Goal: Task Accomplishment & Management: Use online tool/utility

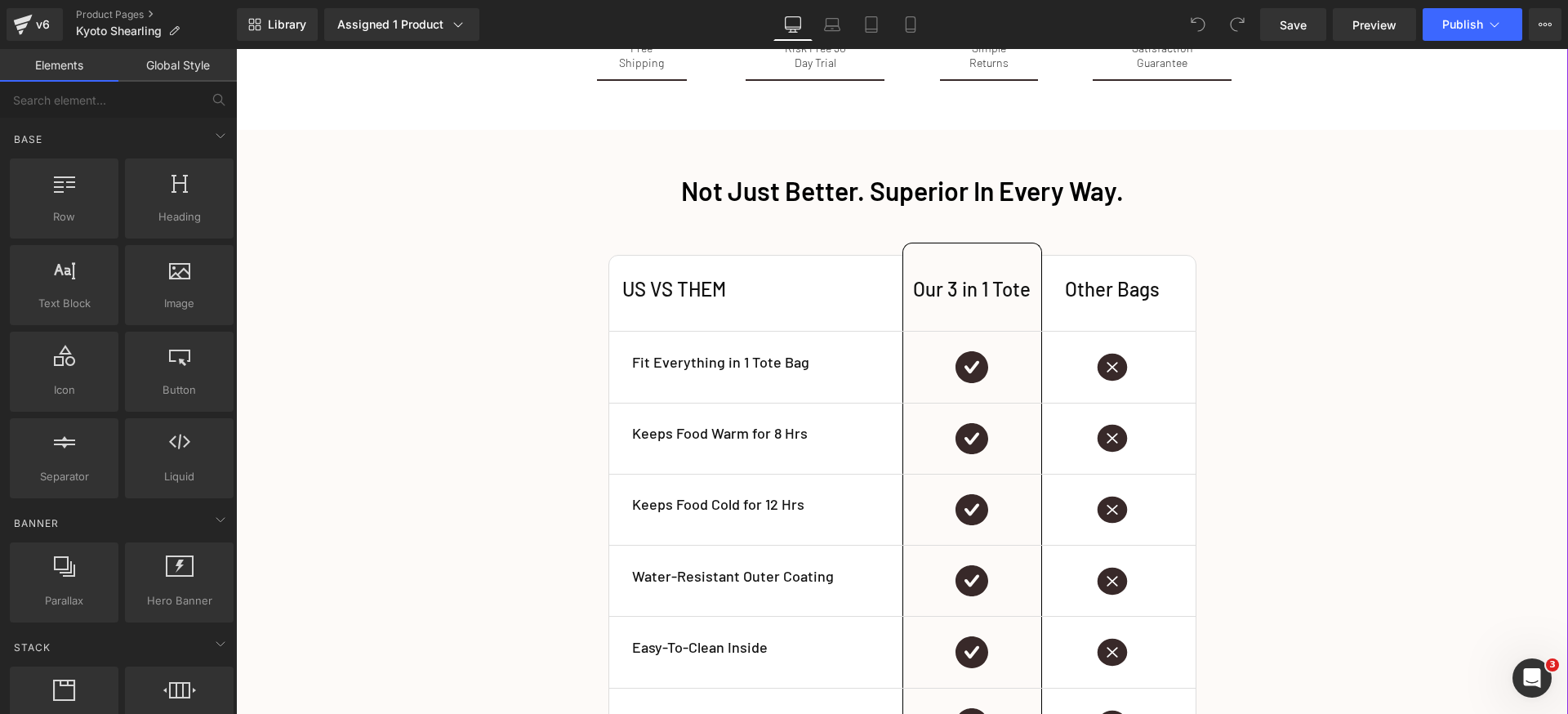
scroll to position [2698, 0]
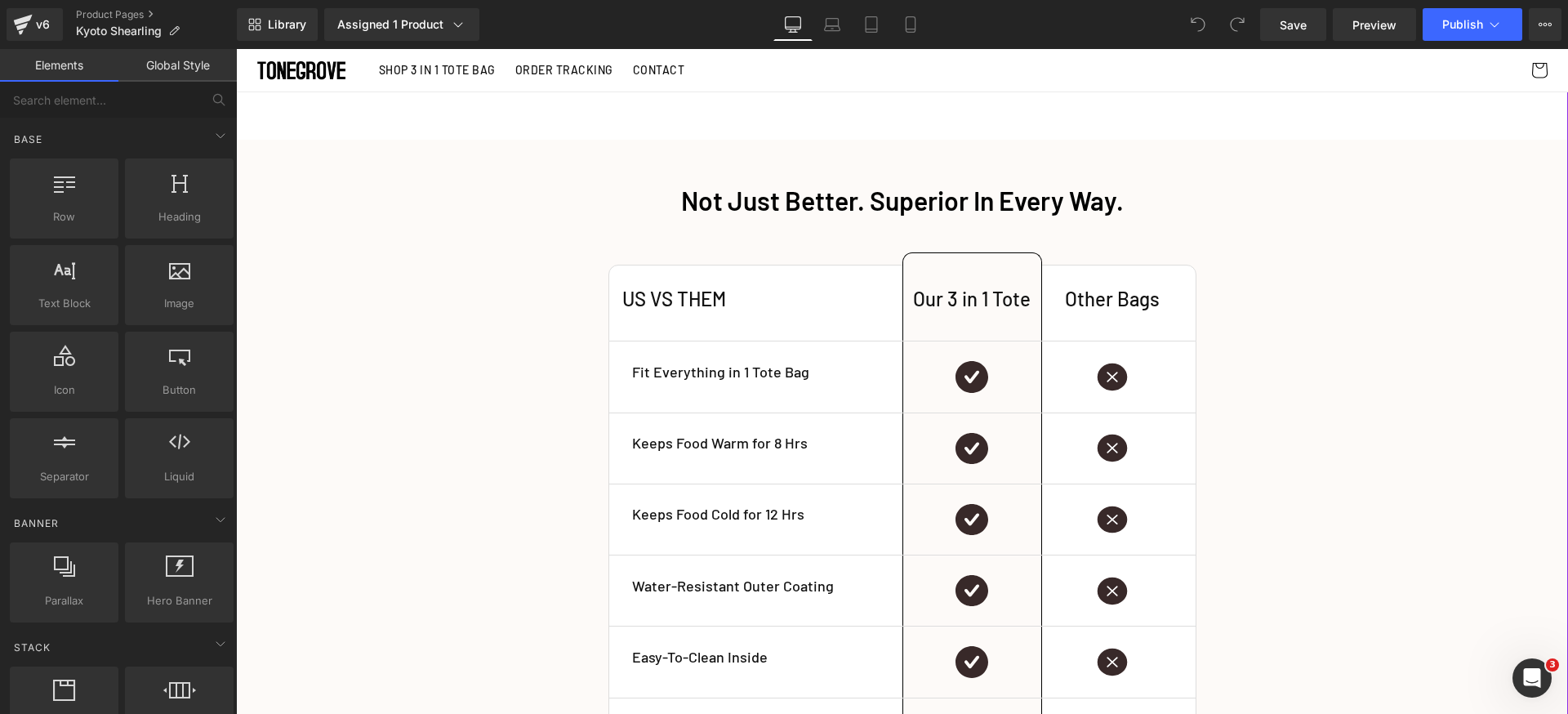
click at [422, 201] on h1 "Not Just Better. Superior In Every Way." at bounding box center [901, 201] width 1307 height 34
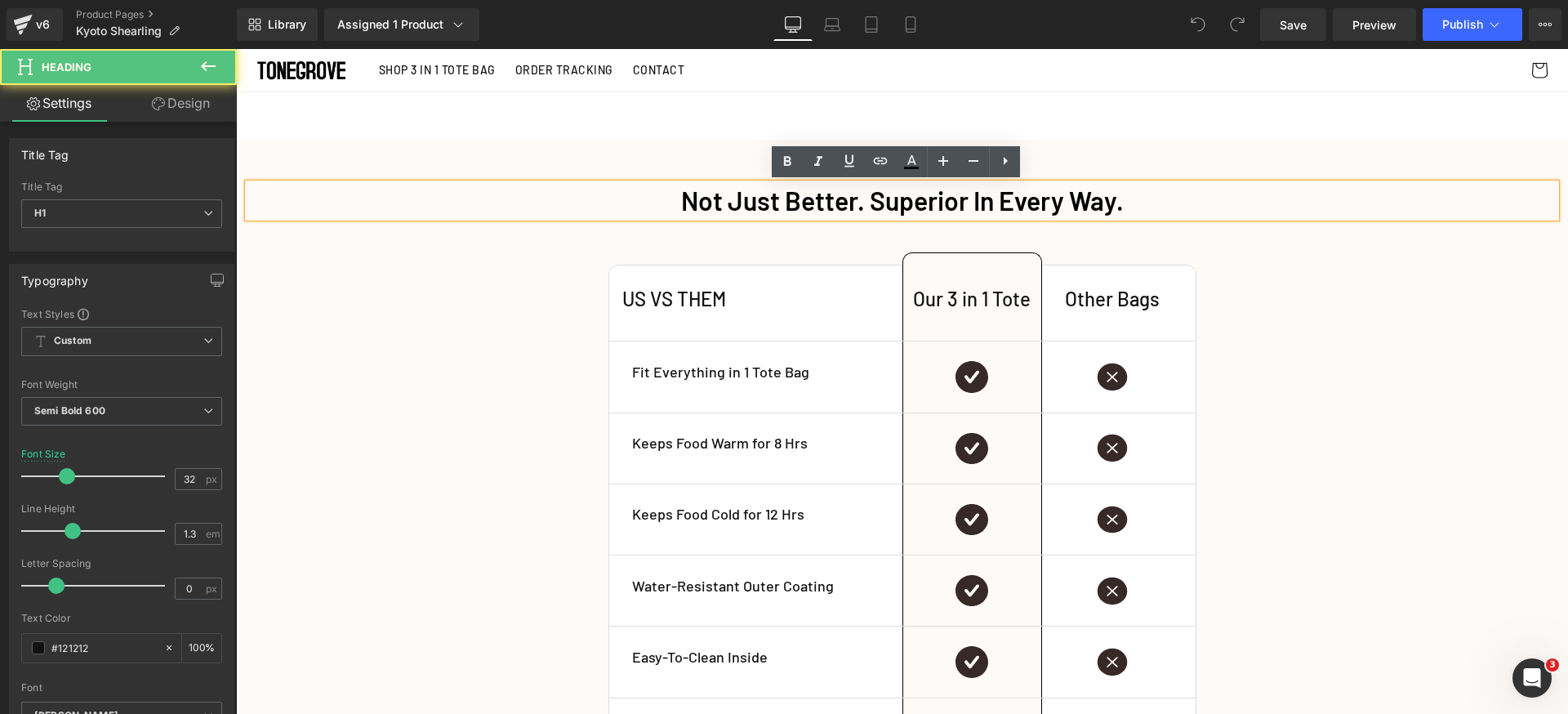
click at [313, 159] on div "Not Just Better. Superior In Every Way. Heading US VS THEM Heading Our 3 in 1 T…" at bounding box center [902, 610] width 1332 height 941
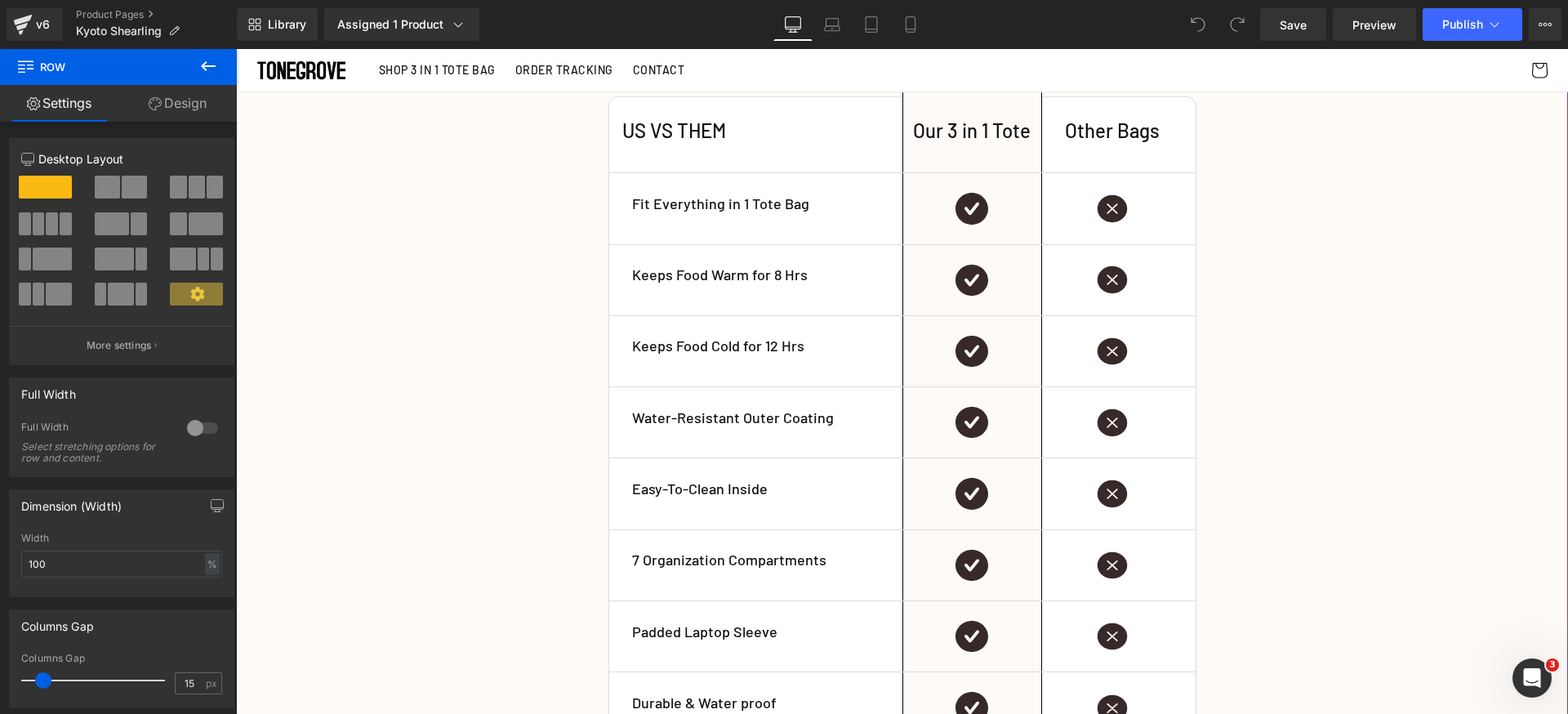
scroll to position [2530, 0]
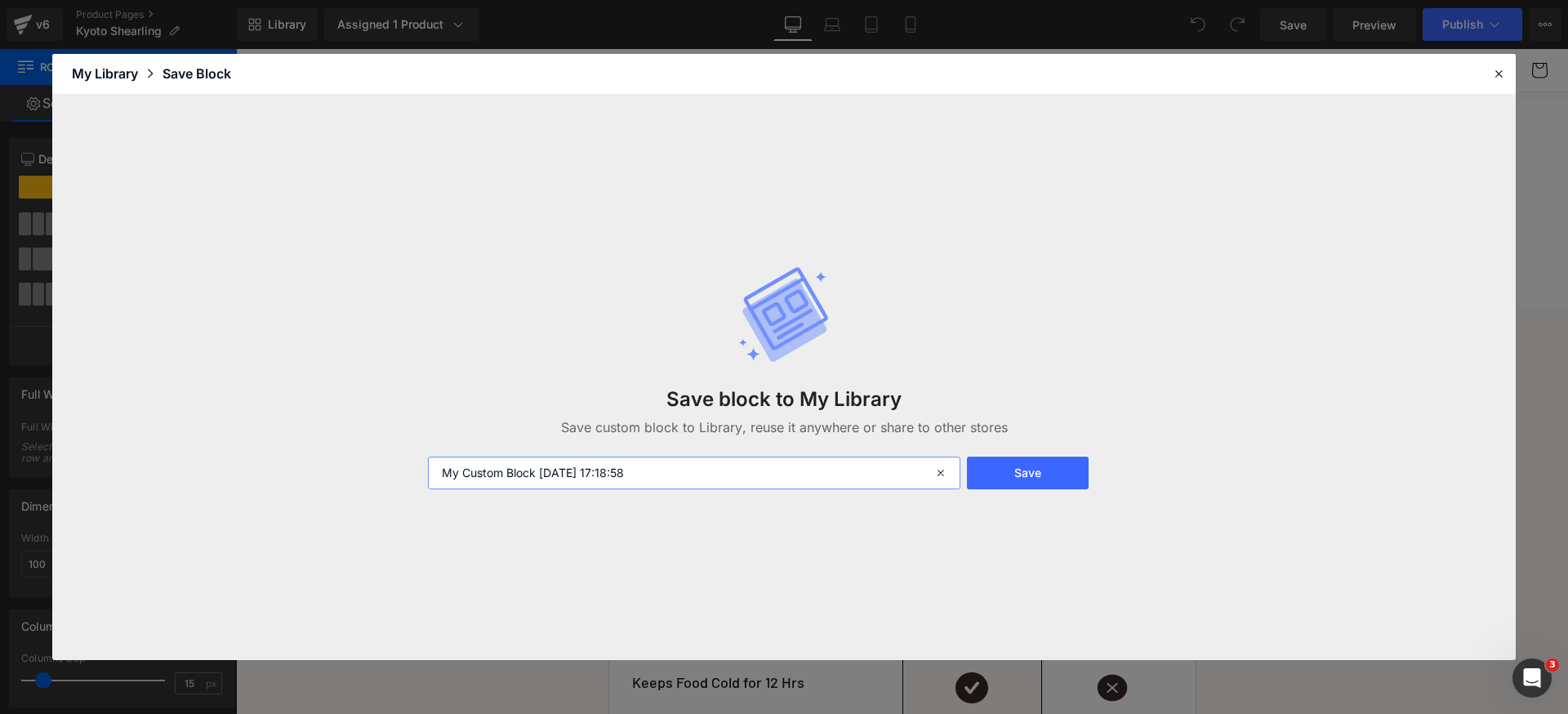
click at [676, 478] on input "My Custom Block [DATE] 17:18:58" at bounding box center [694, 473] width 533 height 33
type input "Kyoto Comparison Table"
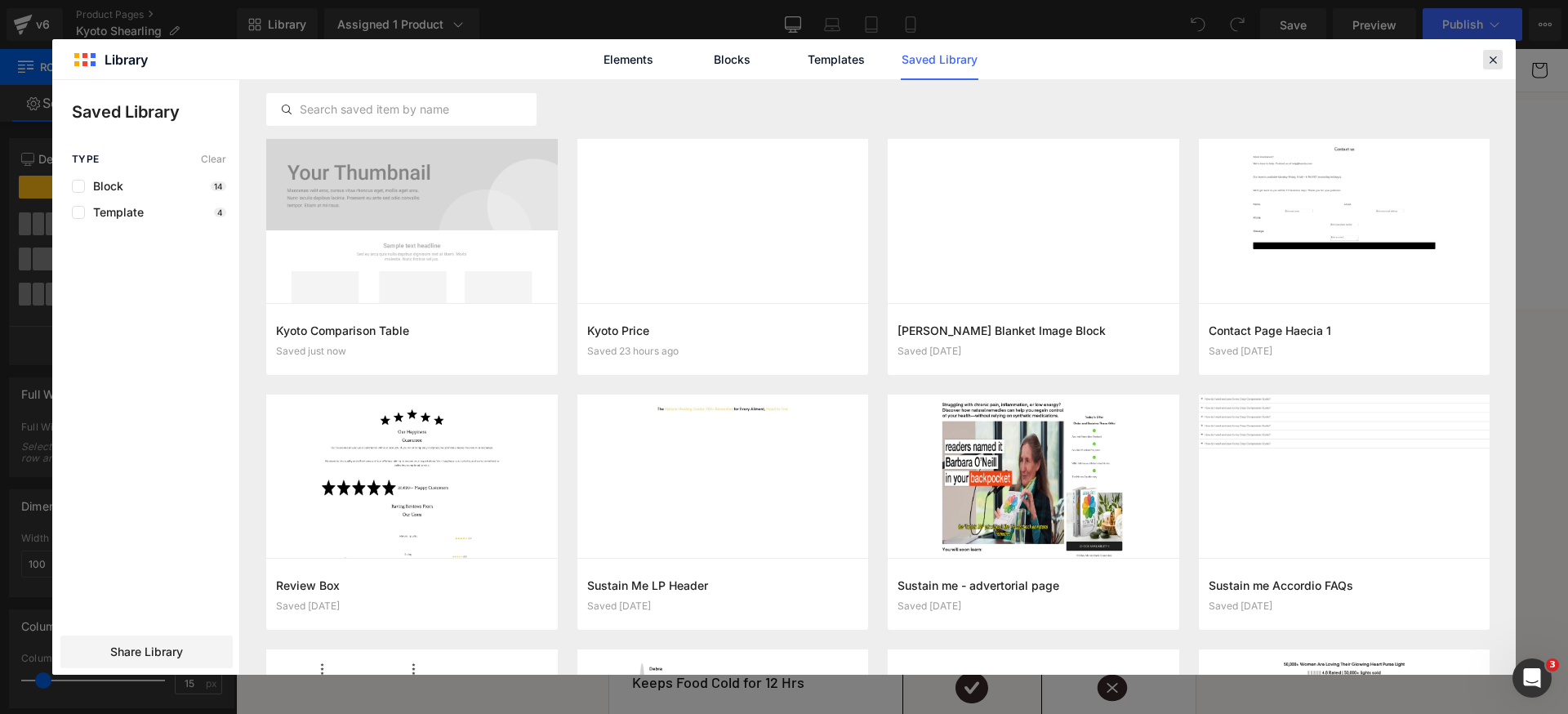
click at [1496, 63] on icon at bounding box center [1493, 60] width 14 height 14
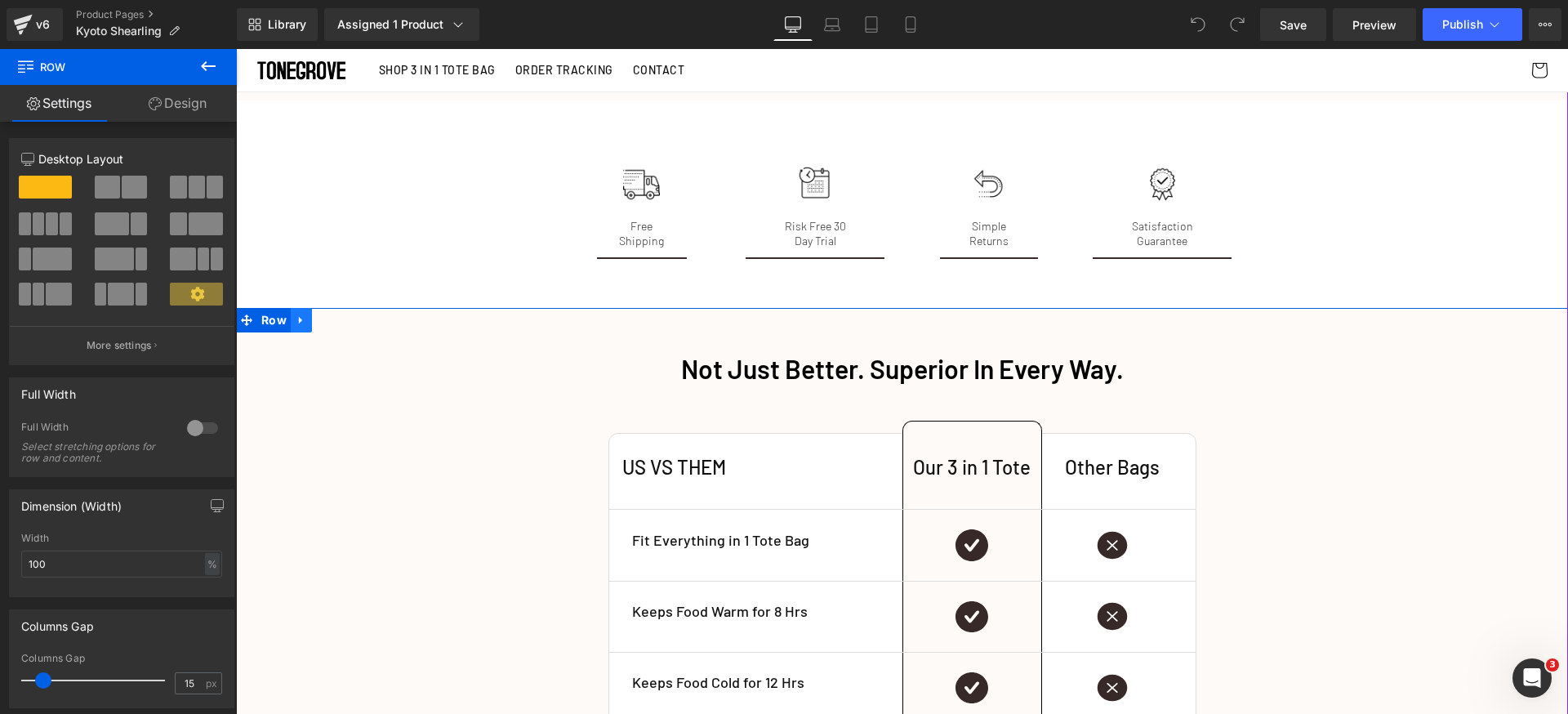
click at [299, 320] on icon at bounding box center [301, 320] width 4 height 7
click at [345, 320] on icon at bounding box center [343, 320] width 12 height 12
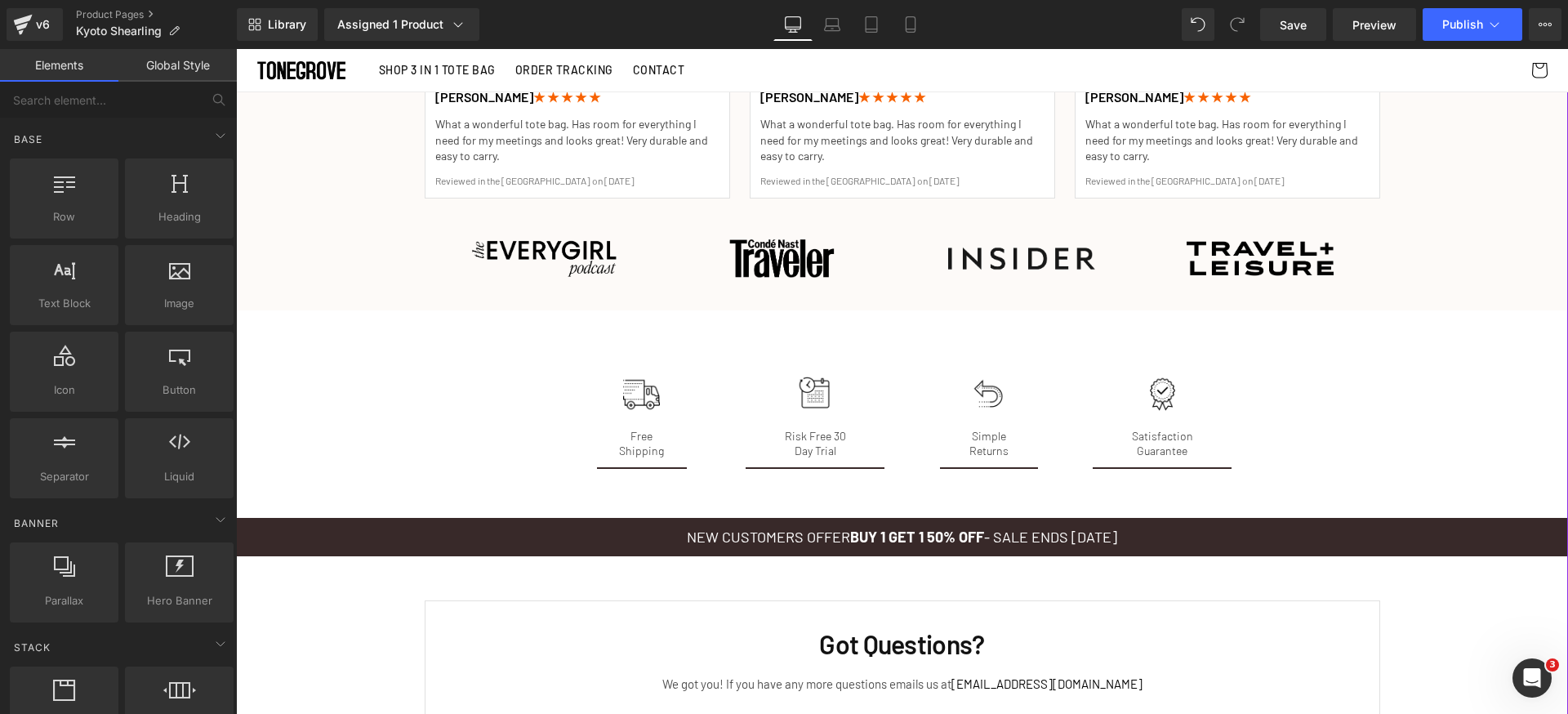
scroll to position [2330, 0]
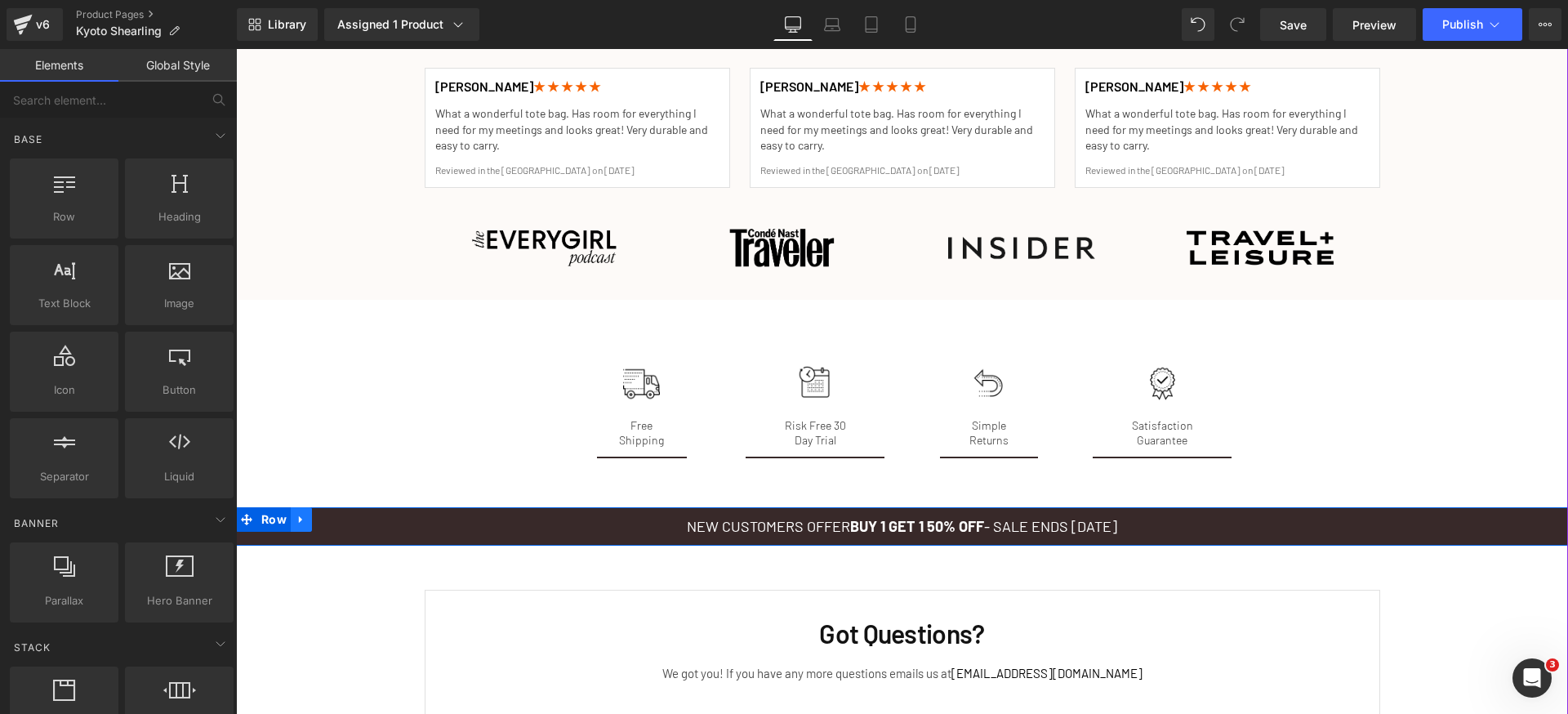
click at [299, 521] on icon at bounding box center [301, 519] width 4 height 7
click at [340, 522] on icon at bounding box center [343, 519] width 12 height 12
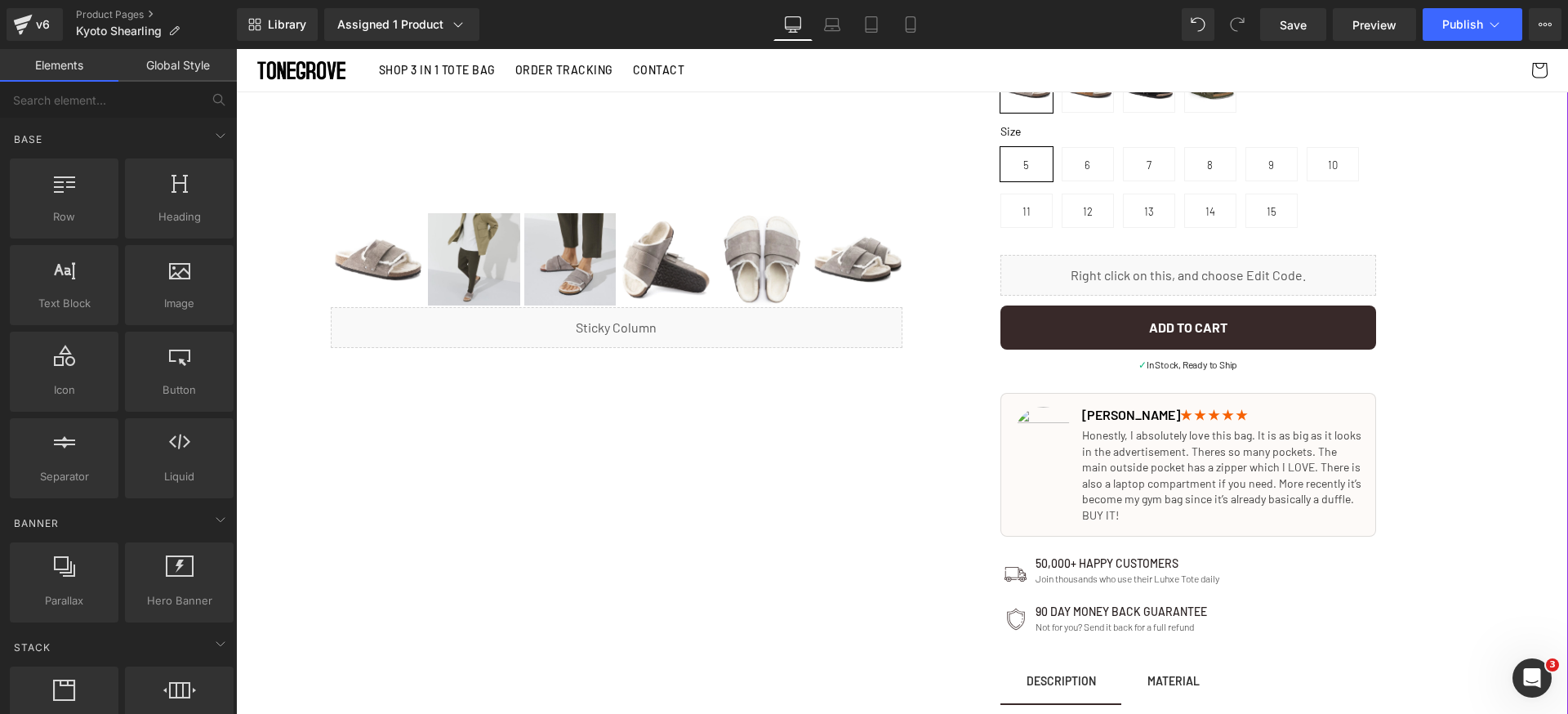
scroll to position [128, 0]
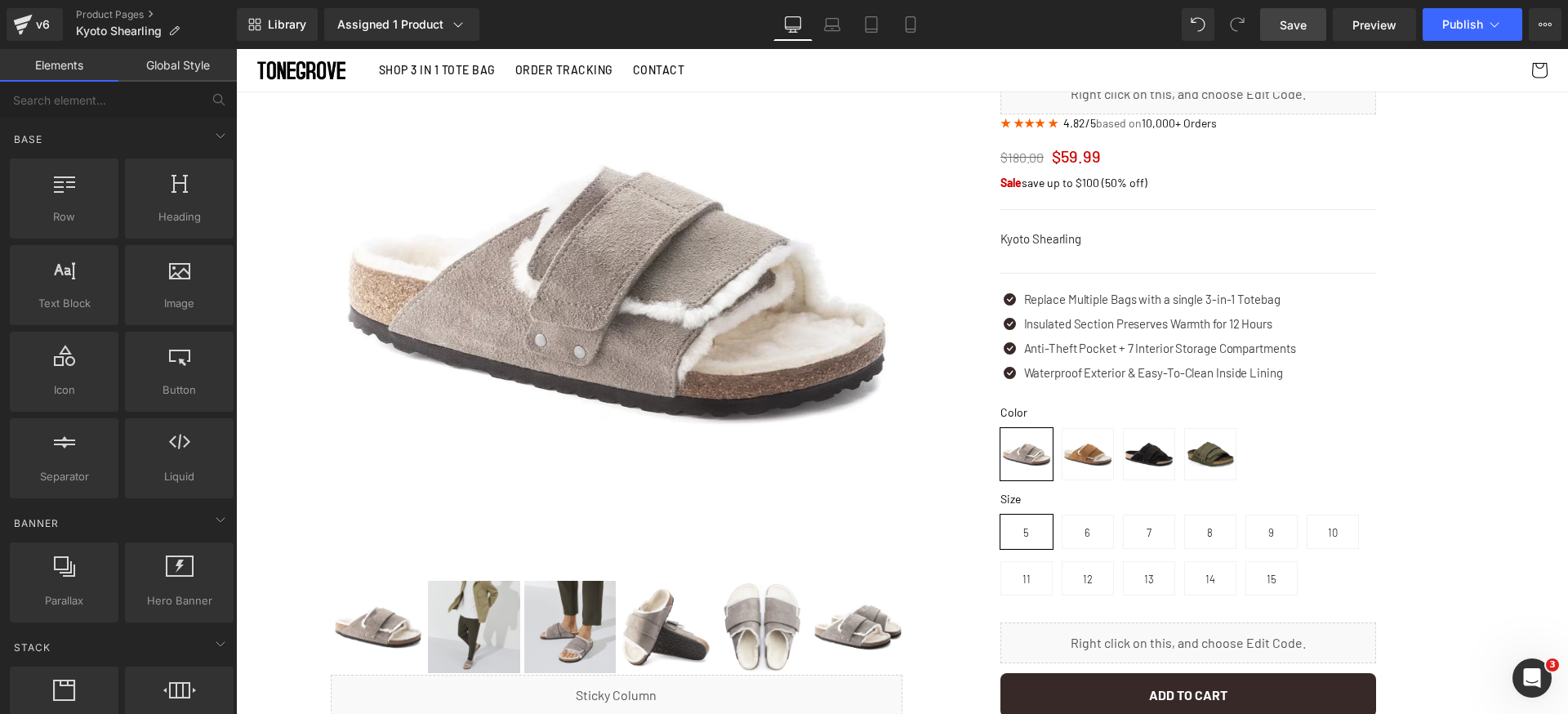
click at [1309, 23] on link "Save" at bounding box center [1293, 24] width 66 height 33
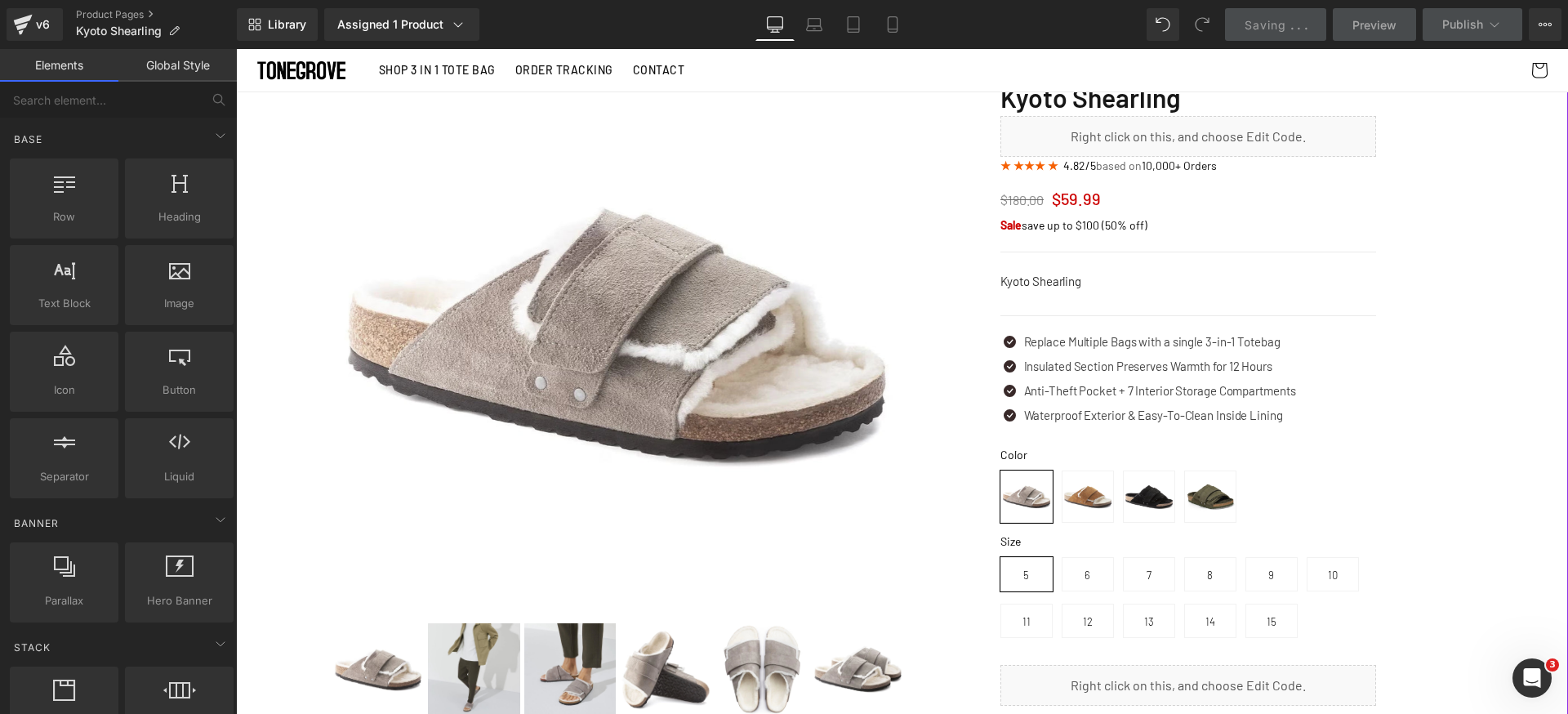
scroll to position [74, 0]
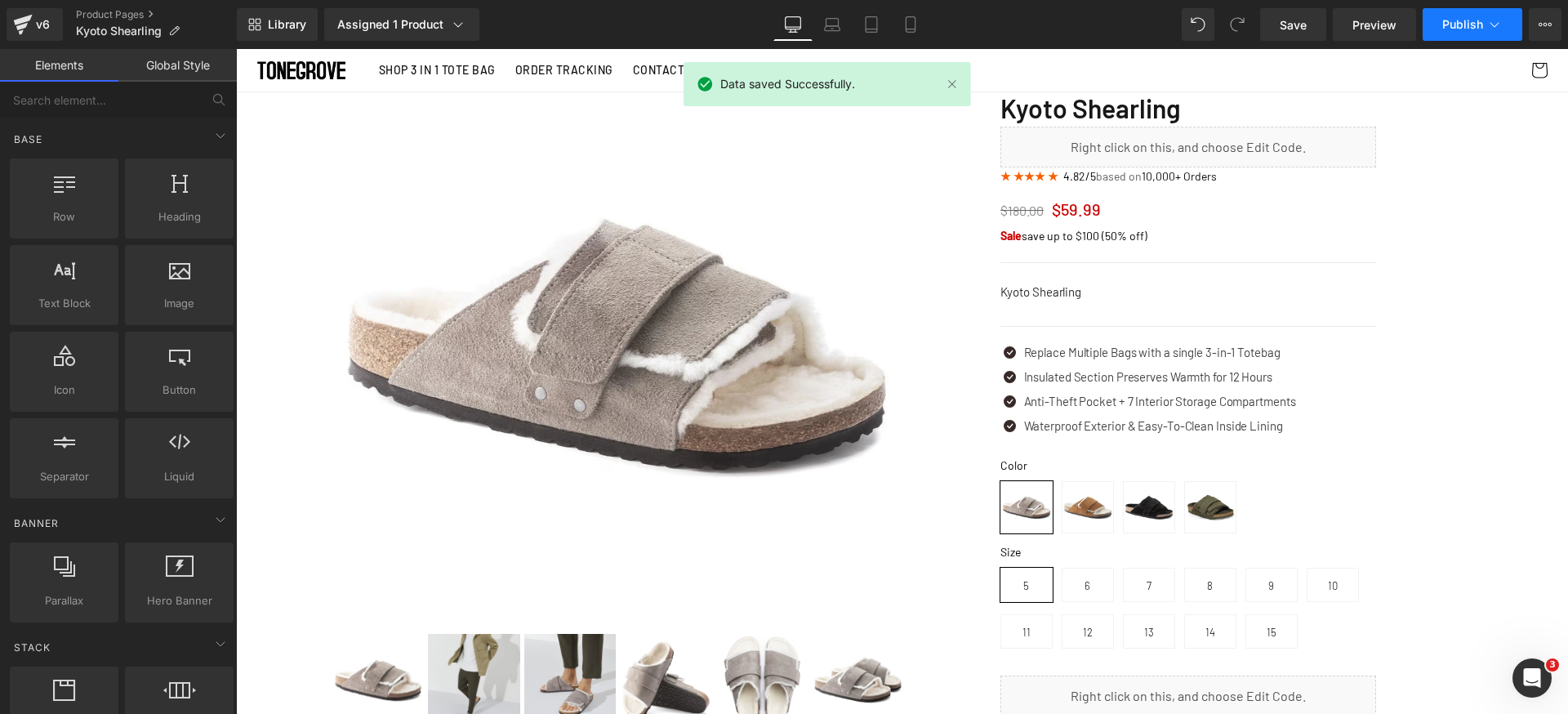
click at [1481, 29] on span "Publish" at bounding box center [1462, 24] width 41 height 13
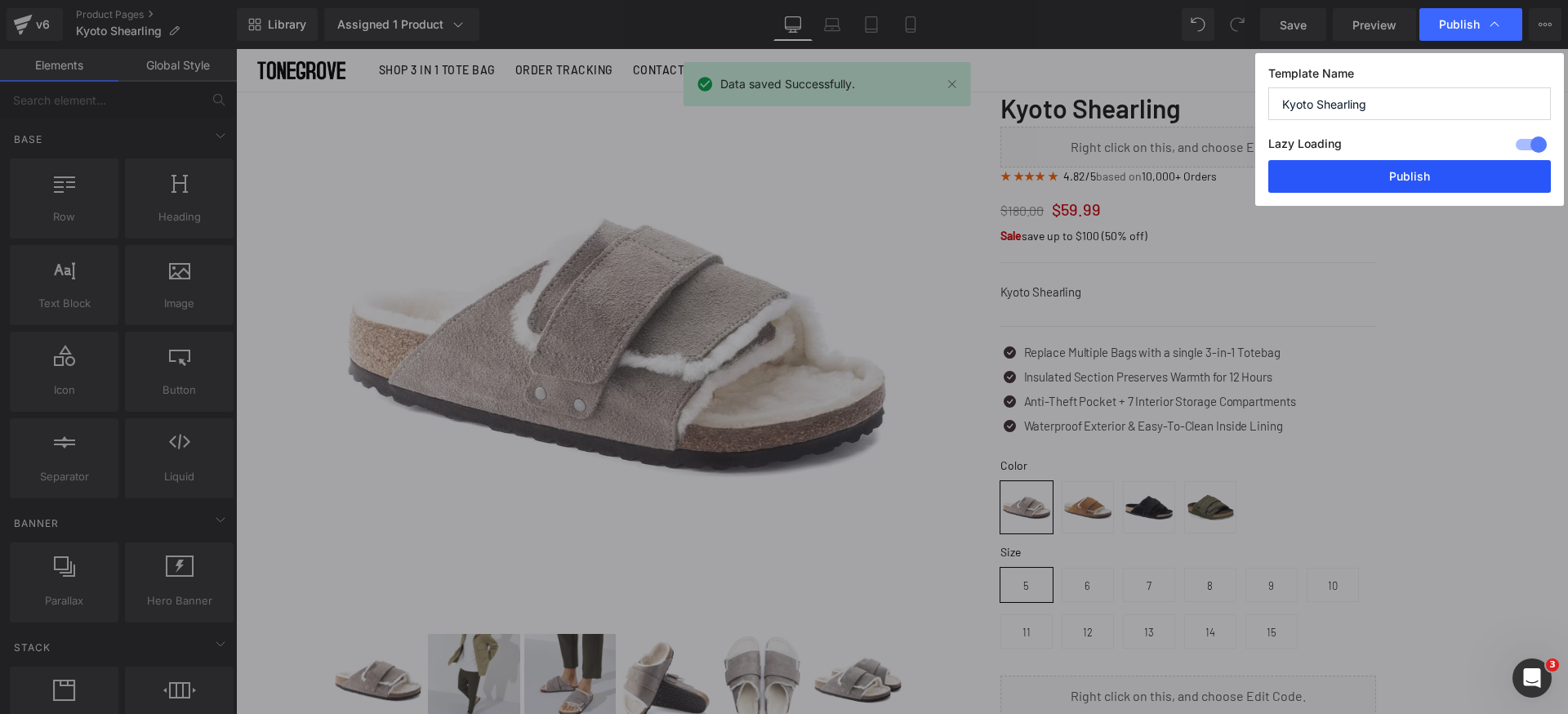
click at [1476, 172] on button "Publish" at bounding box center [1409, 177] width 283 height 33
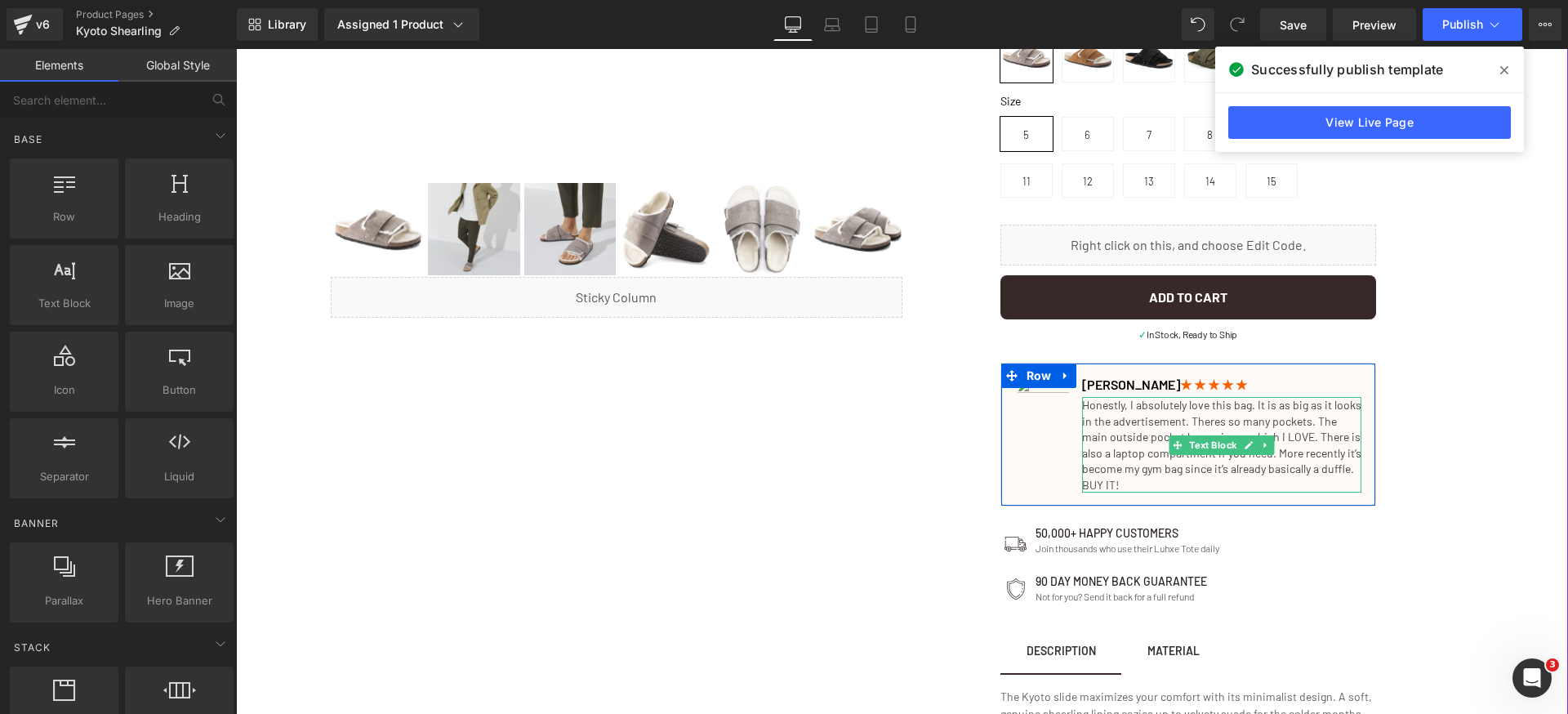
scroll to position [801, 0]
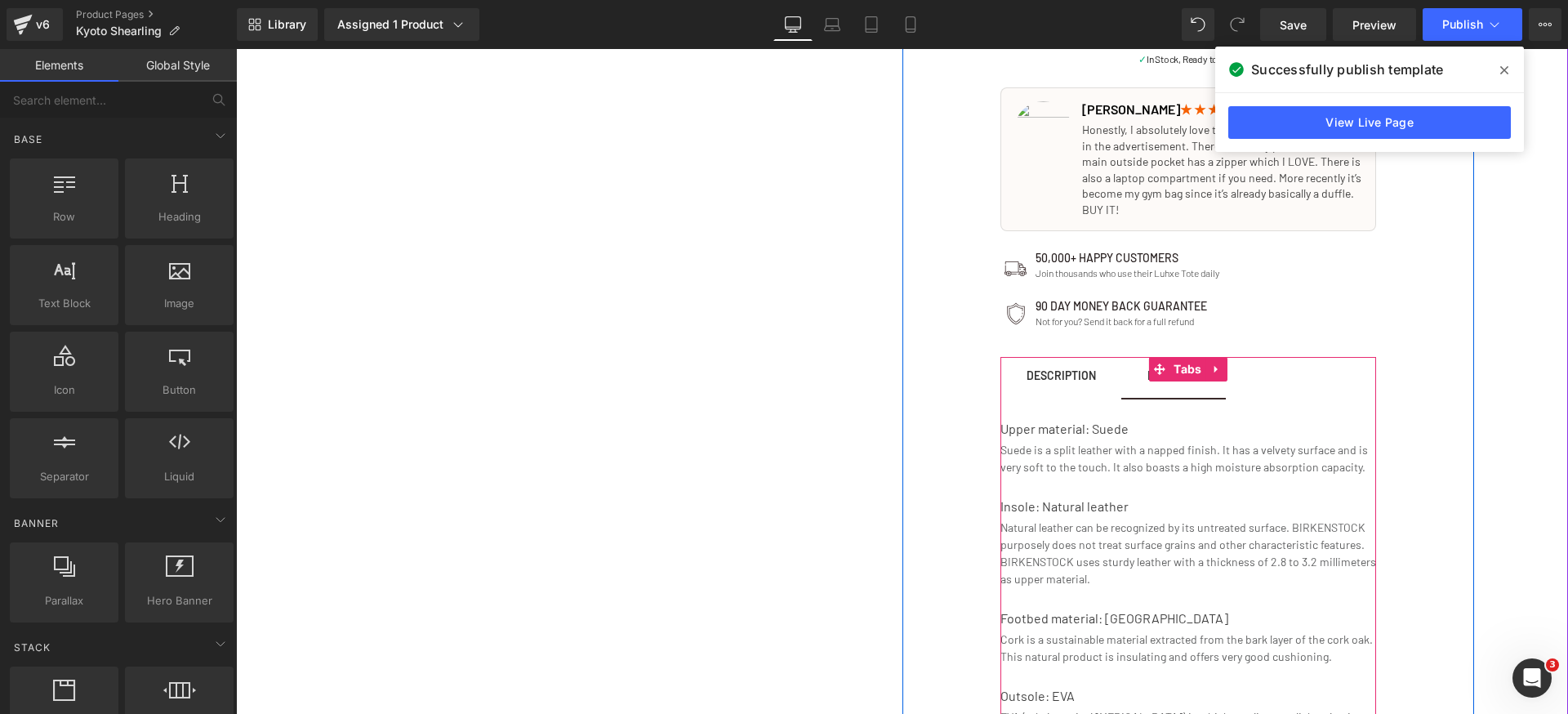
click at [1129, 382] on span "MATERIAL Text Block" at bounding box center [1173, 377] width 104 height 41
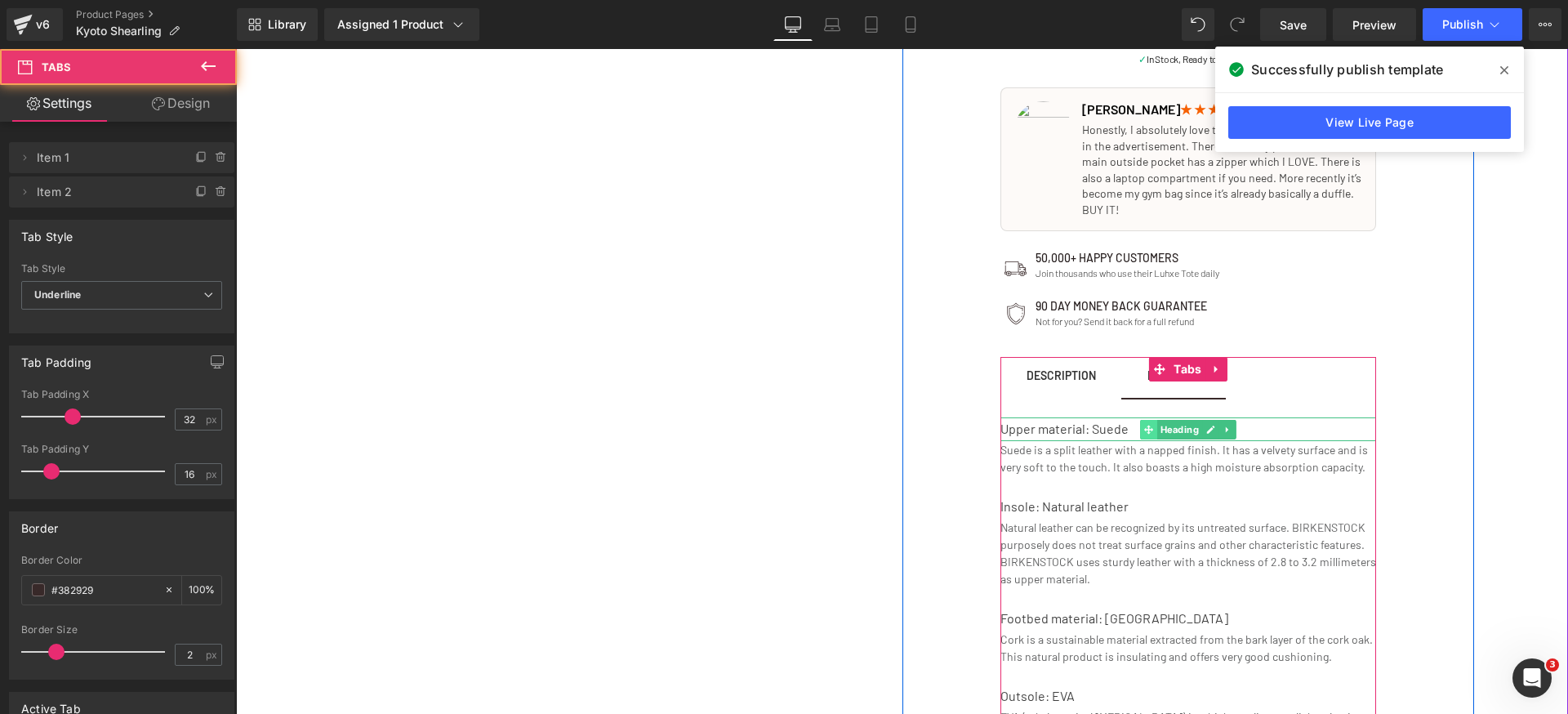
click at [1143, 431] on icon at bounding box center [1148, 429] width 9 height 9
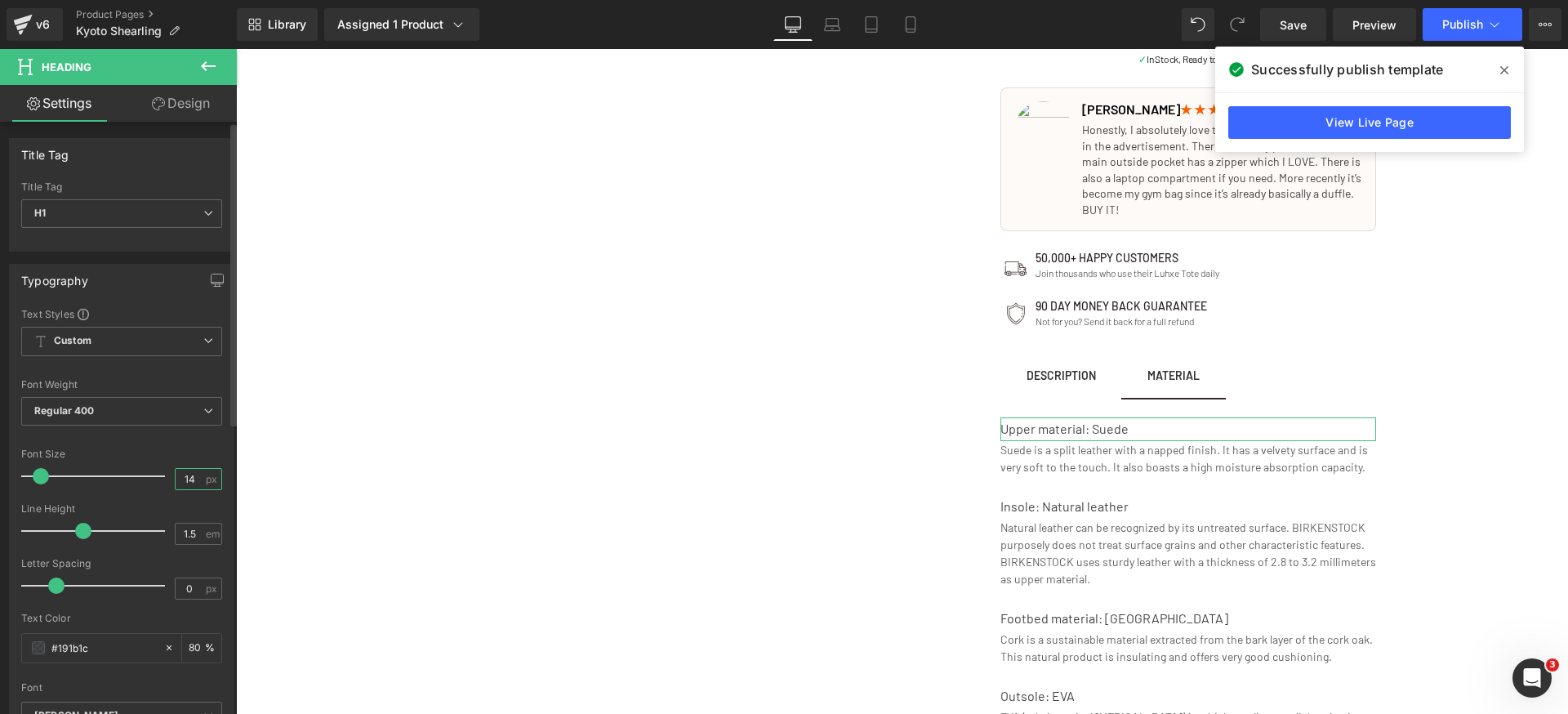
click at [185, 478] on input "14" at bounding box center [190, 478] width 29 height 21
type input "14"
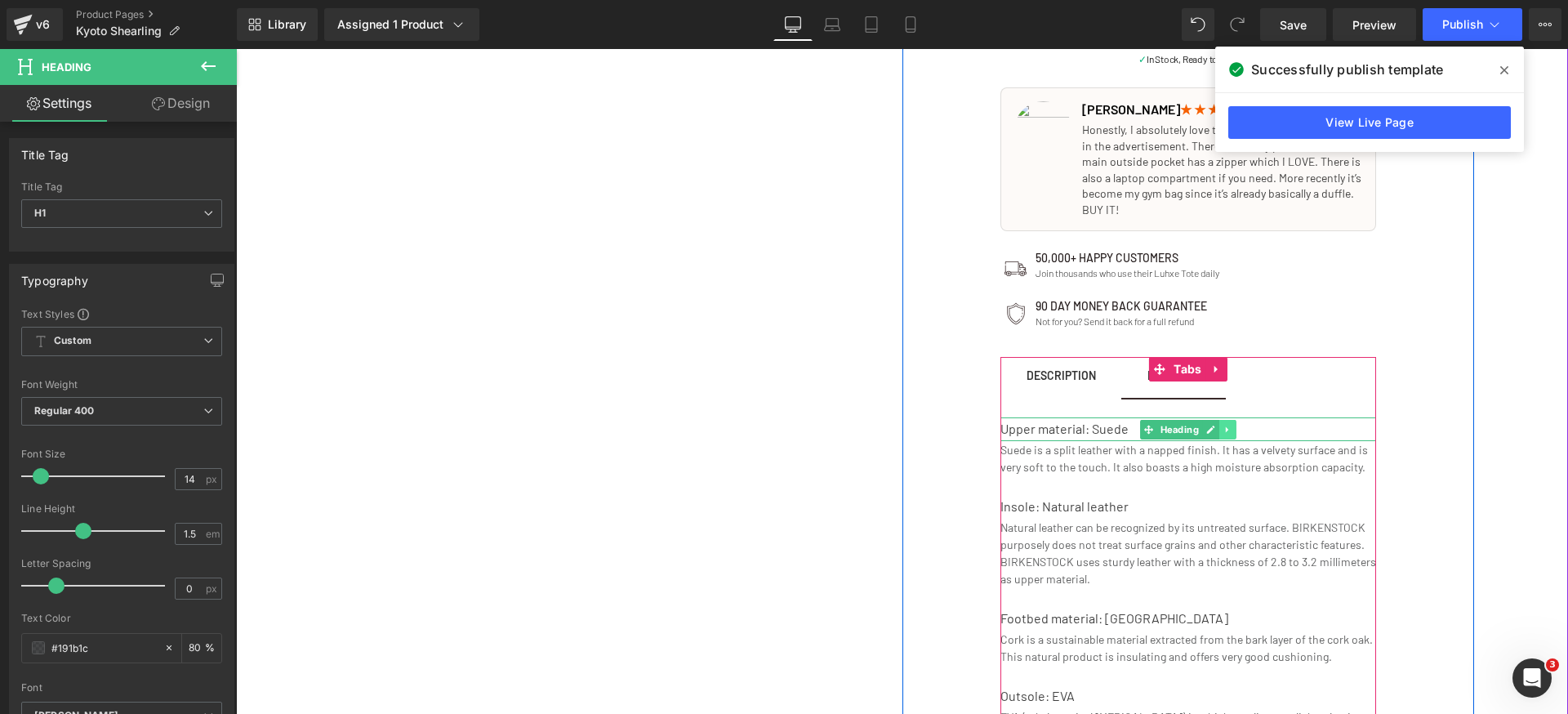
click at [1223, 428] on icon at bounding box center [1227, 429] width 9 height 10
click at [1215, 430] on icon at bounding box center [1219, 429] width 9 height 10
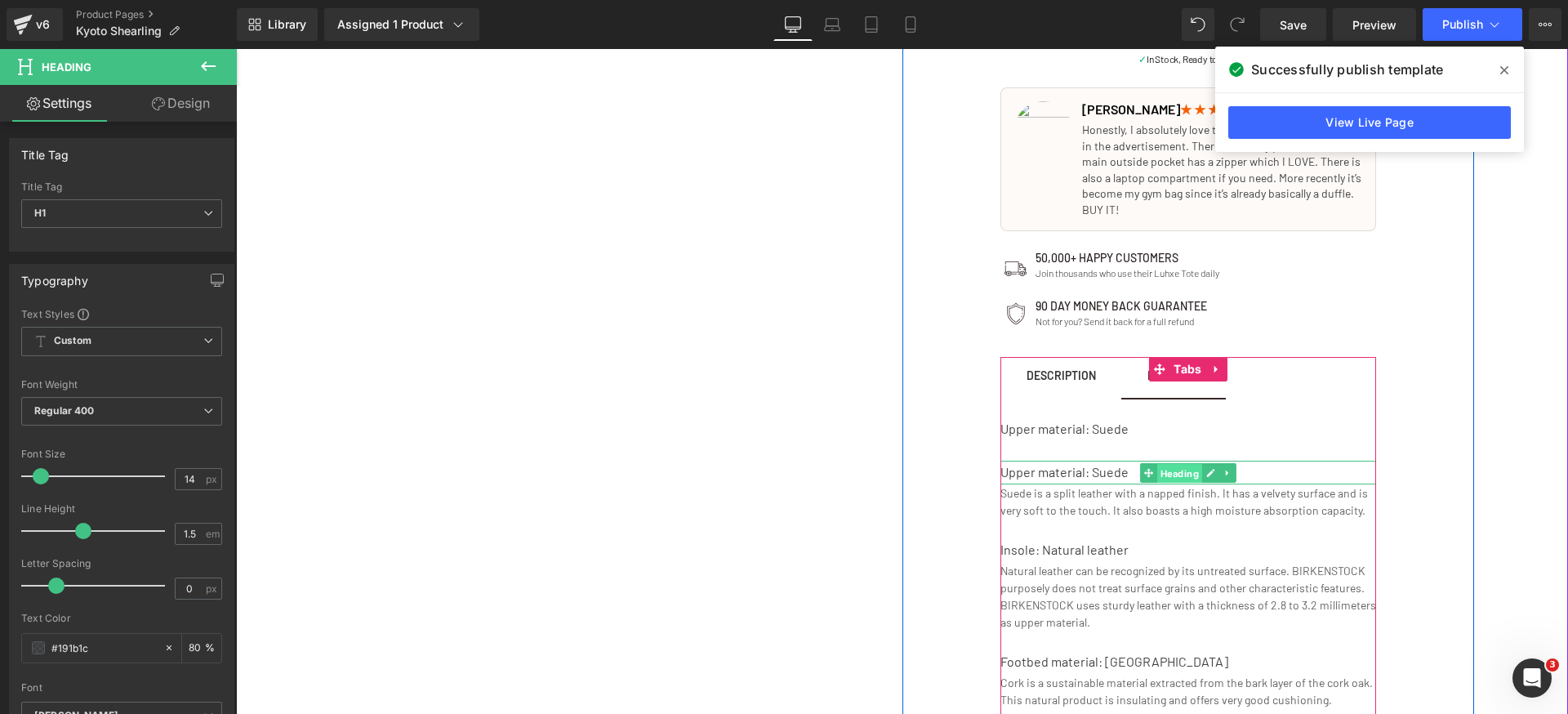
click at [1164, 471] on span "Heading" at bounding box center [1179, 473] width 45 height 20
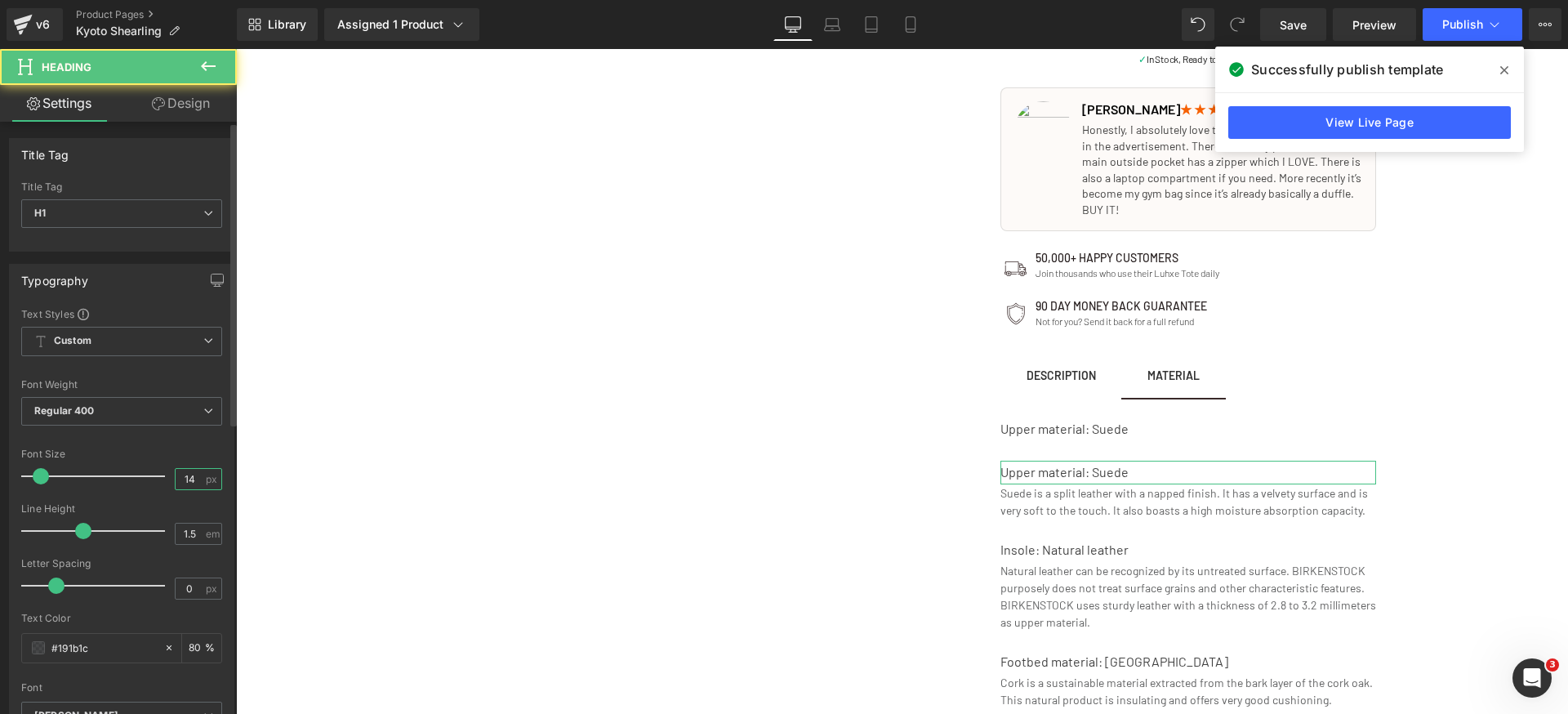
drag, startPoint x: 186, startPoint y: 479, endPoint x: 206, endPoint y: 481, distance: 20.1
click at [185, 479] on input "14" at bounding box center [190, 478] width 29 height 21
type input "14"
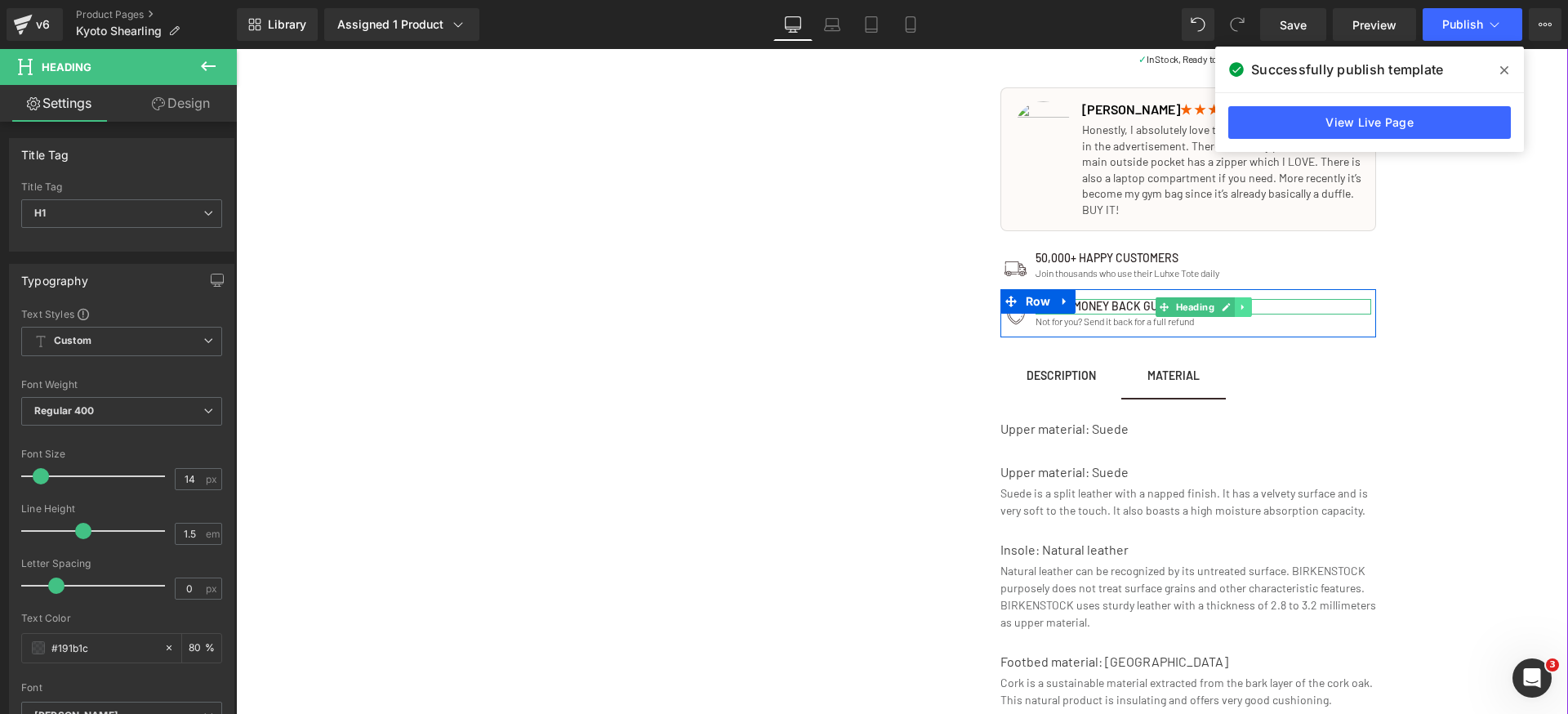
click at [1240, 308] on icon at bounding box center [1243, 307] width 9 height 10
click at [1232, 311] on icon at bounding box center [1235, 307] width 9 height 9
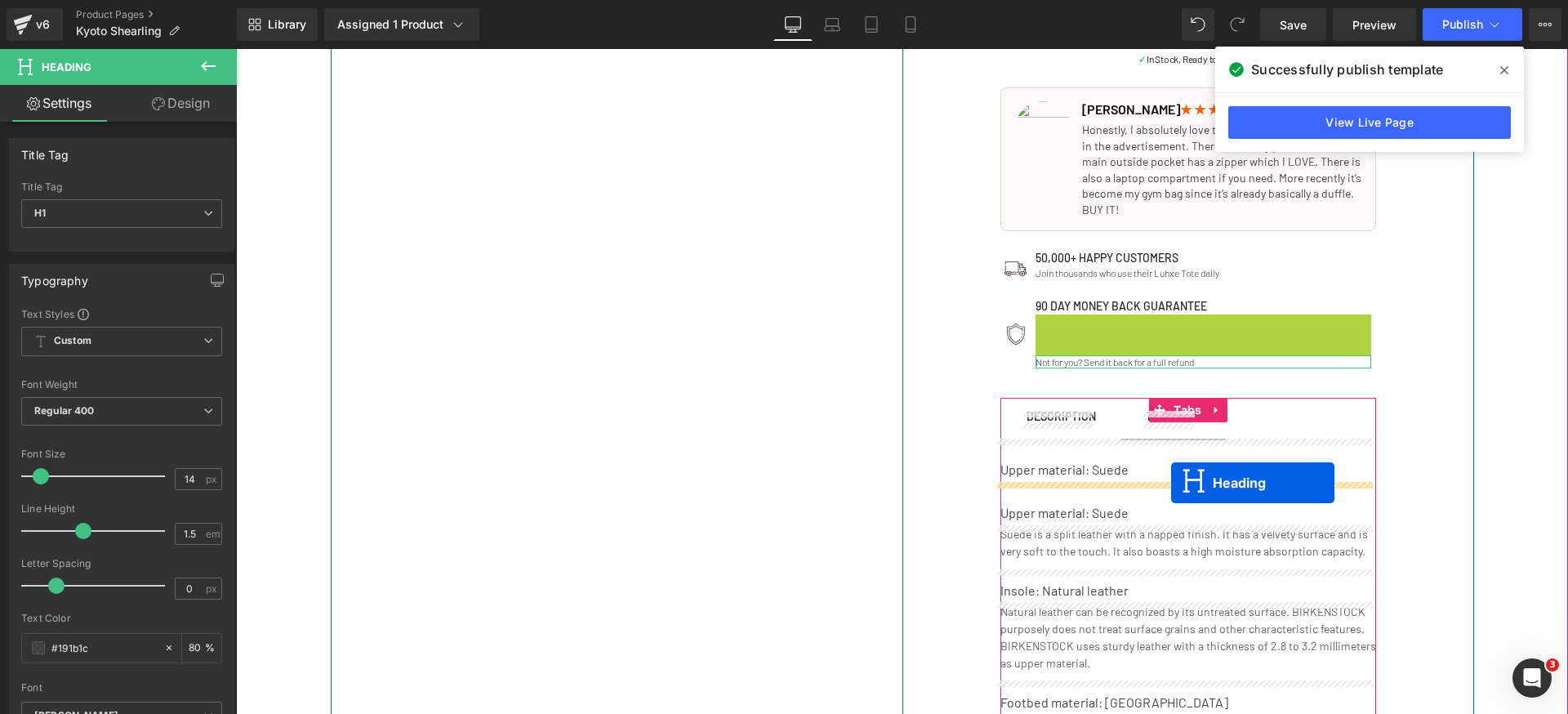
drag, startPoint x: 1181, startPoint y: 320, endPoint x: 1171, endPoint y: 483, distance: 163.3
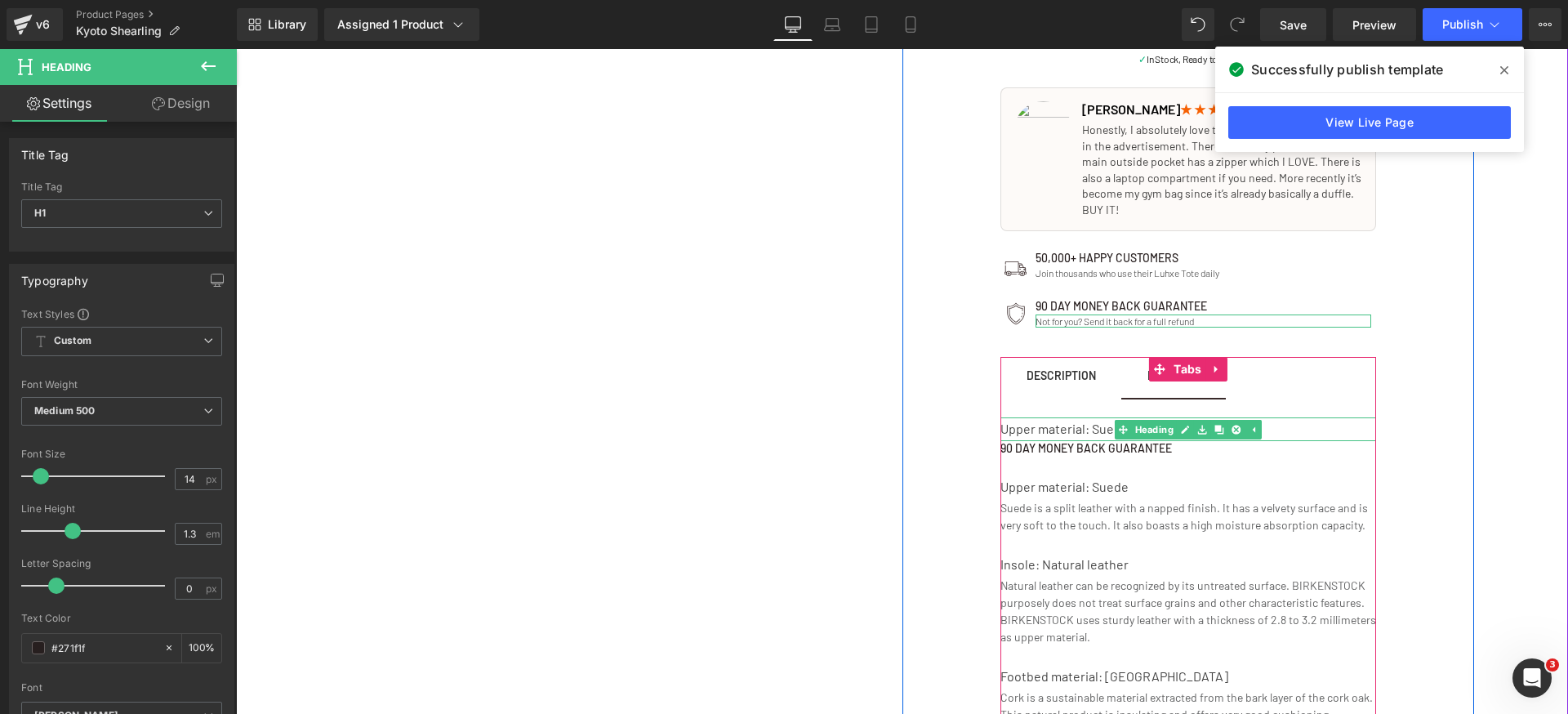
click at [1049, 430] on div "Upper material: Suede" at bounding box center [1188, 429] width 376 height 24
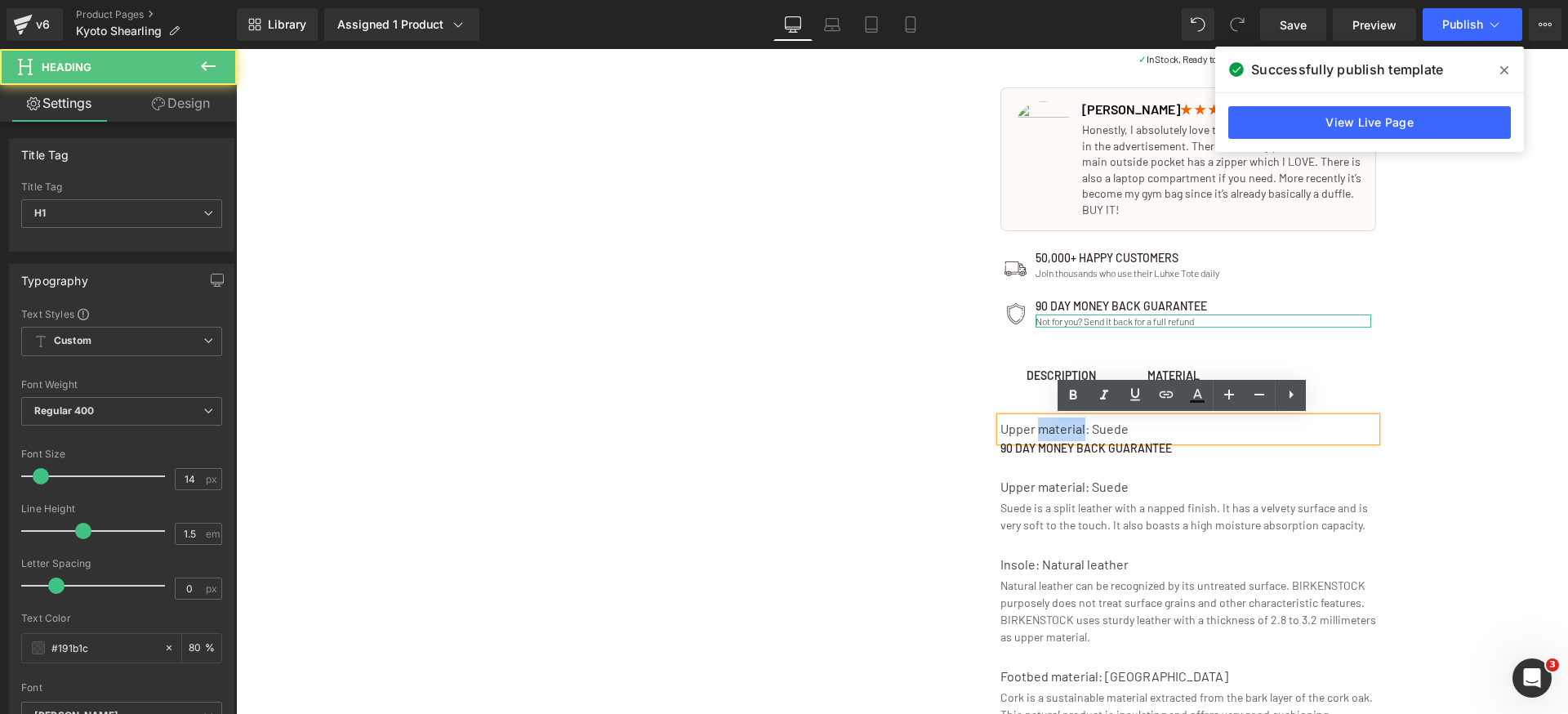
click at [1049, 430] on div "Upper material: Suede" at bounding box center [1188, 429] width 376 height 24
copy div "Upper material: Suede"
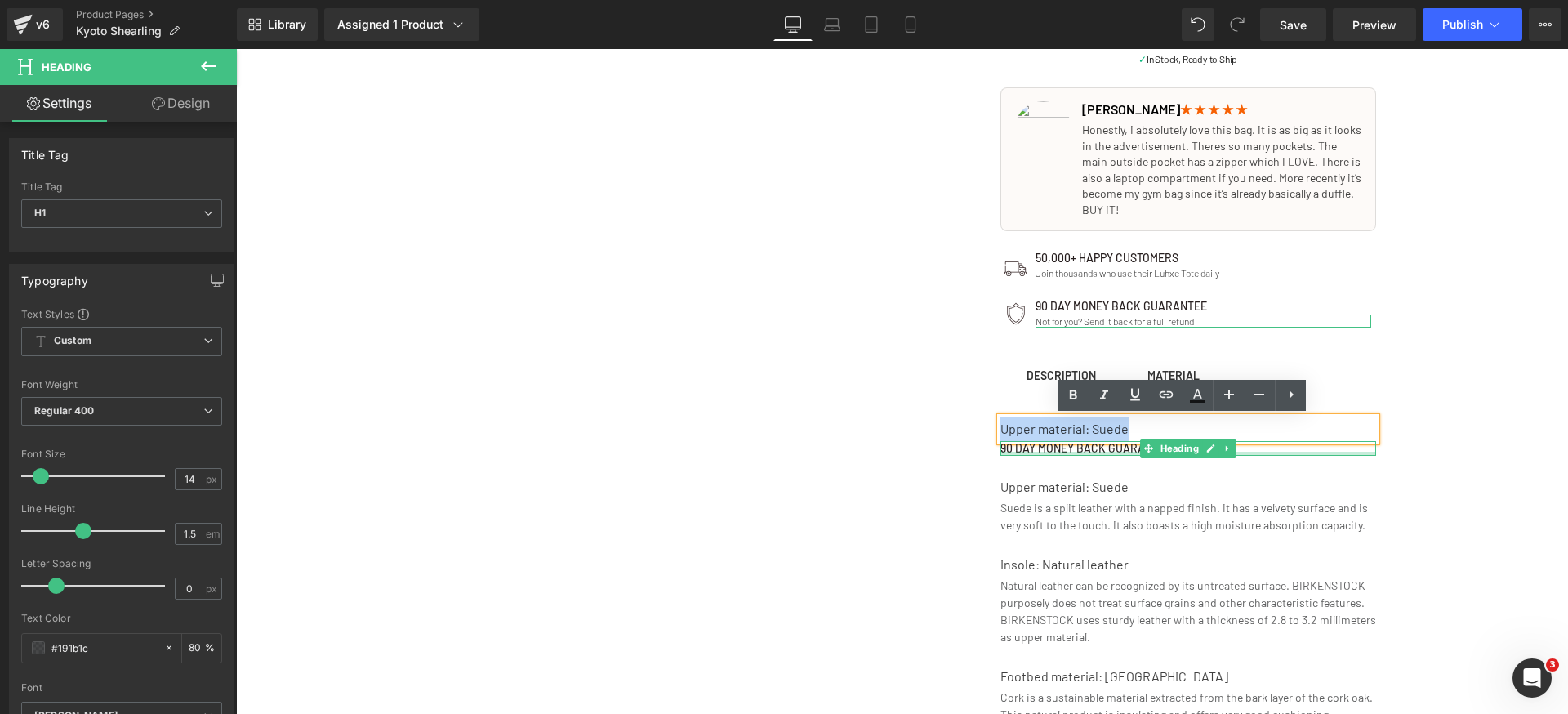
click at [1073, 450] on h1 "90 day money back guarantee" at bounding box center [1188, 449] width 376 height 14
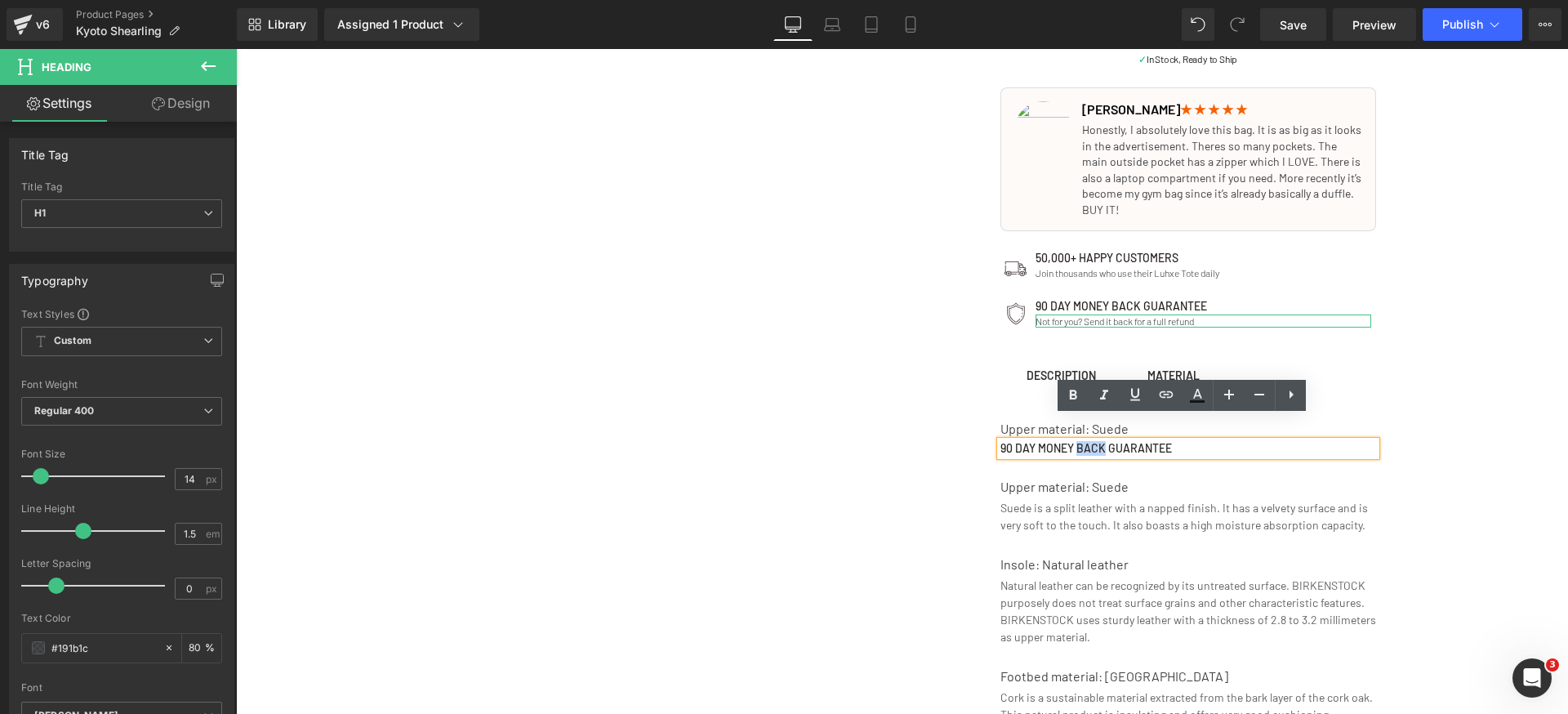
click at [1073, 450] on h1 "90 day money back guarantee" at bounding box center [1188, 449] width 376 height 14
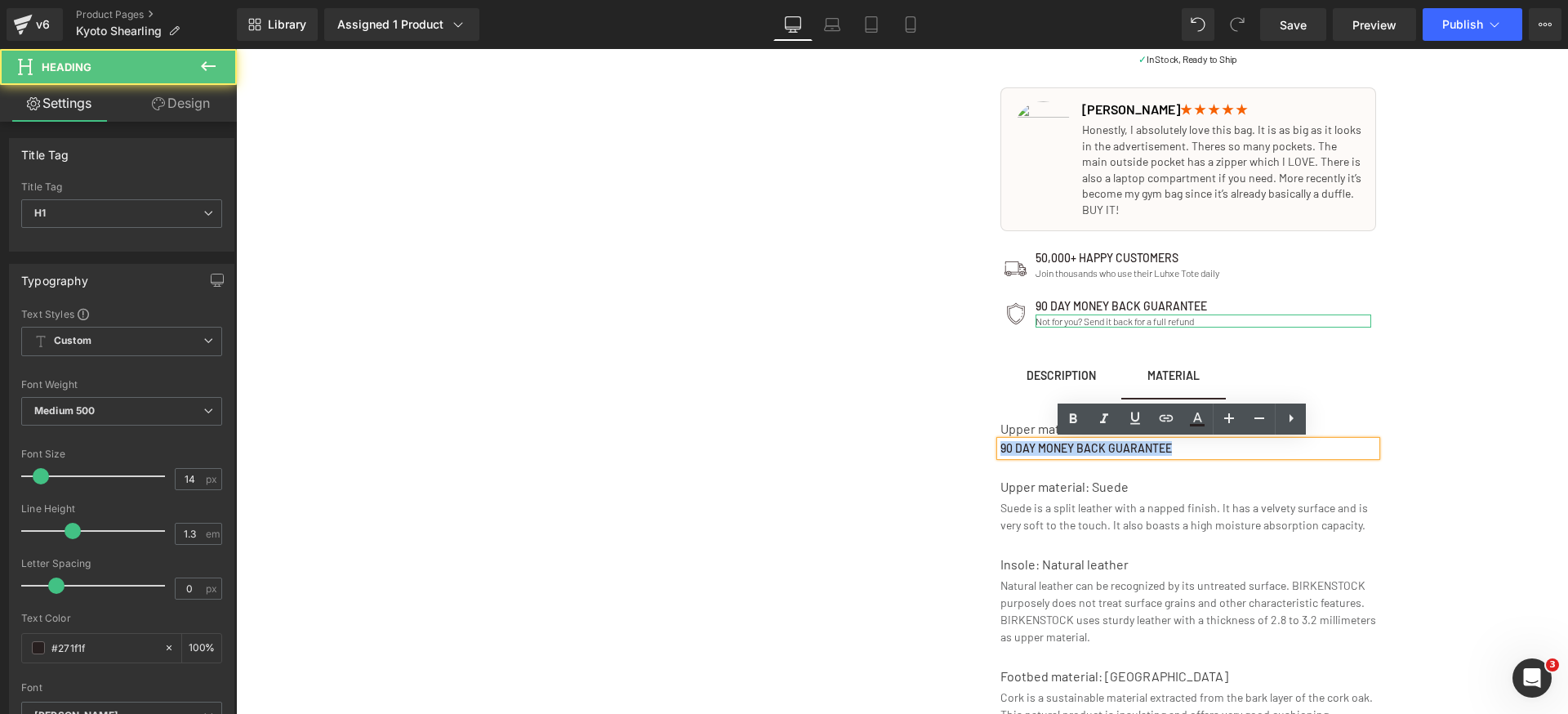
click at [1073, 450] on h1 "90 day money back guarantee" at bounding box center [1188, 449] width 376 height 14
paste div
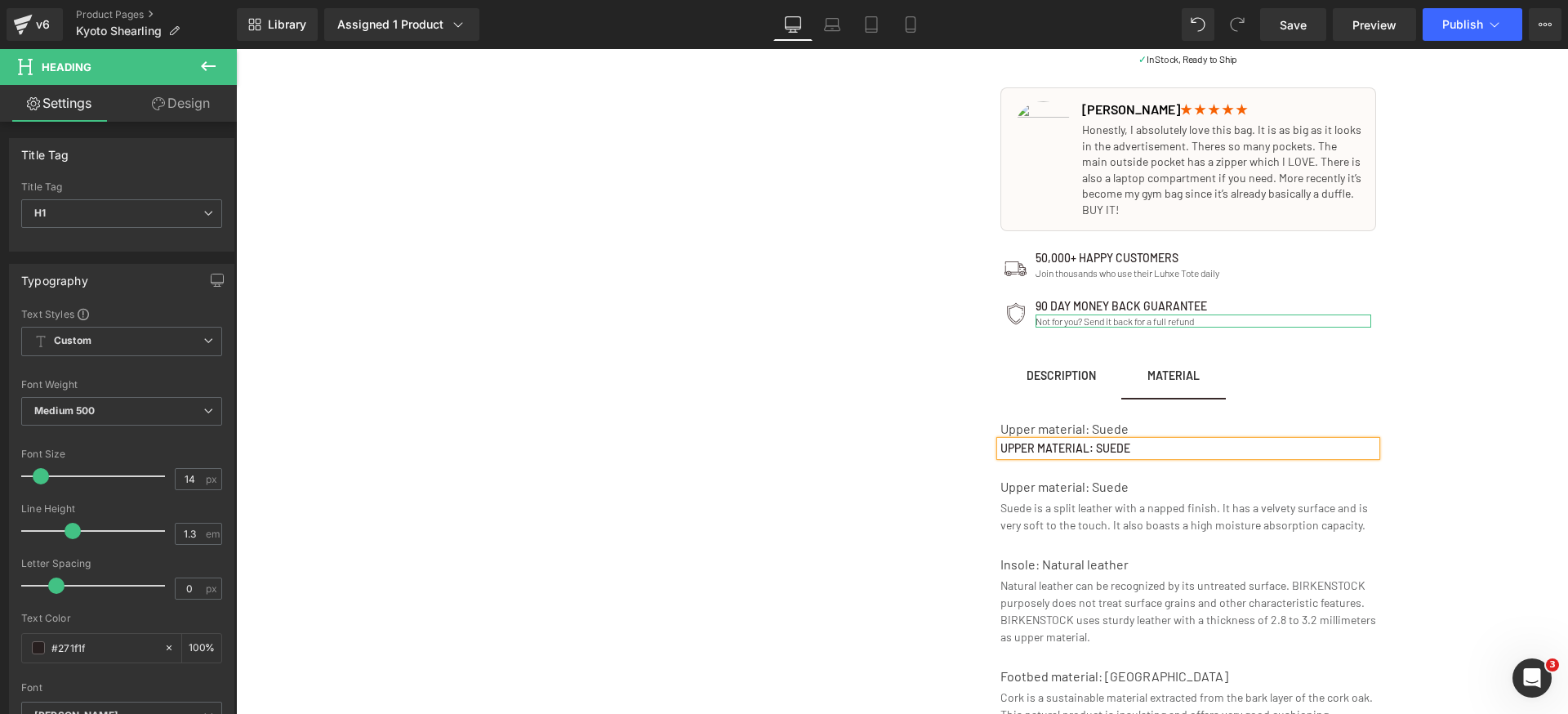
click at [1440, 509] on div "The Bag Built By Women, For Women Text Block 🏆 2024 TOP-RATED Tote BAG Text Blo…" at bounding box center [1188, 163] width 572 height 1662
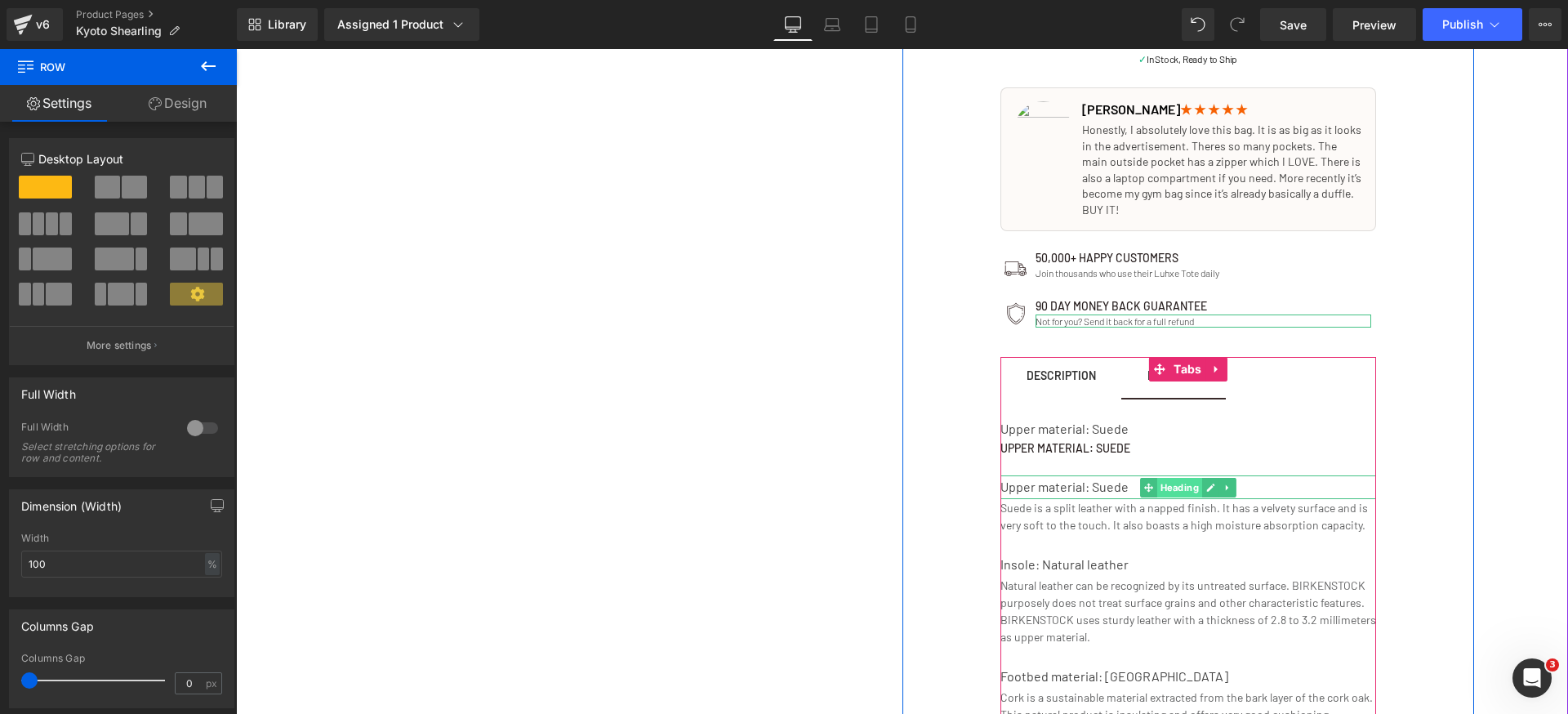
click at [1169, 485] on span "Heading" at bounding box center [1179, 487] width 45 height 20
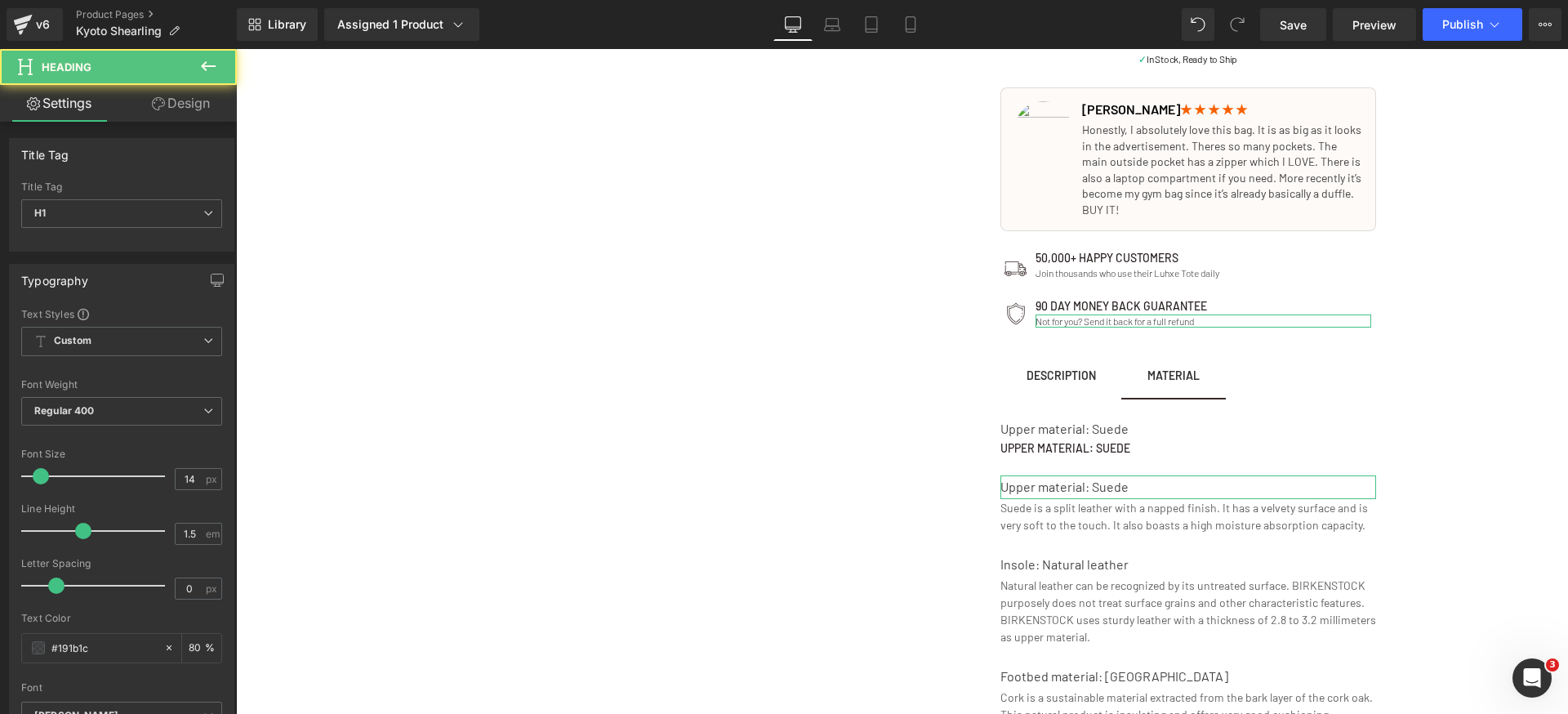
click at [167, 115] on link "Design" at bounding box center [180, 103] width 119 height 37
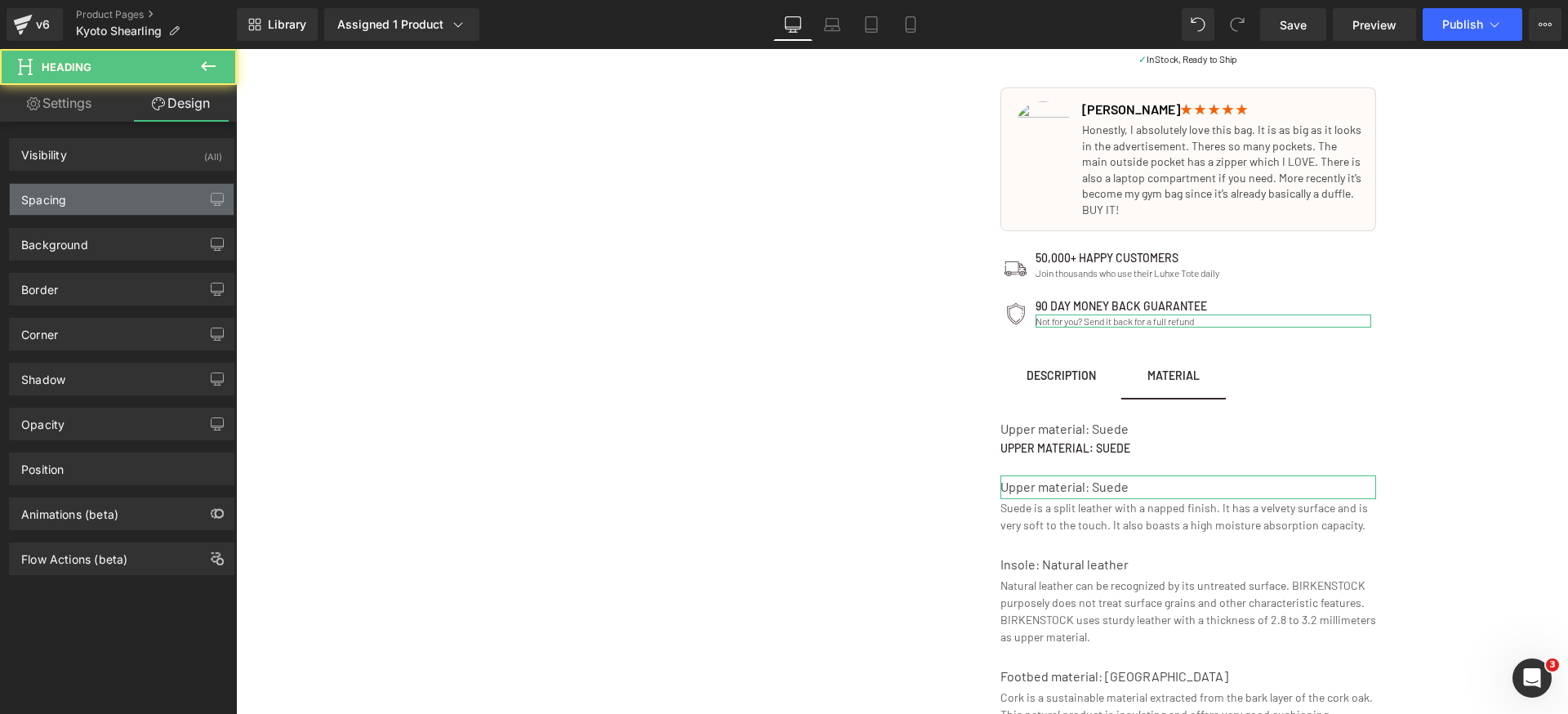
click at [127, 187] on div "Spacing" at bounding box center [121, 199] width 224 height 31
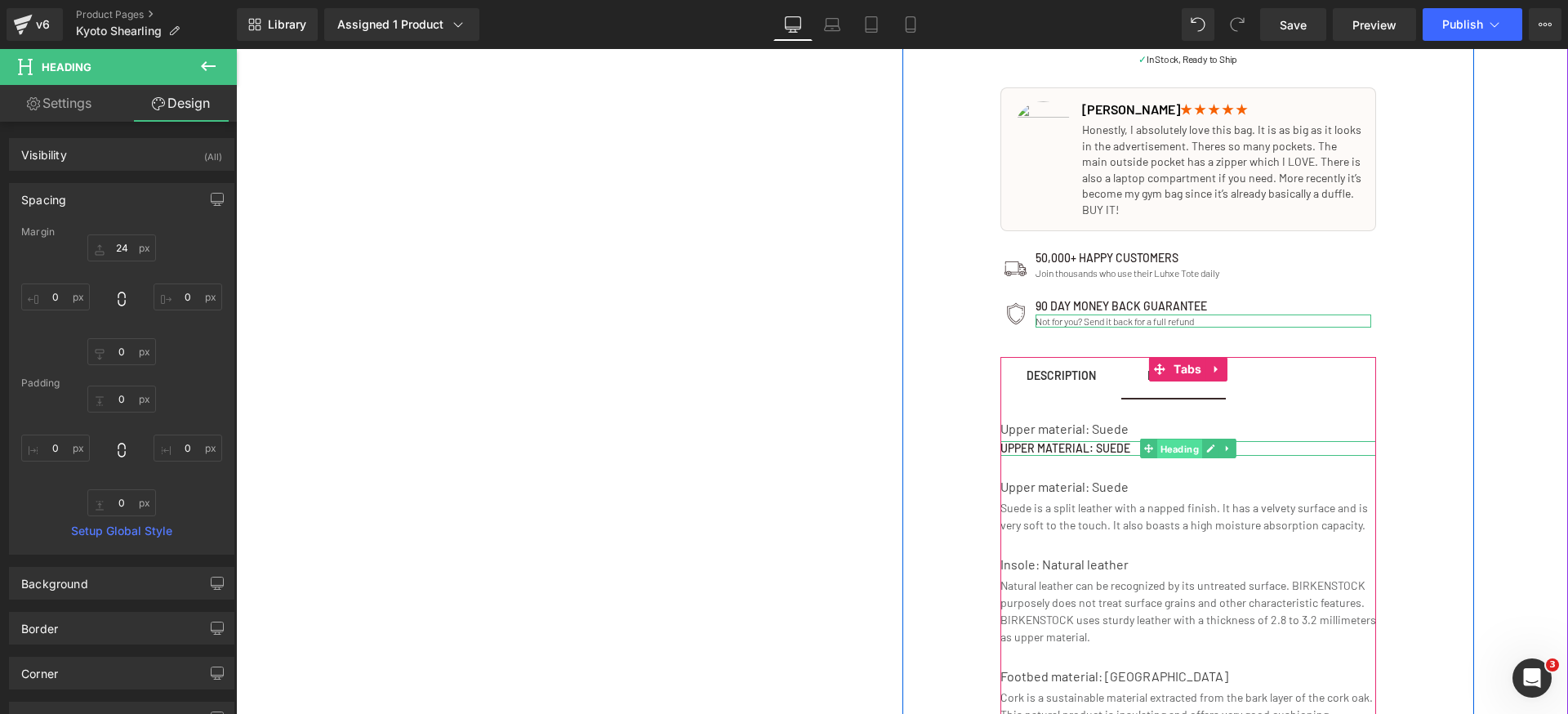
click at [1157, 444] on span "Heading" at bounding box center [1179, 449] width 45 height 20
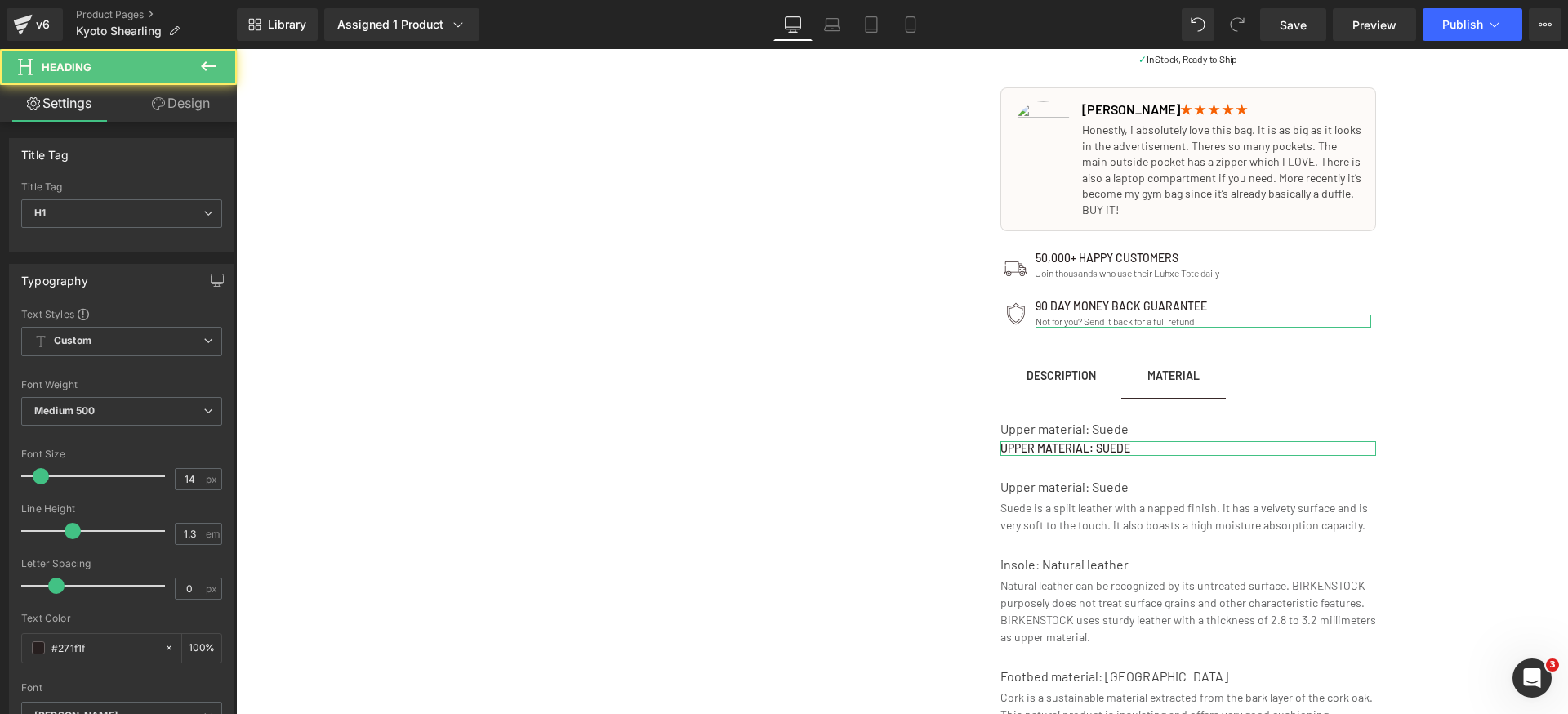
click at [160, 109] on icon at bounding box center [159, 103] width 13 height 13
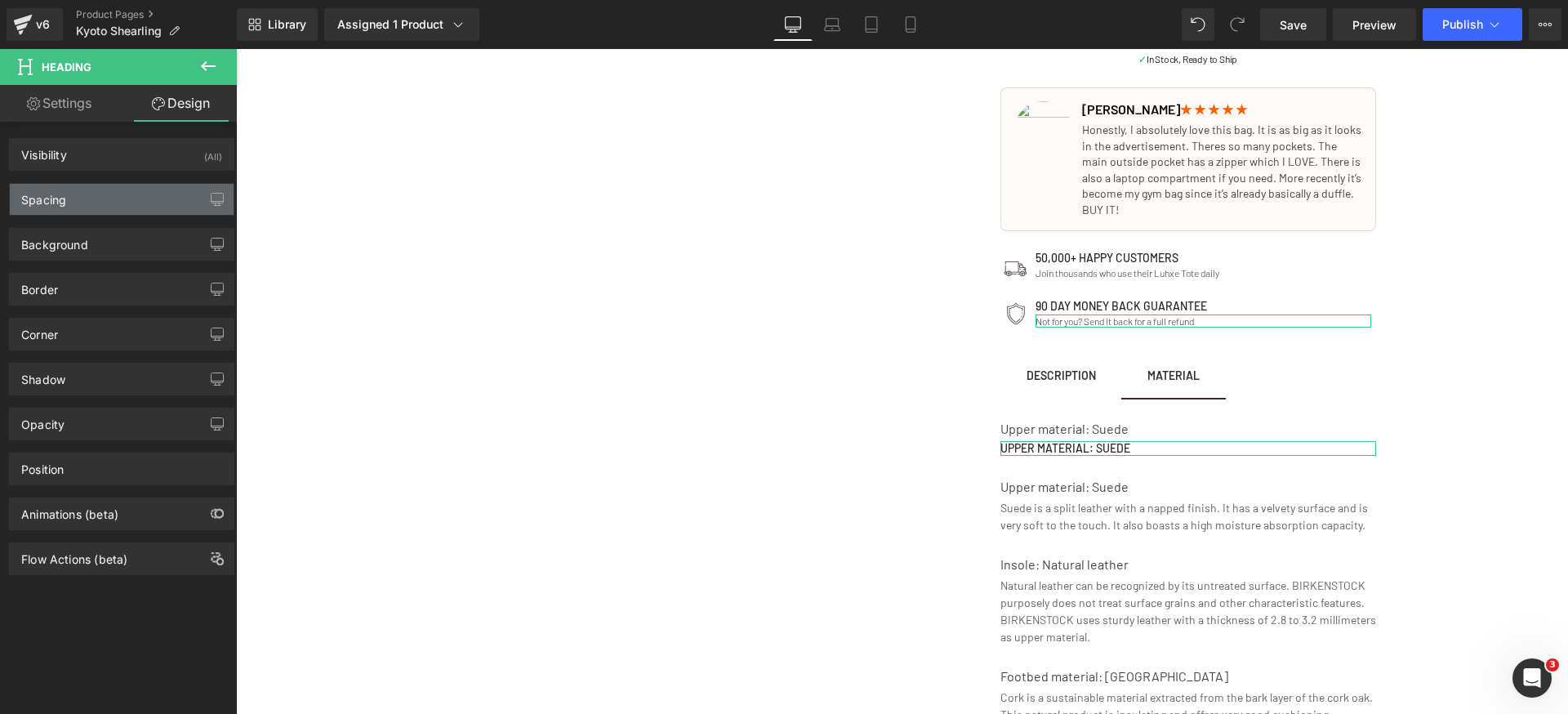
click at [123, 200] on div "Spacing" at bounding box center [121, 199] width 224 height 31
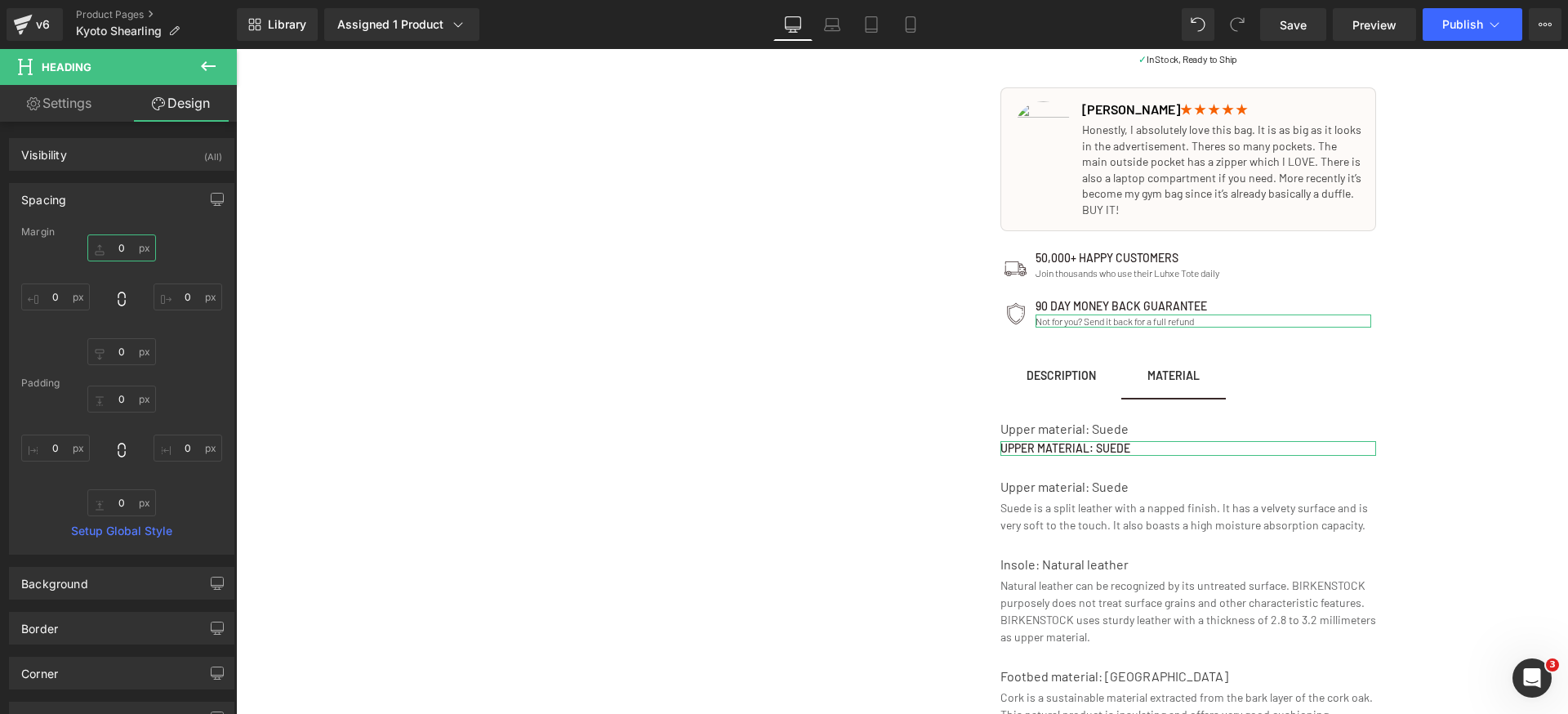
click at [129, 249] on input "0" at bounding box center [121, 248] width 69 height 27
click at [128, 245] on input "12" at bounding box center [121, 248] width 69 height 27
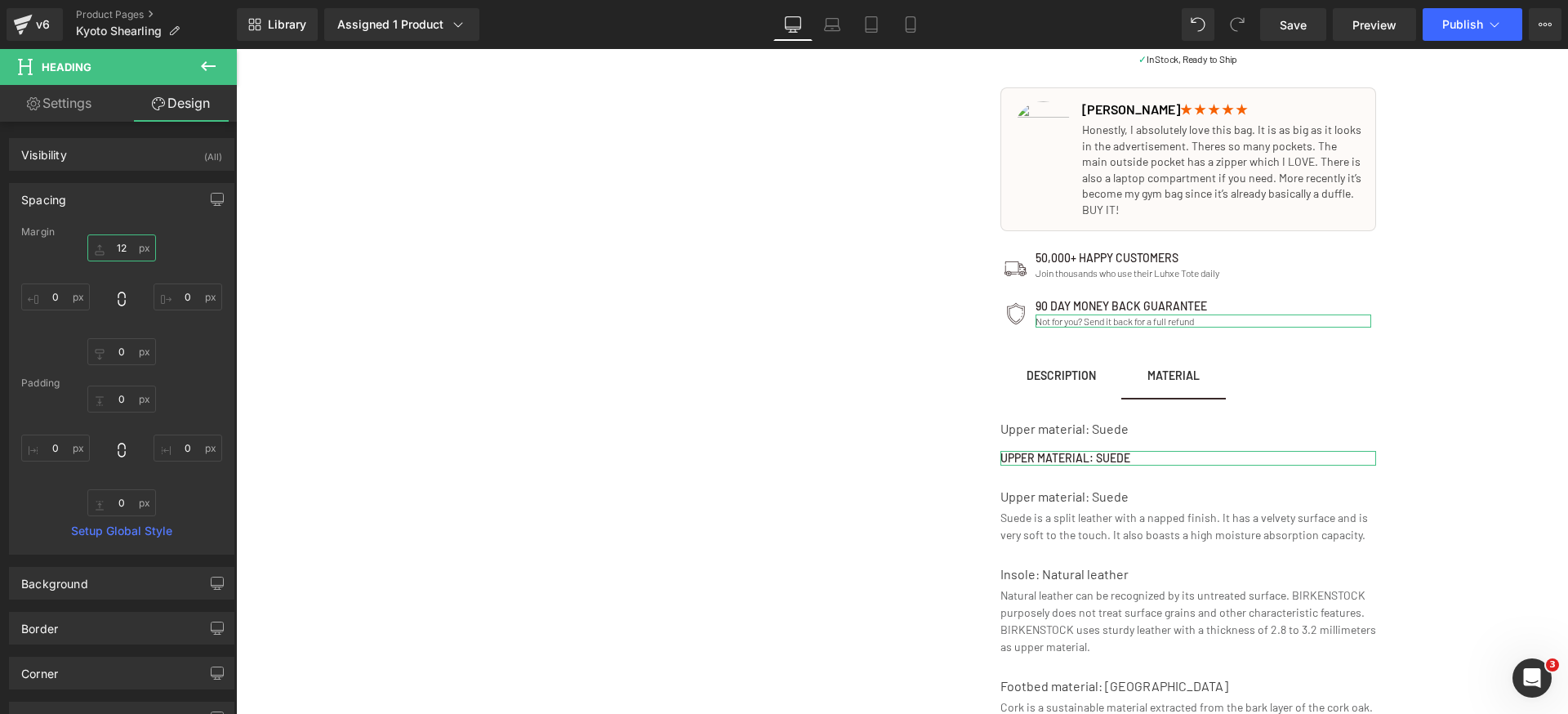
click at [128, 245] on input "12" at bounding box center [121, 248] width 69 height 27
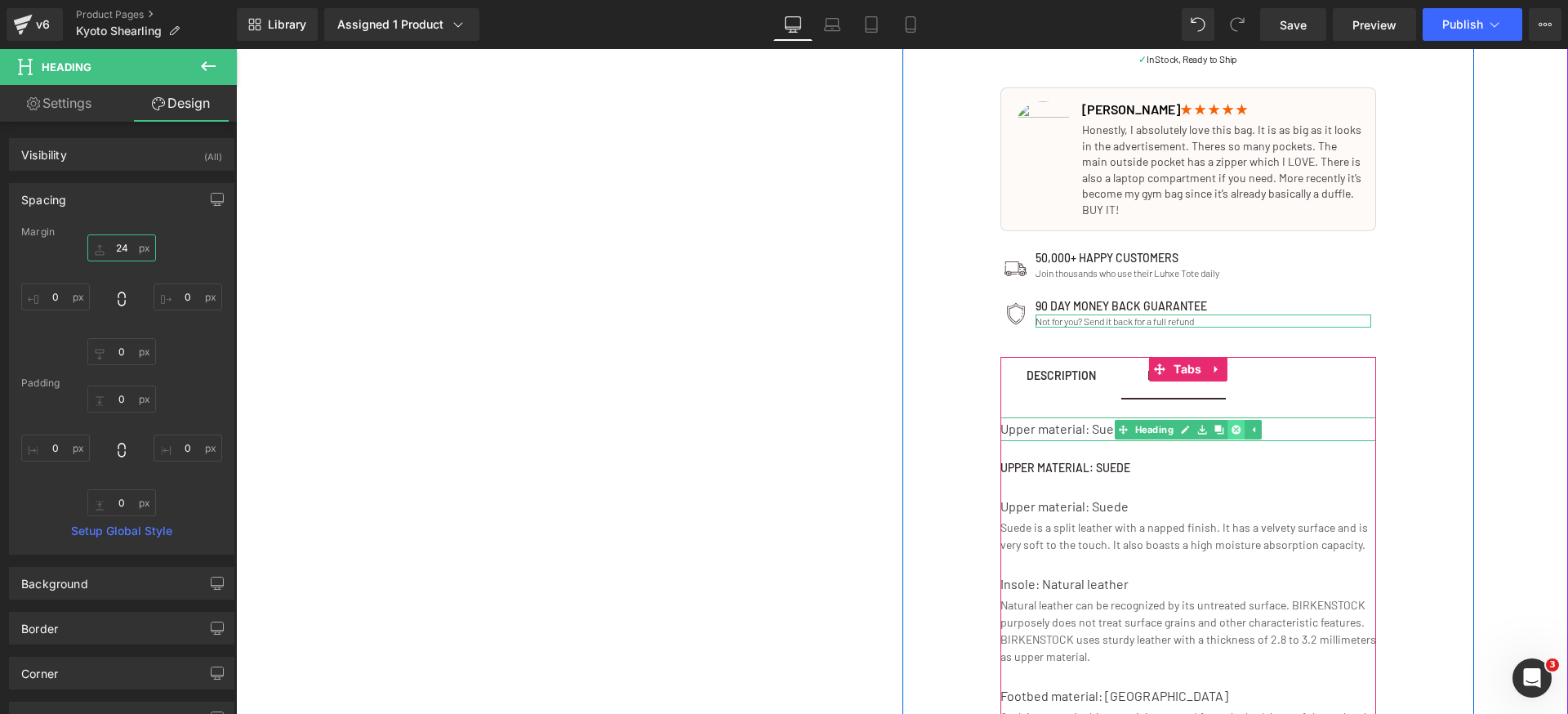
type input "24"
click at [1232, 435] on link at bounding box center [1236, 429] width 17 height 20
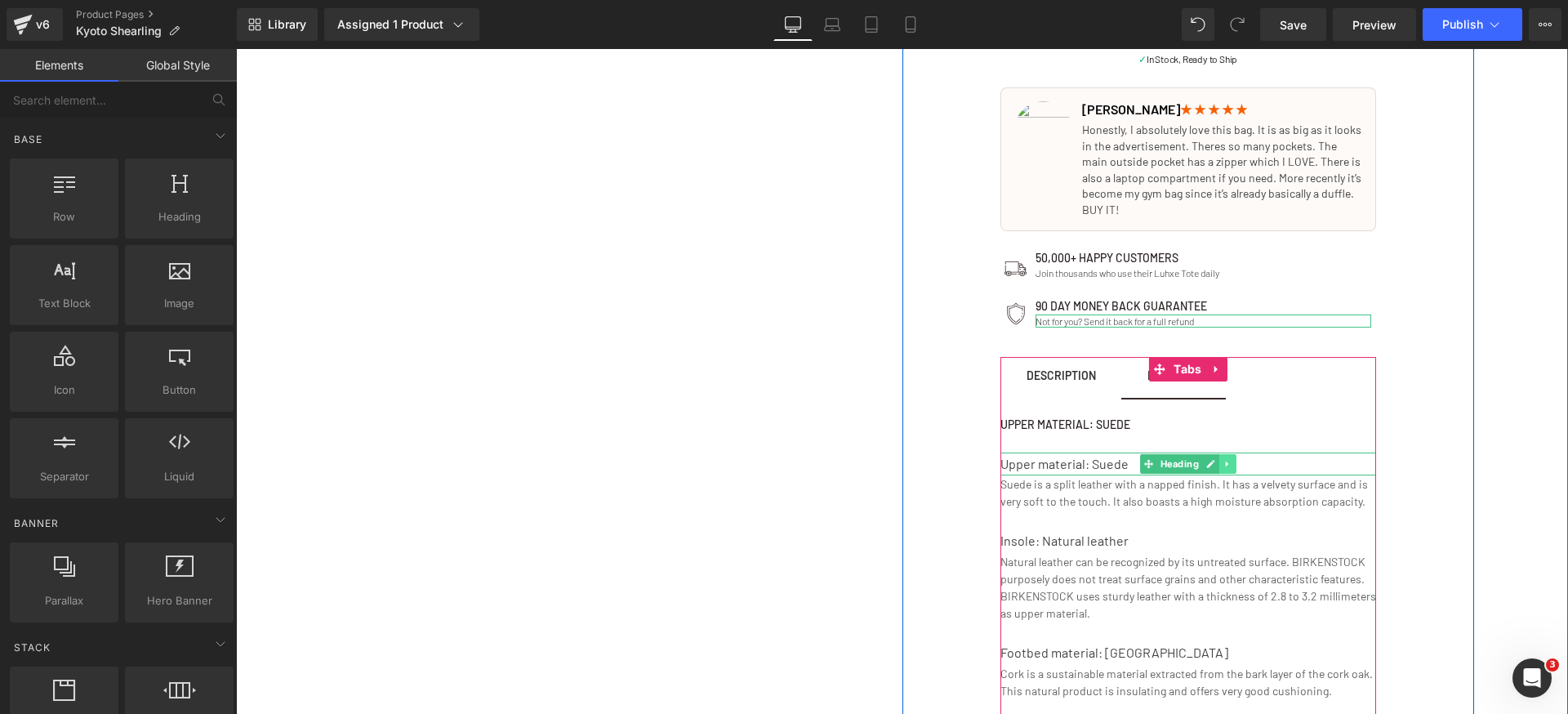
click at [1223, 466] on icon at bounding box center [1227, 464] width 9 height 10
click at [1232, 468] on icon at bounding box center [1236, 464] width 9 height 10
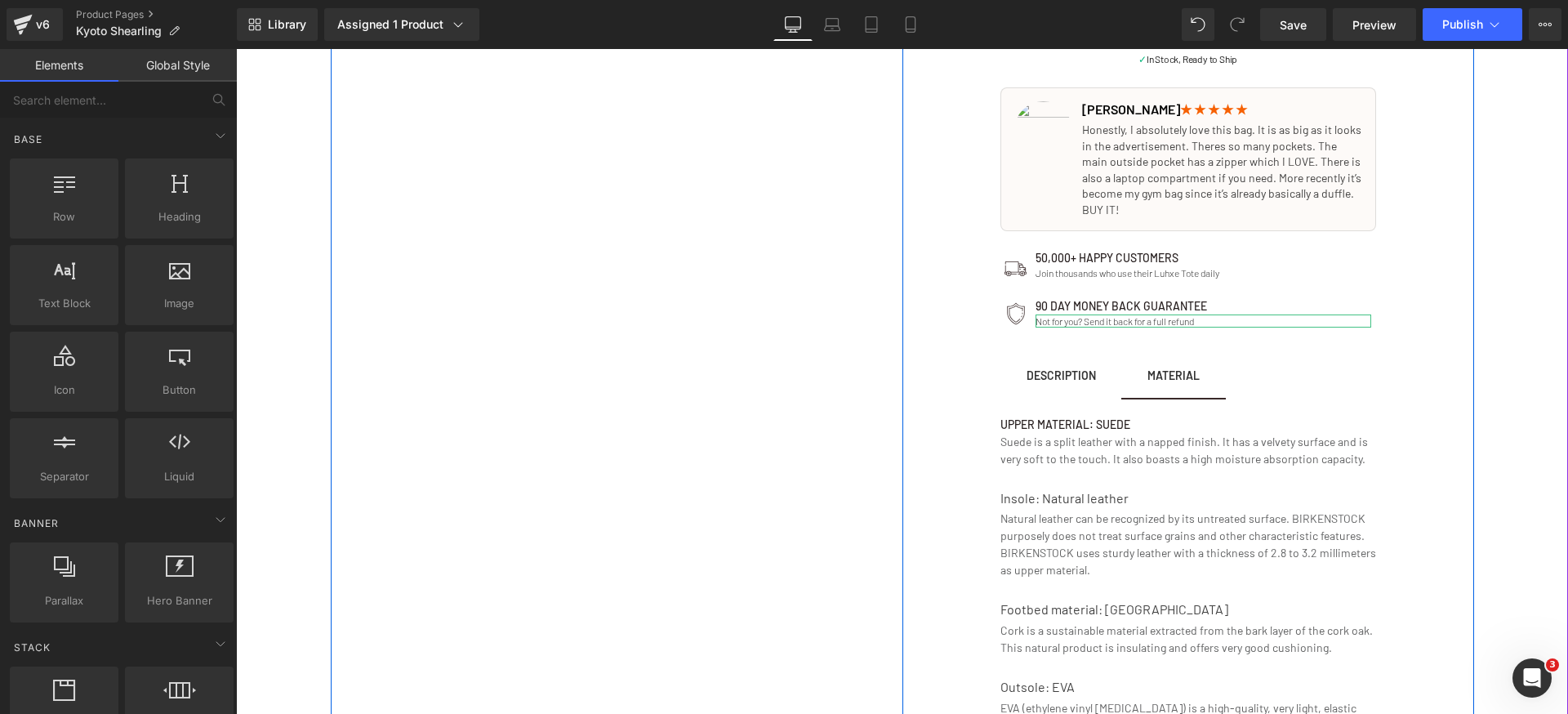
click at [1438, 481] on div "The Bag Built By Women, For Women Text Block 🏆 2024 TOP-RATED Tote BAG Text Blo…" at bounding box center [1188, 130] width 572 height 1595
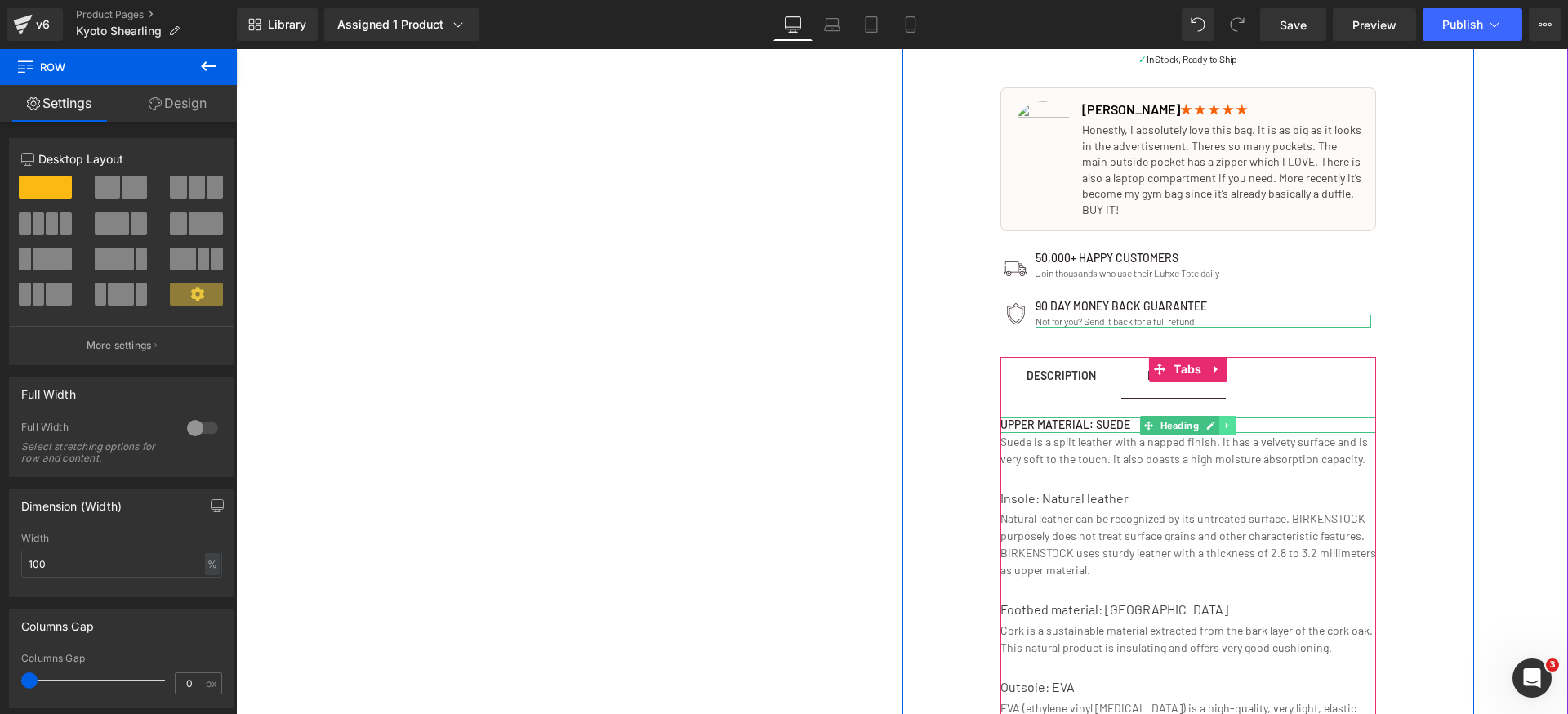
click at [1223, 426] on icon at bounding box center [1227, 425] width 9 height 10
click at [1215, 425] on icon at bounding box center [1219, 425] width 9 height 9
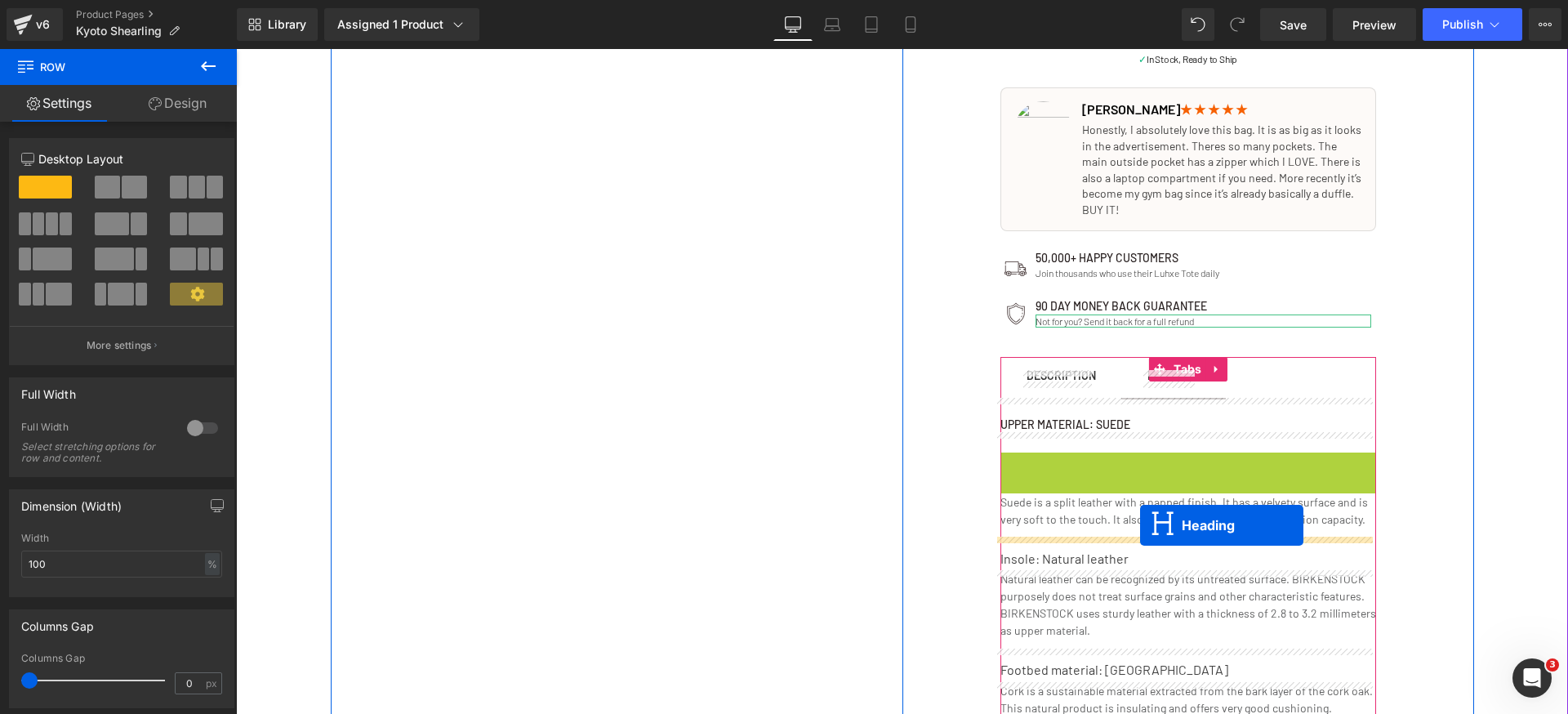
drag, startPoint x: 1147, startPoint y: 458, endPoint x: 1140, endPoint y: 526, distance: 68.4
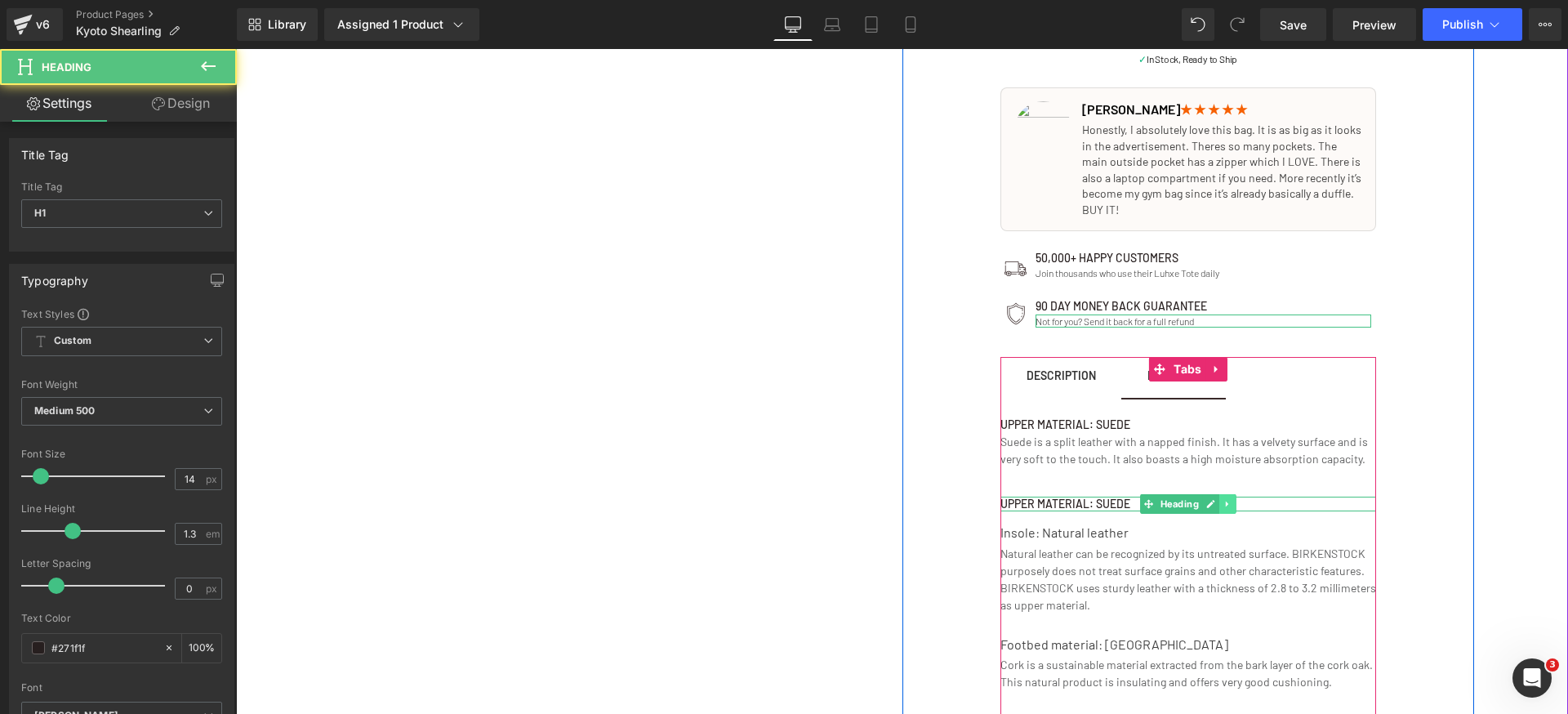
click at [1223, 506] on icon at bounding box center [1227, 504] width 9 height 10
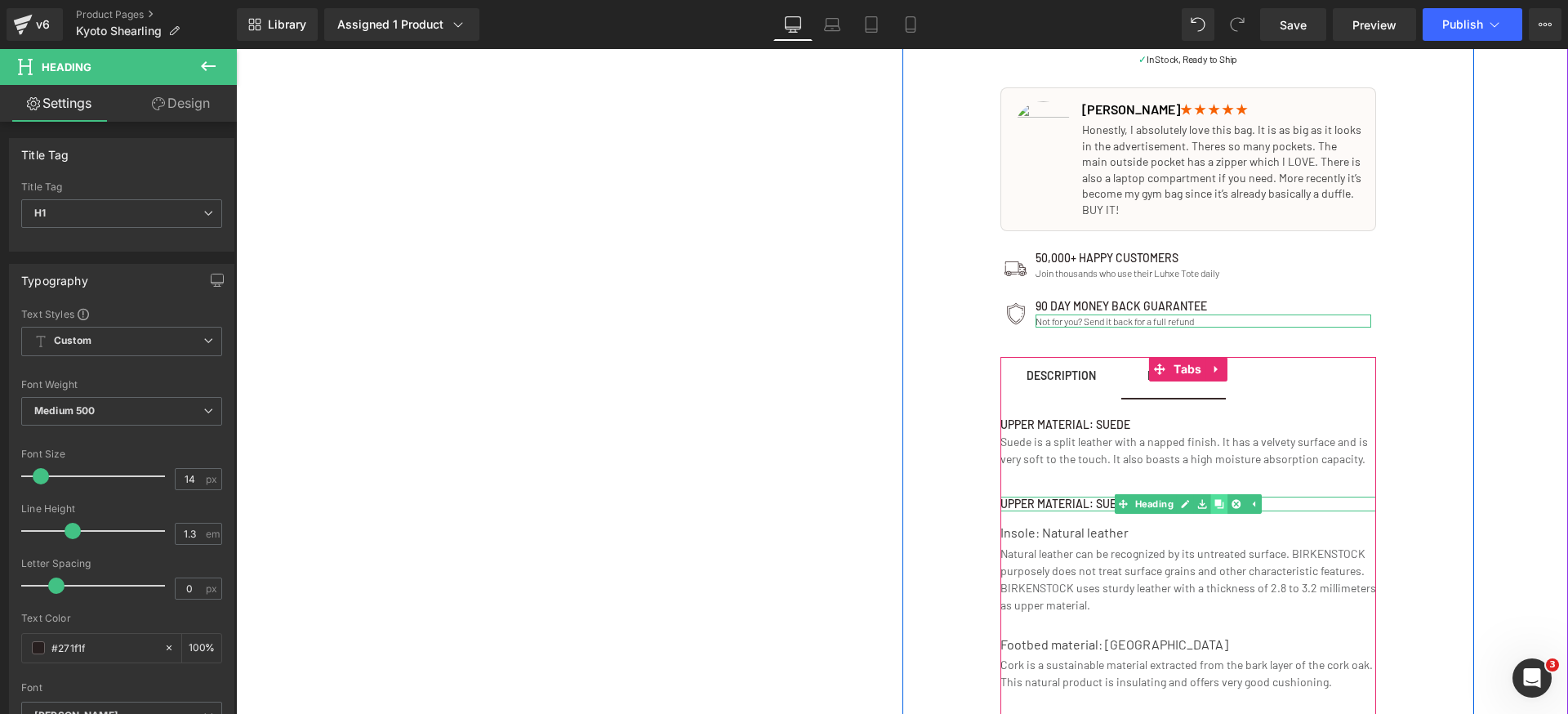
click at [1215, 507] on icon at bounding box center [1219, 504] width 9 height 9
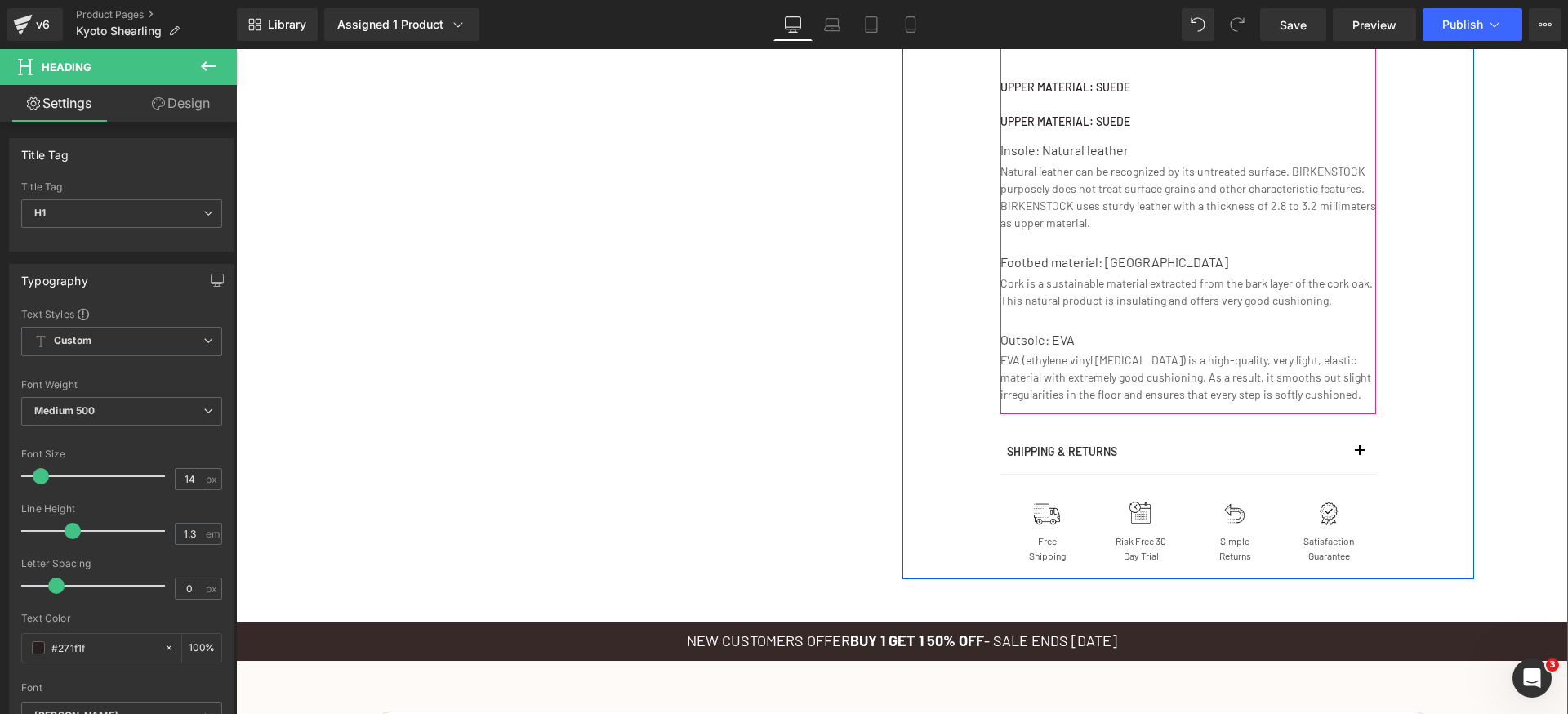
scroll to position [1197, 0]
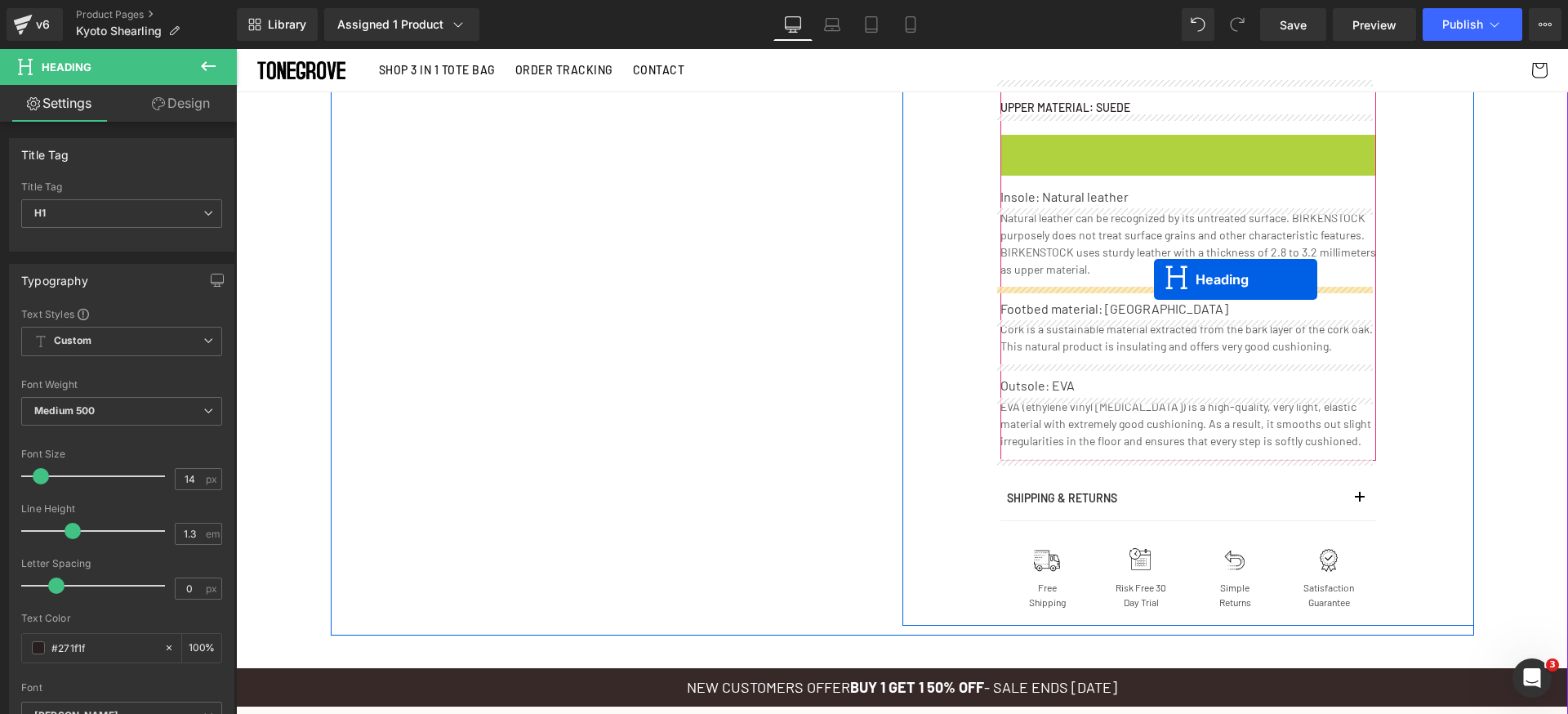
drag, startPoint x: 1169, startPoint y: 139, endPoint x: 1154, endPoint y: 281, distance: 142.8
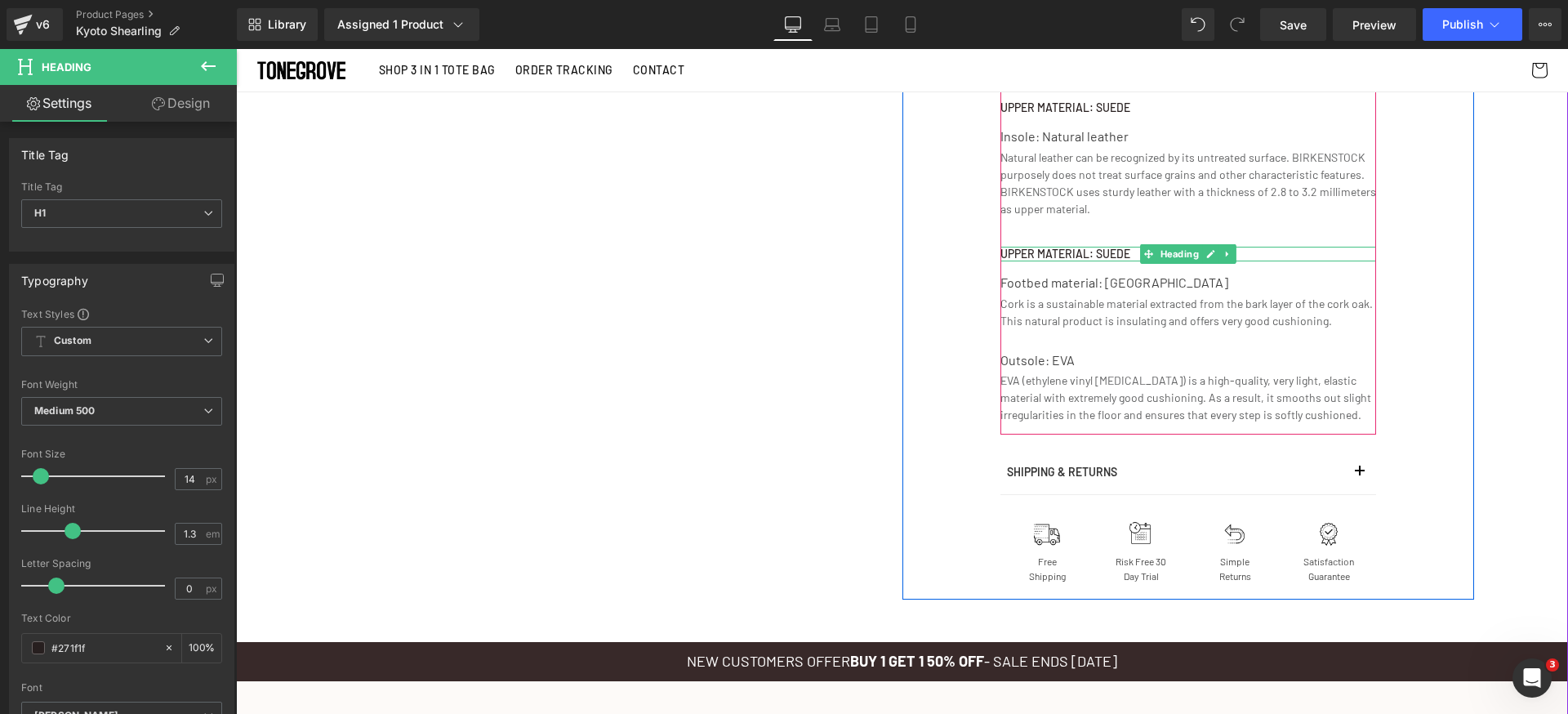
drag, startPoint x: 1223, startPoint y: 253, endPoint x: 1219, endPoint y: 262, distance: 9.8
click at [1223, 253] on icon at bounding box center [1227, 254] width 9 height 10
click at [1217, 256] on link at bounding box center [1218, 255] width 17 height 20
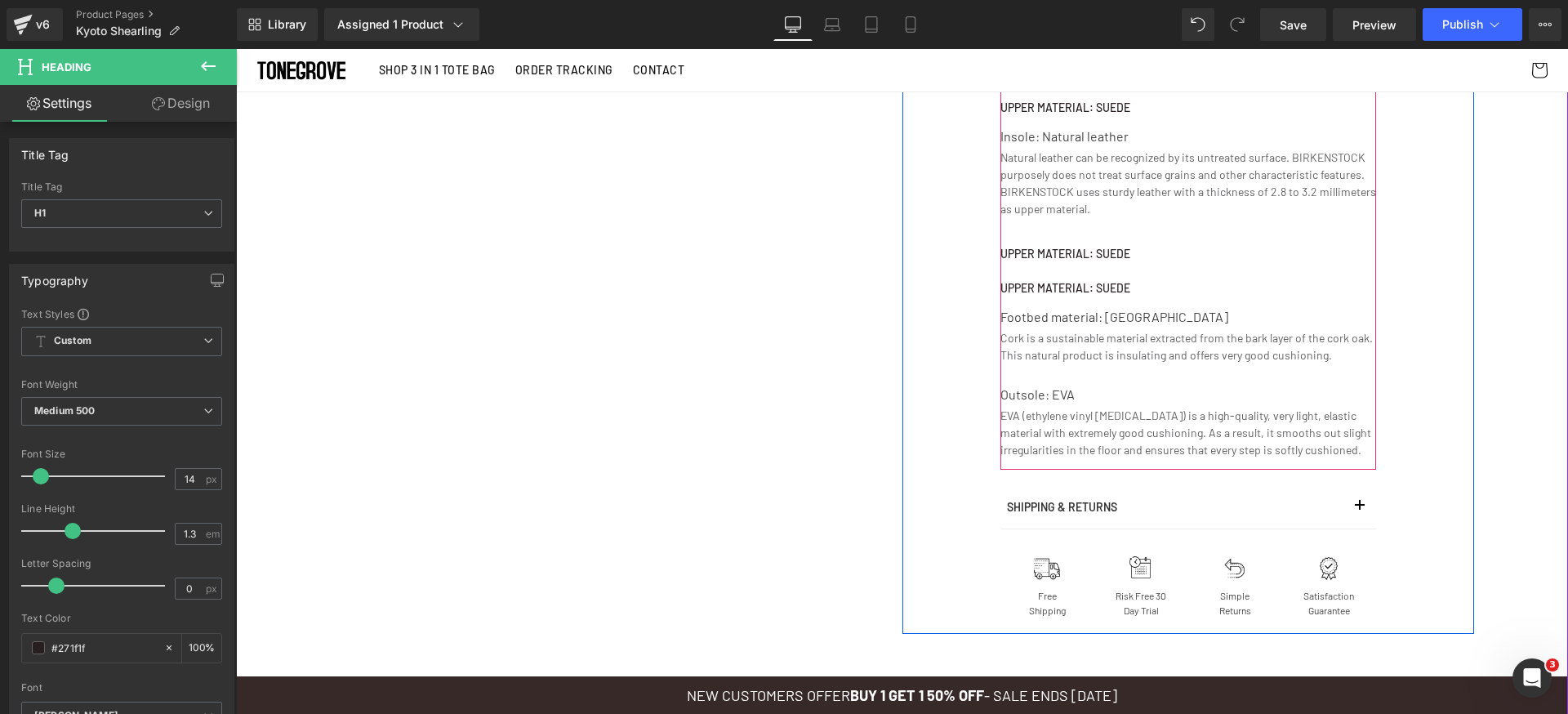
scroll to position [1176, 0]
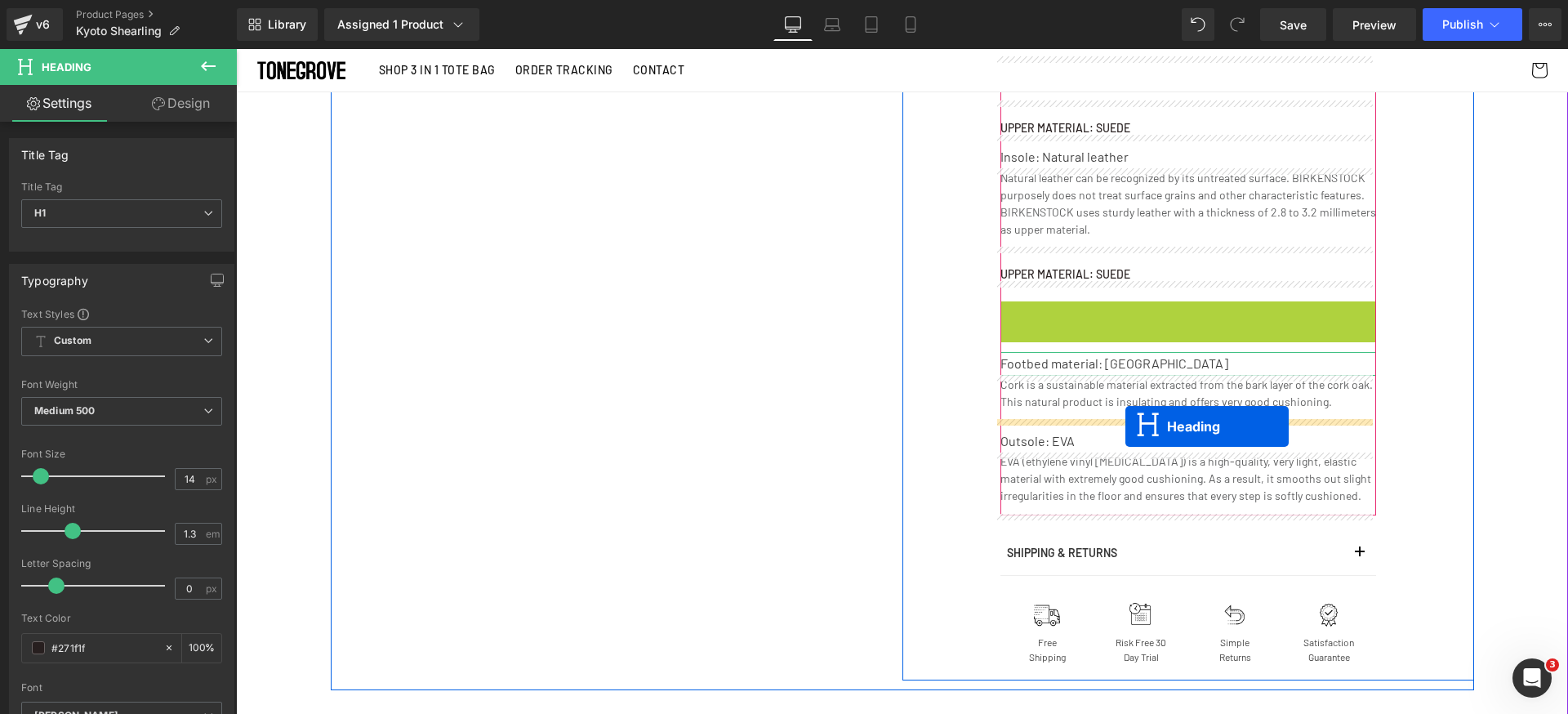
drag, startPoint x: 1141, startPoint y: 361, endPoint x: 1130, endPoint y: 422, distance: 62.0
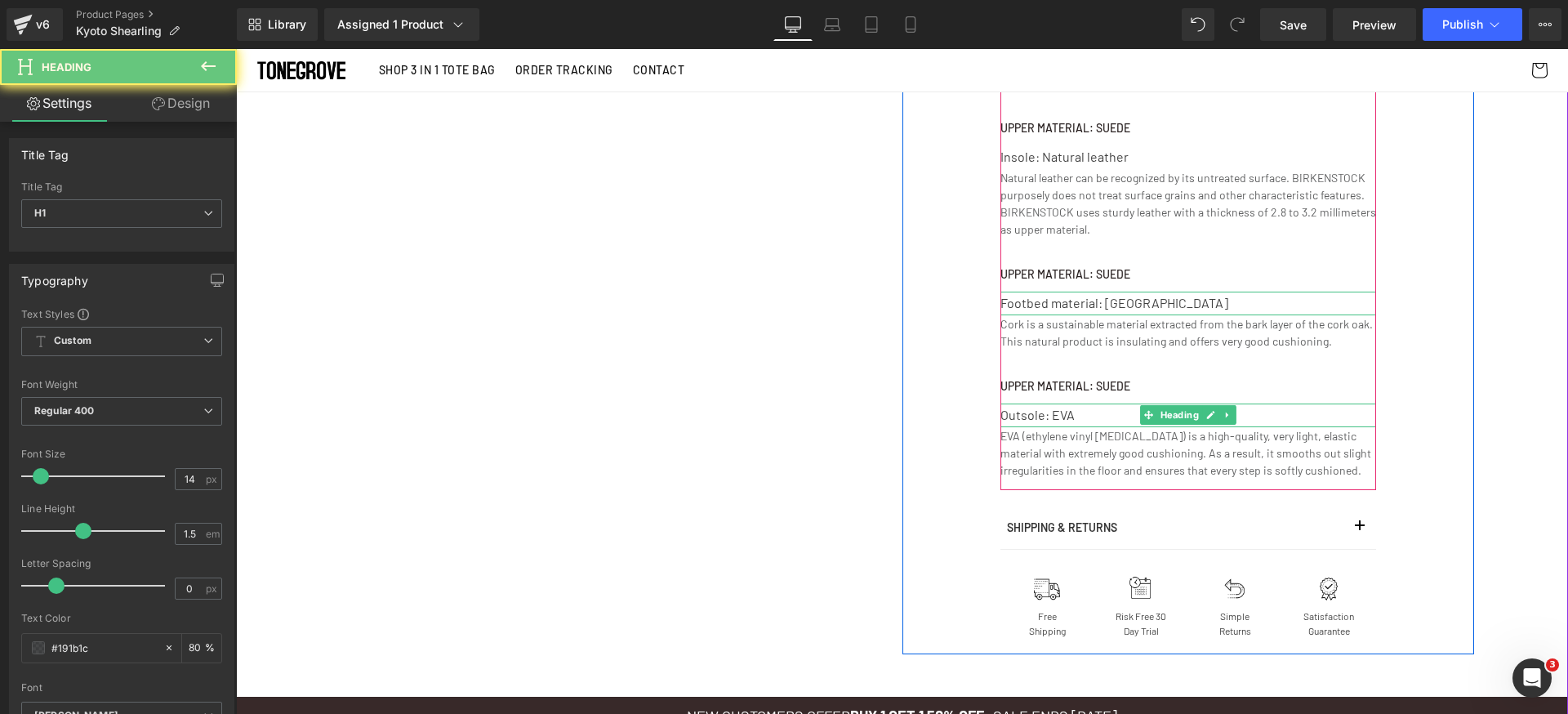
click at [1044, 417] on div "Outsole: EVA" at bounding box center [1188, 415] width 376 height 24
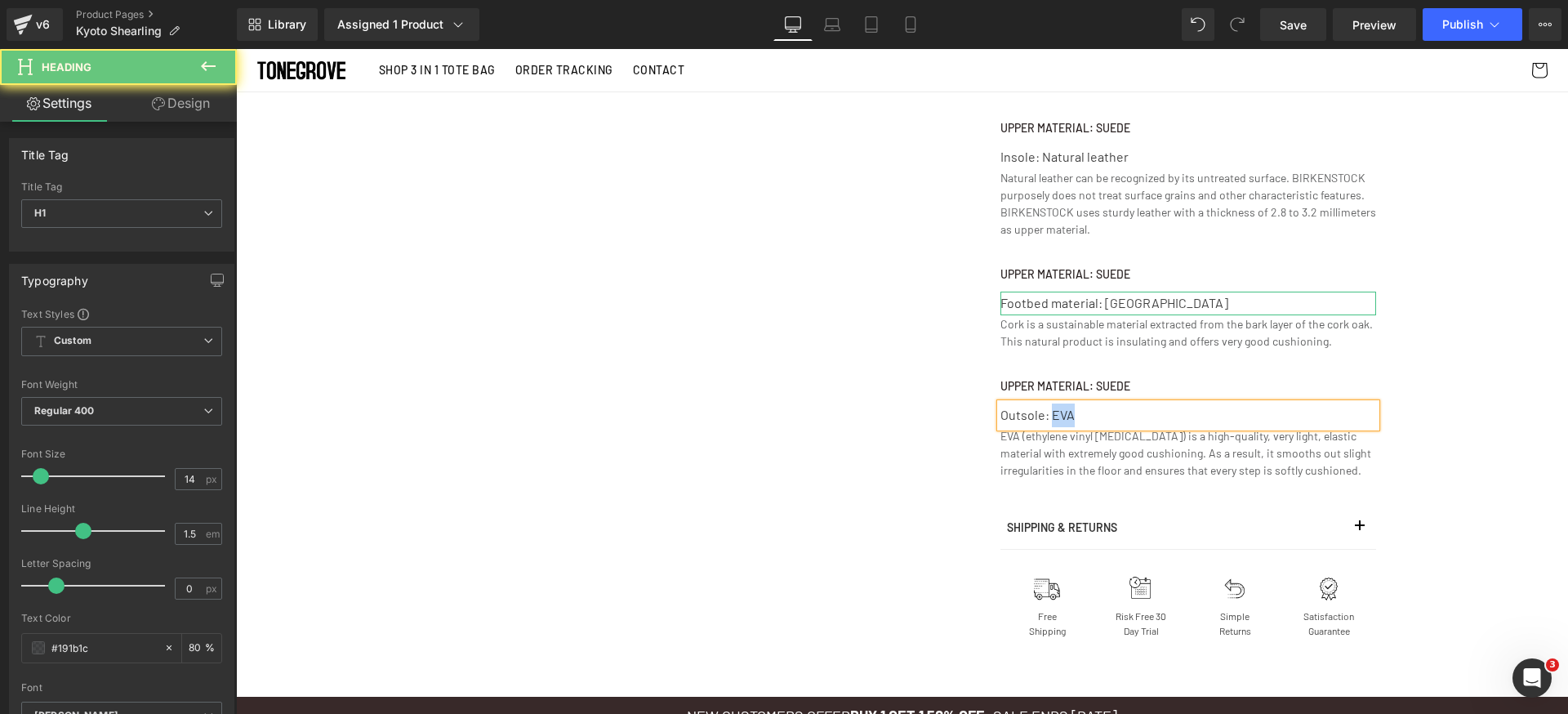
click at [1044, 417] on div "Outsole: EVA" at bounding box center [1188, 415] width 376 height 24
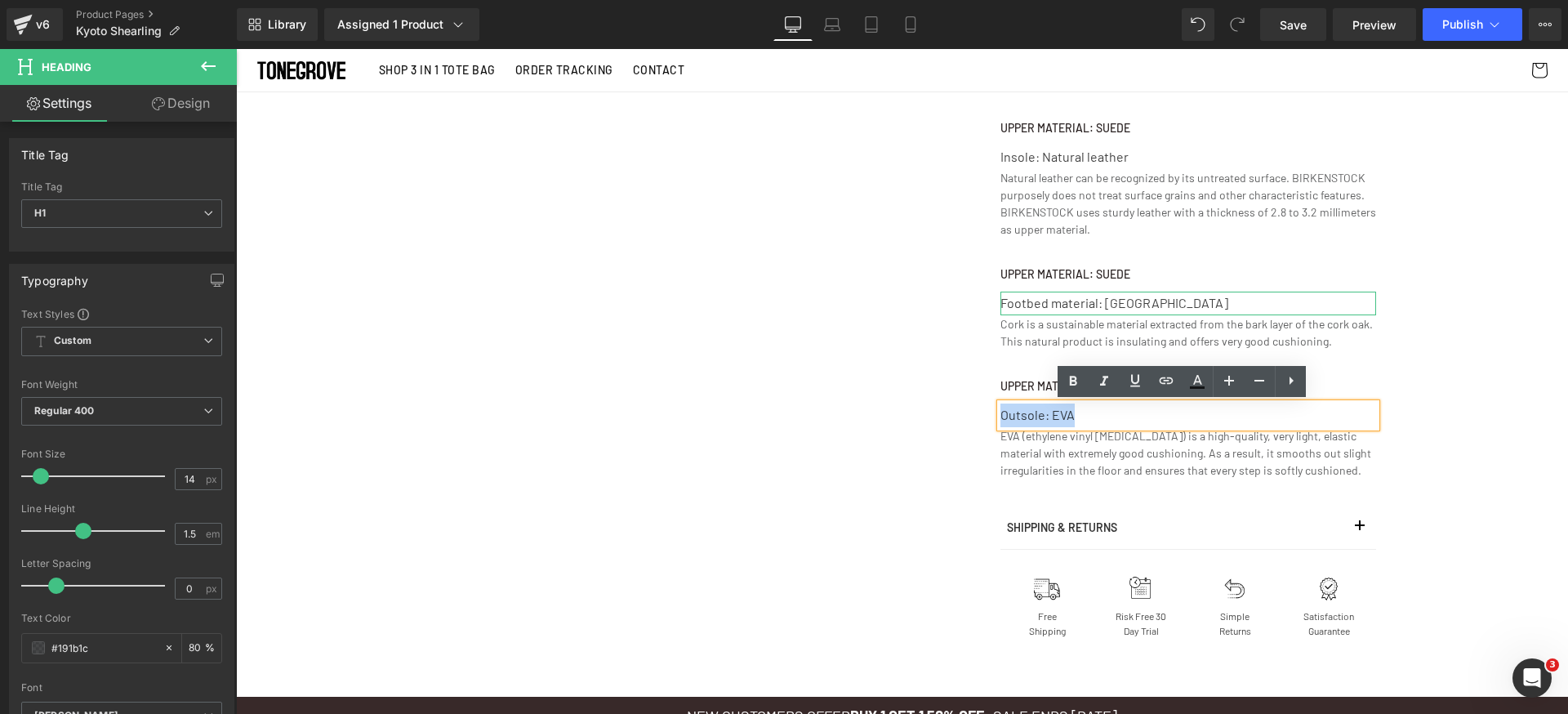
click at [1044, 417] on div "Outsole: EVA" at bounding box center [1188, 415] width 376 height 24
copy div "Outsole: EVA"
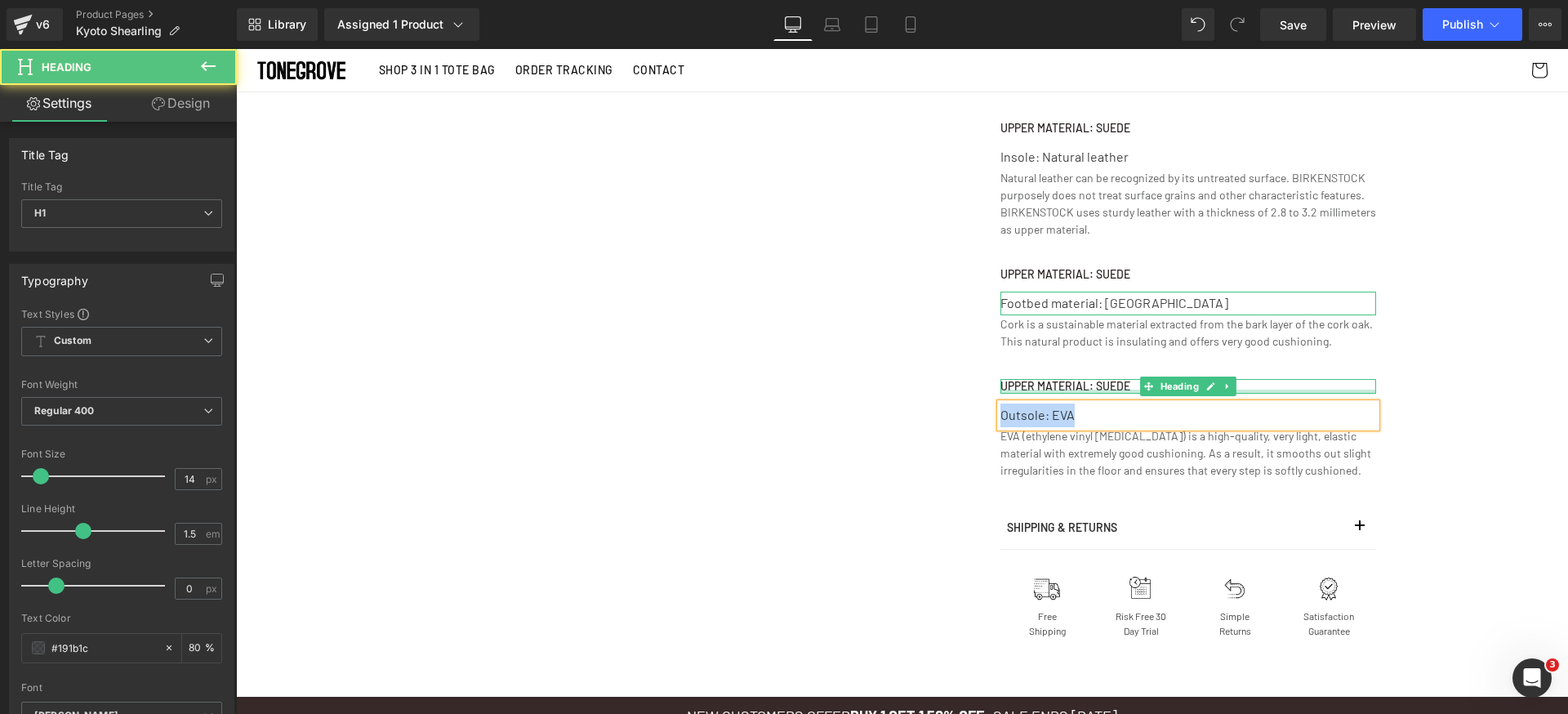
click at [1029, 386] on h1 "Upper material: Suede" at bounding box center [1188, 386] width 376 height 14
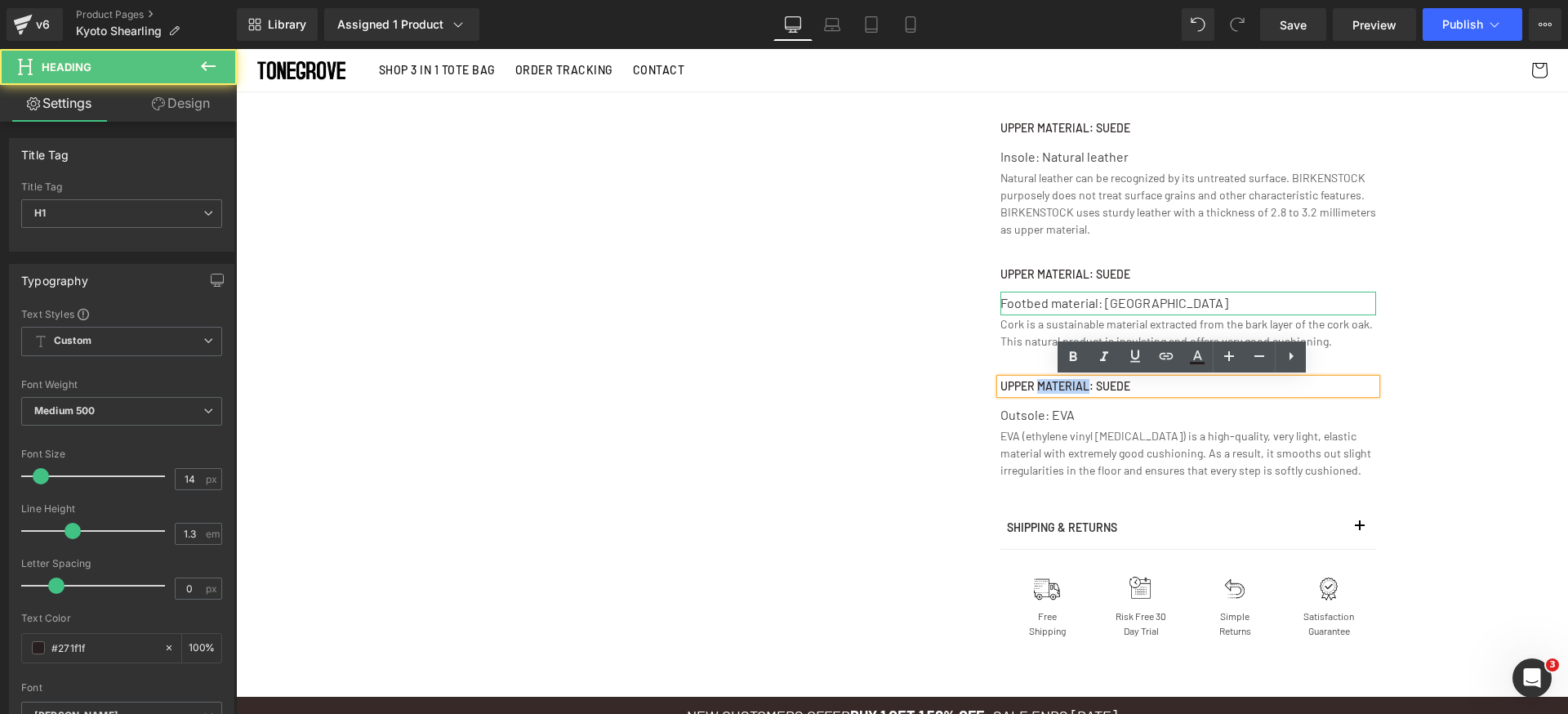
click at [1029, 386] on h1 "Upper material: Suede" at bounding box center [1188, 386] width 376 height 14
paste div
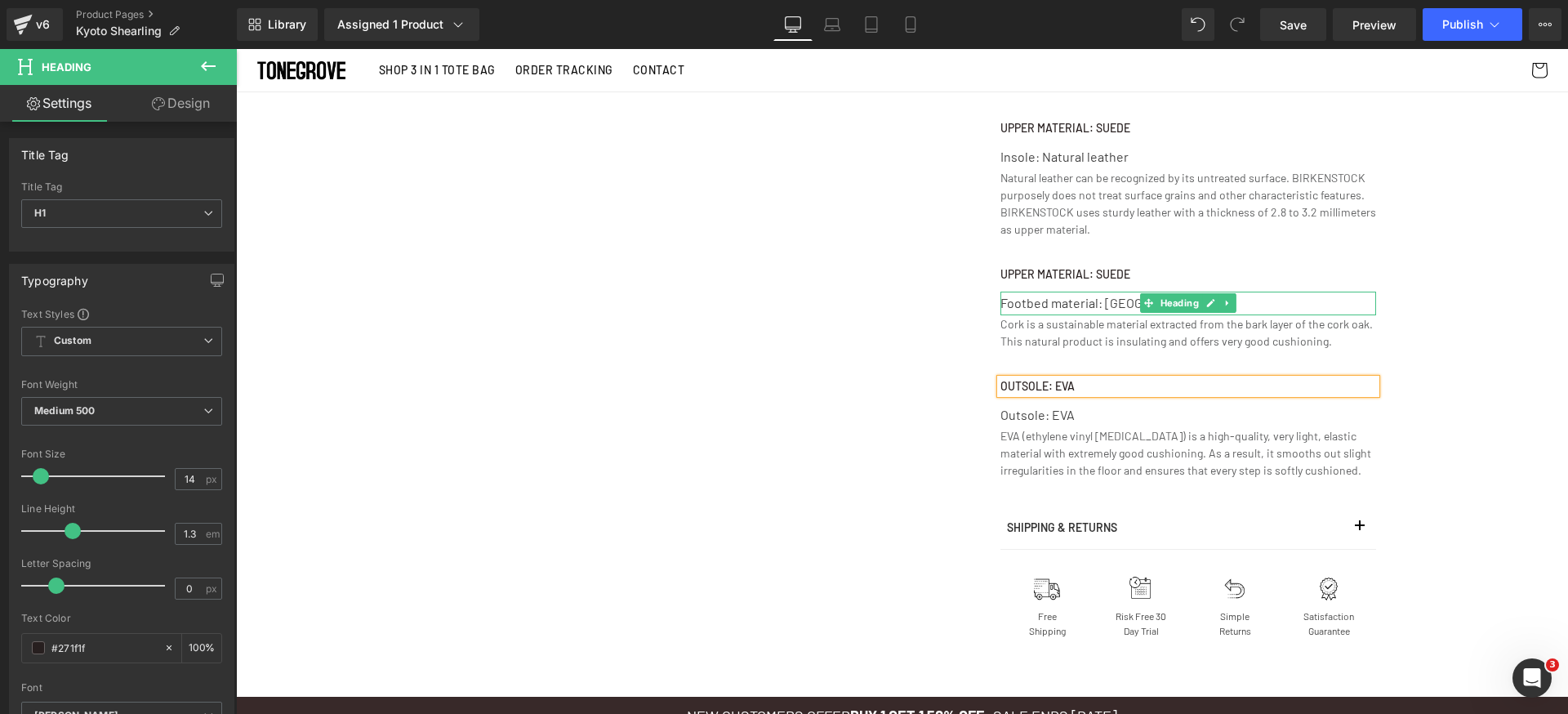
click at [1054, 303] on div "Footbed material: [GEOGRAPHIC_DATA]" at bounding box center [1188, 304] width 376 height 24
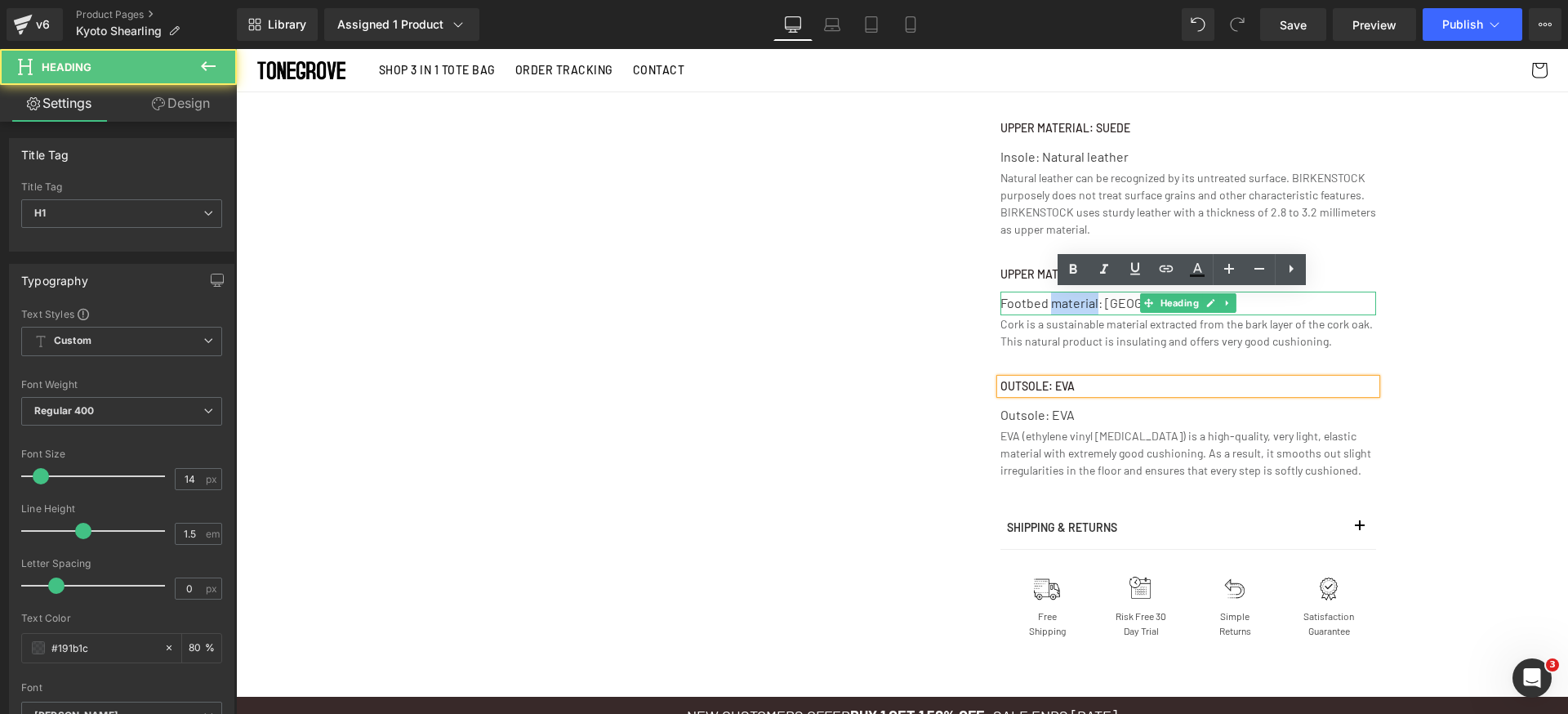
click at [1054, 303] on div "Footbed material: [GEOGRAPHIC_DATA]" at bounding box center [1188, 304] width 376 height 24
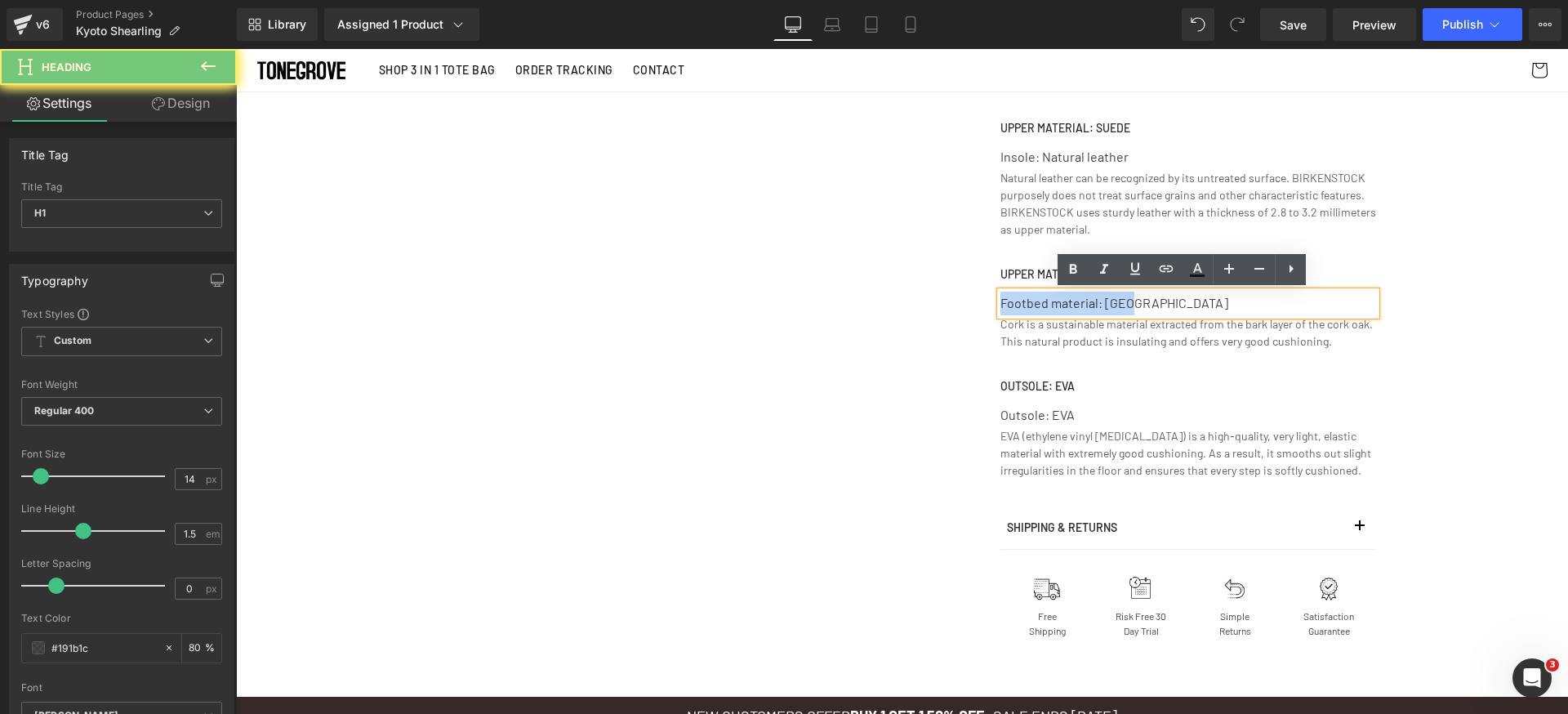
click at [1054, 303] on div "Footbed material: [GEOGRAPHIC_DATA]" at bounding box center [1188, 304] width 376 height 24
copy div "Footbed material: [GEOGRAPHIC_DATA]"
click at [1027, 275] on h1 "Upper material: Suede" at bounding box center [1188, 275] width 376 height 14
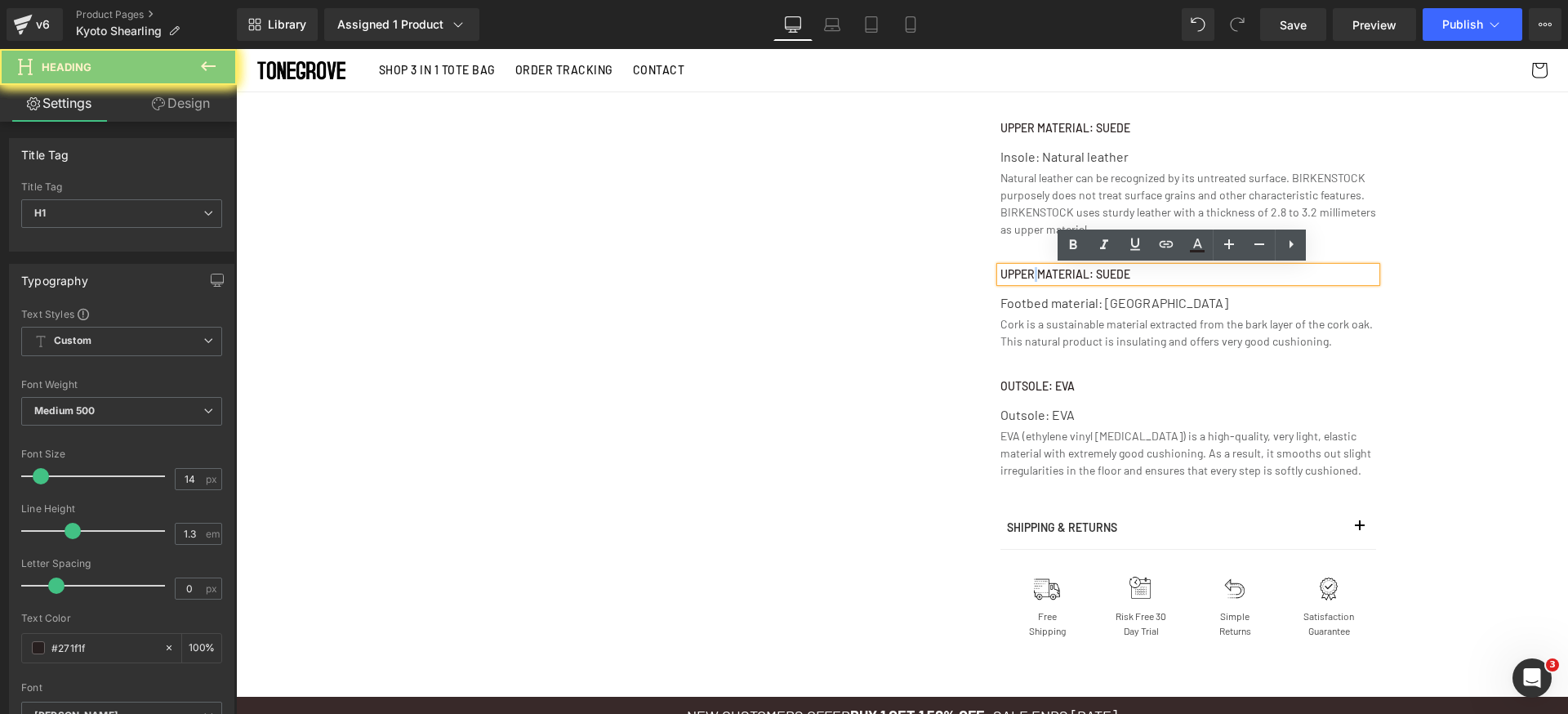
click at [1027, 275] on h1 "Upper material: Suede" at bounding box center [1188, 275] width 376 height 14
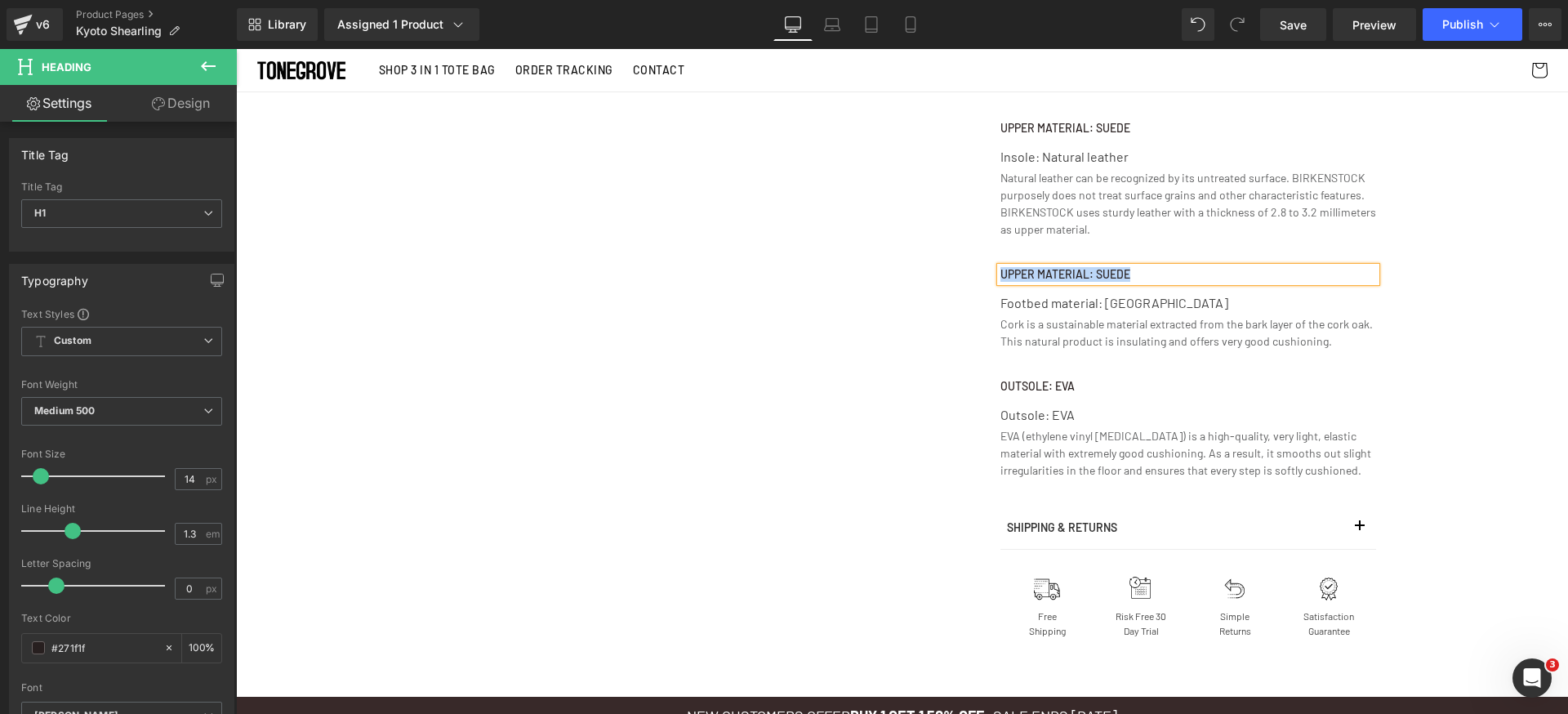
paste div
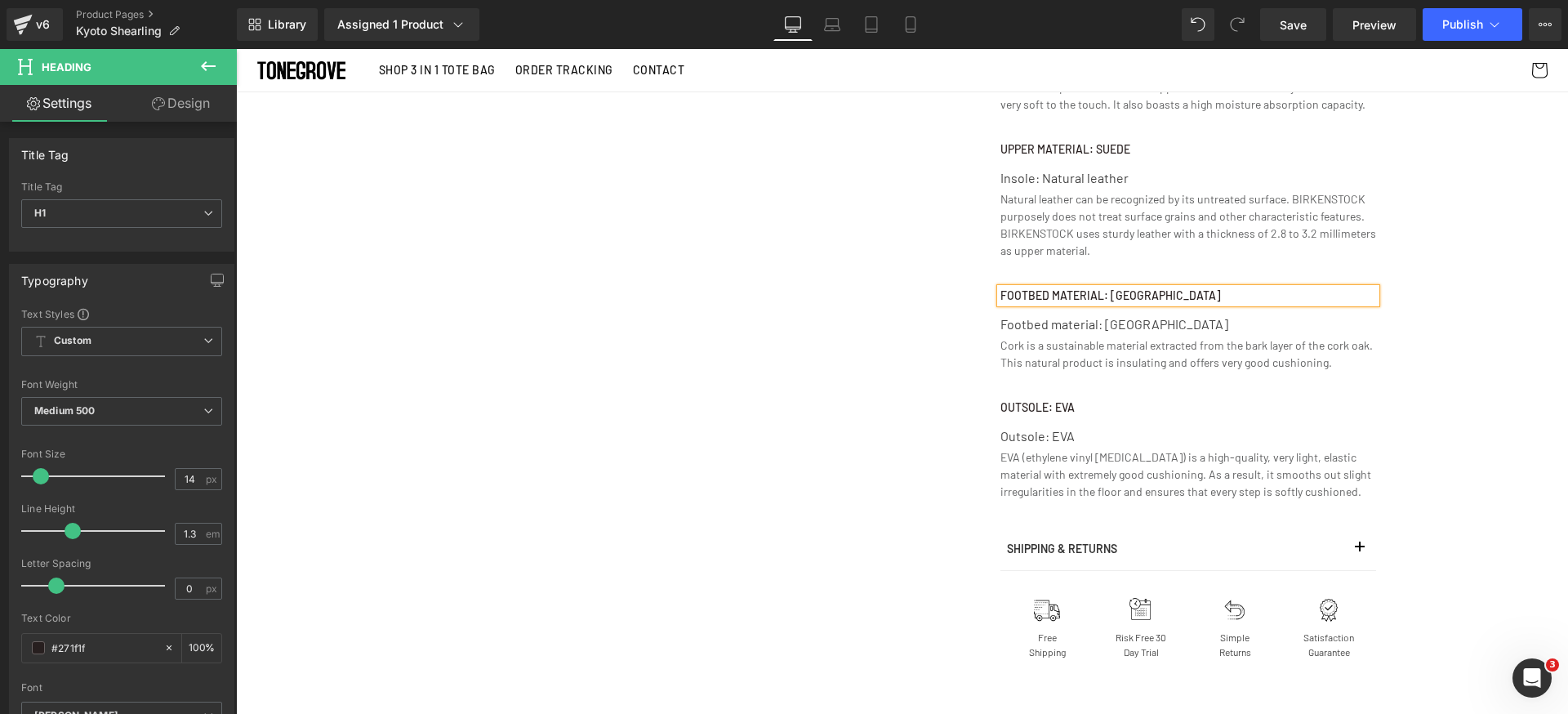
scroll to position [1132, 0]
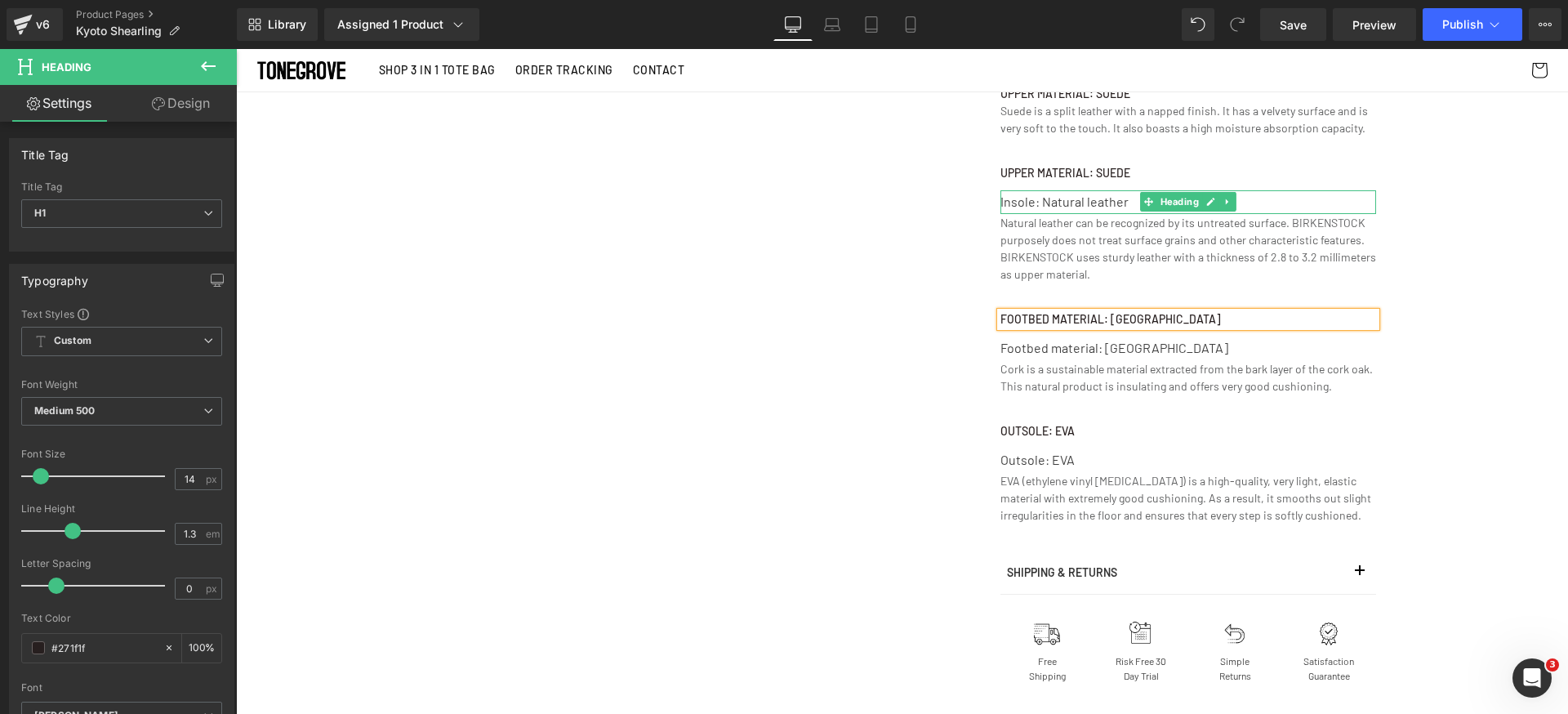
click at [1031, 198] on div "Insole: Natural leather" at bounding box center [1188, 202] width 376 height 24
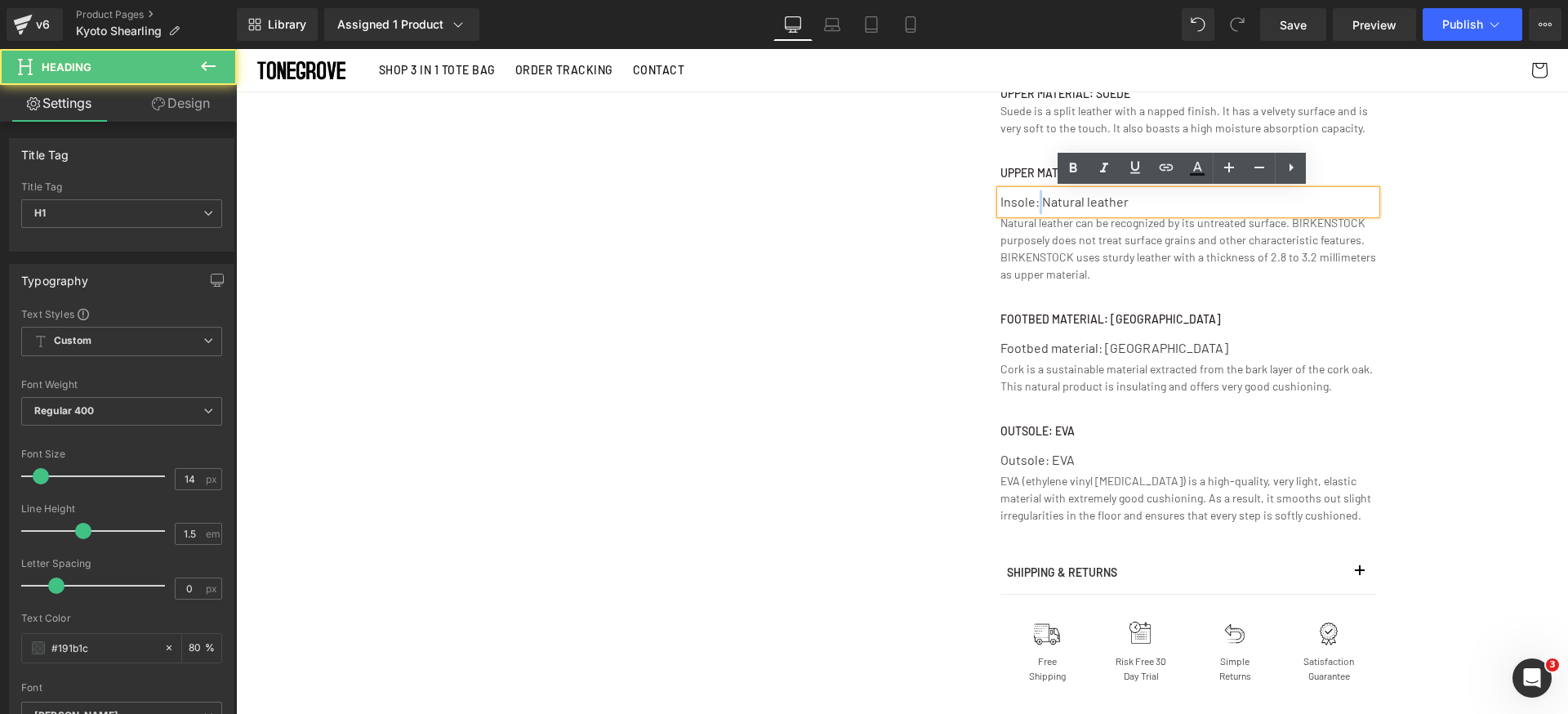
click at [1031, 198] on div "Insole: Natural leather" at bounding box center [1188, 202] width 376 height 24
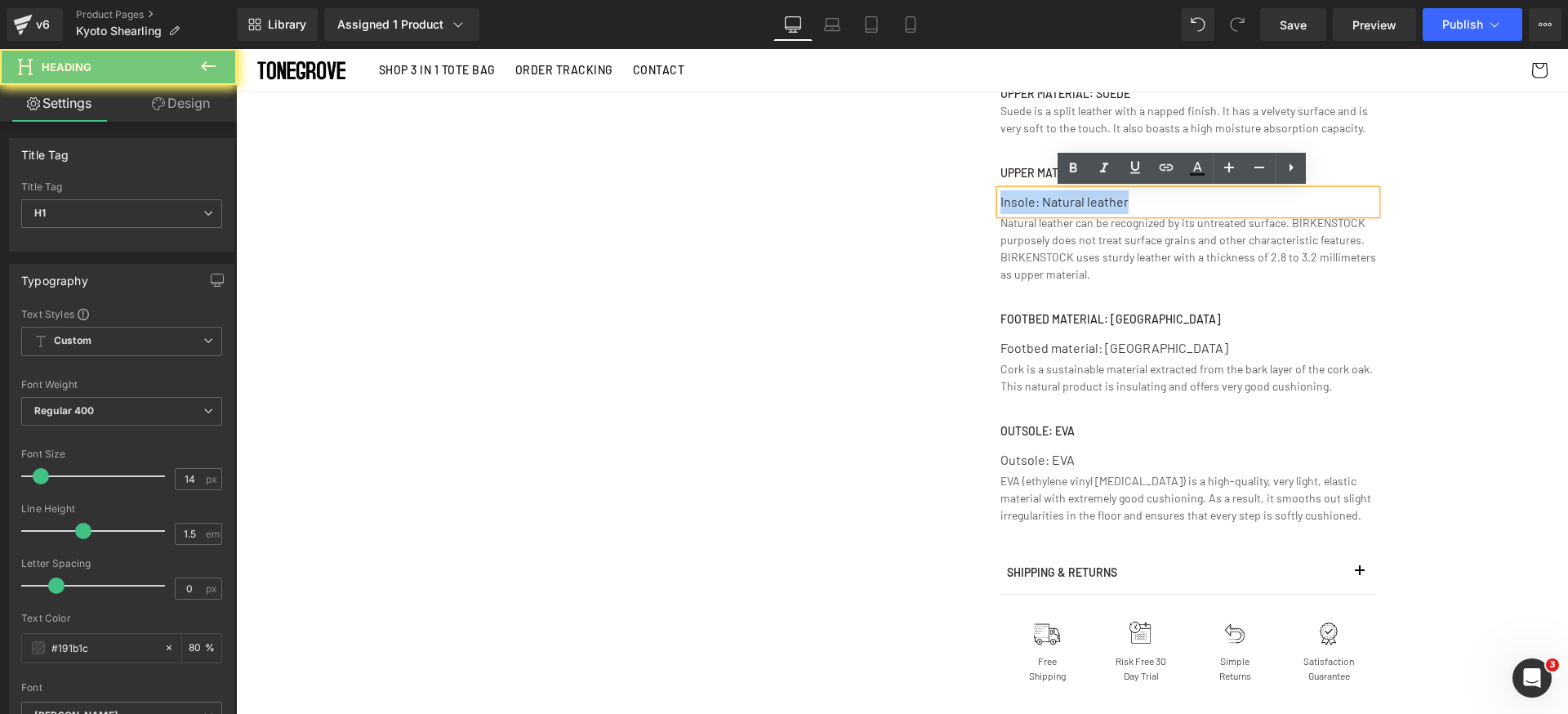
click at [1031, 198] on div "Insole: Natural leather" at bounding box center [1188, 202] width 376 height 24
copy div "Insole: Natural leather"
click at [1029, 172] on h1 "Upper material: Suede" at bounding box center [1188, 173] width 376 height 14
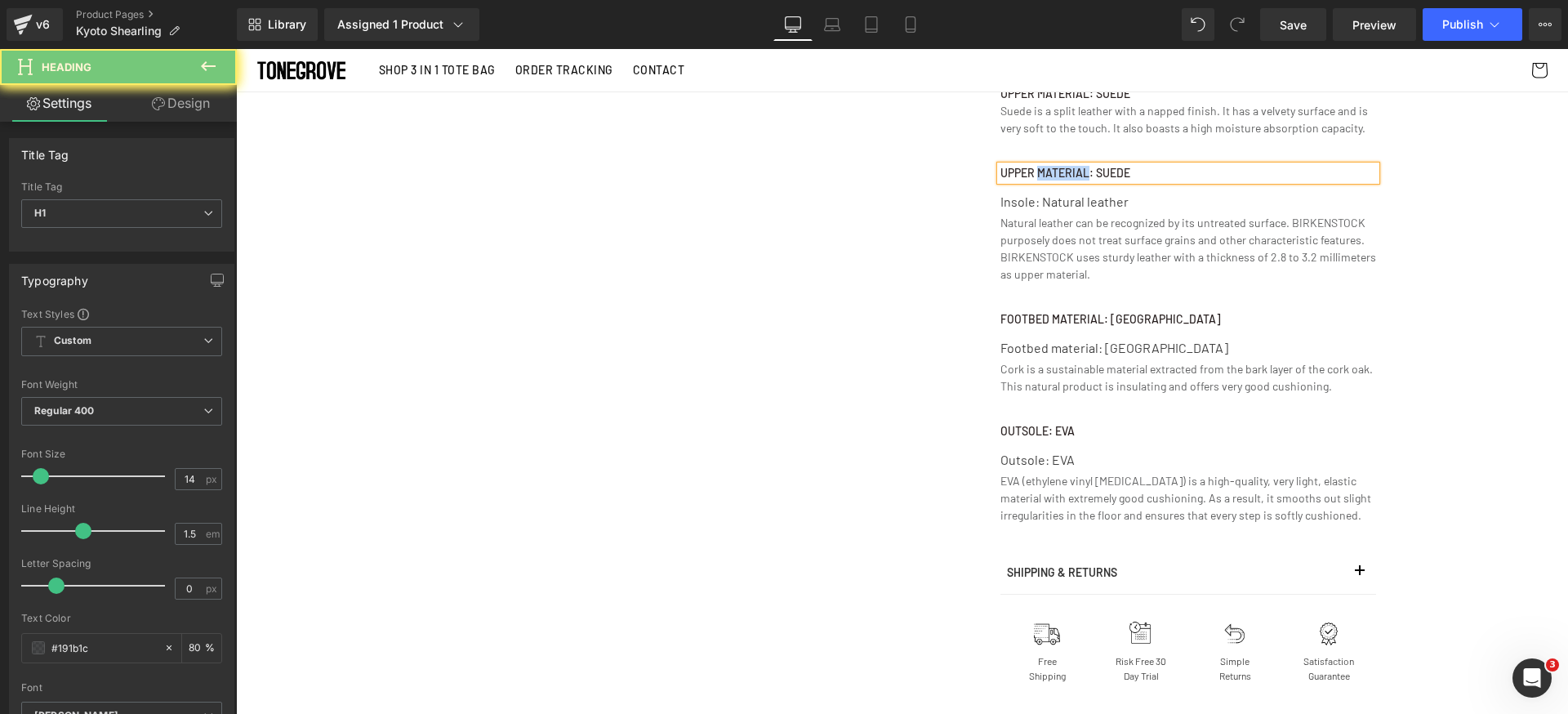
click at [1029, 172] on h1 "Upper material: Suede" at bounding box center [1188, 173] width 376 height 14
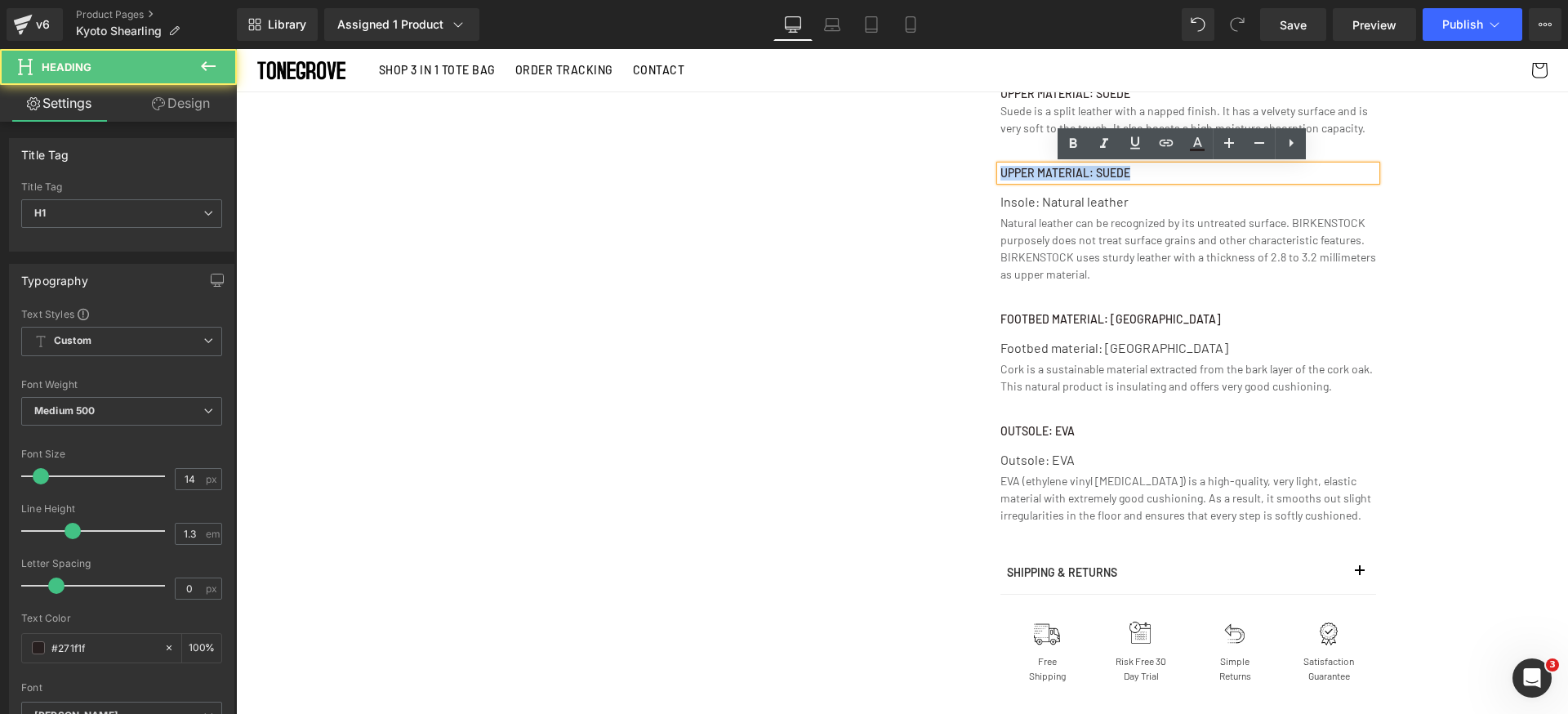
click at [1029, 172] on h1 "Upper material: Suede" at bounding box center [1188, 173] width 376 height 14
paste div
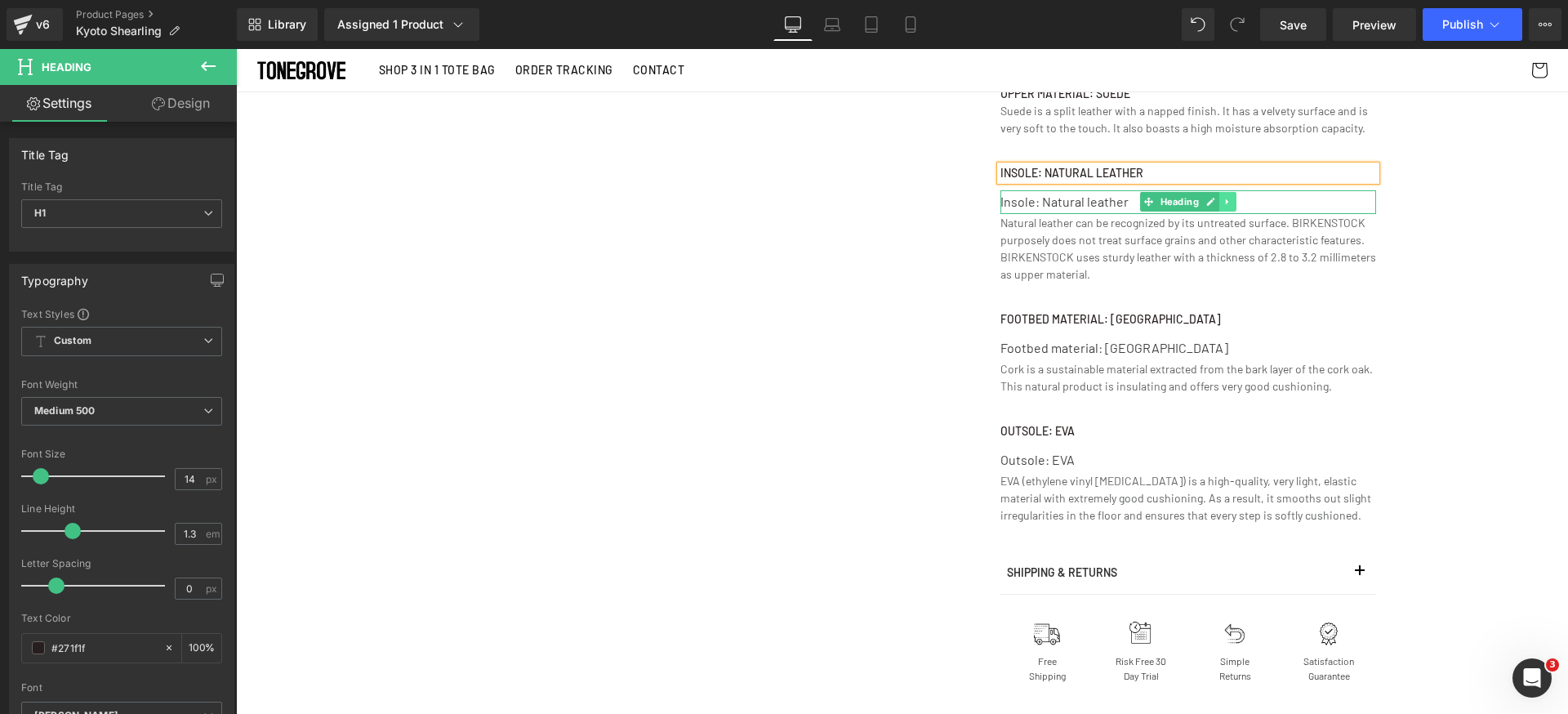
click at [1223, 201] on icon at bounding box center [1227, 201] width 9 height 10
click at [1232, 203] on icon at bounding box center [1236, 202] width 9 height 9
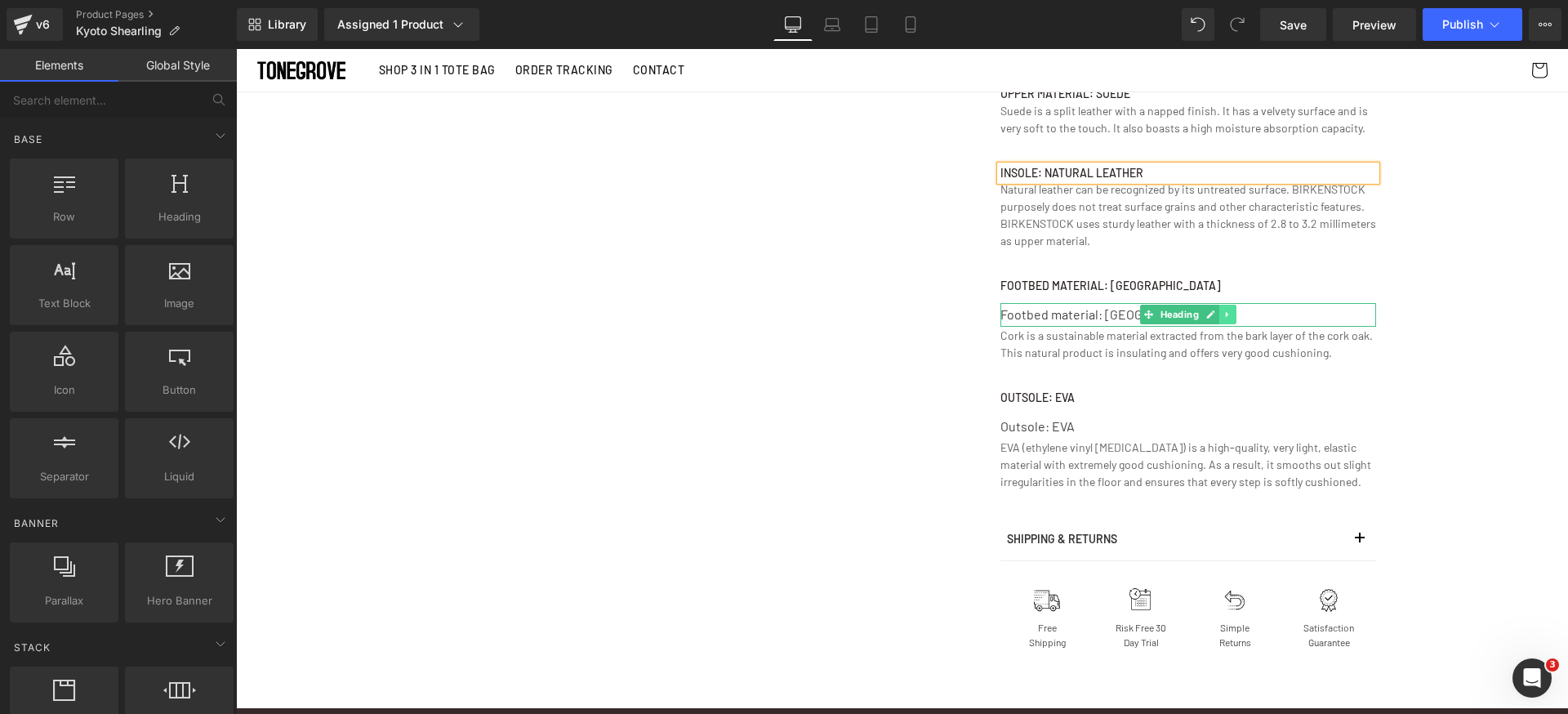
click at [1223, 317] on icon at bounding box center [1227, 314] width 9 height 10
click at [1232, 316] on icon at bounding box center [1236, 314] width 9 height 10
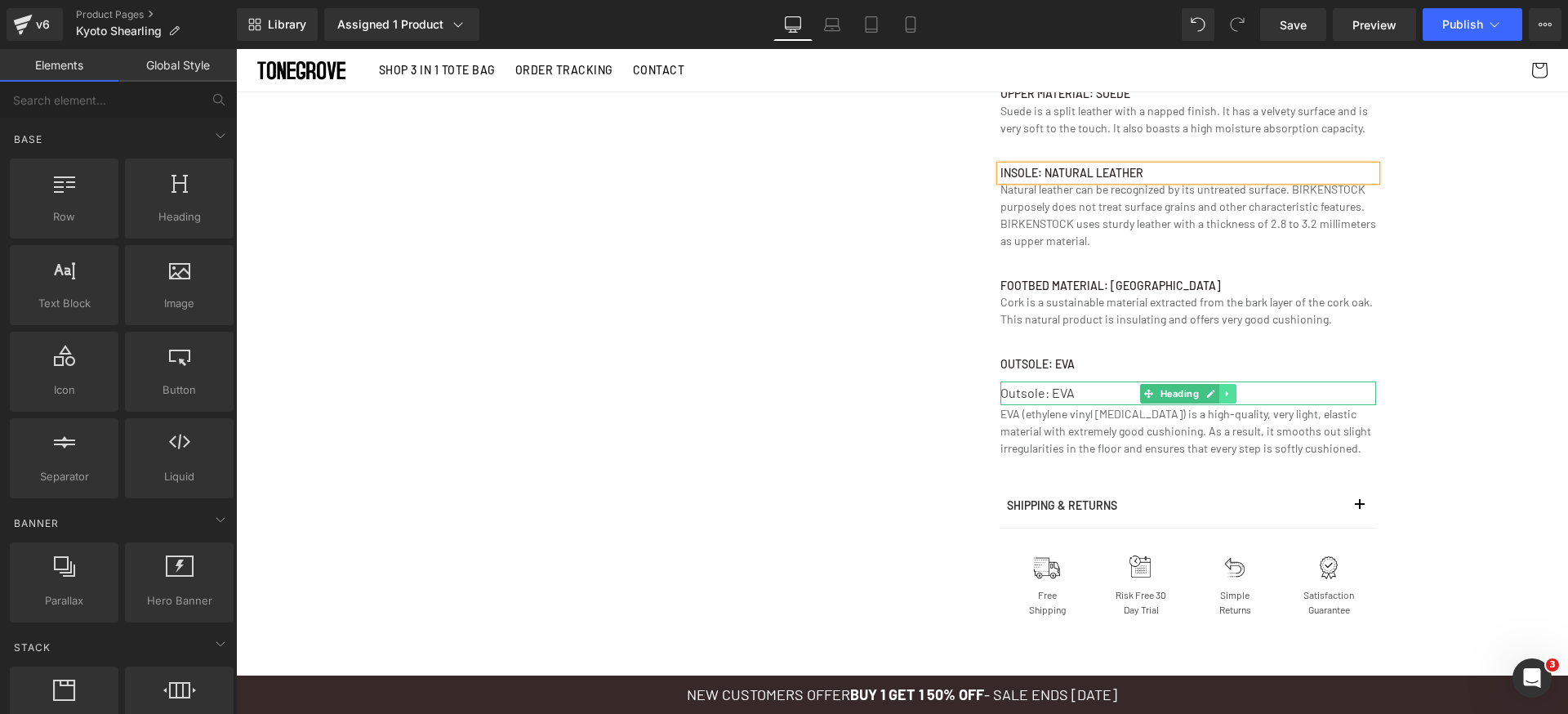
click at [1223, 394] on icon at bounding box center [1227, 393] width 9 height 10
click at [1232, 396] on icon at bounding box center [1236, 393] width 9 height 9
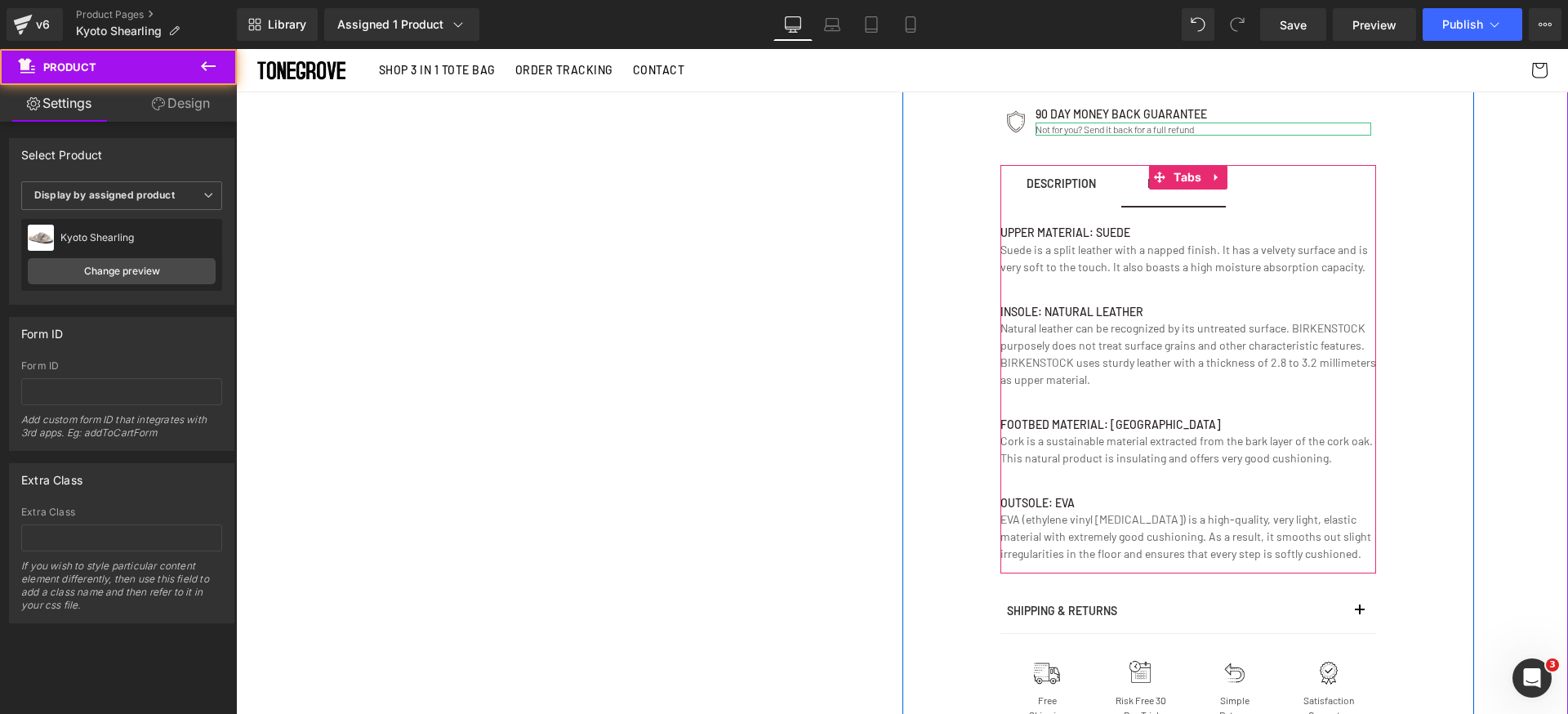
scroll to position [982, 0]
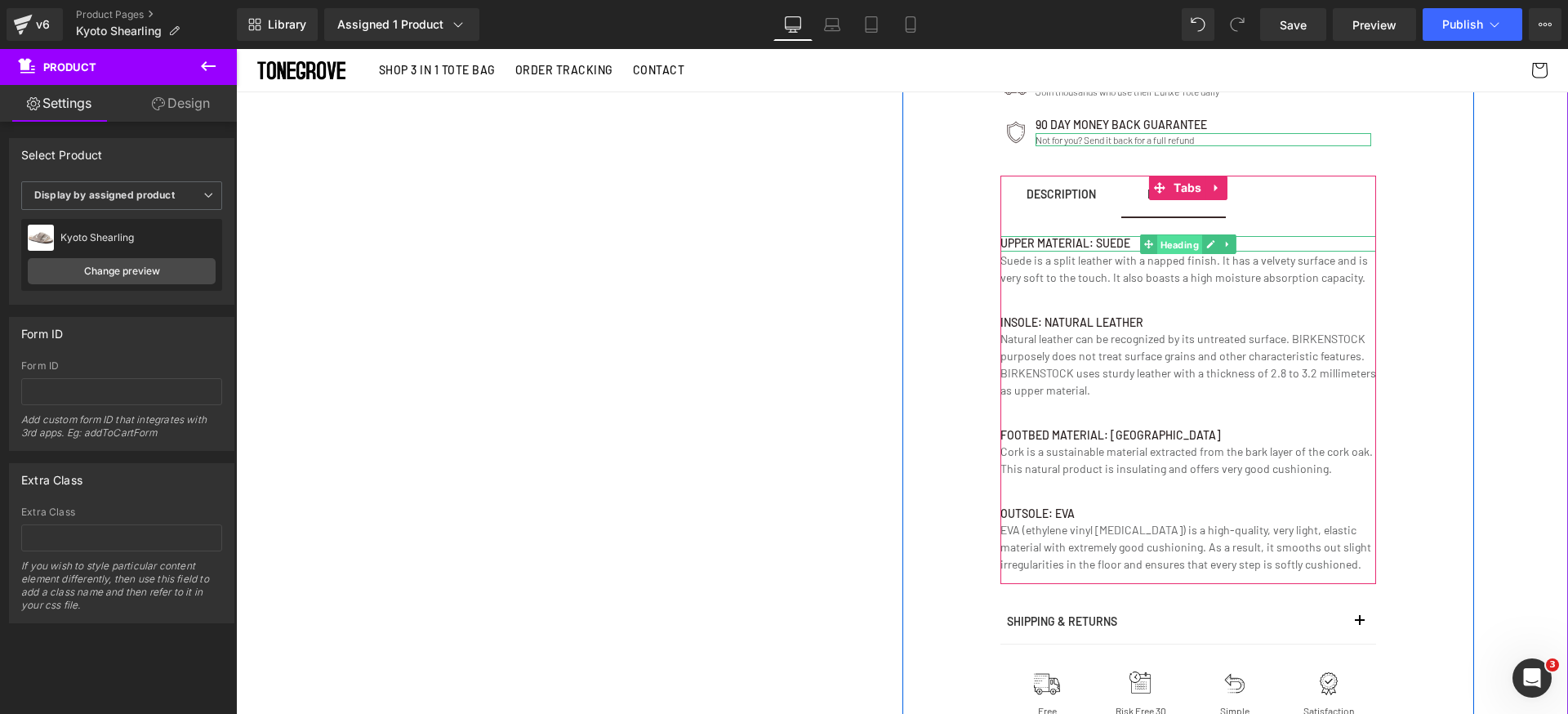
click at [1157, 245] on span "Heading" at bounding box center [1179, 245] width 45 height 20
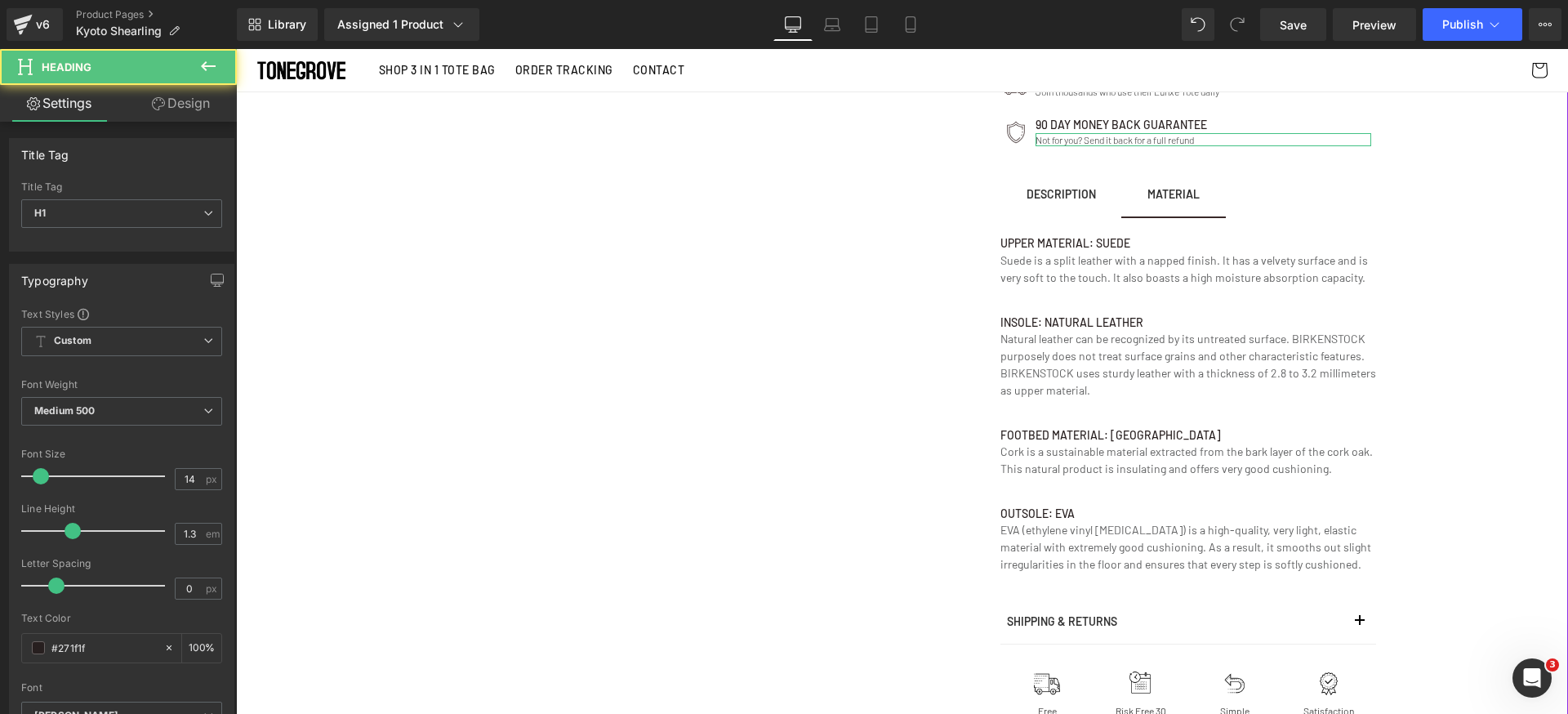
click at [174, 116] on link "Design" at bounding box center [180, 103] width 119 height 37
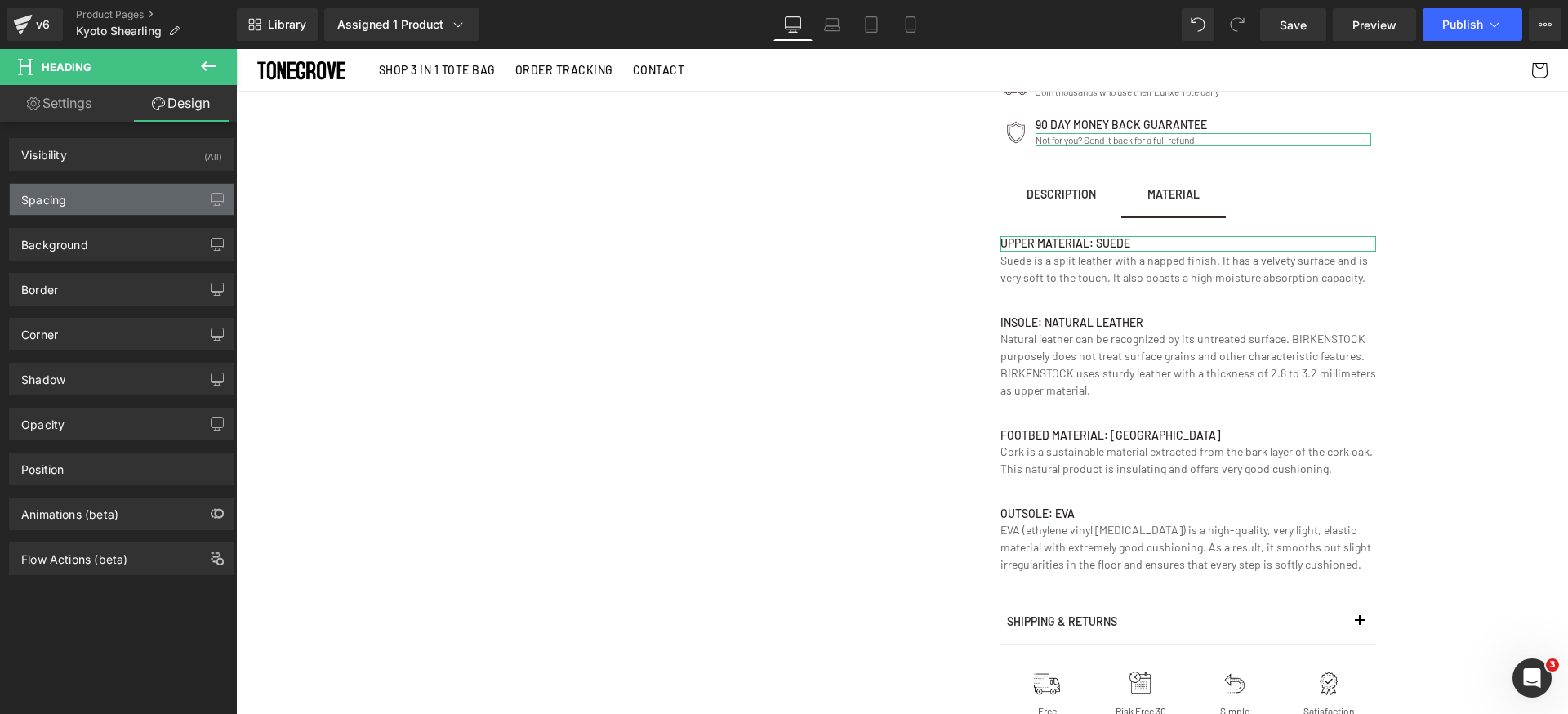
click at [116, 198] on div "Spacing" at bounding box center [121, 199] width 224 height 31
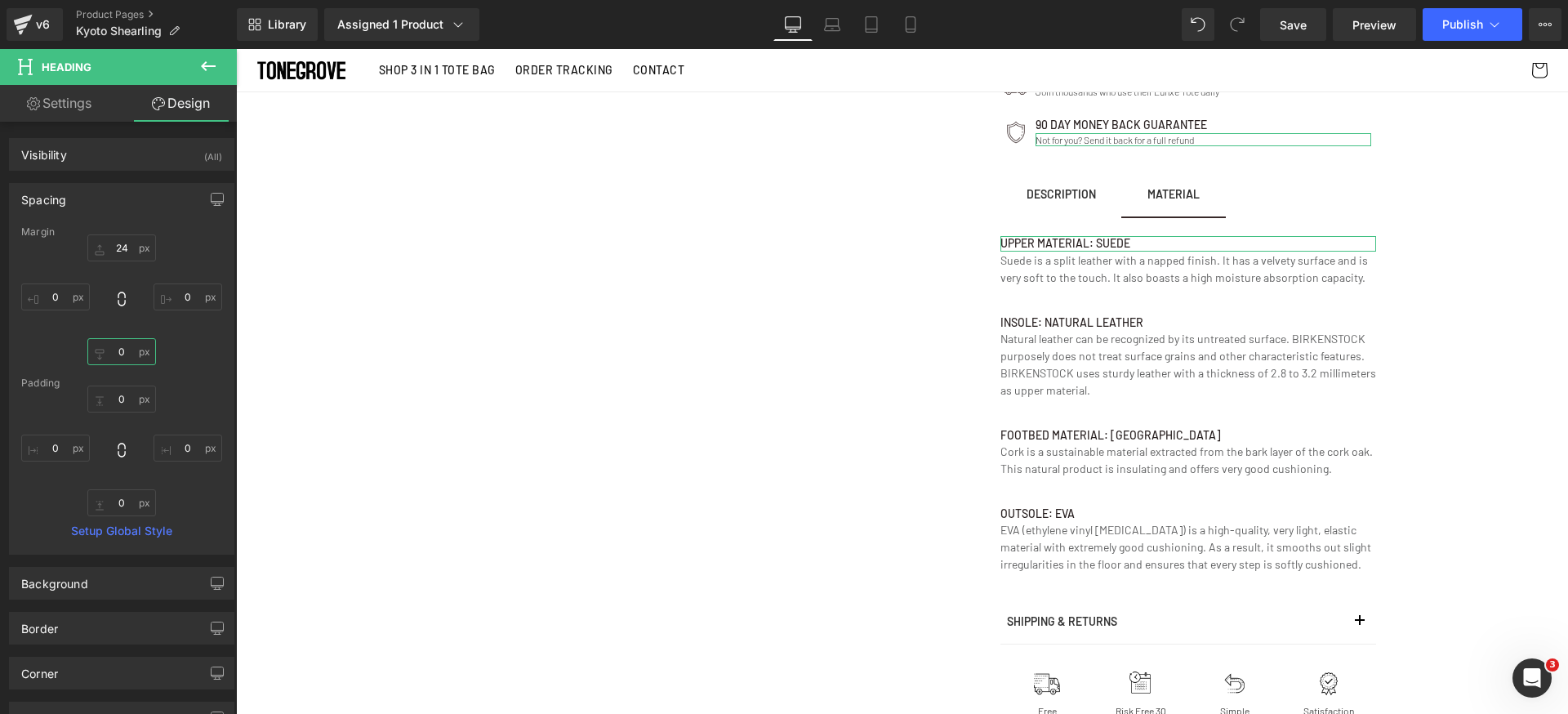
click at [129, 348] on input "0" at bounding box center [121, 352] width 69 height 27
type input "4"
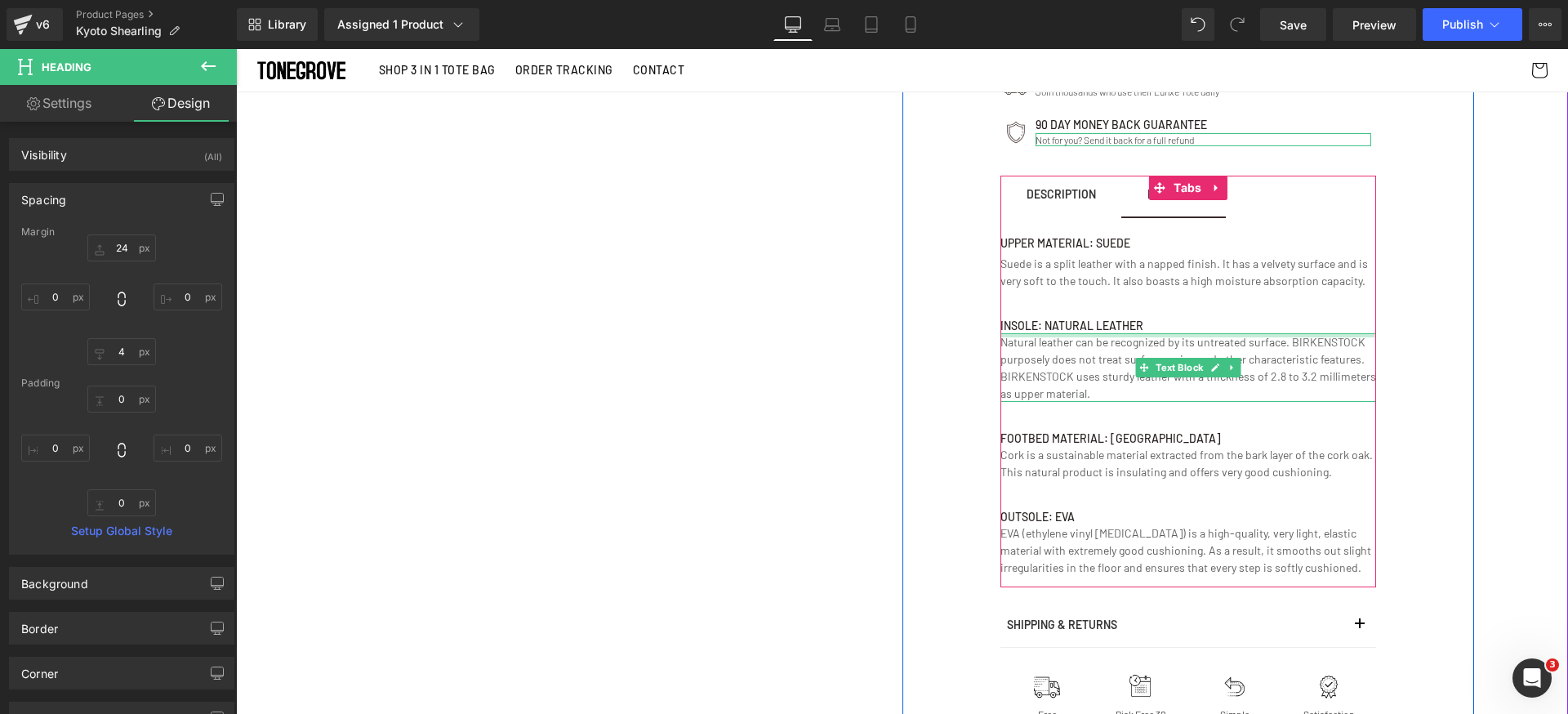
click at [1146, 333] on div at bounding box center [1188, 335] width 376 height 5
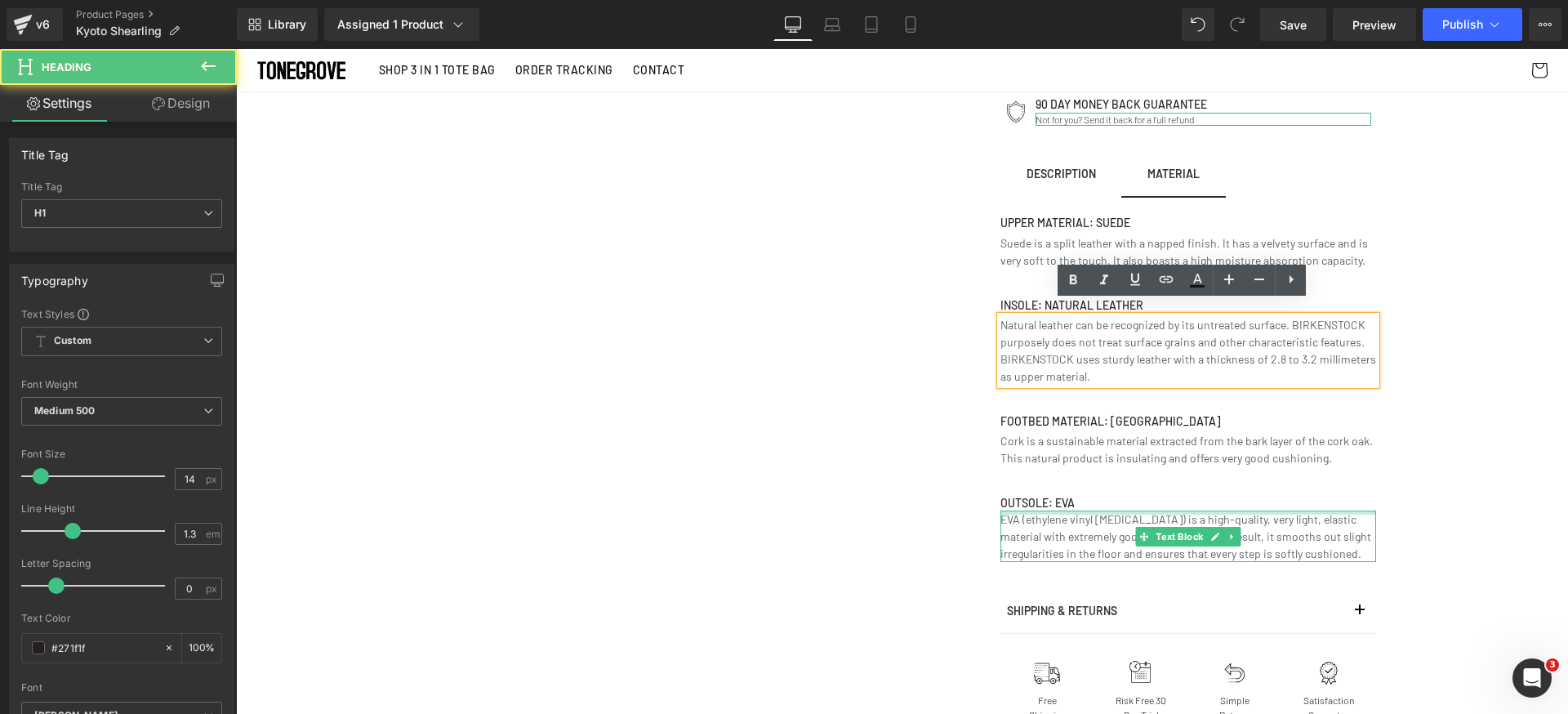
scroll to position [1017, 0]
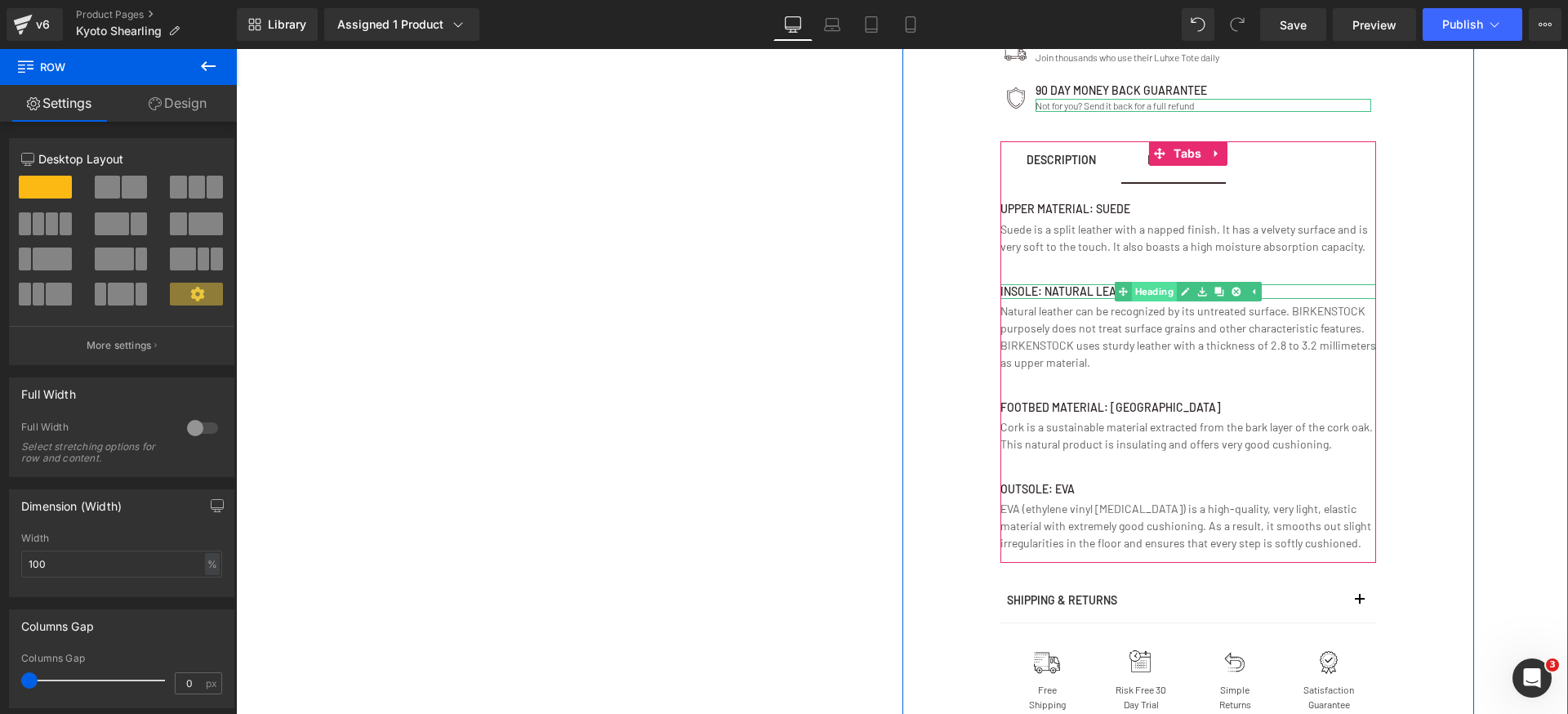
click at [1141, 289] on link "Heading" at bounding box center [1145, 292] width 63 height 20
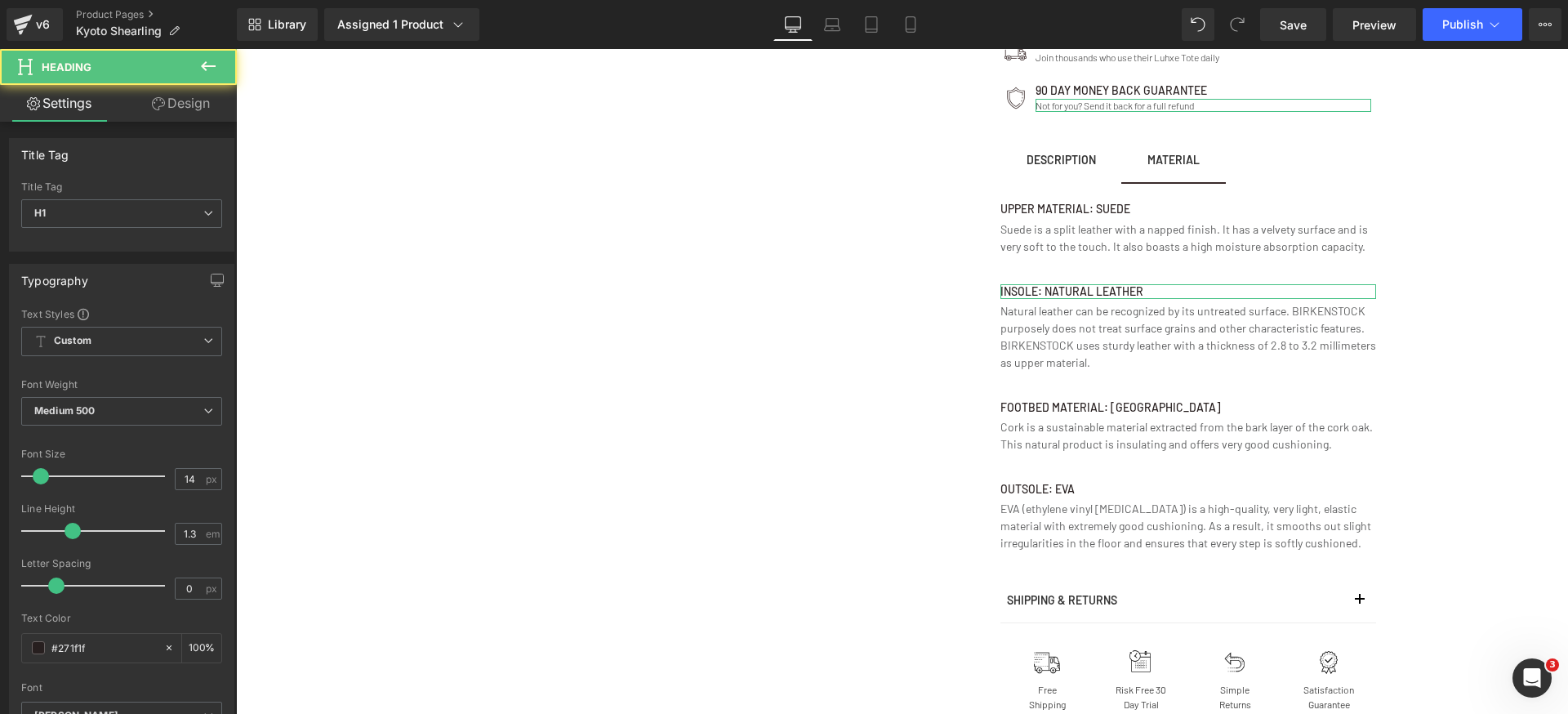
click at [195, 112] on link "Design" at bounding box center [180, 103] width 119 height 37
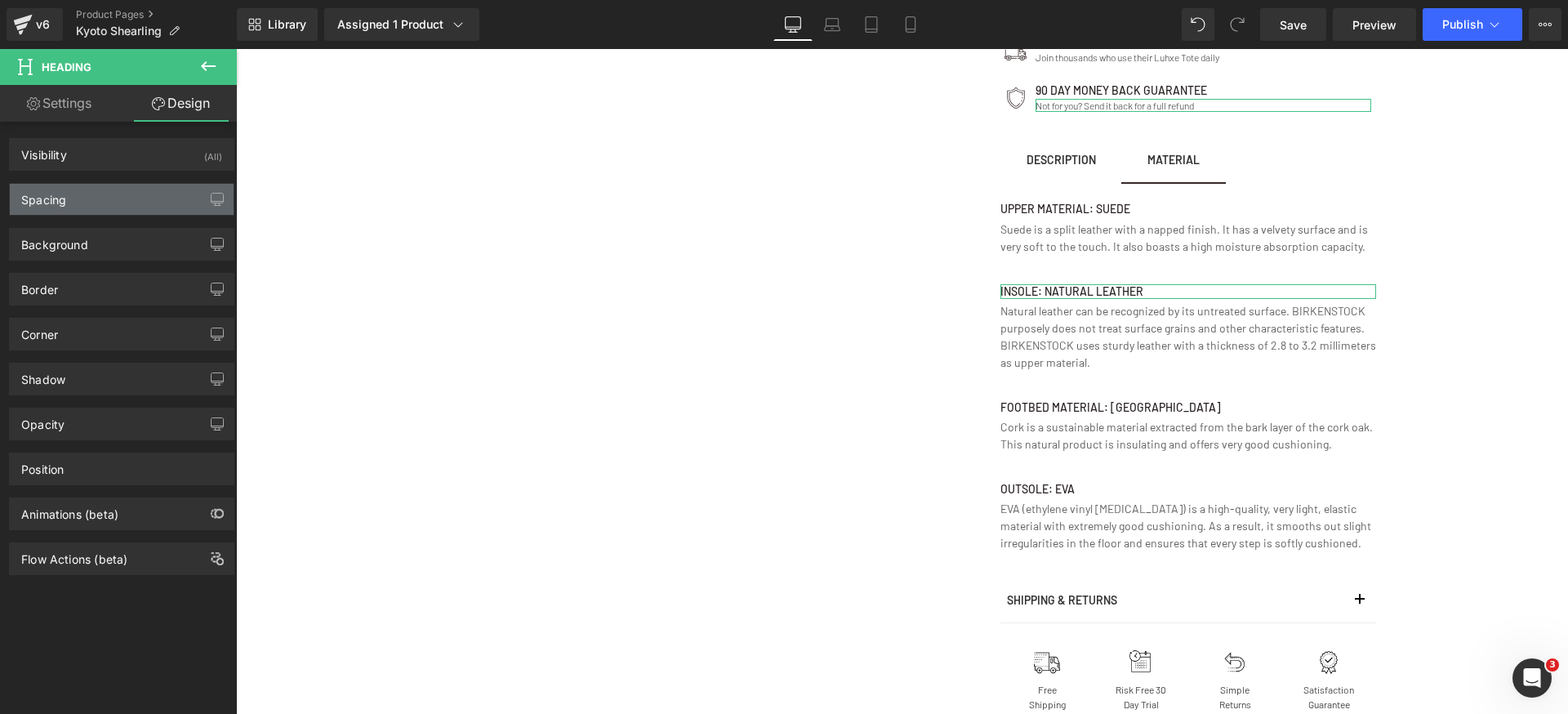
click at [128, 202] on div "Spacing" at bounding box center [121, 199] width 224 height 31
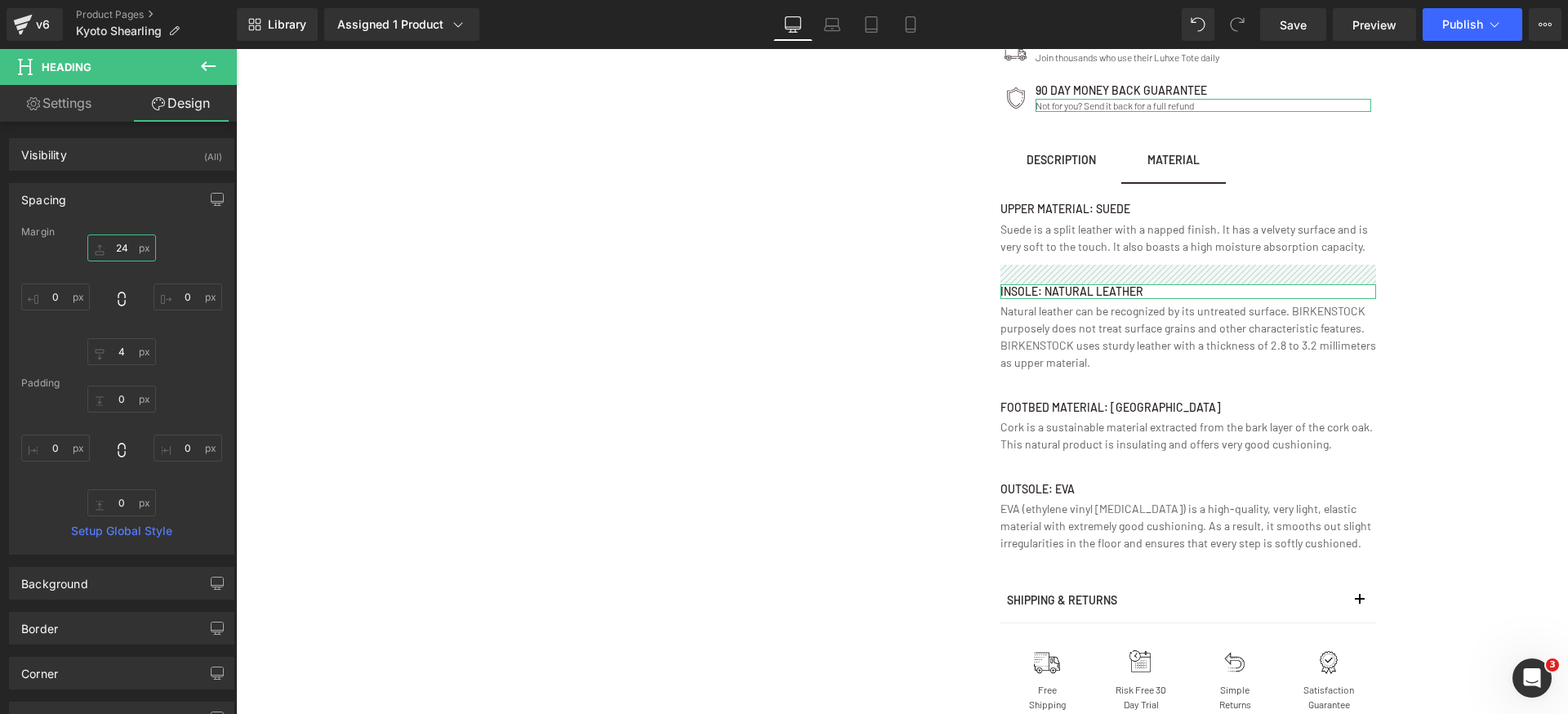
click at [124, 246] on input "text" at bounding box center [121, 248] width 69 height 27
type input "12"
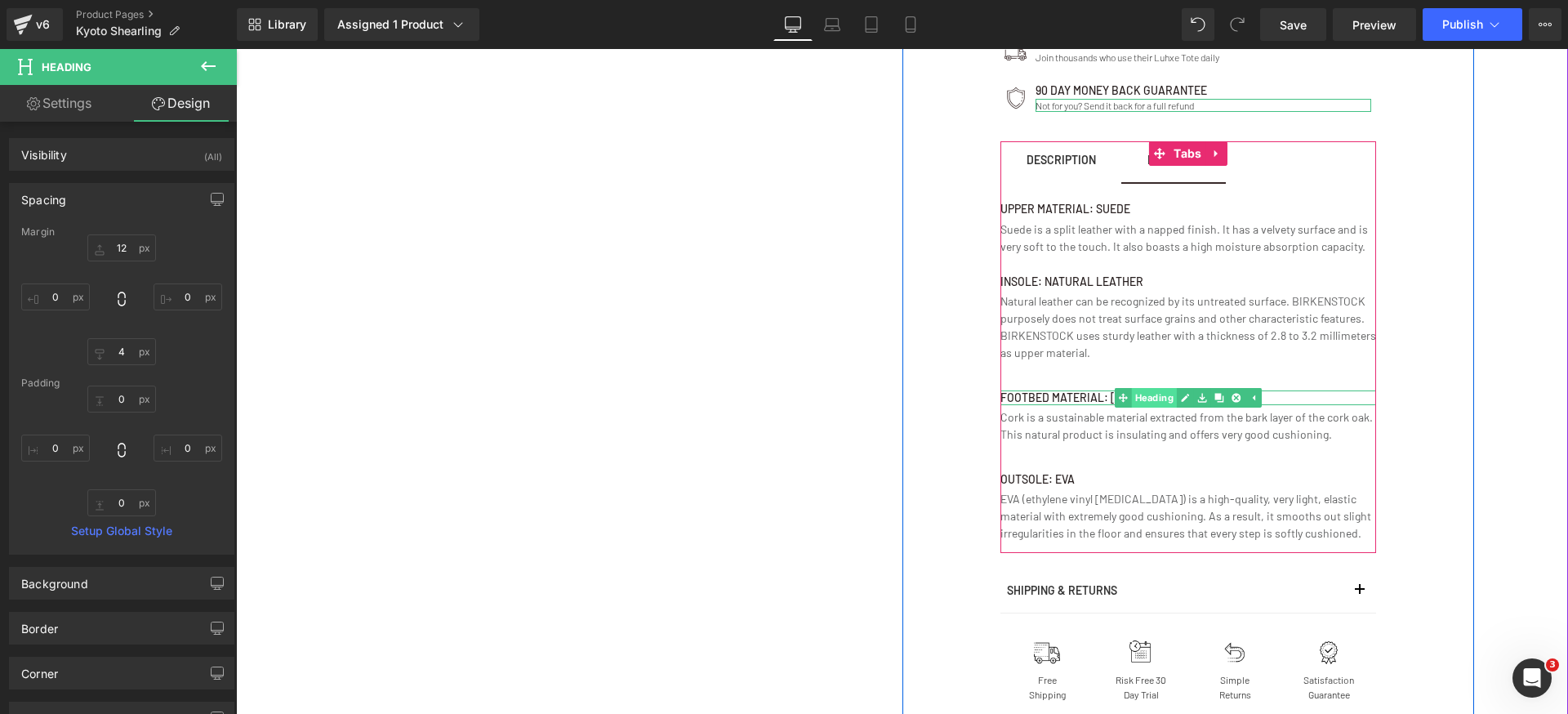
click at [1150, 400] on span "Heading" at bounding box center [1154, 398] width 45 height 20
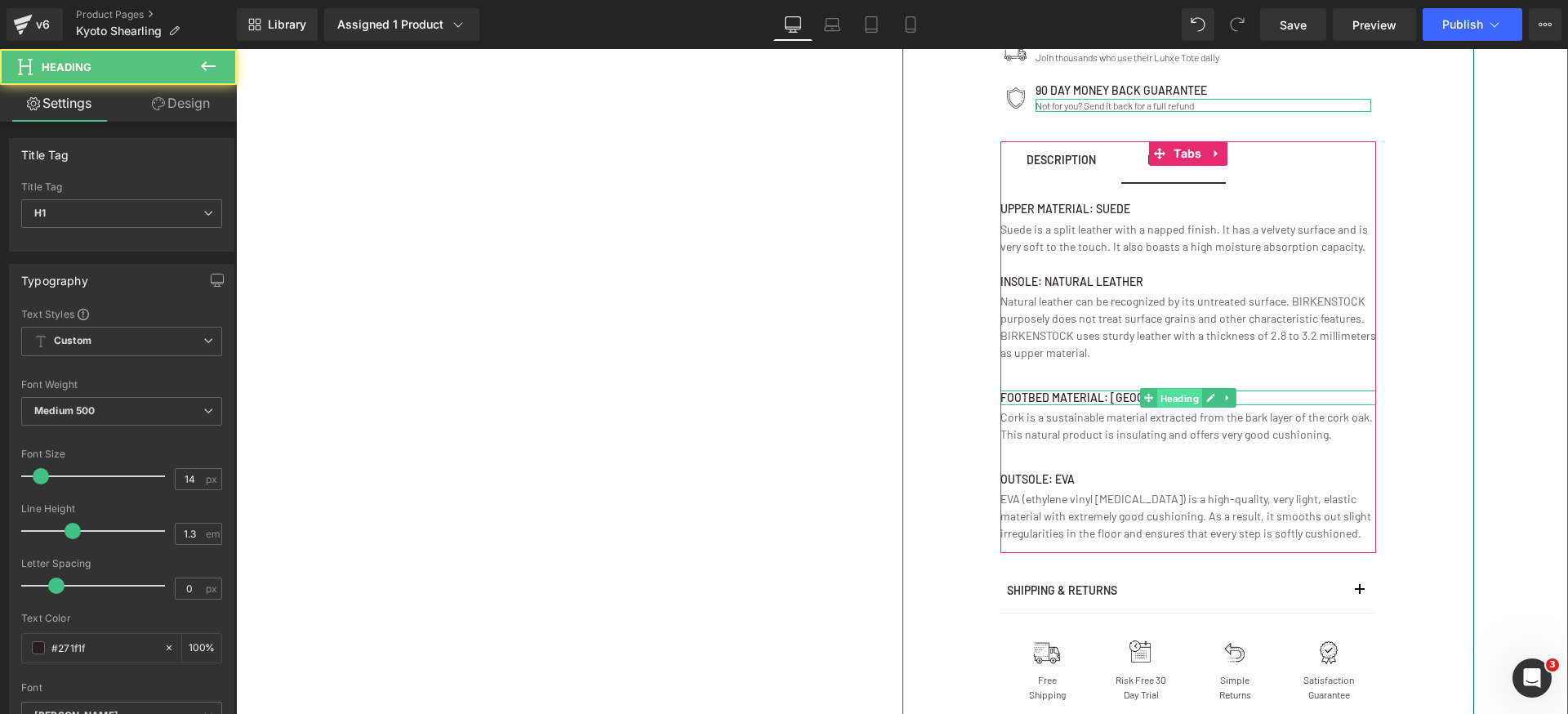
click at [1157, 400] on span "Heading" at bounding box center [1179, 399] width 45 height 20
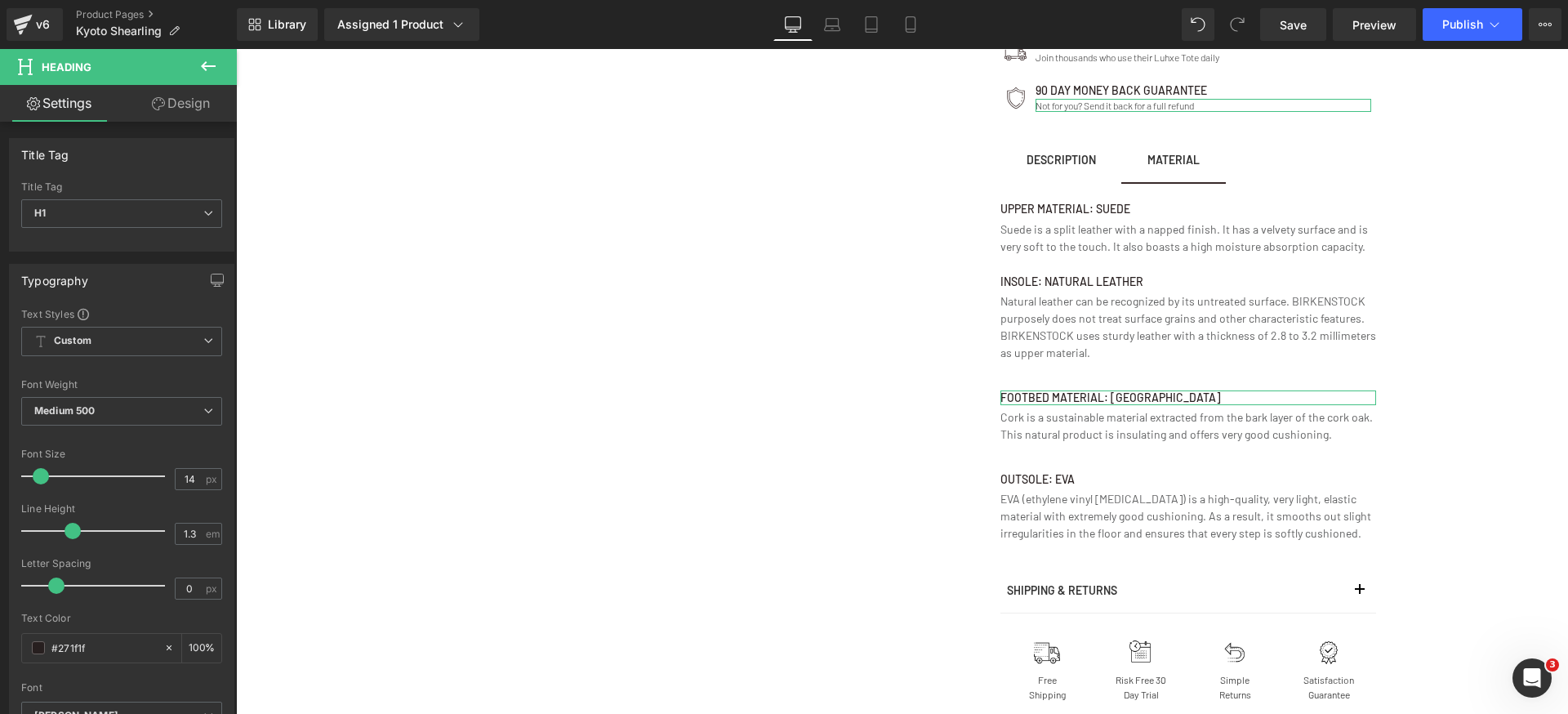
click at [189, 119] on link "Design" at bounding box center [180, 103] width 119 height 37
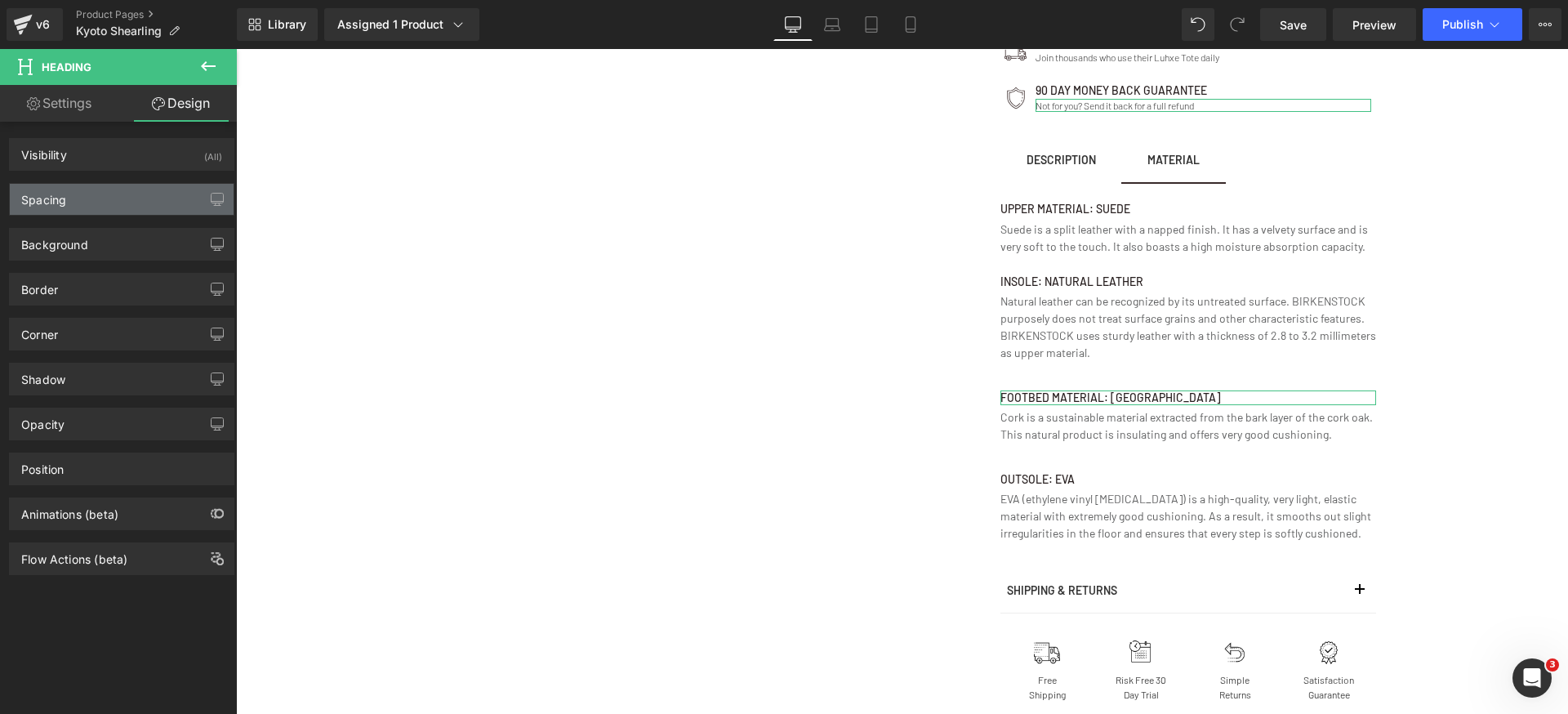
click at [130, 188] on div "Spacing" at bounding box center [121, 199] width 224 height 31
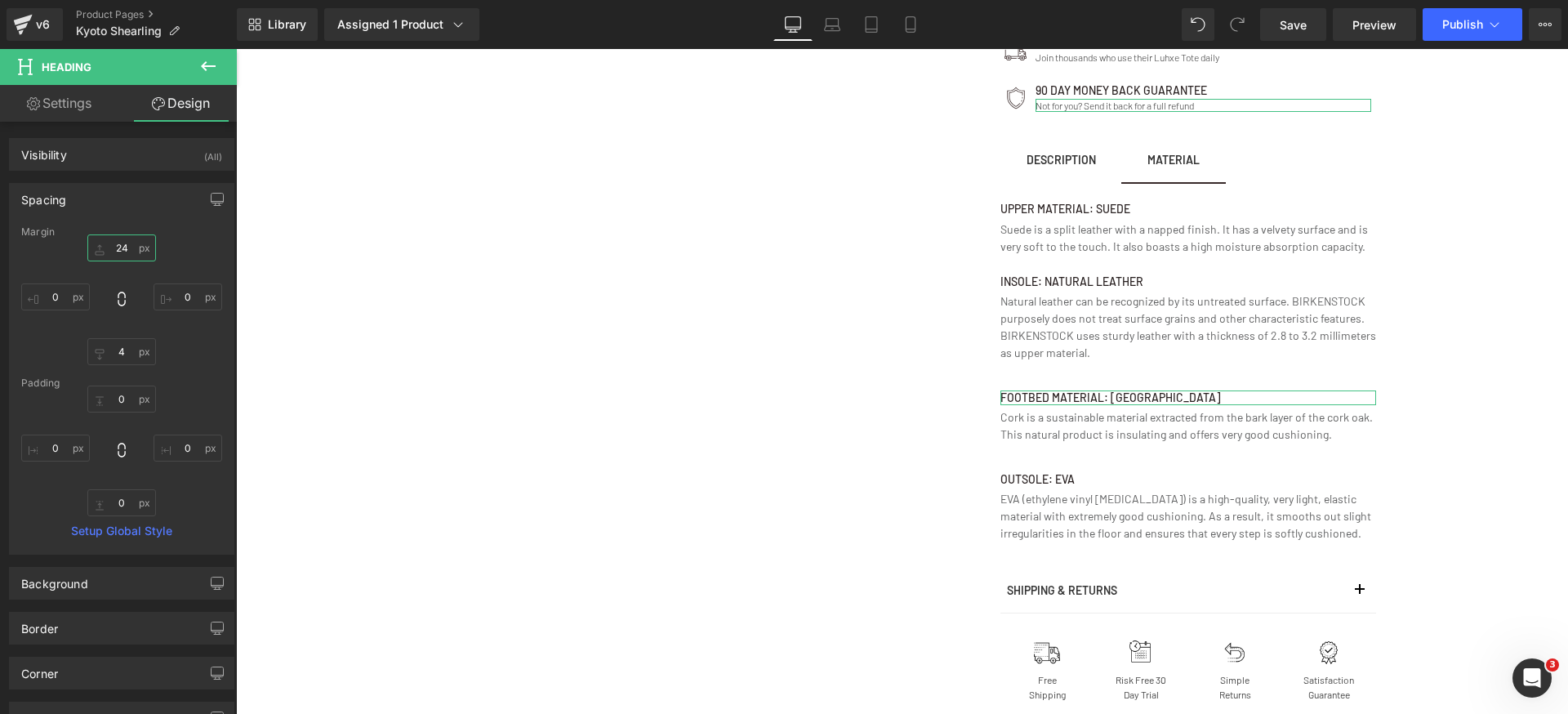
click at [134, 247] on input "24" at bounding box center [121, 248] width 69 height 27
type input "12"
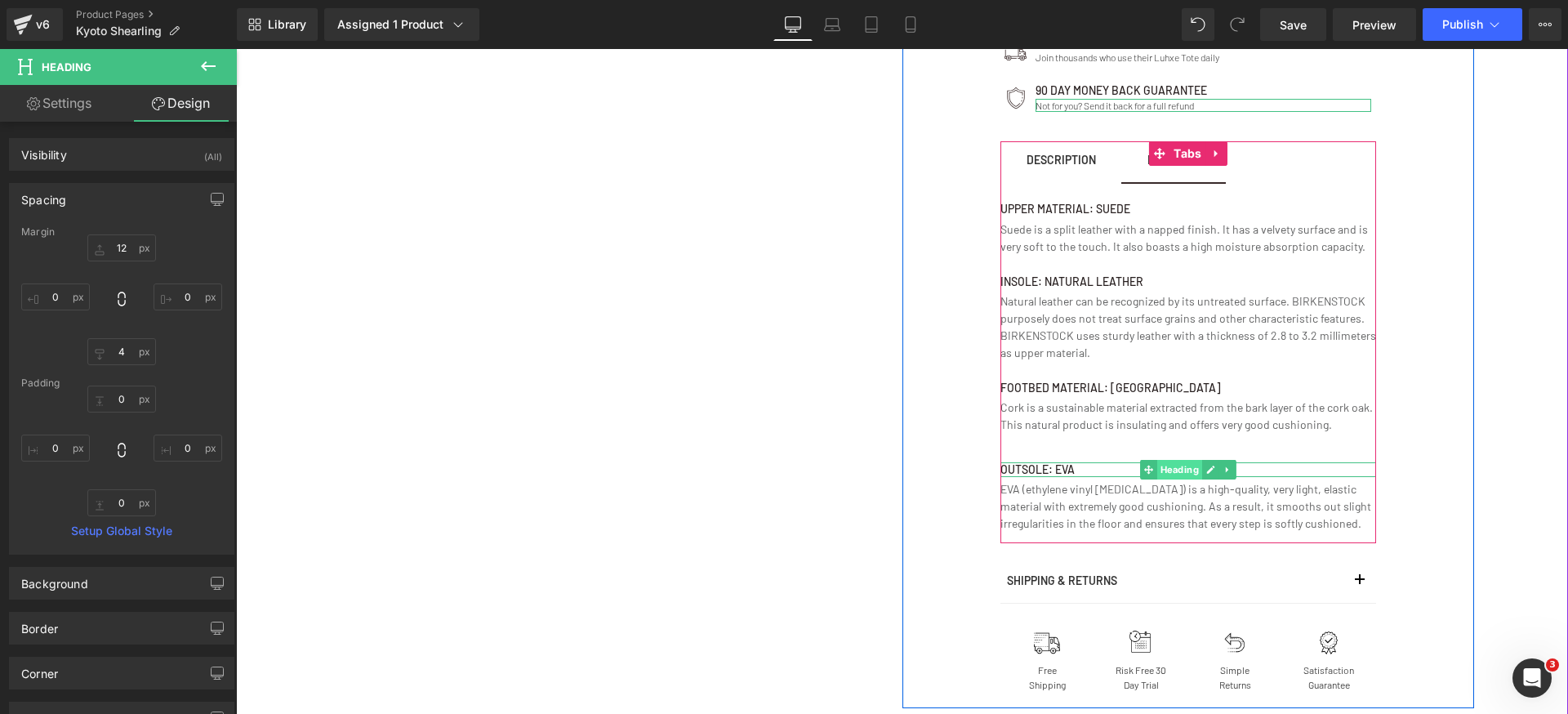
click at [1169, 469] on span "Heading" at bounding box center [1179, 470] width 45 height 20
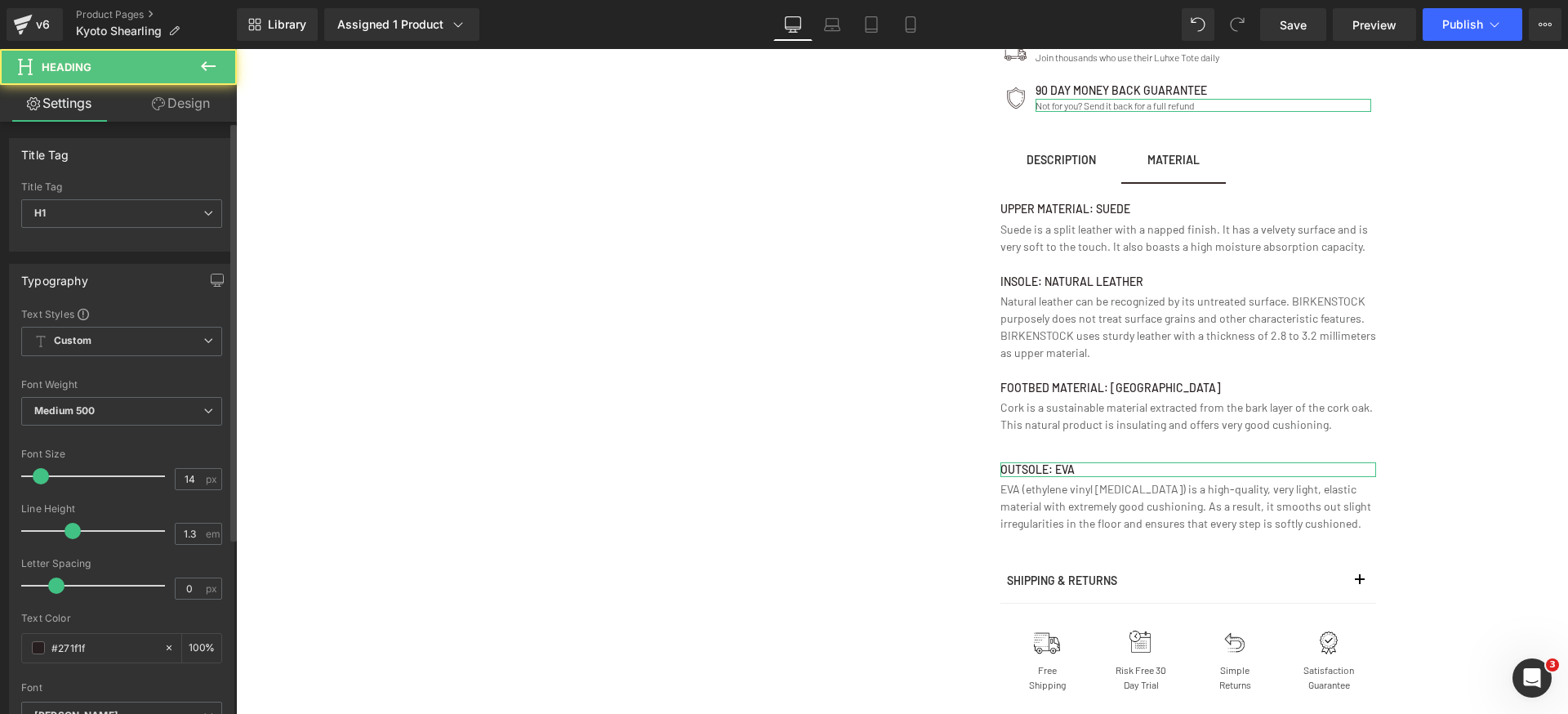
click at [213, 122] on div "Title Tag H1 H2 H3 H4 H5 H6 Title Tag H1 H1 H2 H3 H4 H5 H6 Typography Text Styl…" at bounding box center [122, 678] width 245 height 1114
drag, startPoint x: 189, startPoint y: 112, endPoint x: 138, endPoint y: 174, distance: 80.3
click at [189, 112] on link "Design" at bounding box center [180, 103] width 119 height 37
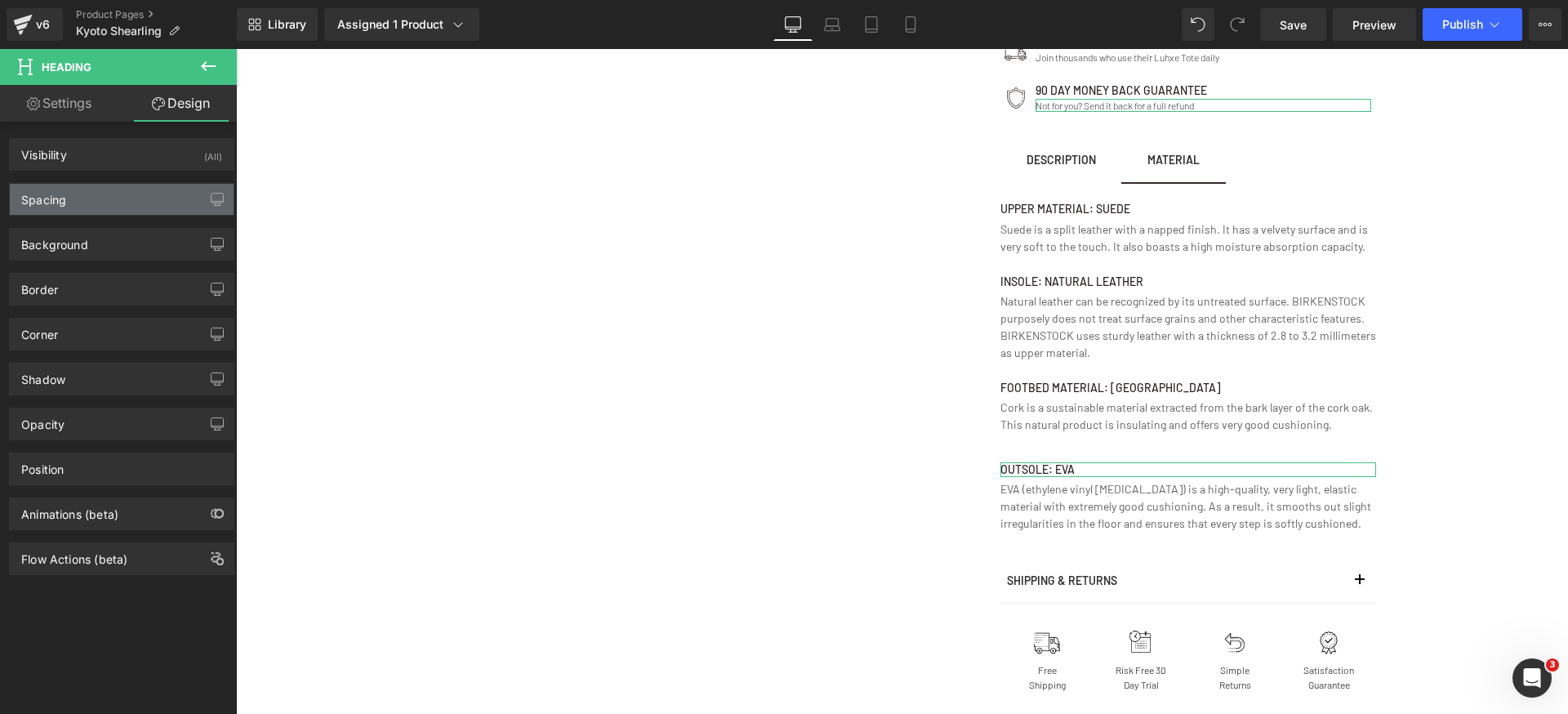
click at [101, 199] on div "Spacing" at bounding box center [121, 199] width 224 height 31
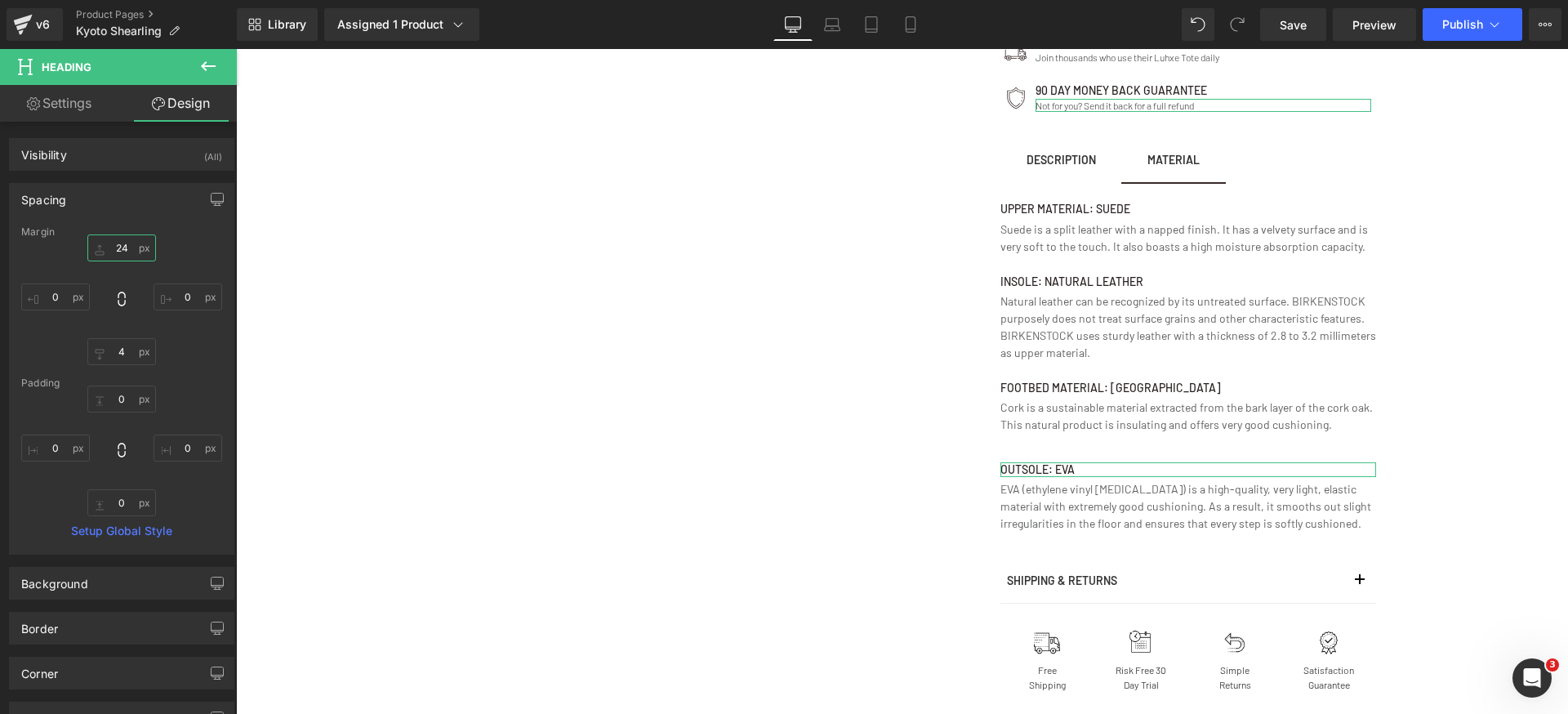
click at [121, 244] on input "24" at bounding box center [121, 248] width 69 height 27
type input "12"
click at [175, 247] on div "12 0 4 0" at bounding box center [121, 300] width 201 height 130
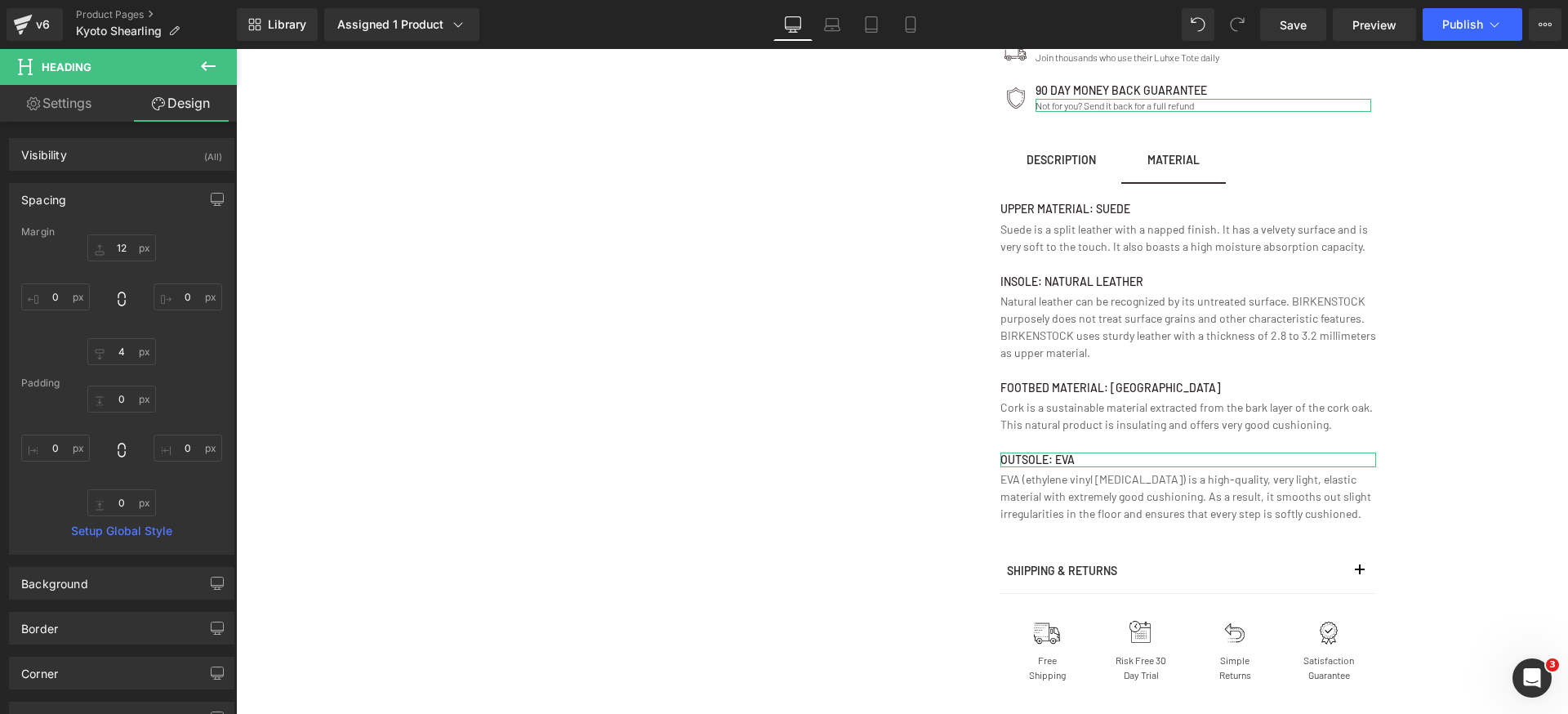
click at [128, 196] on div "Spacing" at bounding box center [121, 199] width 224 height 31
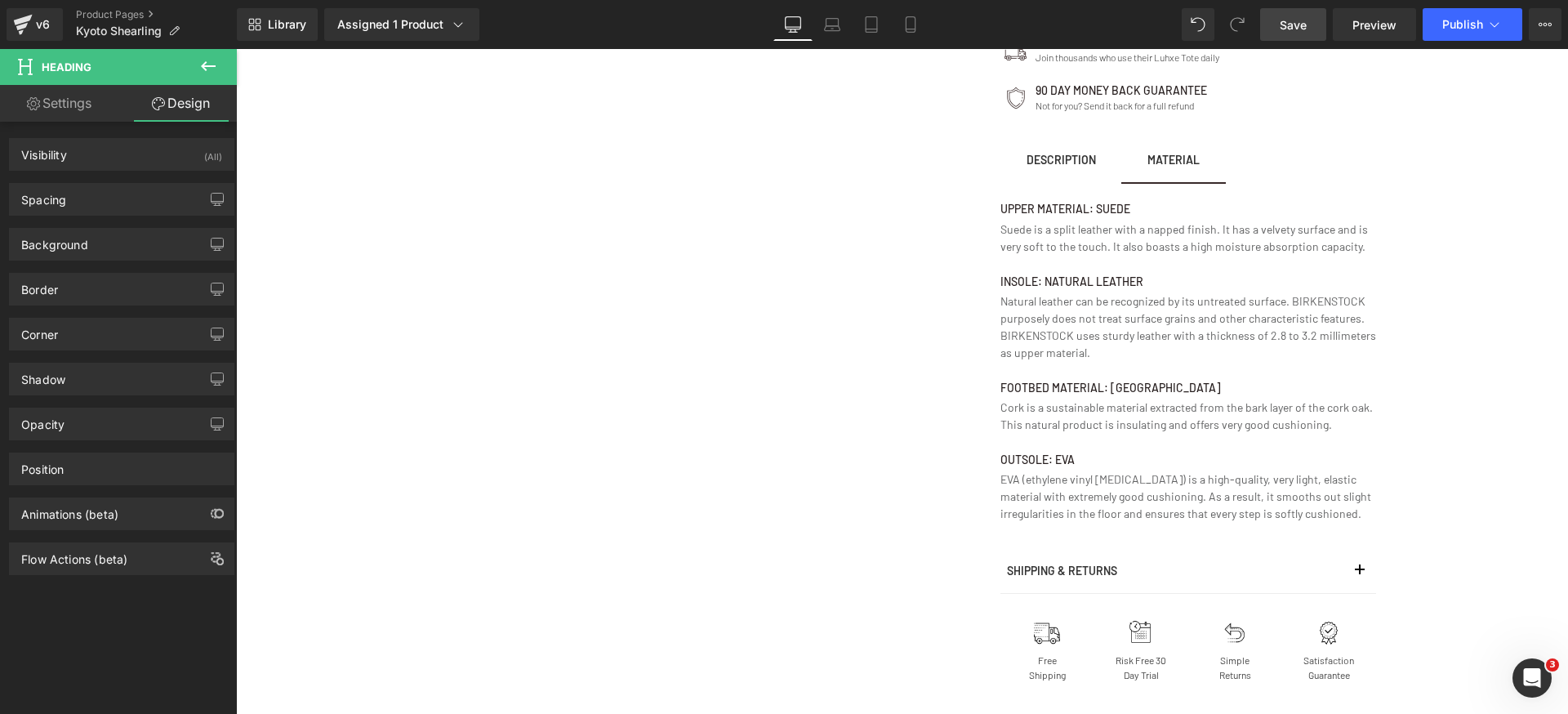
click at [1293, 21] on span "Save" at bounding box center [1294, 24] width 27 height 17
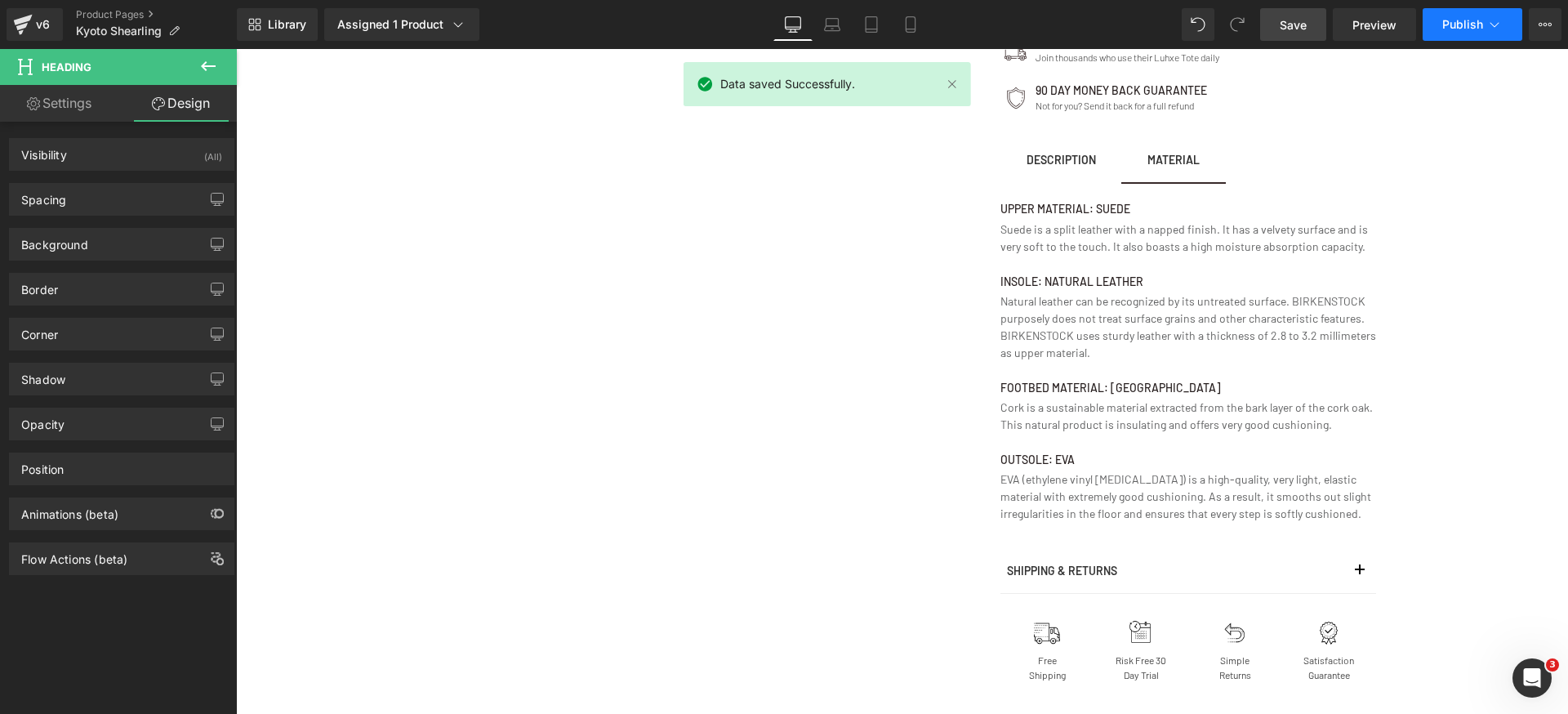
click at [1474, 28] on span "Publish" at bounding box center [1462, 24] width 41 height 13
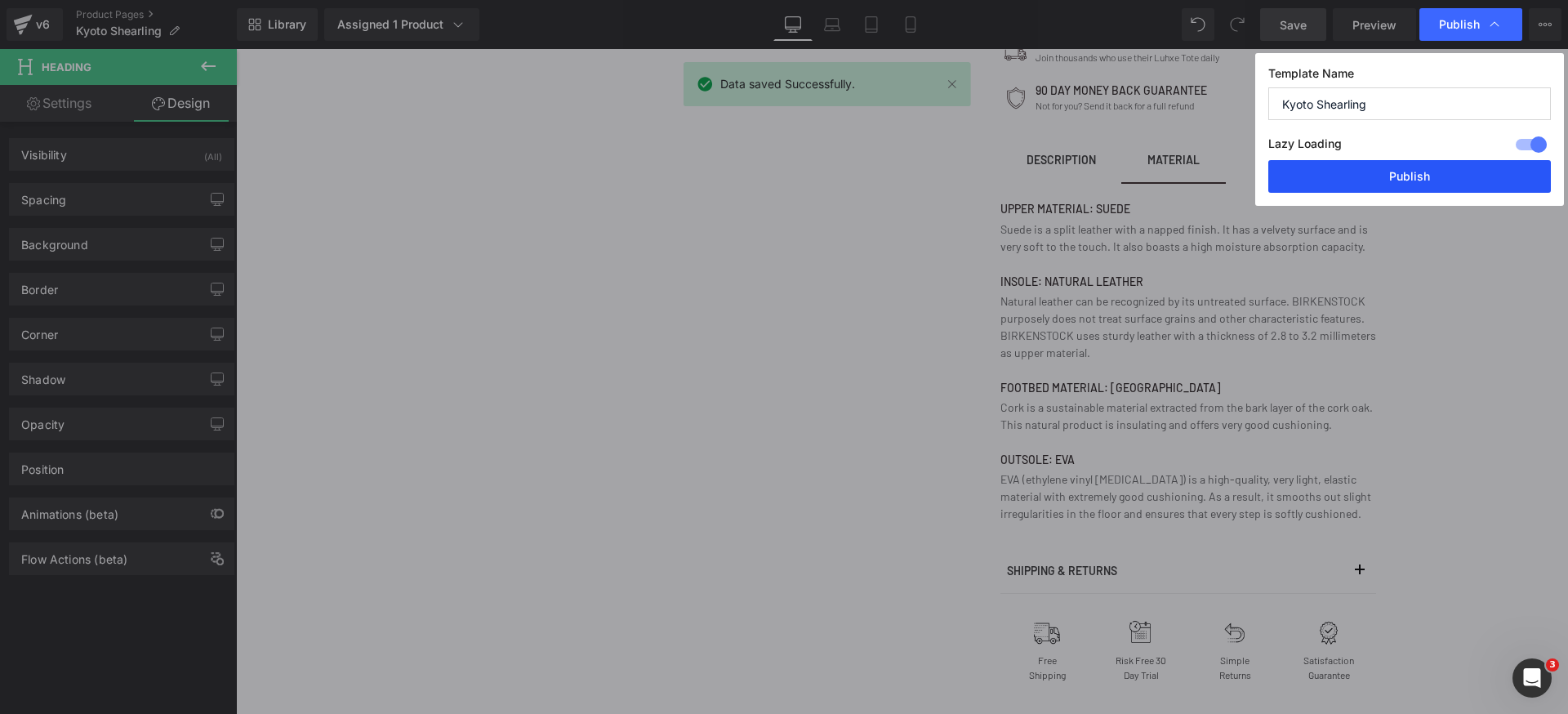
click at [1458, 181] on button "Publish" at bounding box center [1409, 177] width 283 height 33
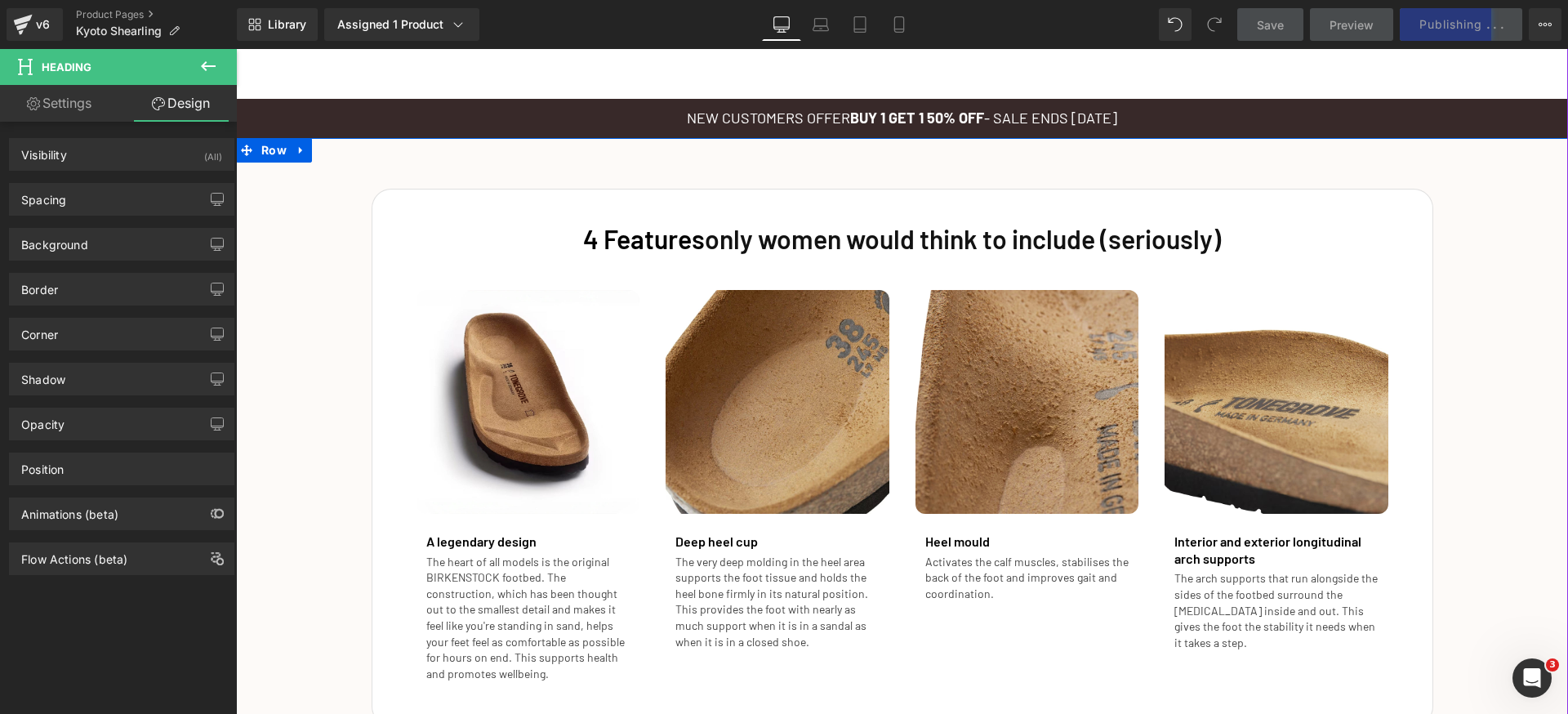
scroll to position [1684, 0]
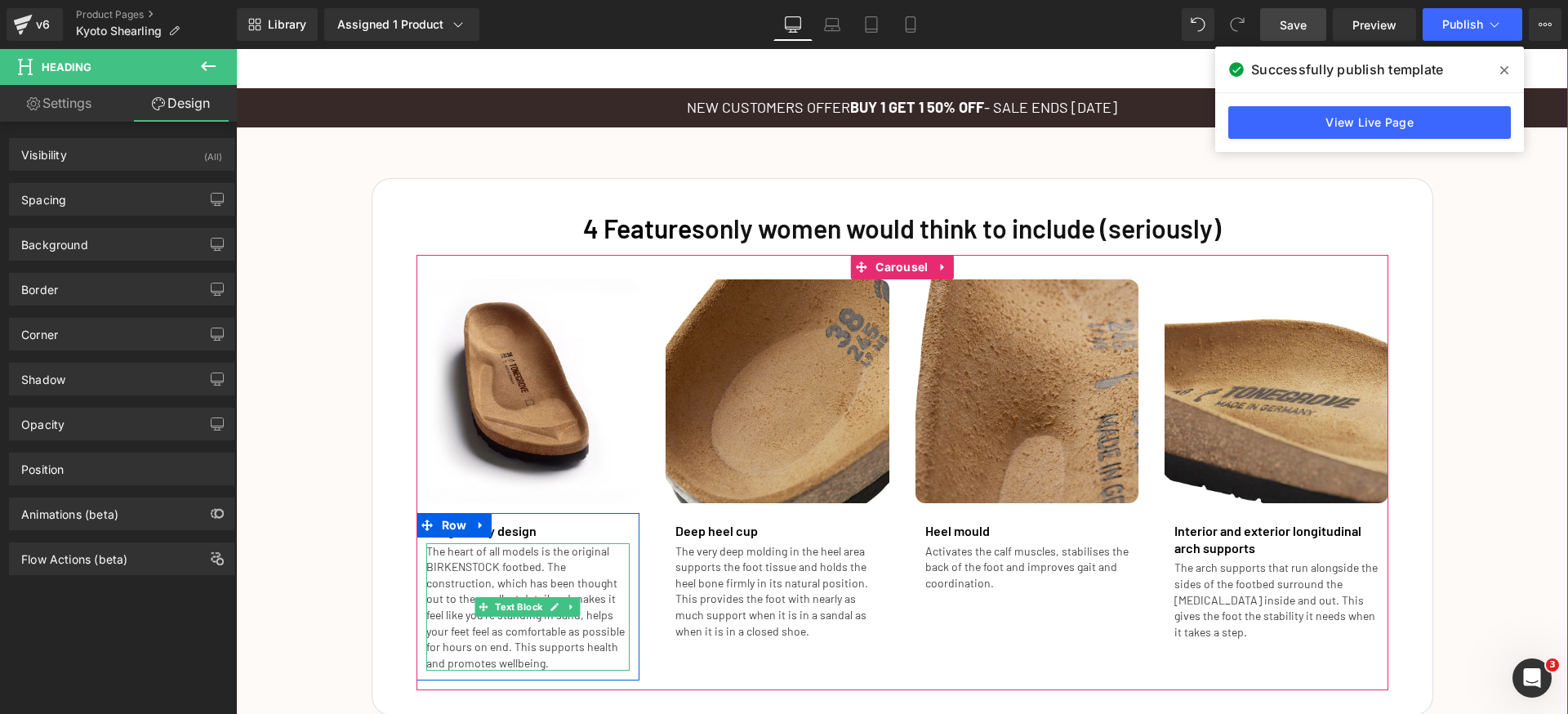
click at [449, 560] on p "The heart of all models is the original BIRKENSTOCK footbed. The construction, …" at bounding box center [528, 608] width 204 height 129
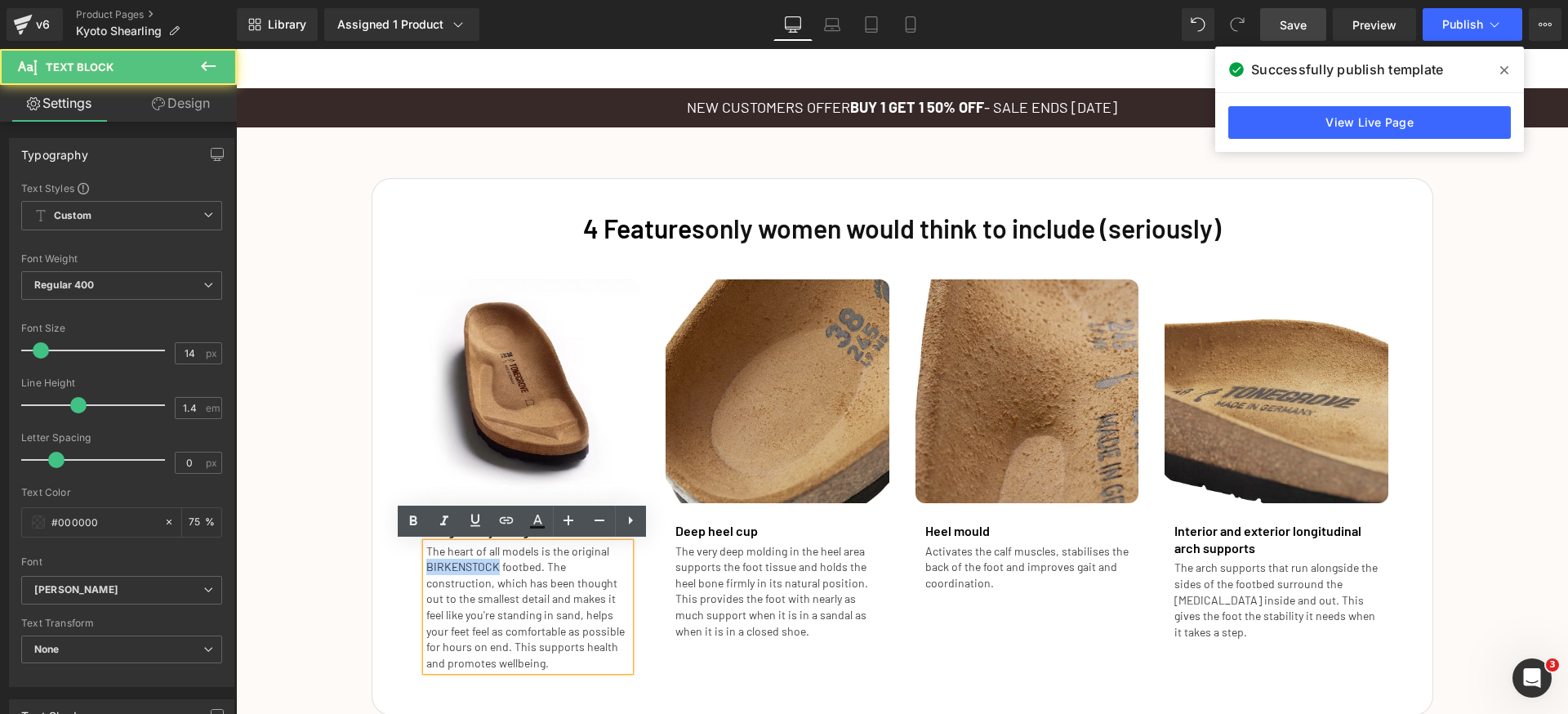
click at [449, 560] on p "The heart of all models is the original BIRKENSTOCK footbed. The construction, …" at bounding box center [528, 608] width 204 height 129
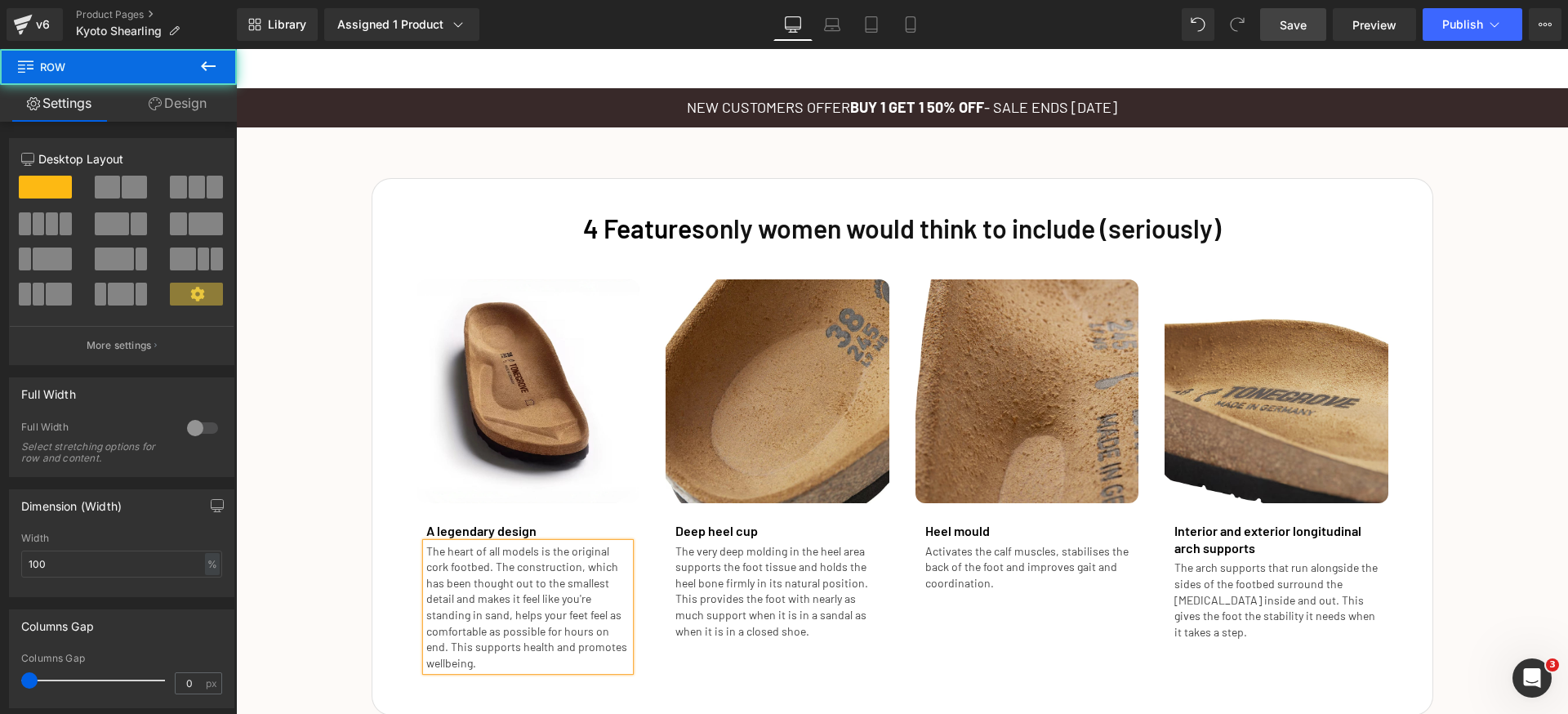
click at [345, 627] on div "4 Features only women would think to include (seriously)  Heading Image A legen…" at bounding box center [902, 439] width 1332 height 555
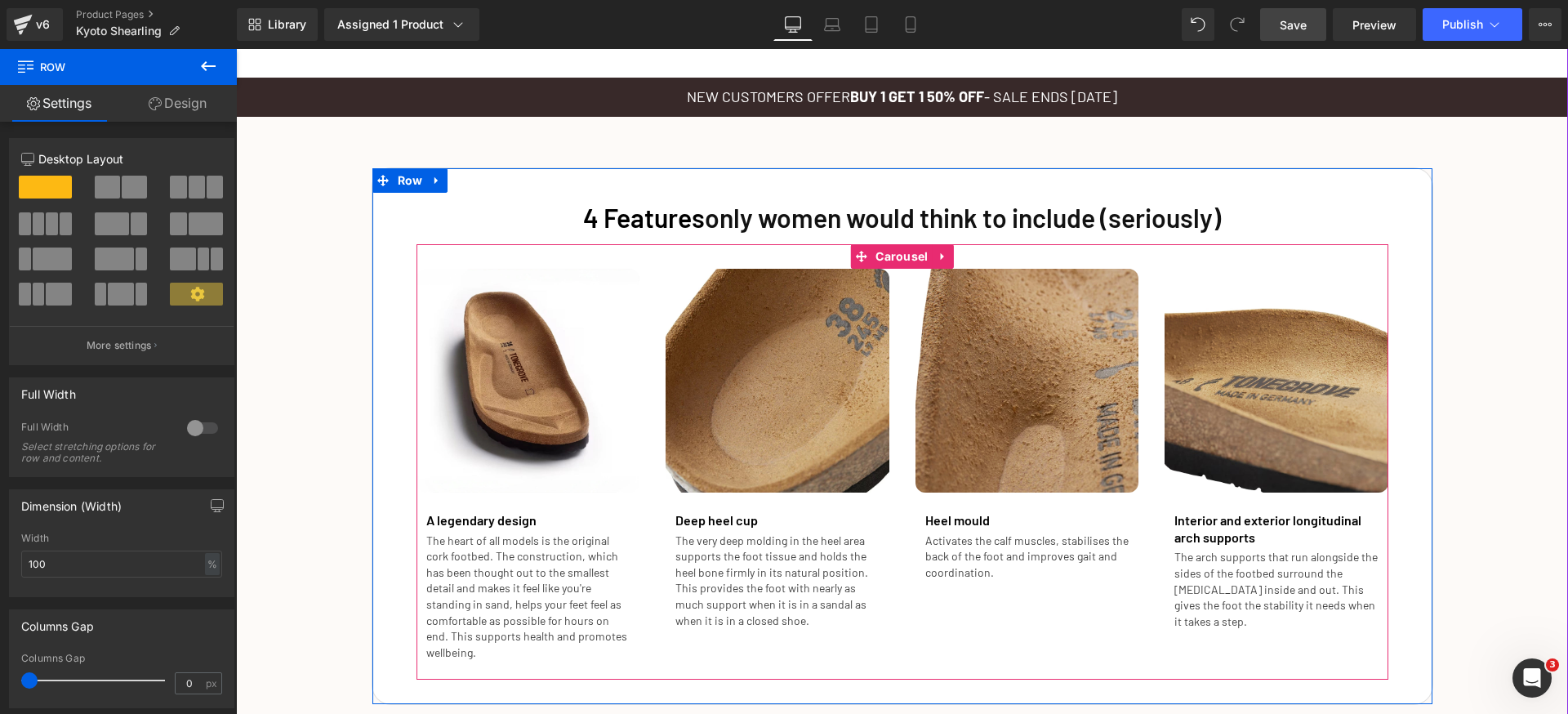
scroll to position [1705, 0]
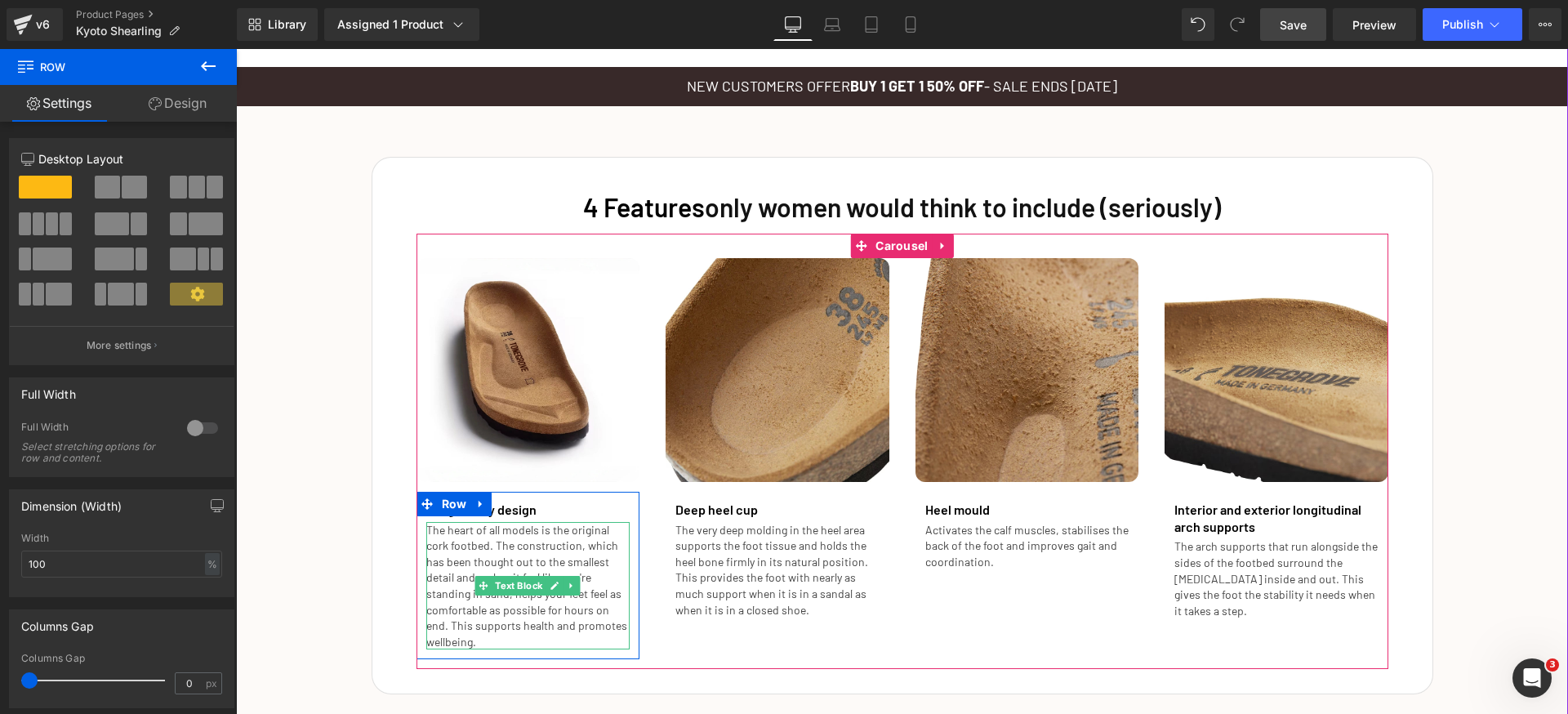
click at [571, 648] on div at bounding box center [528, 647] width 204 height 5
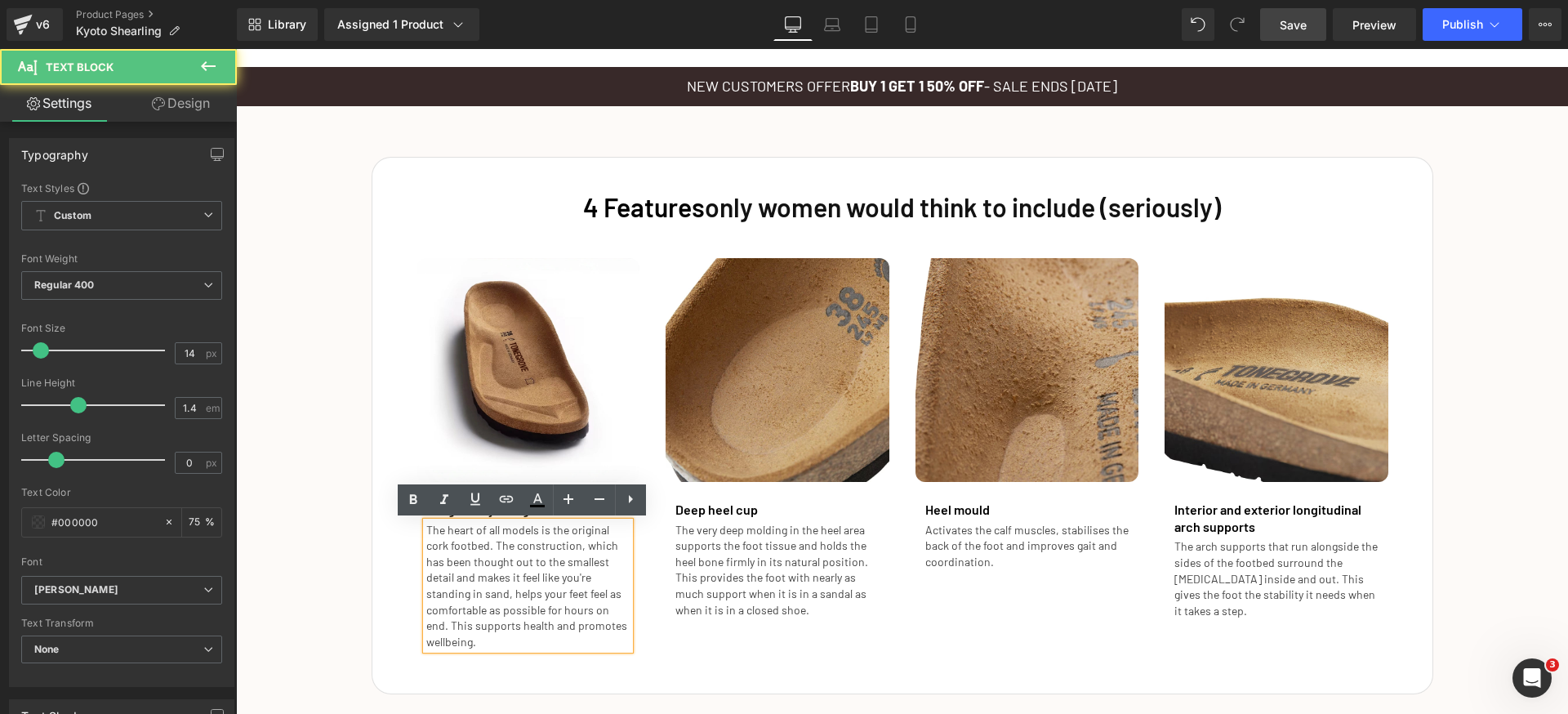
click at [543, 640] on p "The heart of all models is the original cork footbed. The construction, which h…" at bounding box center [528, 586] width 204 height 129
drag, startPoint x: 503, startPoint y: 642, endPoint x: 416, endPoint y: 632, distance: 87.6
click at [427, 632] on div "The heart of all models is the original cork footbed. The construction, which h…" at bounding box center [528, 586] width 204 height 129
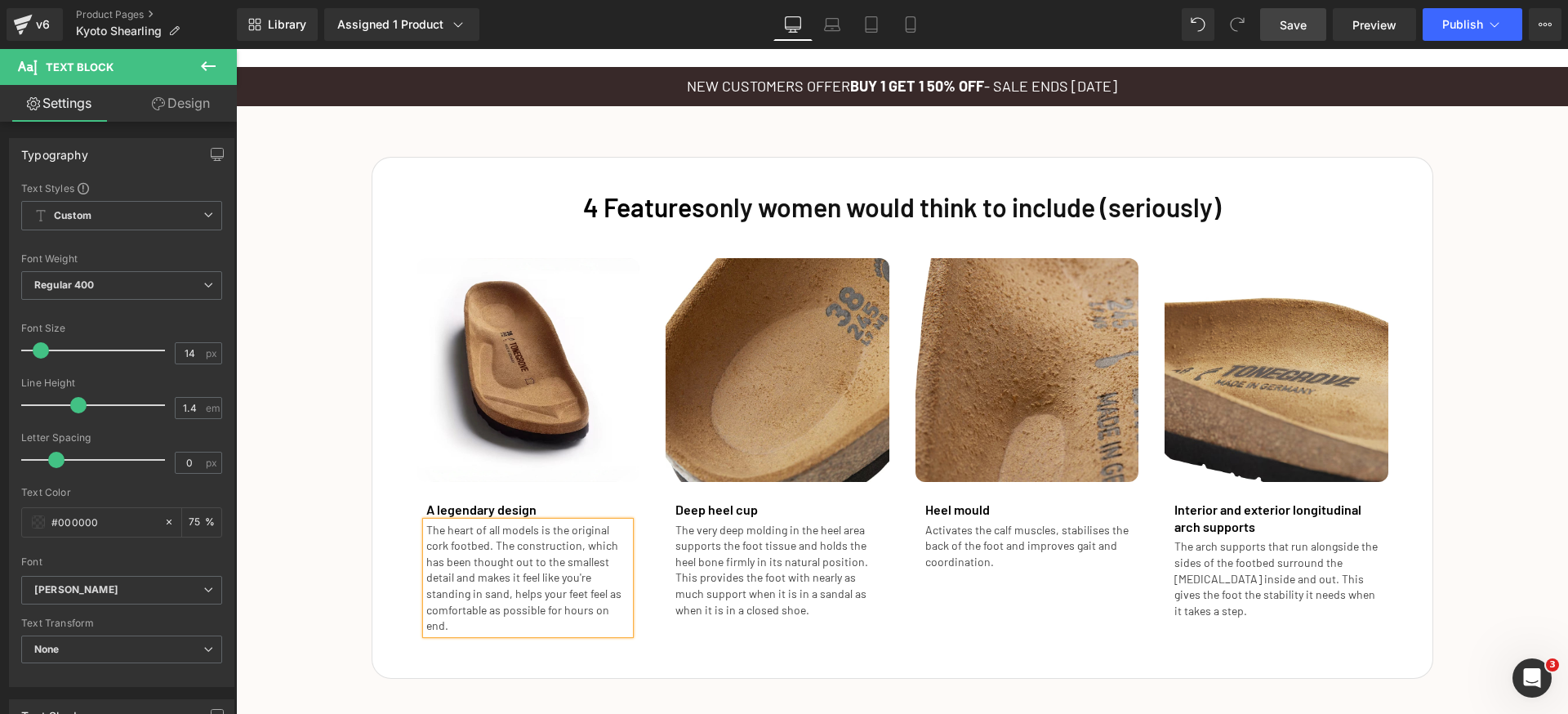
click at [1485, 547] on div "4 Features only women would think to include (seriously)  Heading Image A legen…" at bounding box center [902, 410] width 1332 height 538
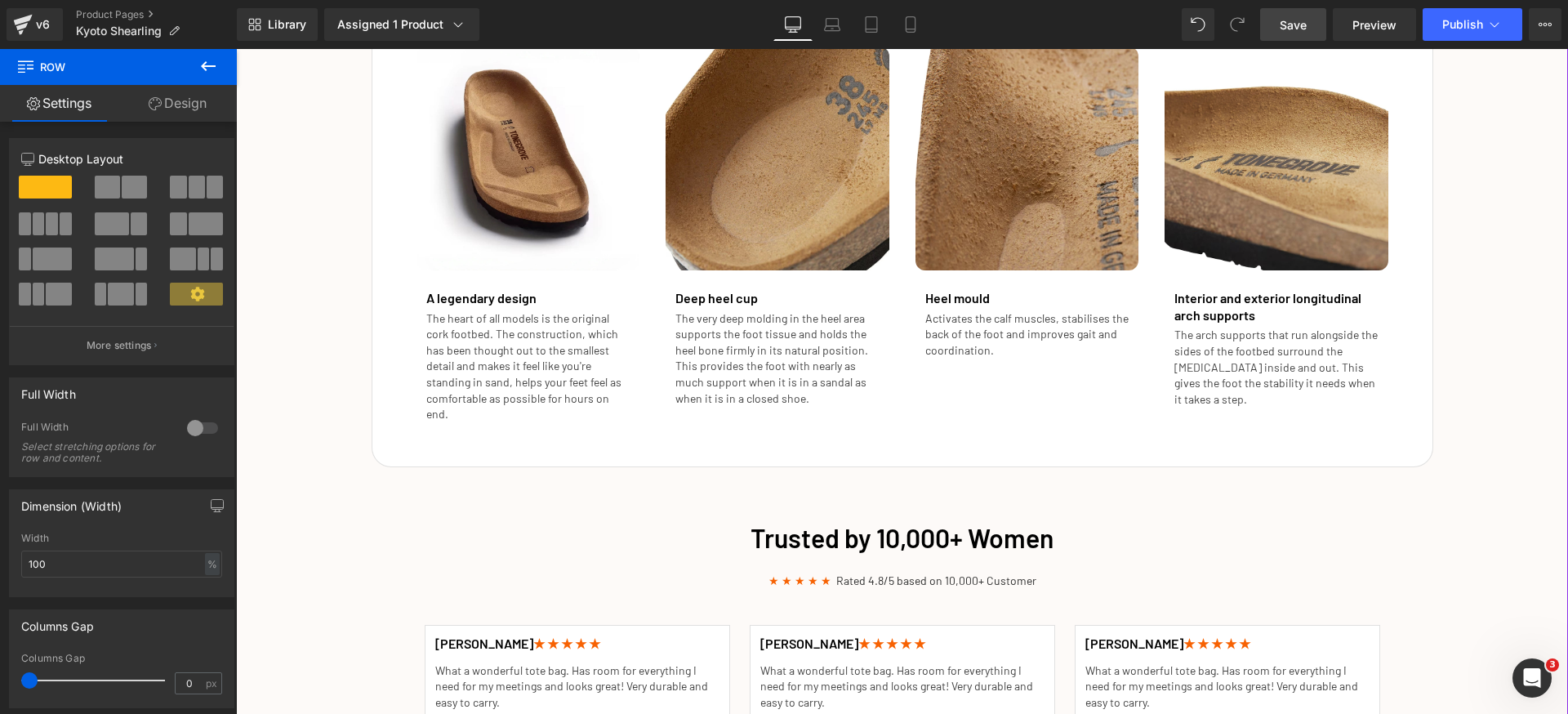
scroll to position [2002, 0]
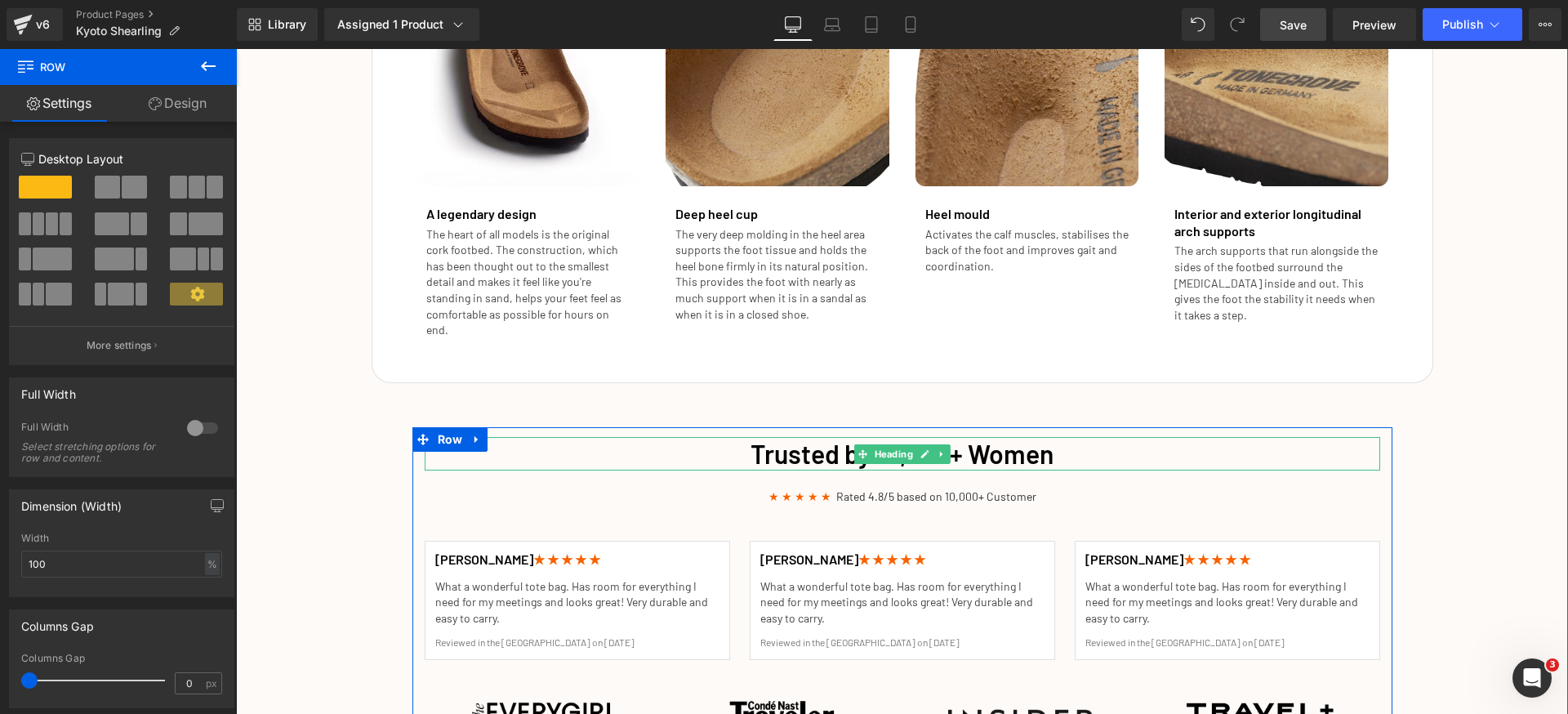
click at [1026, 439] on span "Trusted by 10,000+ Women" at bounding box center [902, 453] width 303 height 31
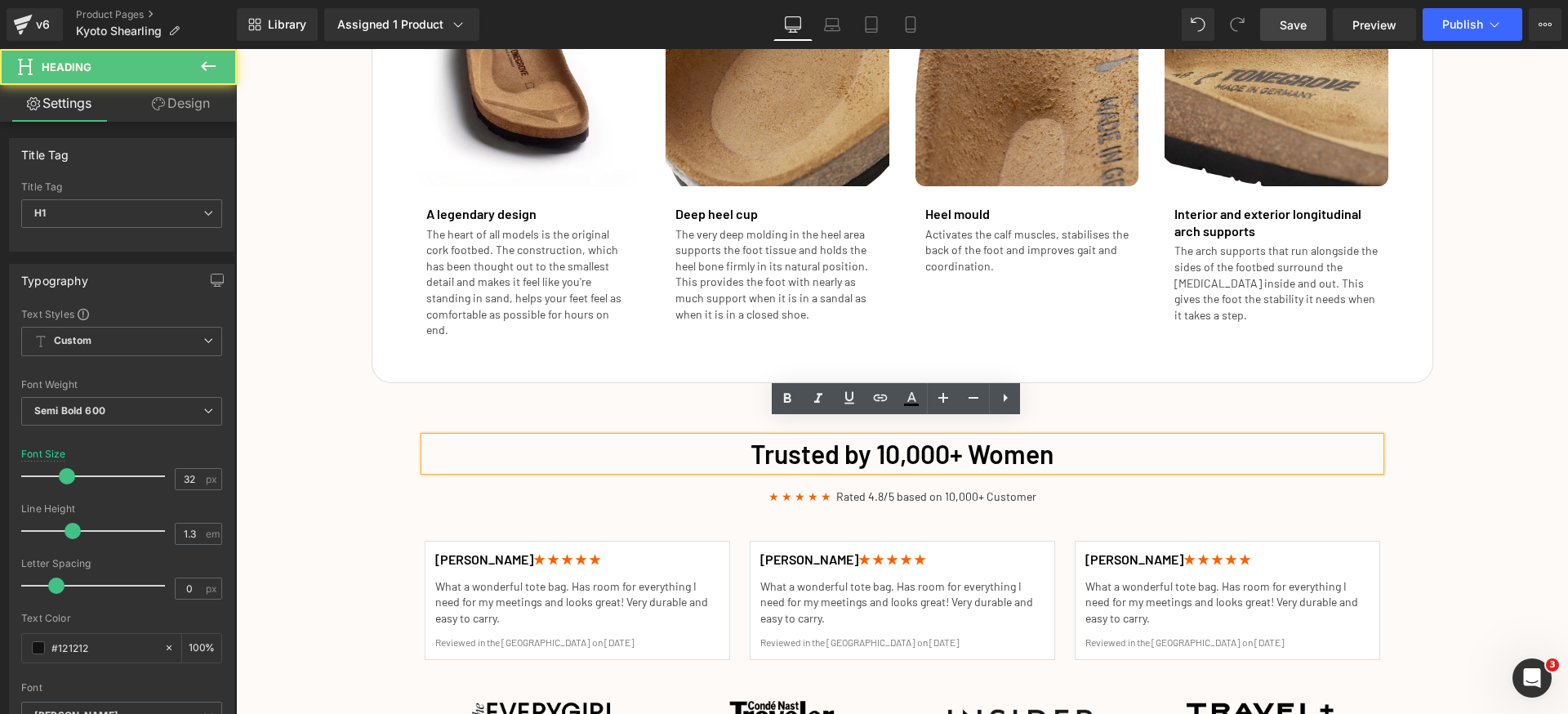
click at [1004, 445] on span "Trusted by 10,000+ Women" at bounding box center [902, 453] width 303 height 31
drag, startPoint x: 960, startPoint y: 434, endPoint x: 1140, endPoint y: 443, distance: 180.2
click at [1140, 443] on h1 "Trusted by 10,000+ Women" at bounding box center [902, 454] width 956 height 34
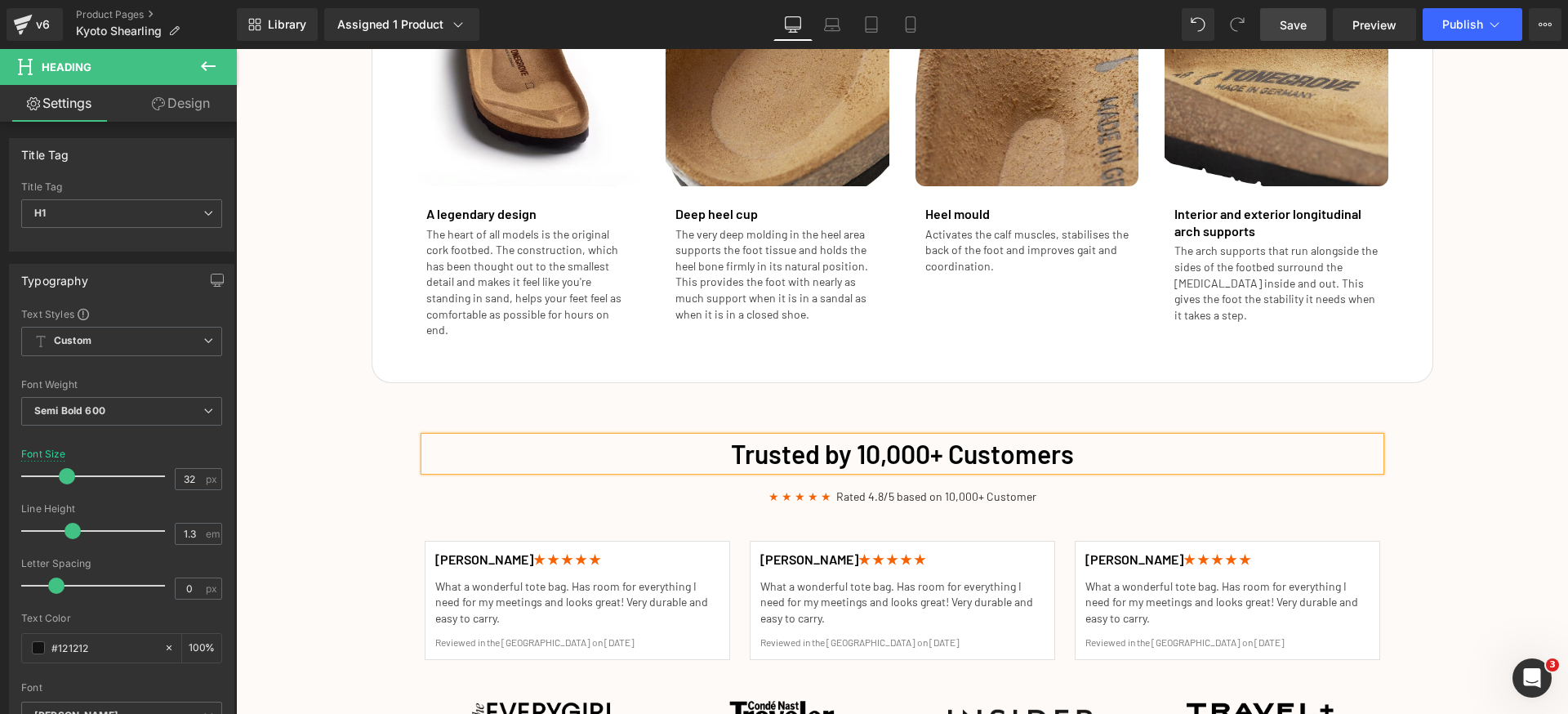
click at [868, 441] on span "Trusted by 10,000+ Customers" at bounding box center [902, 453] width 343 height 31
click at [961, 488] on p "★ ★ ★ ★ ★ Rated 4.8/5 based on 10,000+ Customer" at bounding box center [902, 497] width 956 height 16
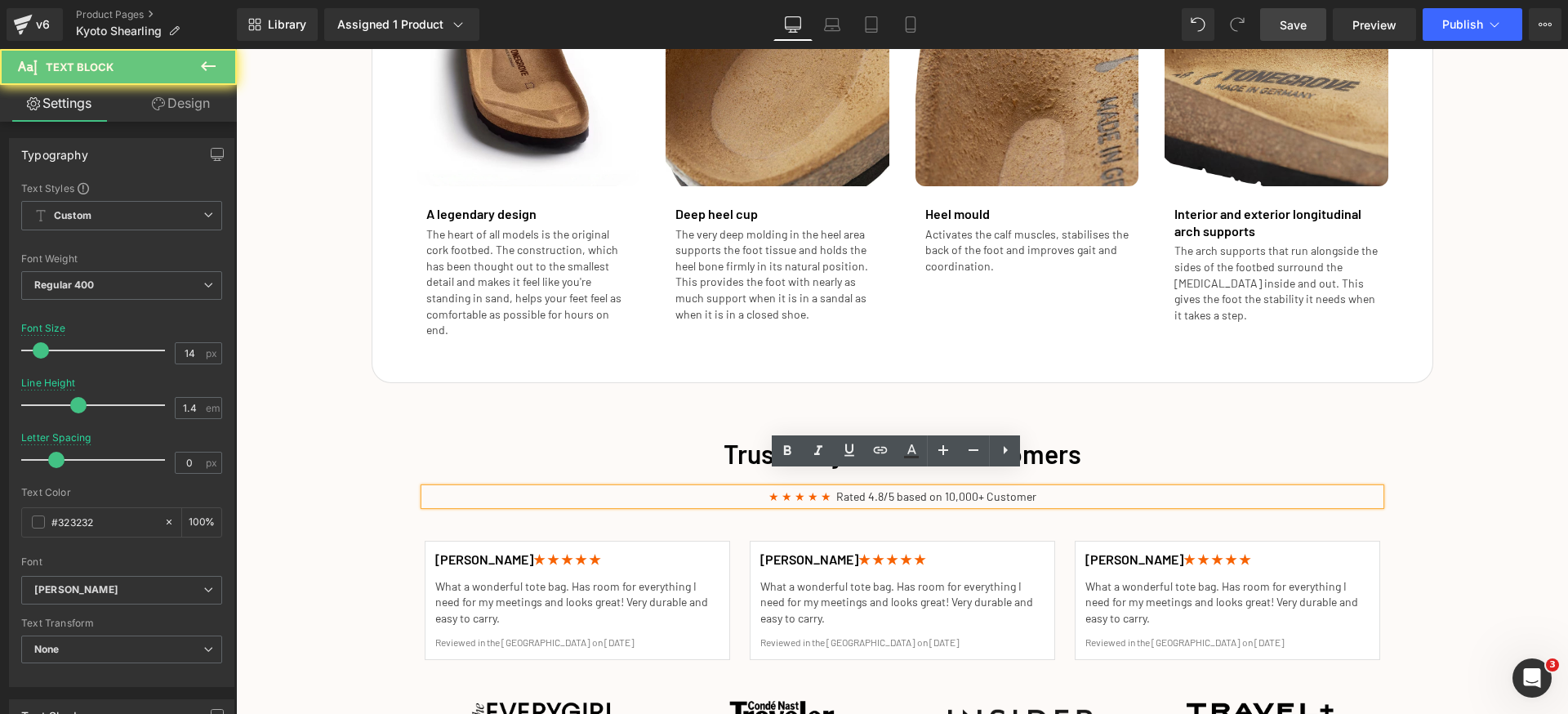
click at [947, 488] on p "★ ★ ★ ★ ★ Rated 4.8/5 based on 10,000+ Customer" at bounding box center [902, 497] width 956 height 16
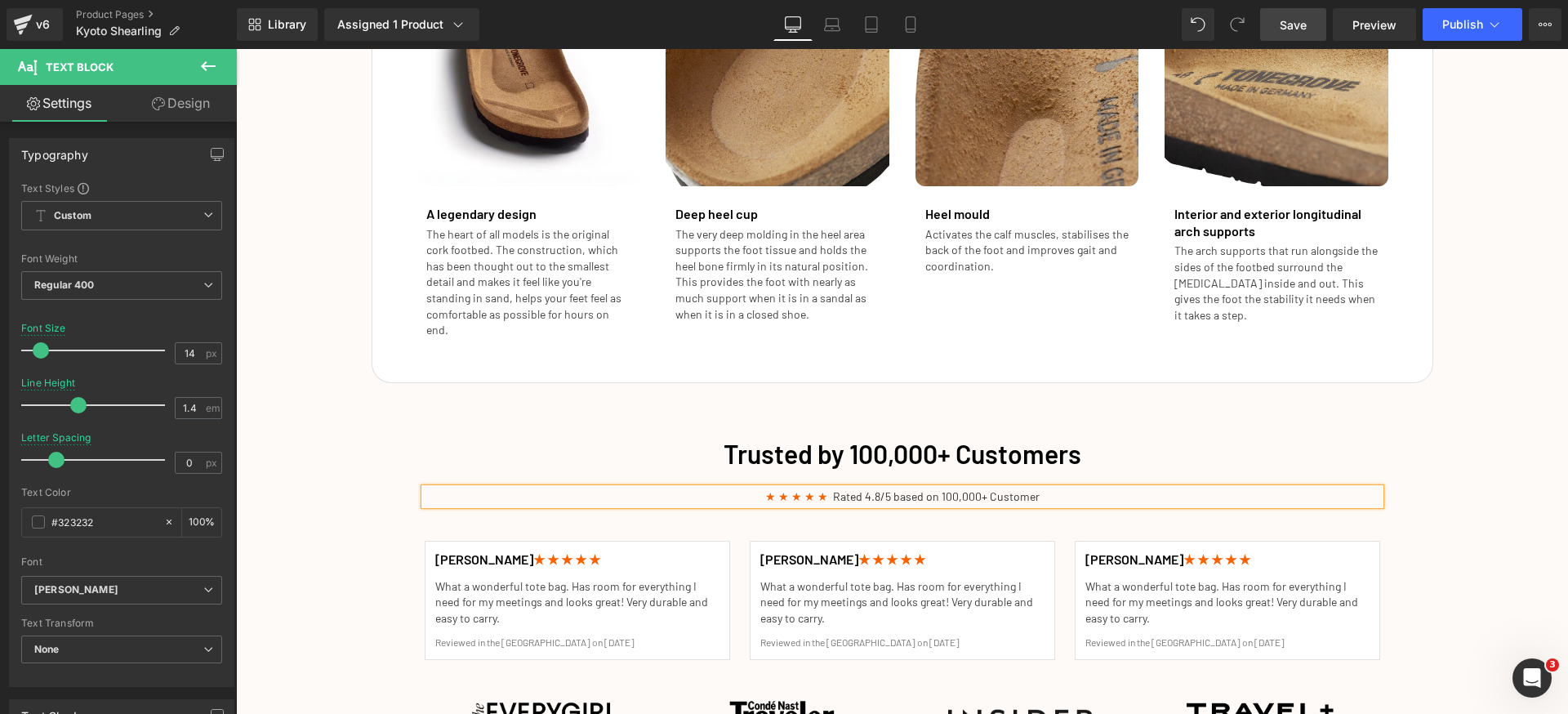
click at [1481, 540] on div "Trusted by 100,000+ Customers Heading ★ ★ ★ ★ ★ Rated 4.8/5 based on 100,000+ C…" at bounding box center [902, 595] width 1332 height 336
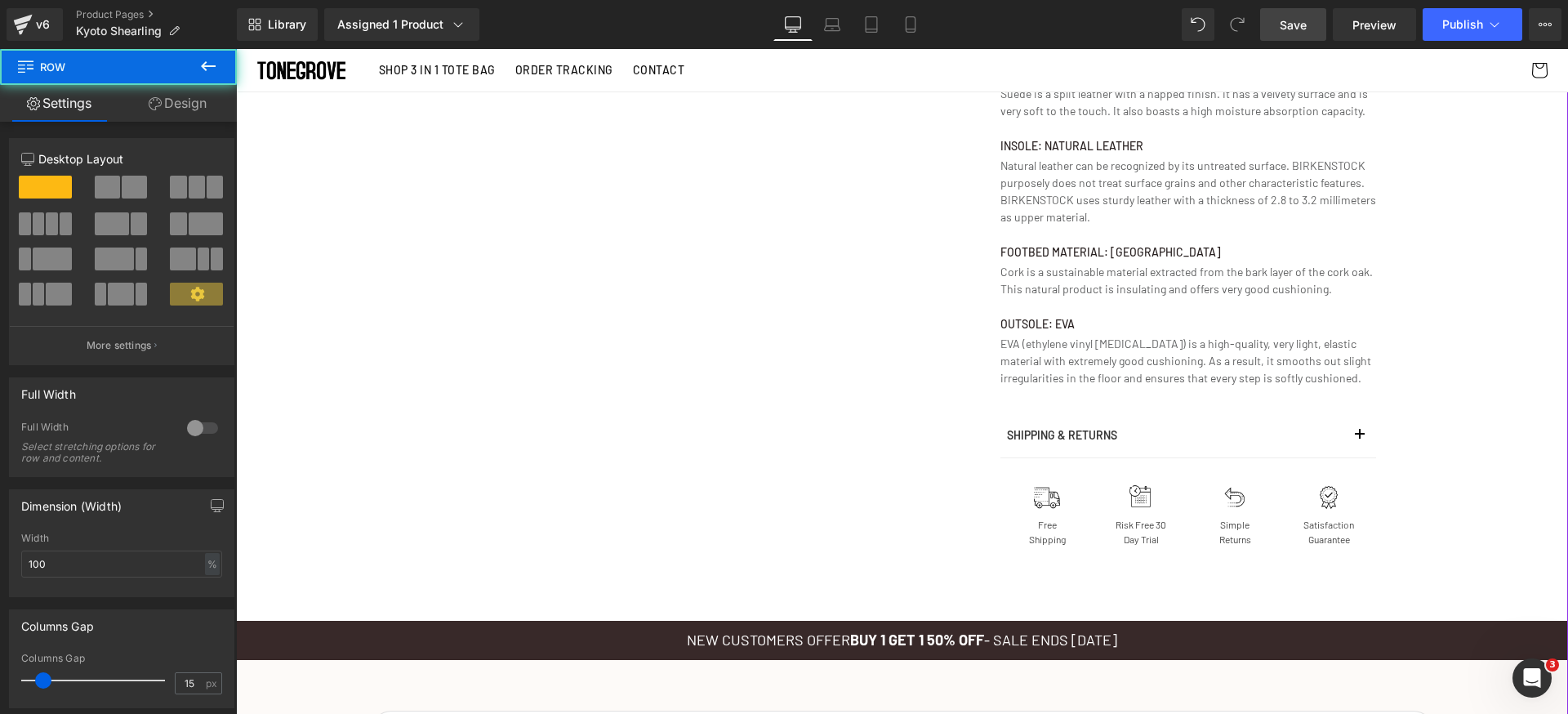
scroll to position [0, 0]
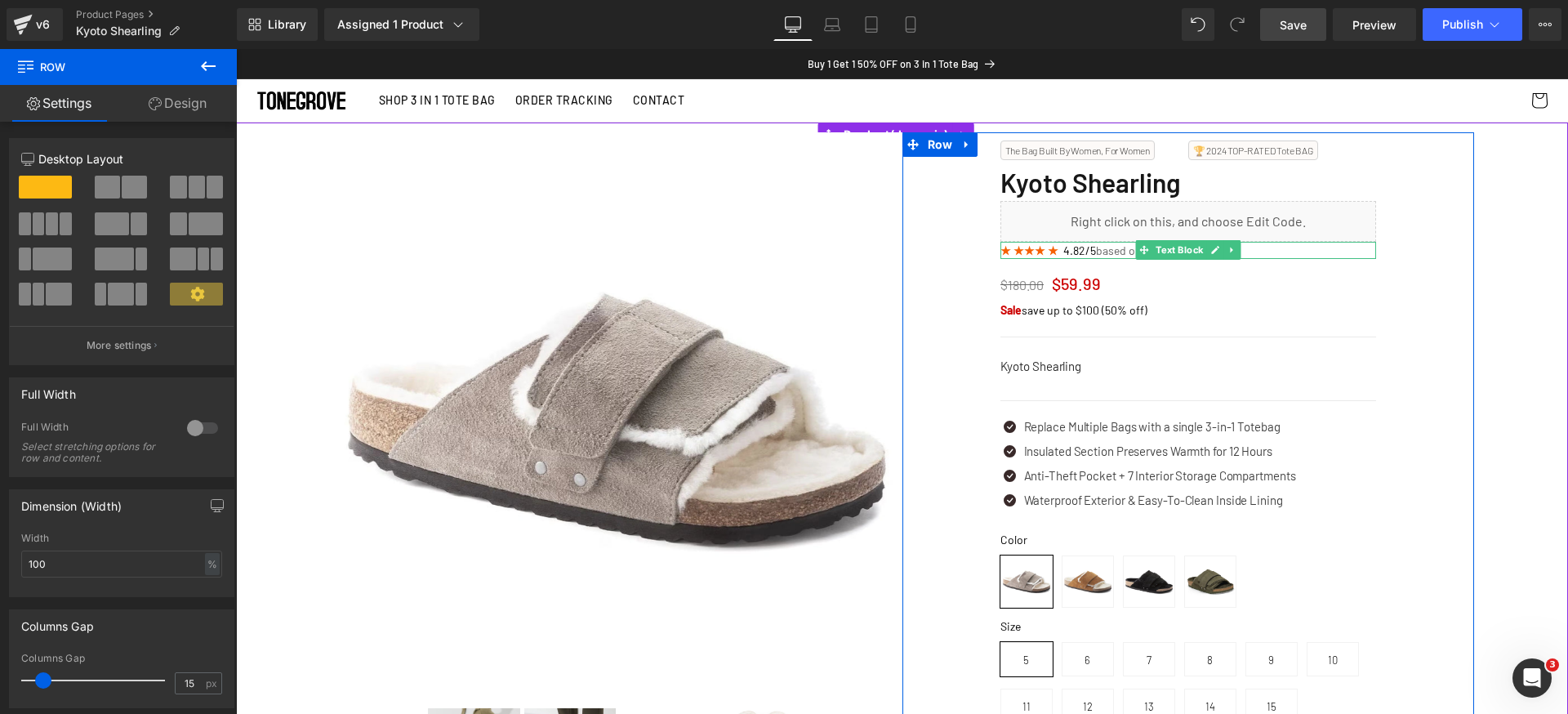
click at [1210, 250] on icon at bounding box center [1215, 249] width 9 height 10
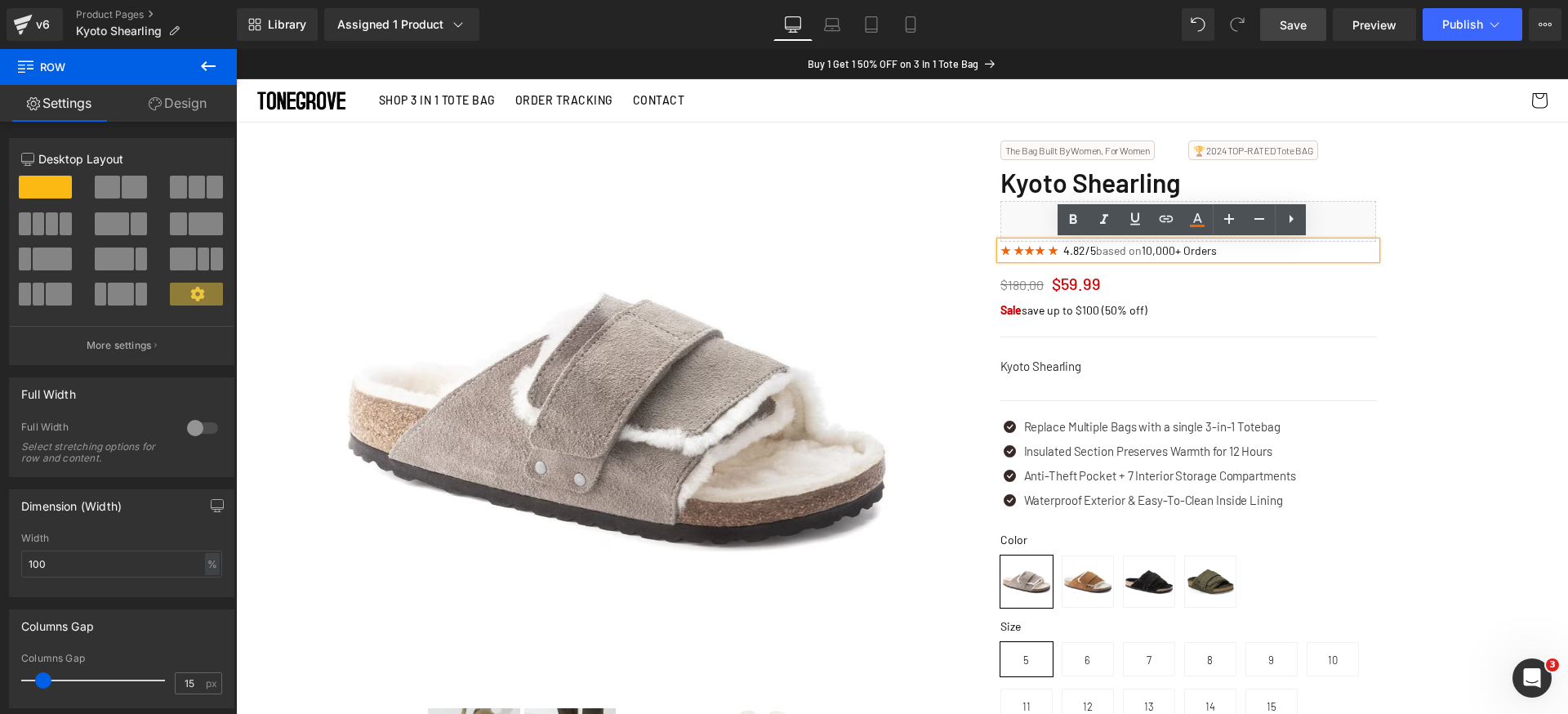
click at [1157, 250] on span "10,000+ Orders" at bounding box center [1178, 250] width 75 height 14
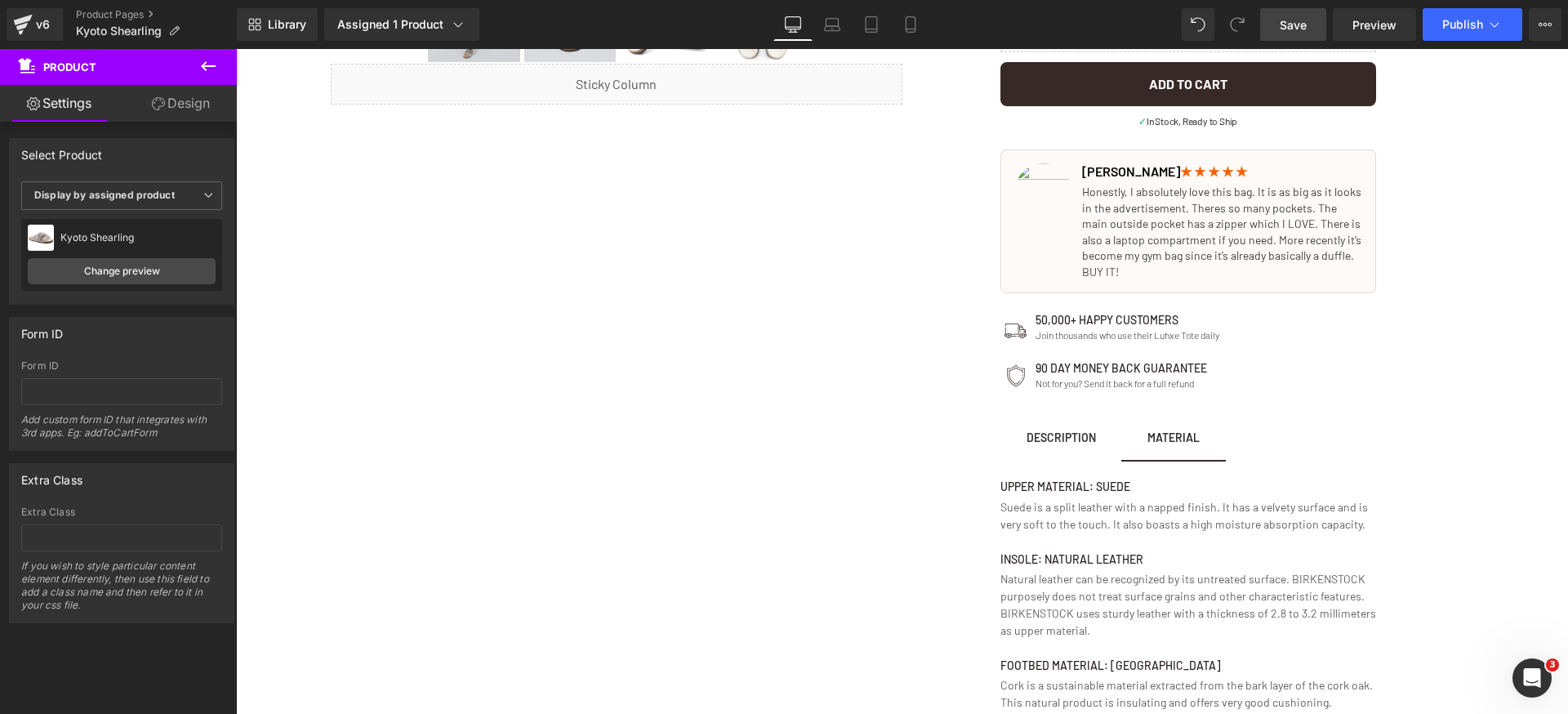
scroll to position [810, 0]
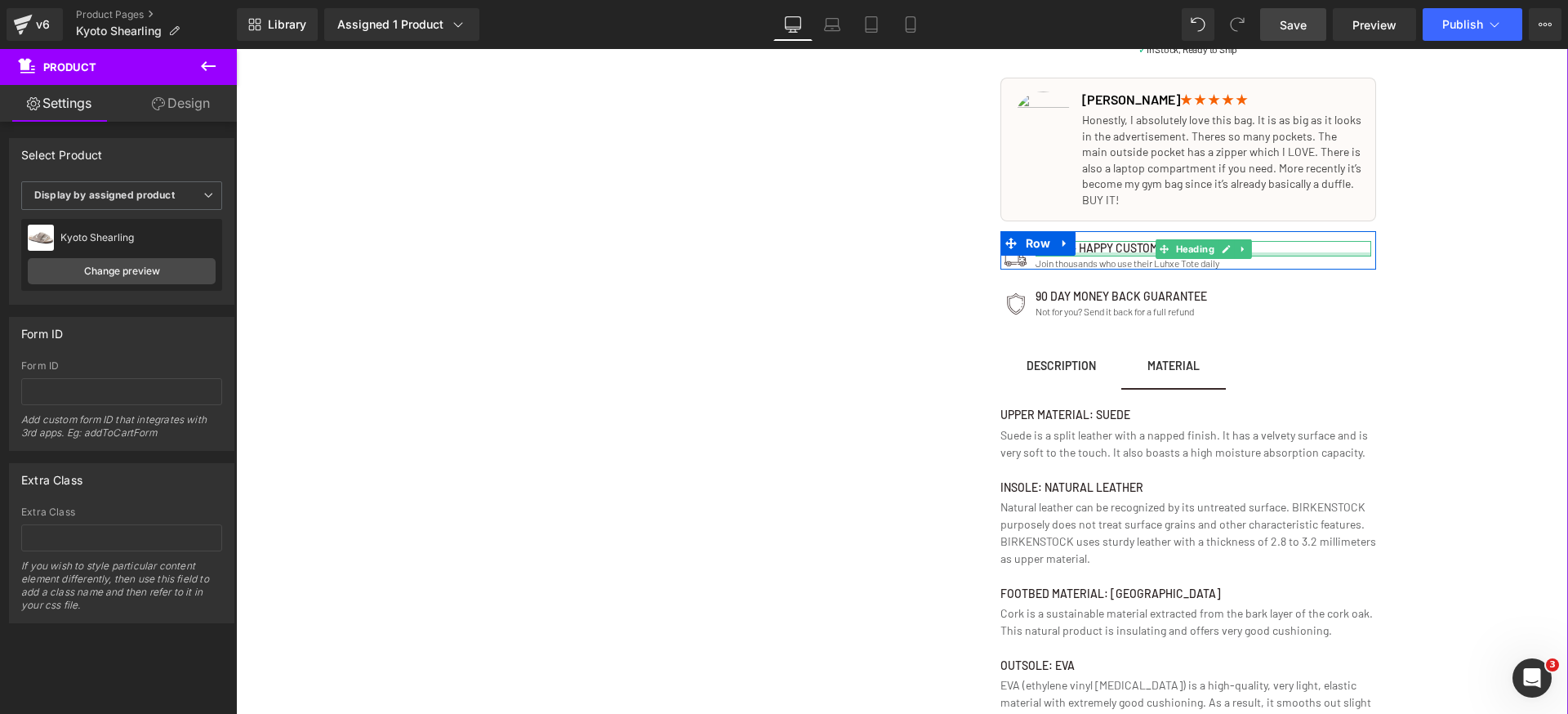
click at [1111, 253] on div at bounding box center [1203, 255] width 336 height 5
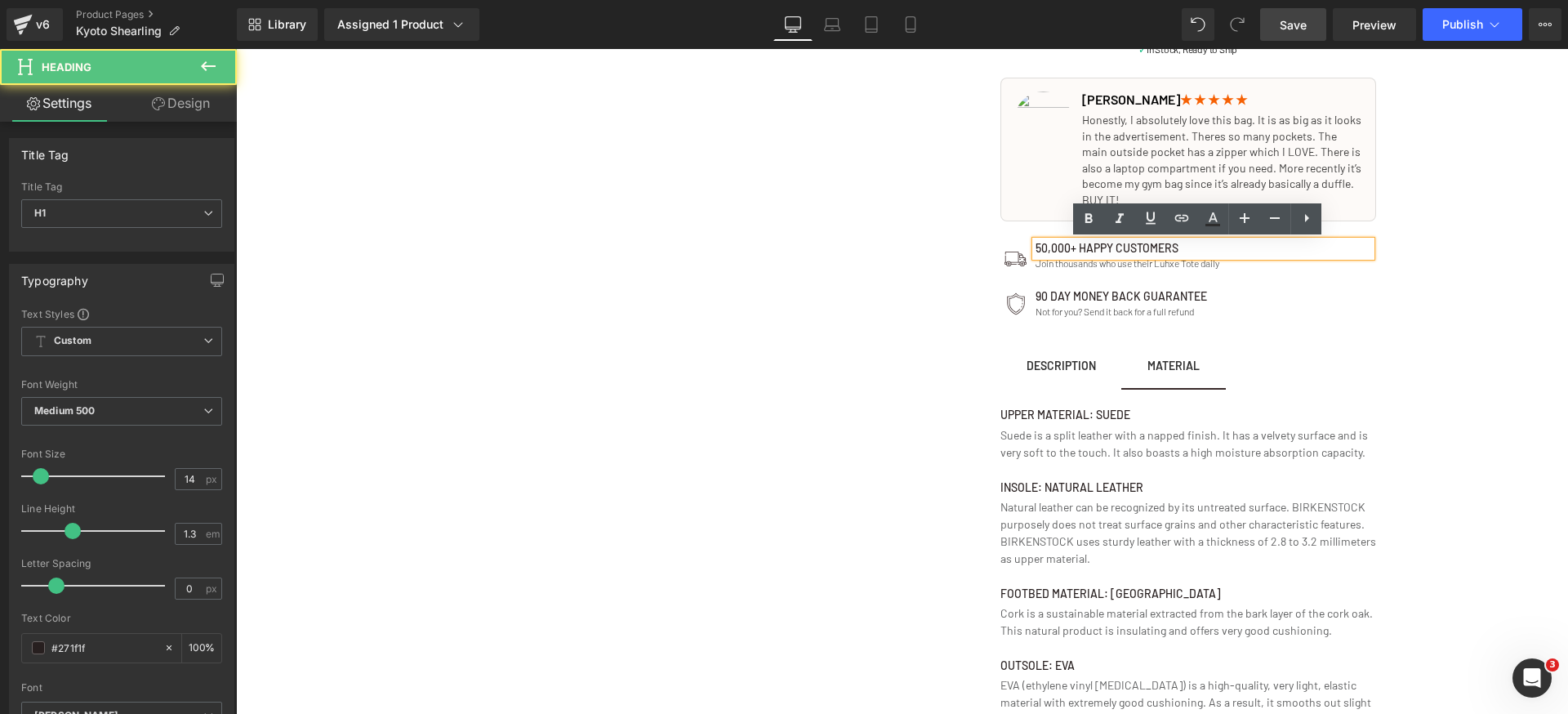
click at [1036, 245] on span "Row" at bounding box center [1038, 244] width 27 height 20
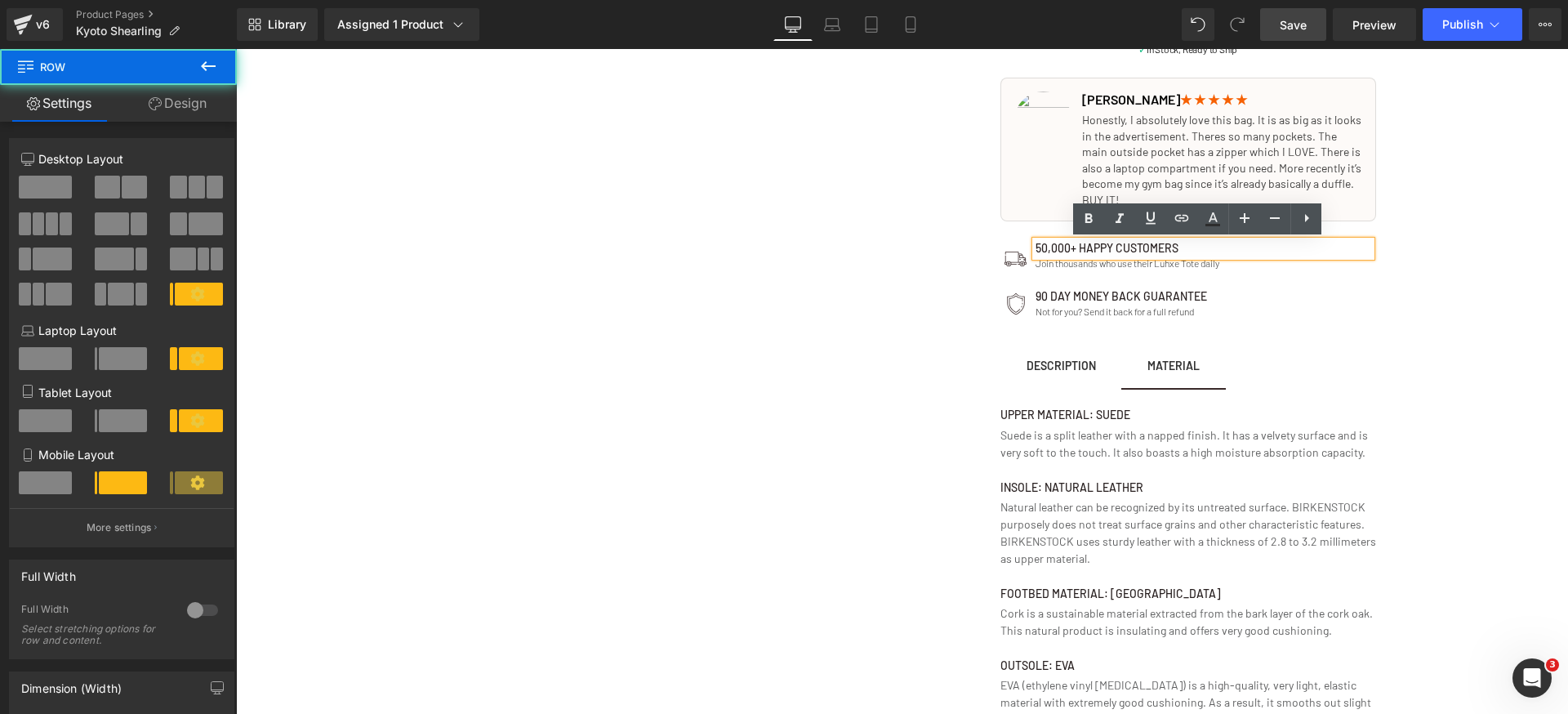
click at [1140, 250] on h1 "50,000+ Happy customers" at bounding box center [1203, 248] width 336 height 14
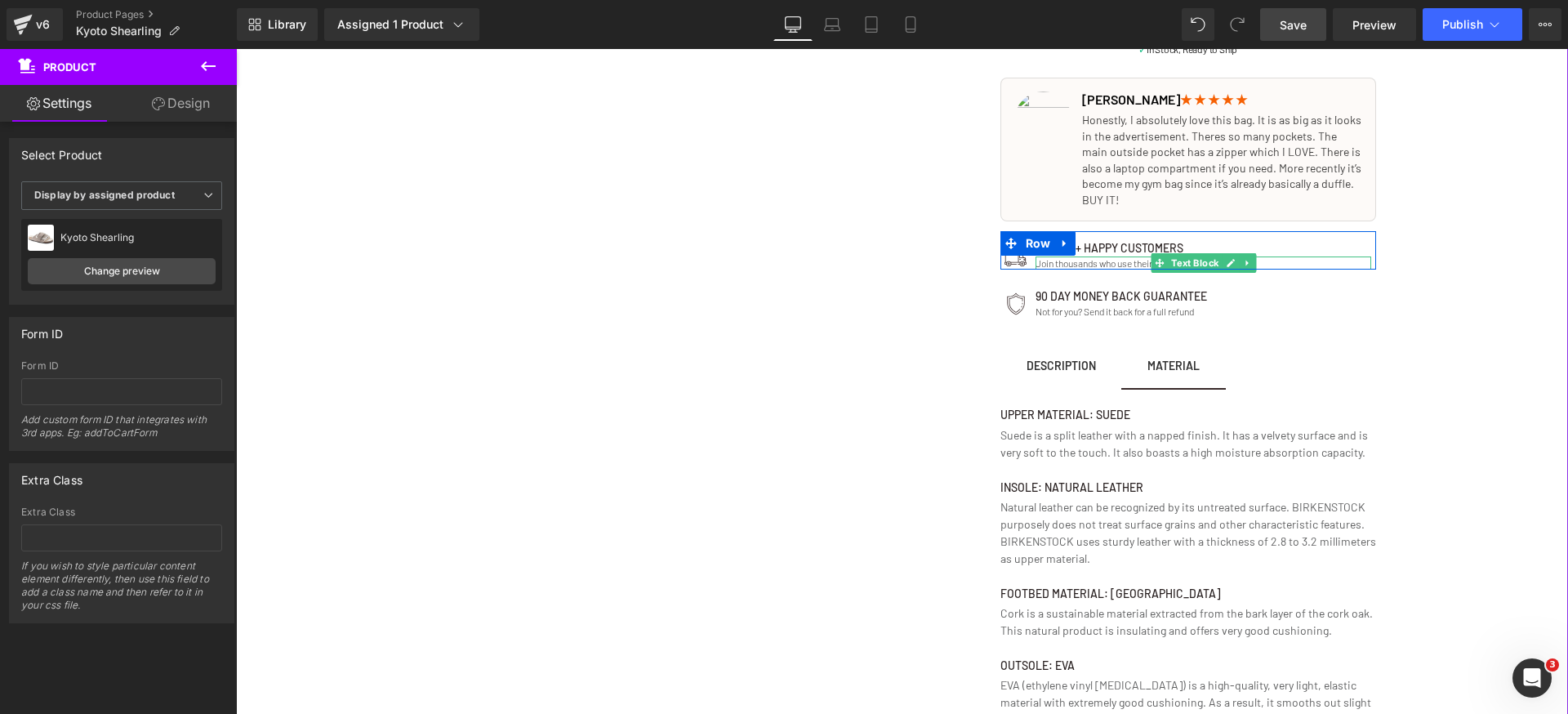
click at [1273, 261] on p "Join thousands who use their Luhxe Tote daily" at bounding box center [1203, 263] width 336 height 14
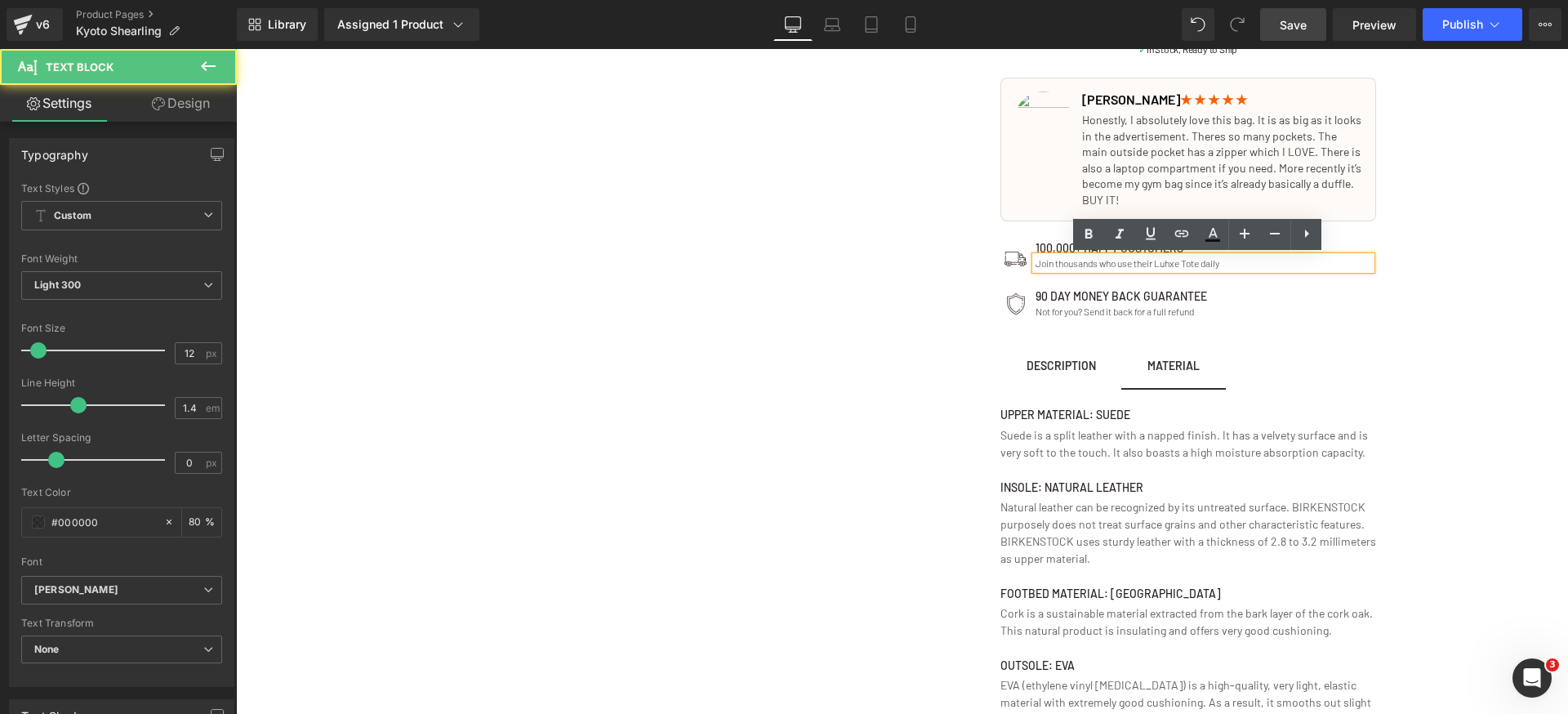
click at [1208, 263] on p "Join thousands who use their Luhxe Tote daily" at bounding box center [1203, 263] width 336 height 14
click at [1168, 262] on p "Join thousands who use their Luhxe Tote daily" at bounding box center [1203, 263] width 336 height 14
click at [1154, 262] on p "Join thousands who use their Luhxe Tote daily" at bounding box center [1203, 263] width 336 height 14
click at [1200, 262] on p "Join thousands who use their Luhxe Tote daily" at bounding box center [1203, 263] width 336 height 14
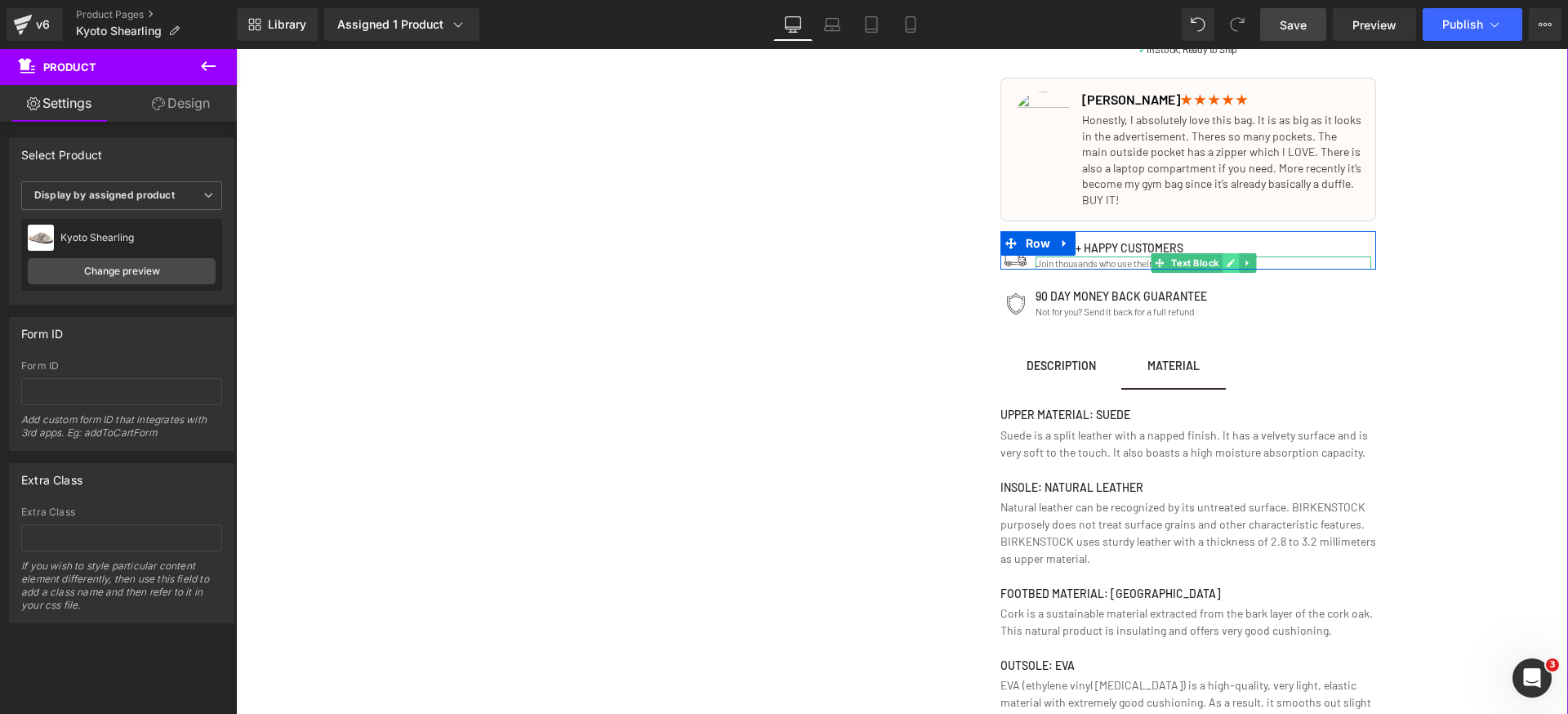
click at [1227, 262] on icon at bounding box center [1230, 263] width 8 height 8
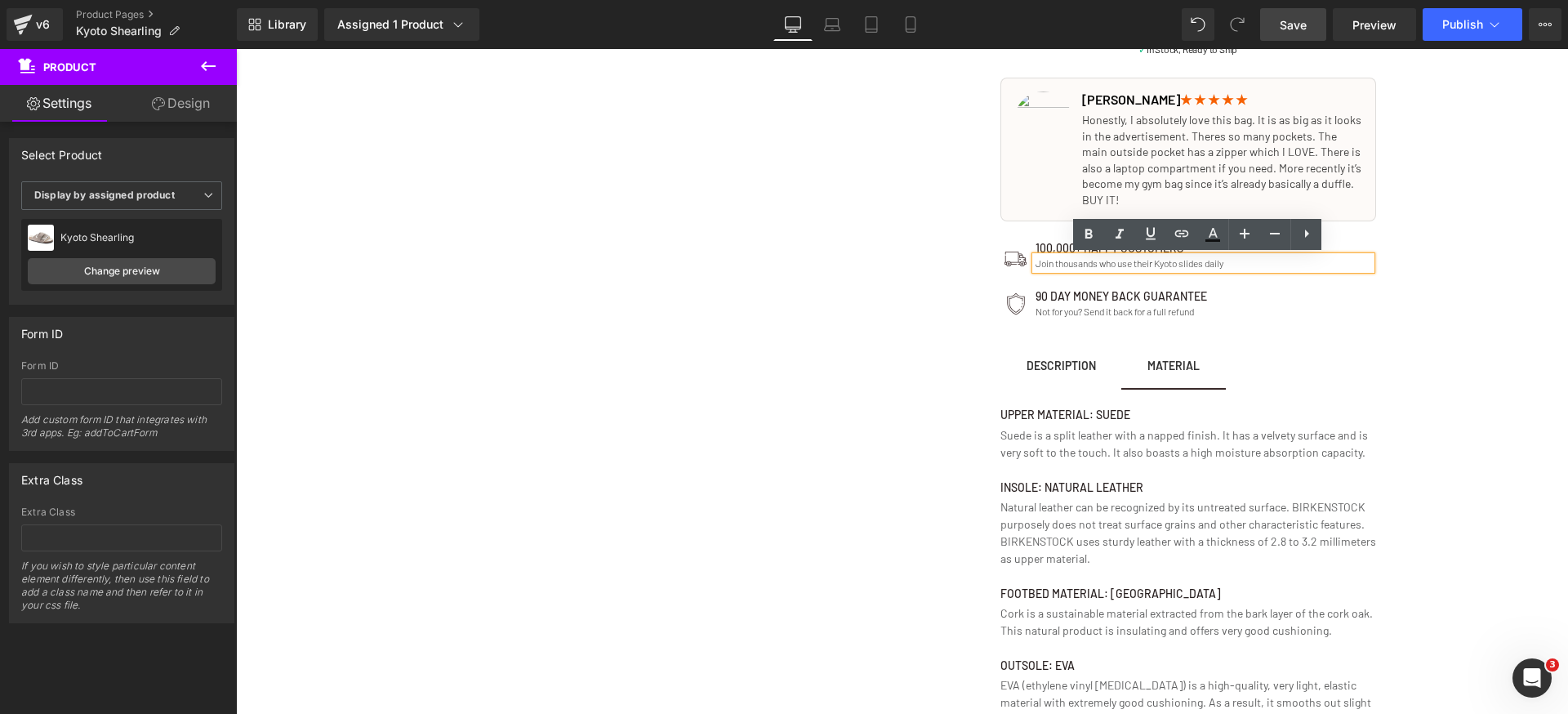
click at [1190, 263] on p "Join thousands who use their Kyoto slides daily" at bounding box center [1203, 263] width 336 height 14
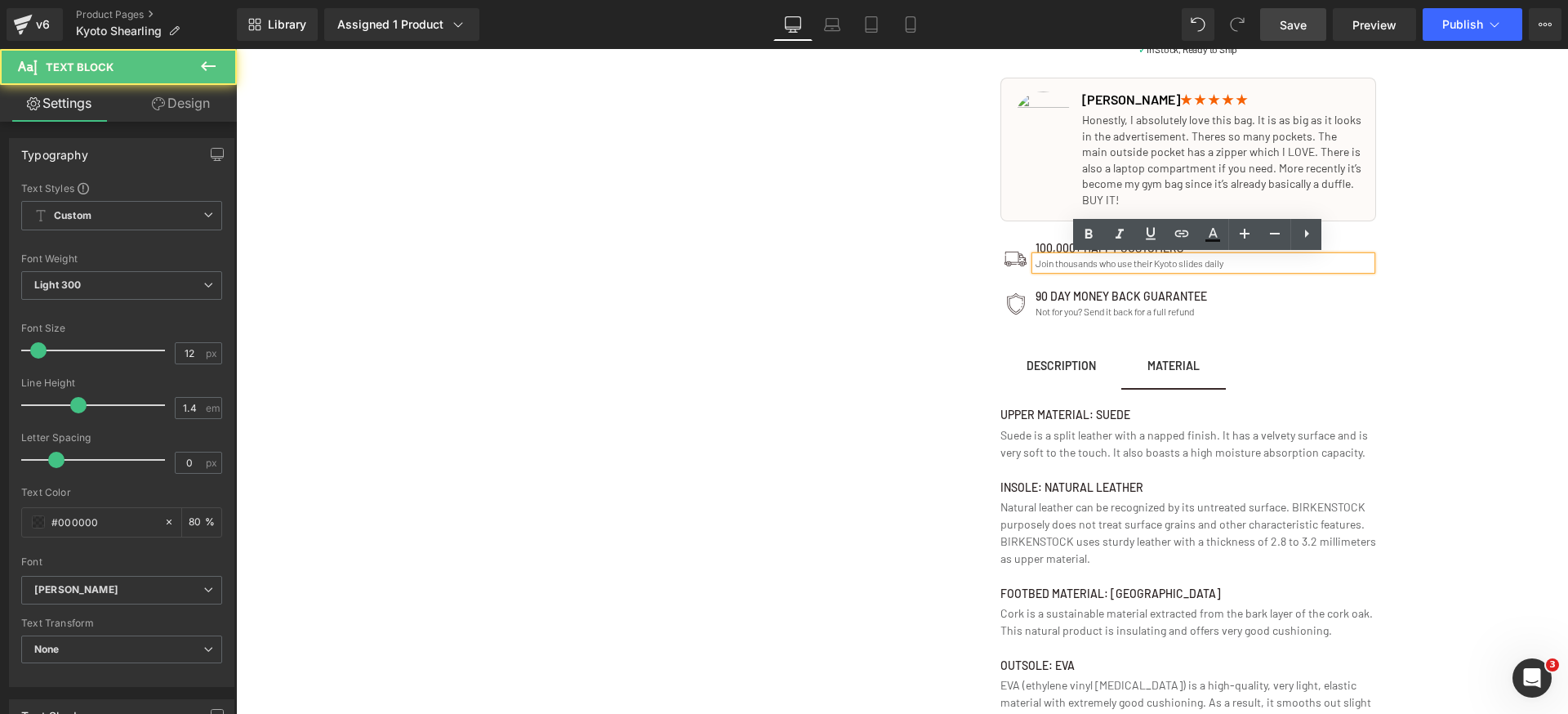
click at [1191, 259] on p "Join thousands who use their Kyoto slides daily" at bounding box center [1203, 263] width 336 height 14
click at [1162, 265] on p "Join thousands who use their Kyoto daily" at bounding box center [1203, 263] width 336 height 14
copy p "[GEOGRAPHIC_DATA]"
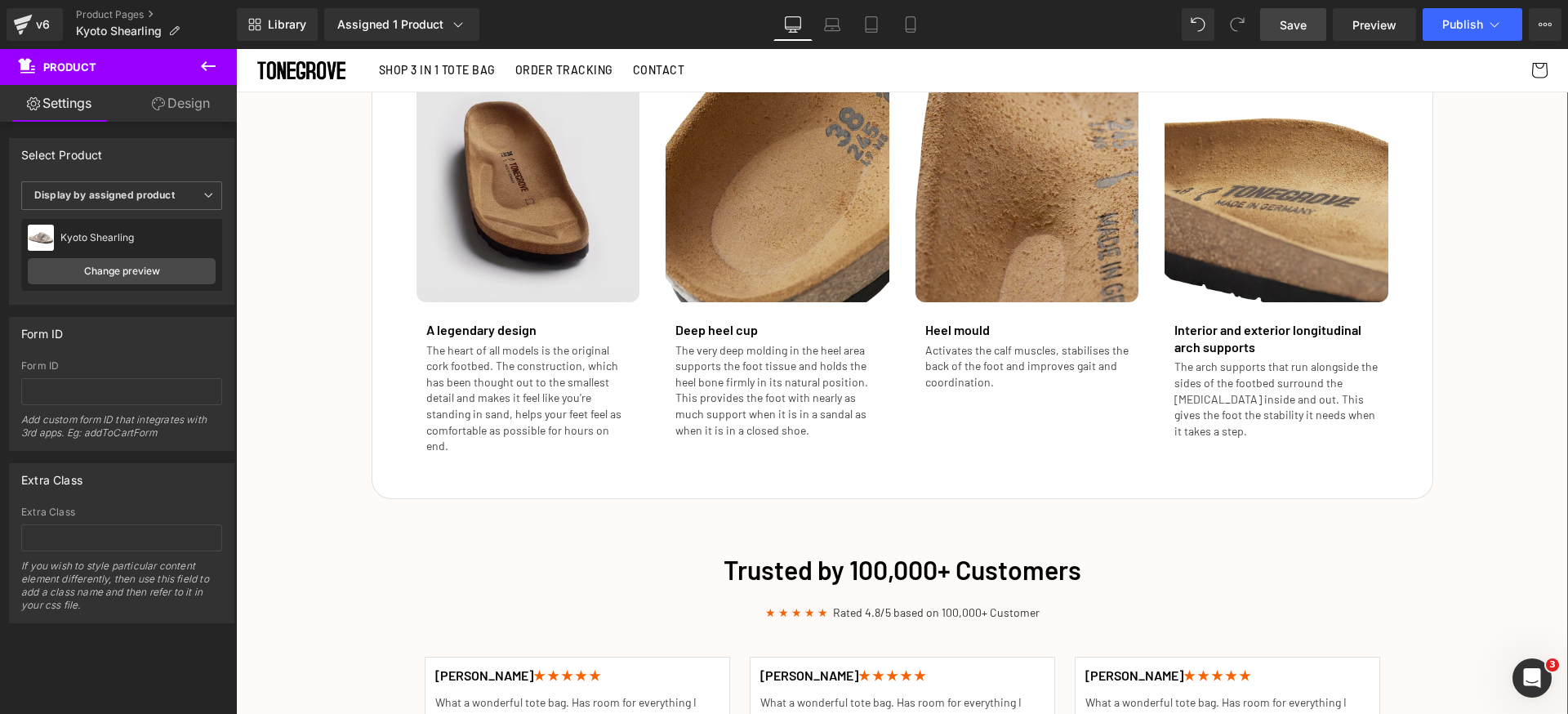
scroll to position [1718, 0]
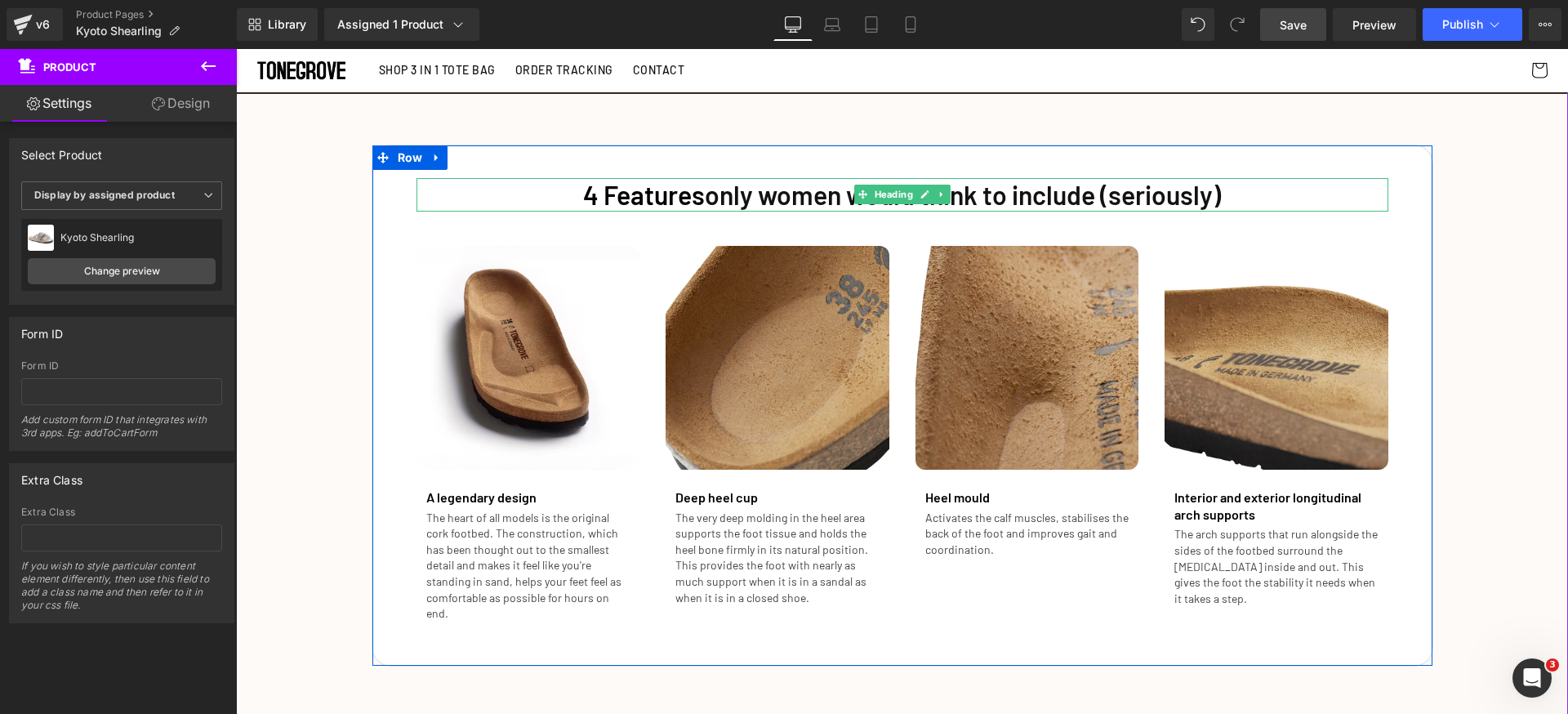
click at [1134, 194] on h1 "4 Features only women would think to include (seriously)" at bounding box center [902, 196] width 972 height 34
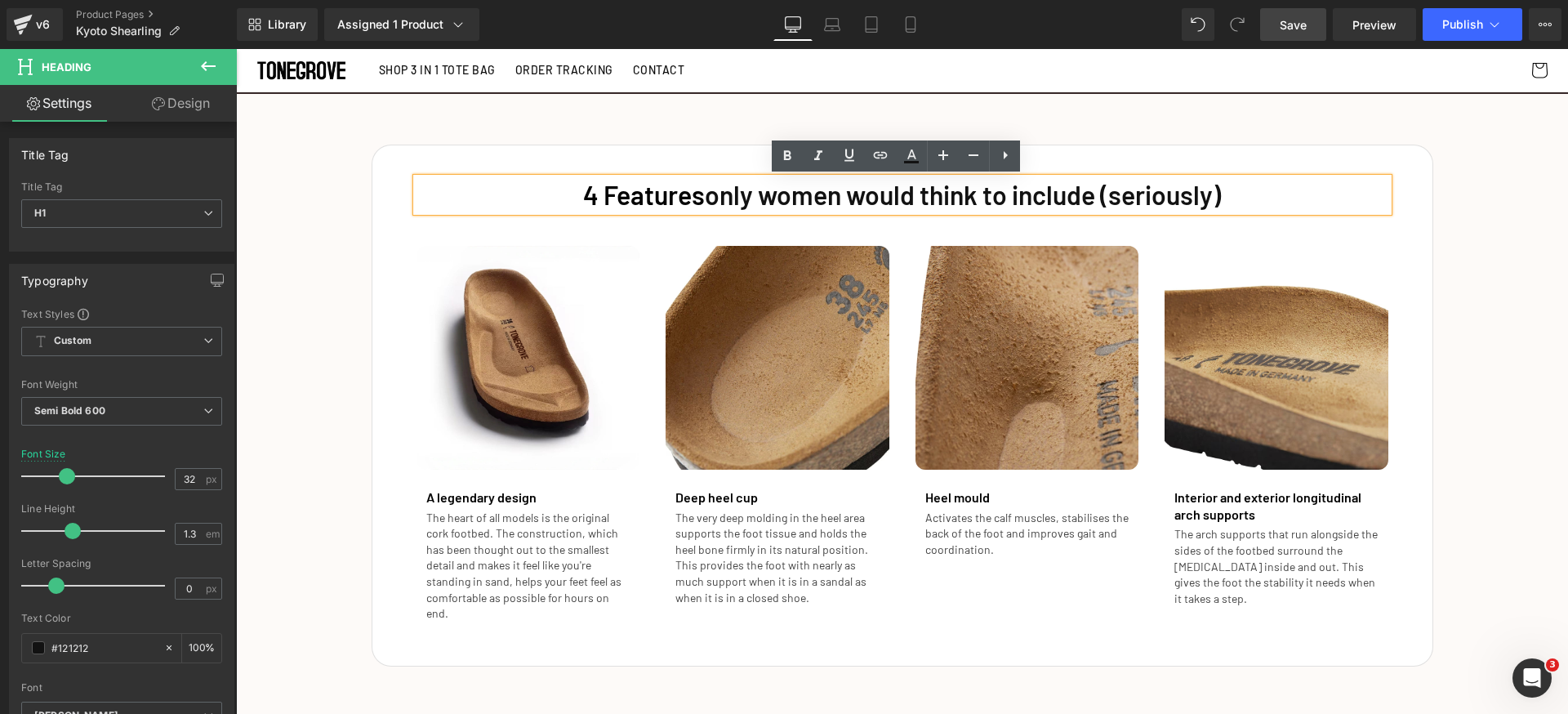
click at [1518, 328] on div "4 Features only women would think to include (seriously)  Heading Image A legen…" at bounding box center [902, 398] width 1332 height 538
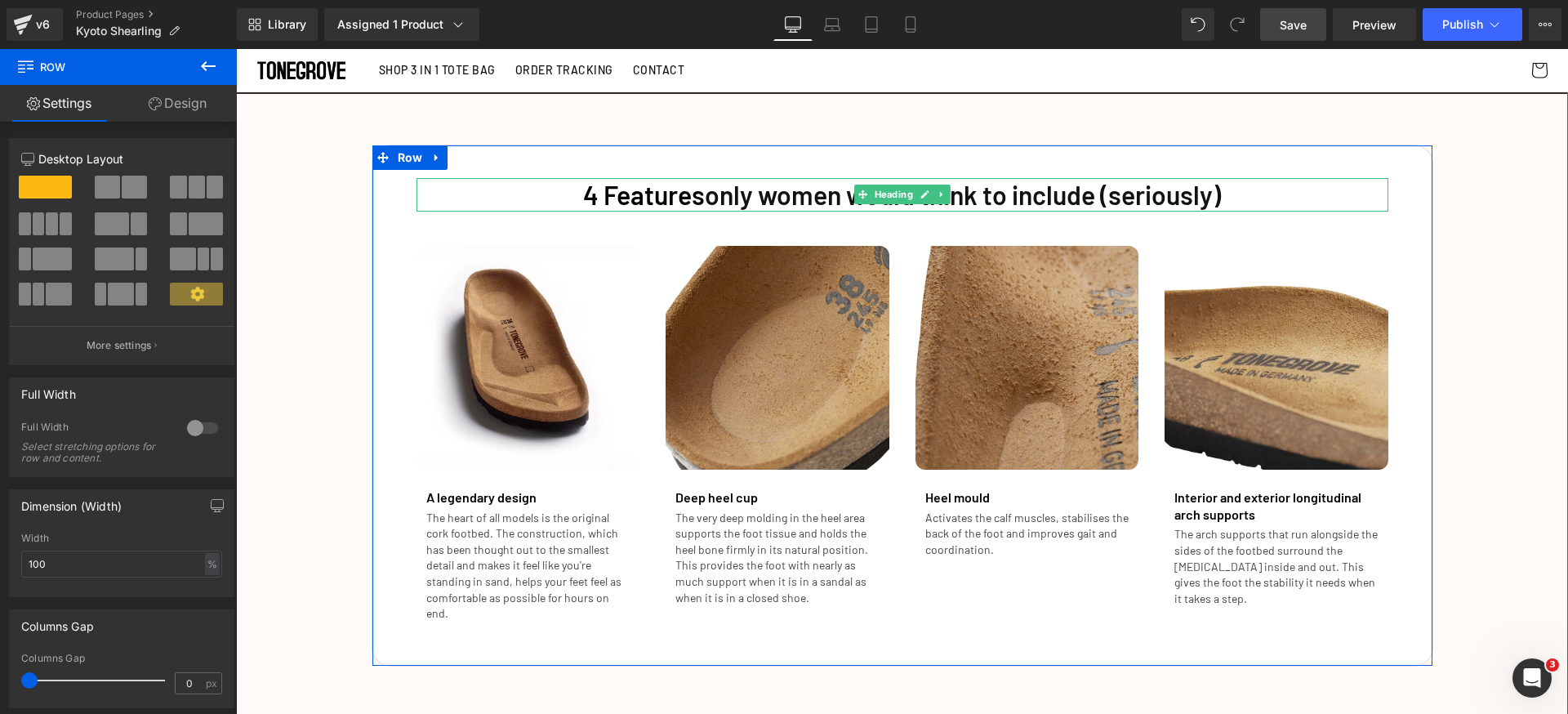
click at [675, 198] on span "4 Features" at bounding box center [644, 194] width 121 height 31
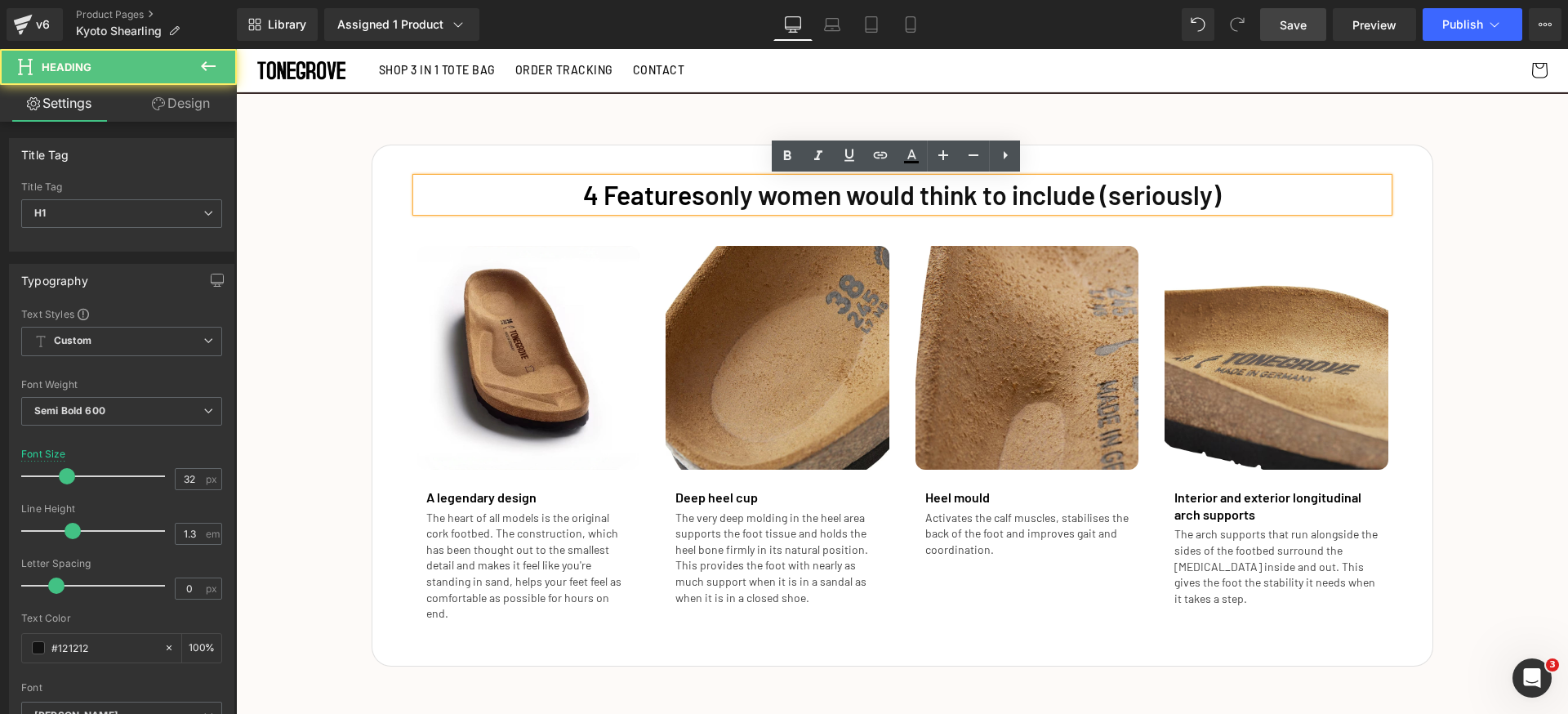
click at [718, 199] on h1 "4 Features only women would think to include (seriously)" at bounding box center [902, 196] width 972 height 34
click at [606, 194] on span "4 Features" at bounding box center [644, 194] width 121 height 31
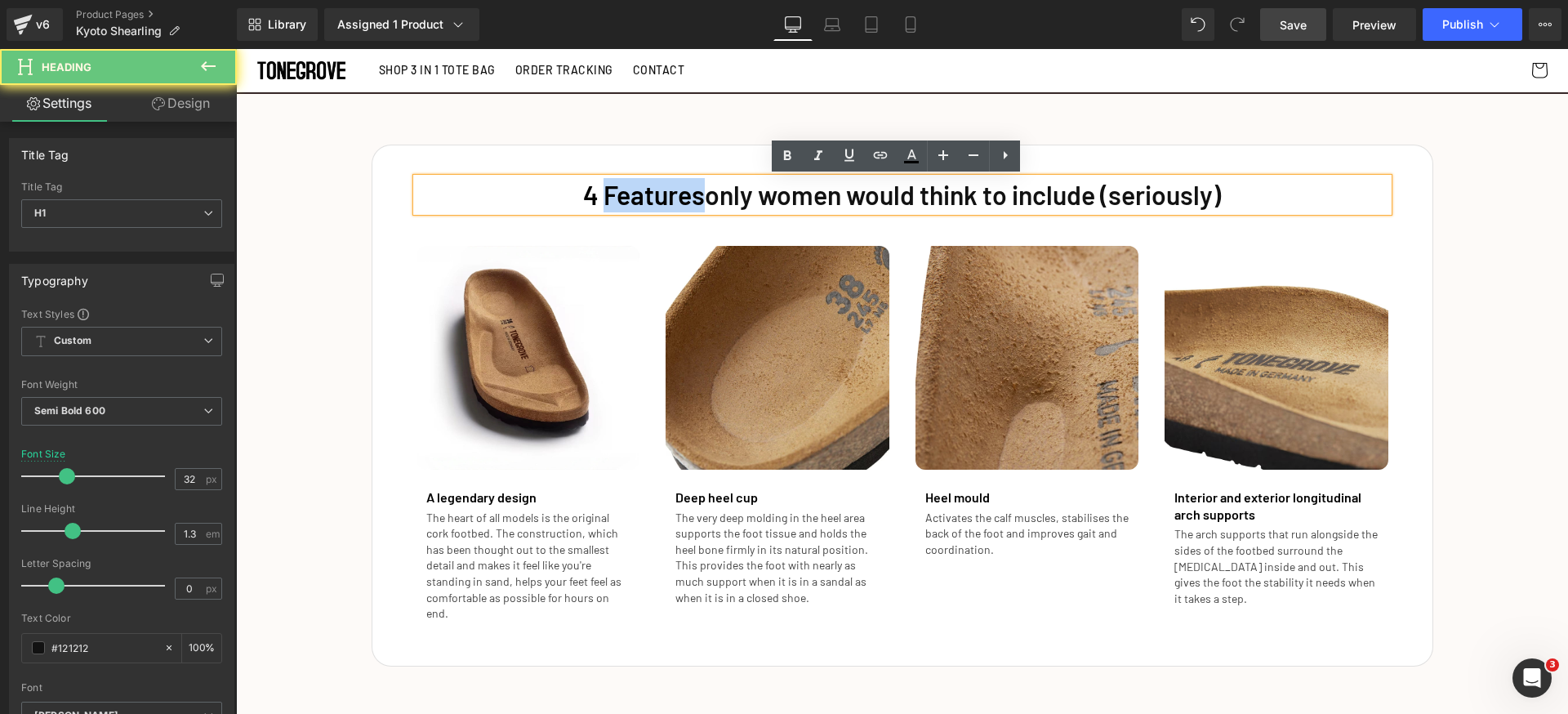
click at [606, 194] on span "4 Features" at bounding box center [644, 194] width 121 height 31
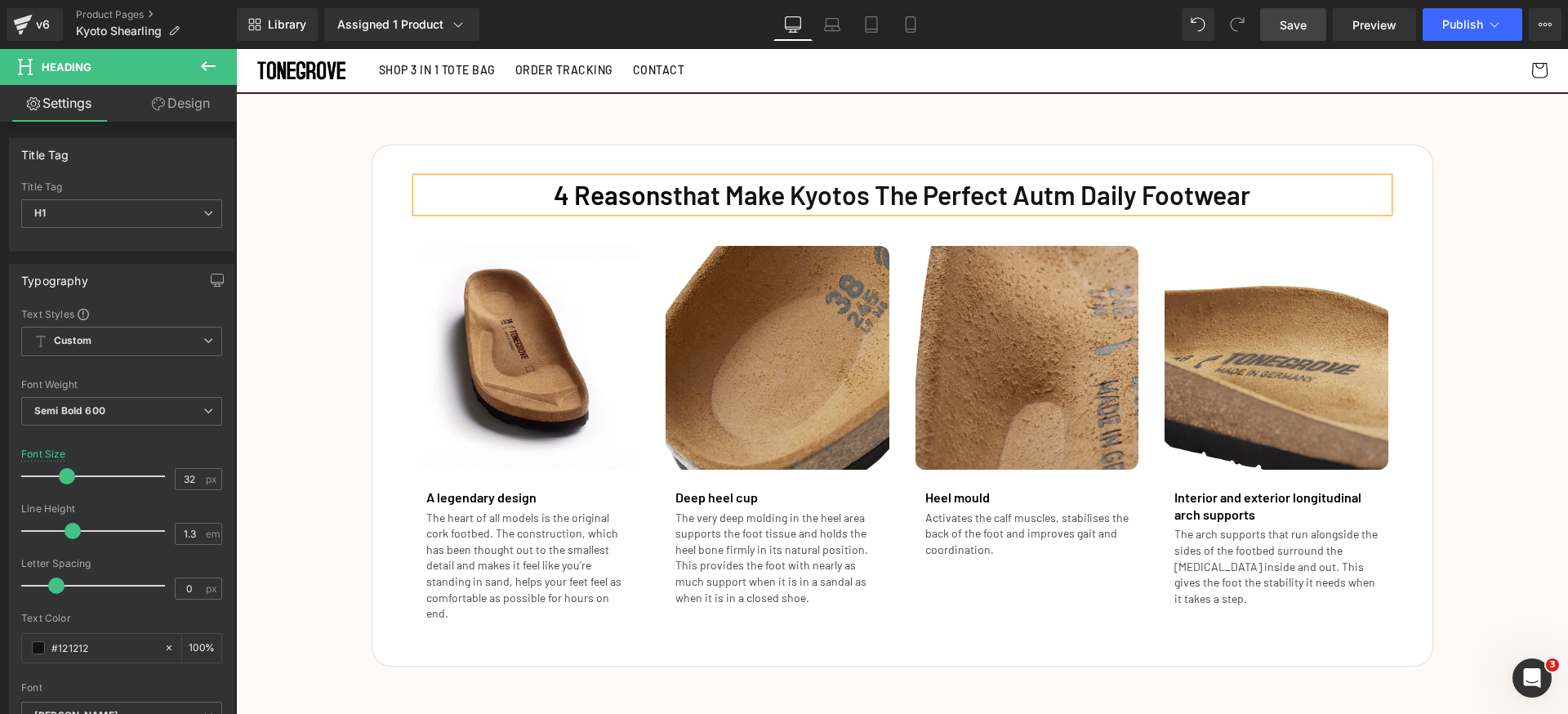
click at [1496, 479] on div "4 Reasons that Make Kyotos The Perfect Autm Daily Footwear Heading Image A lege…" at bounding box center [902, 398] width 1332 height 538
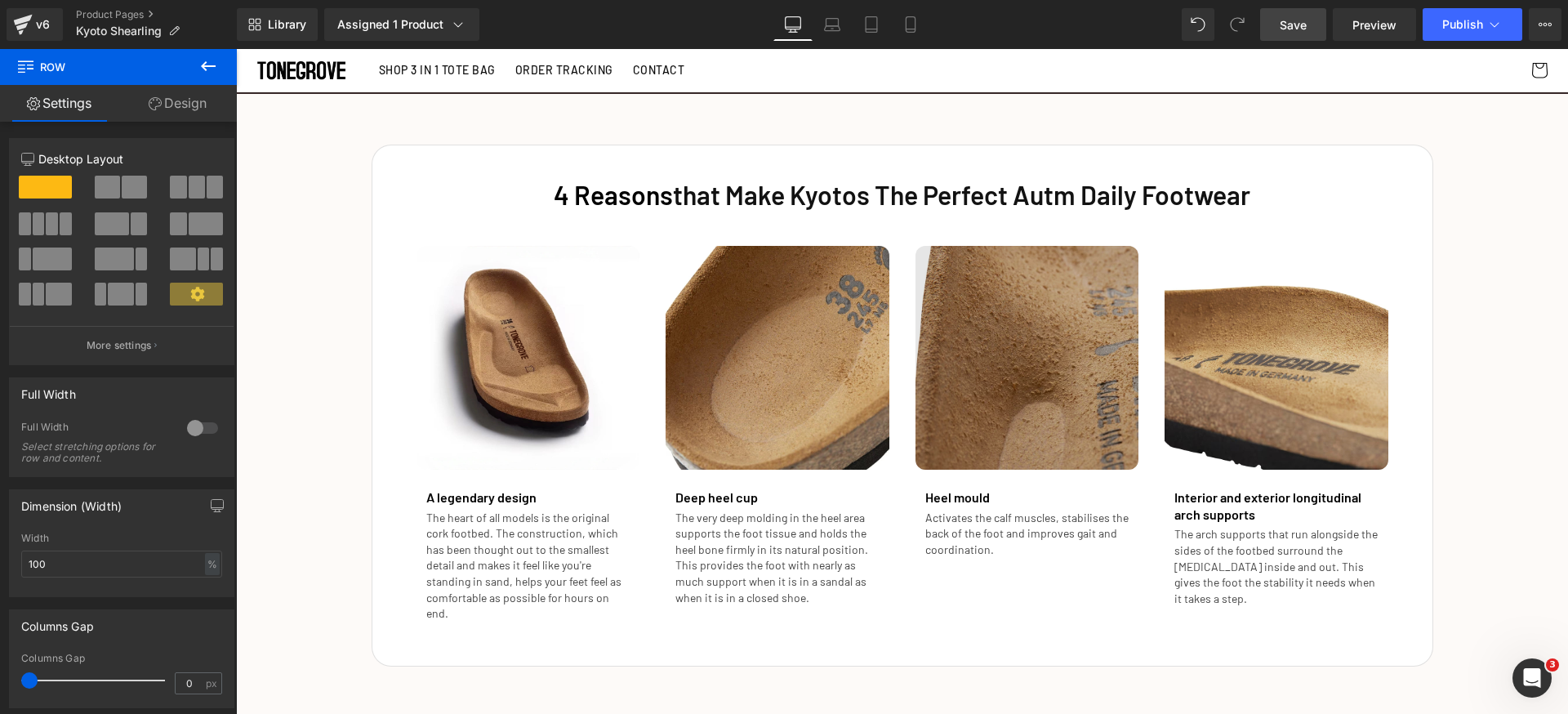
scroll to position [1728, 0]
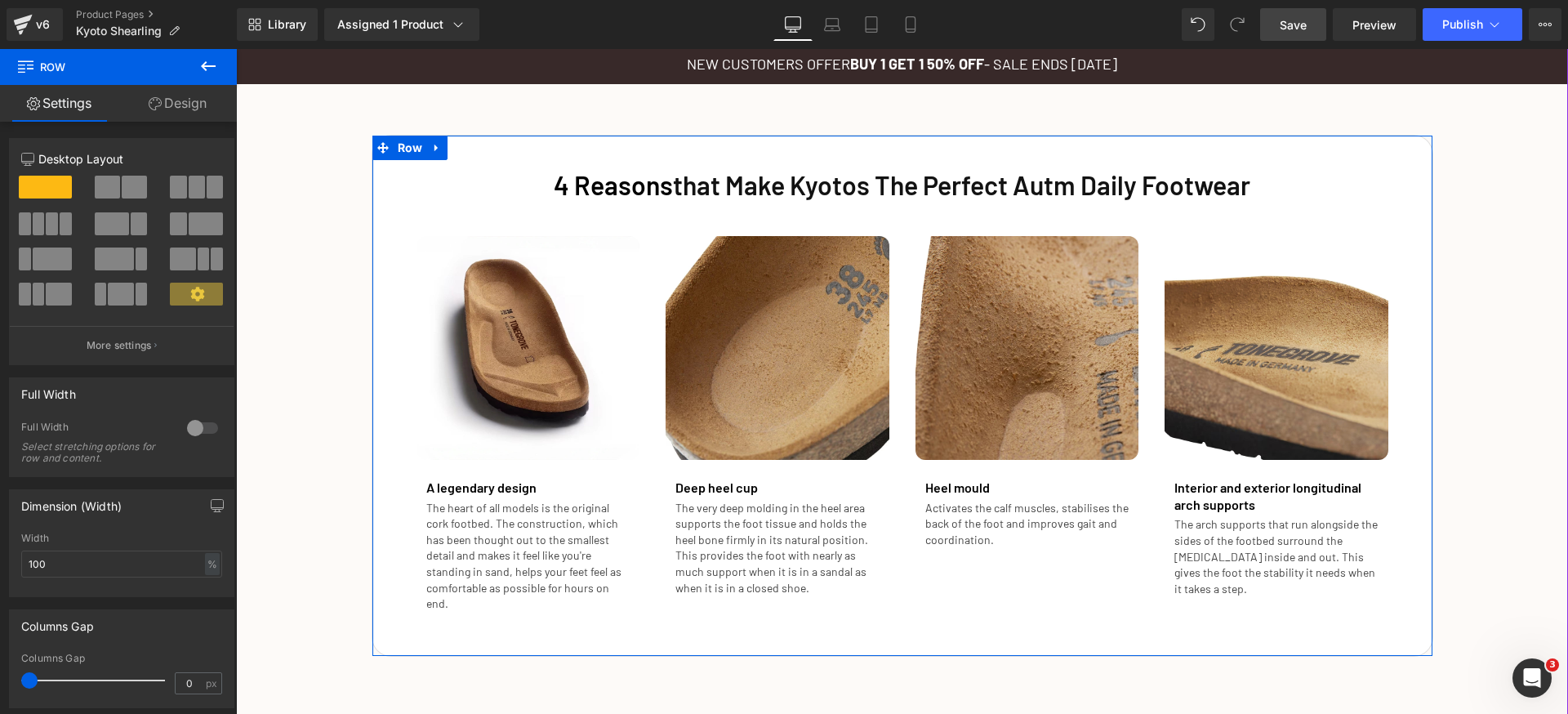
click at [1044, 185] on h1 "4 Reasons that Make Kyotos The Perfect Autm Daily Footwear" at bounding box center [902, 186] width 972 height 34
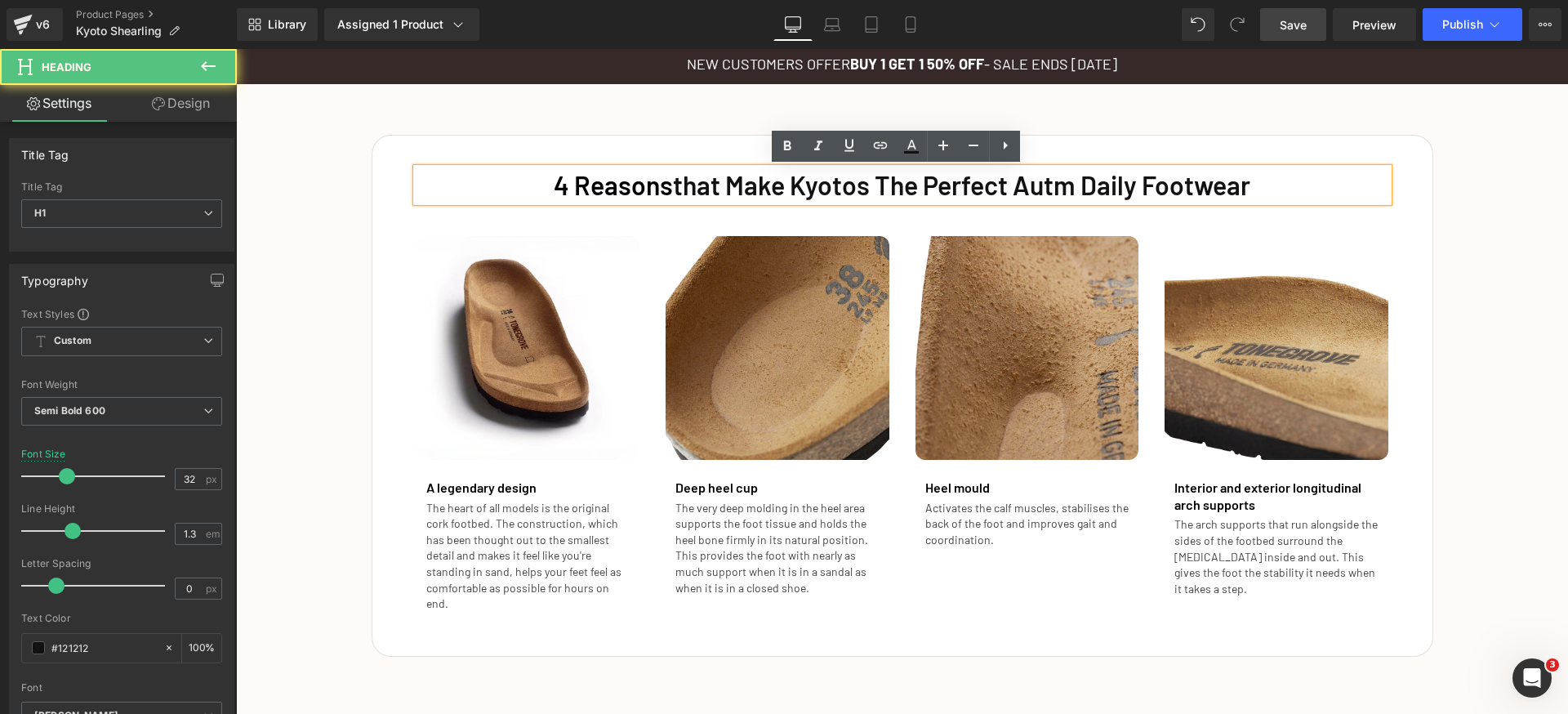
click at [1038, 185] on h1 "4 Reasons that Make Kyotos The Perfect Autm Daily Footwear" at bounding box center [902, 186] width 972 height 34
click at [1039, 187] on h1 "4 Reasons that Make Kyotos The Perfect Autm Daily Footwear" at bounding box center [902, 186] width 972 height 34
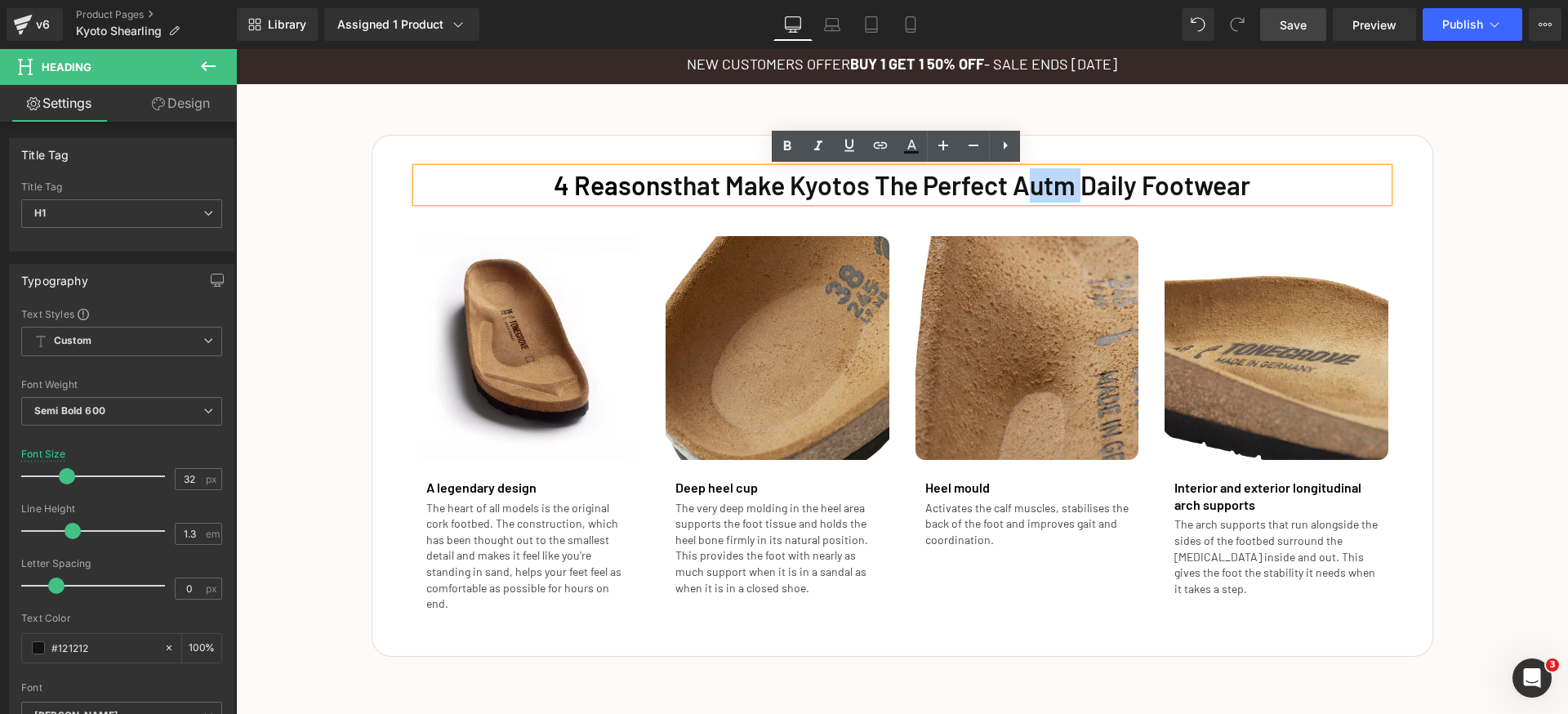
copy h1 "Autm"
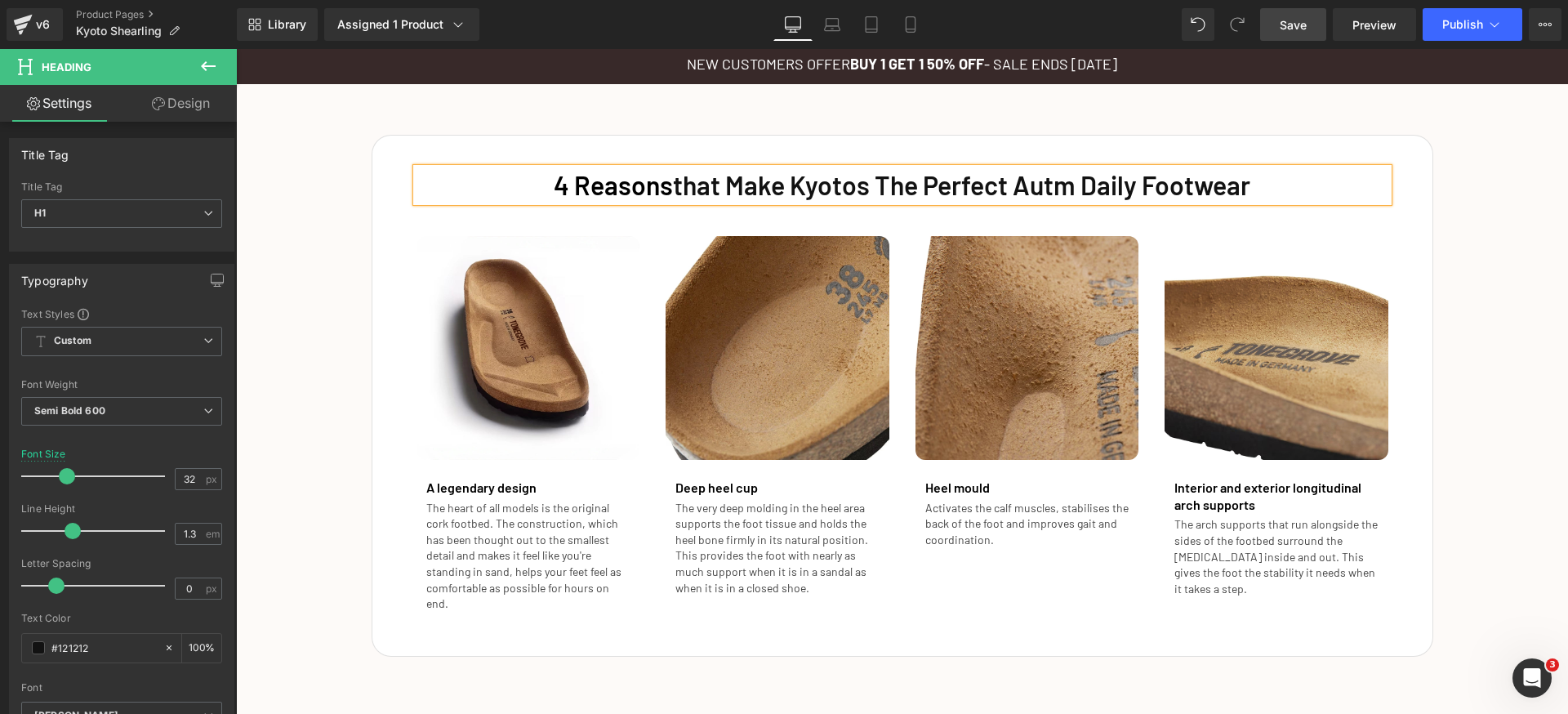
click at [1119, 185] on h1 "4 Reasons that Make Kyotos The Perfect Autm Daily Footwear" at bounding box center [902, 186] width 972 height 34
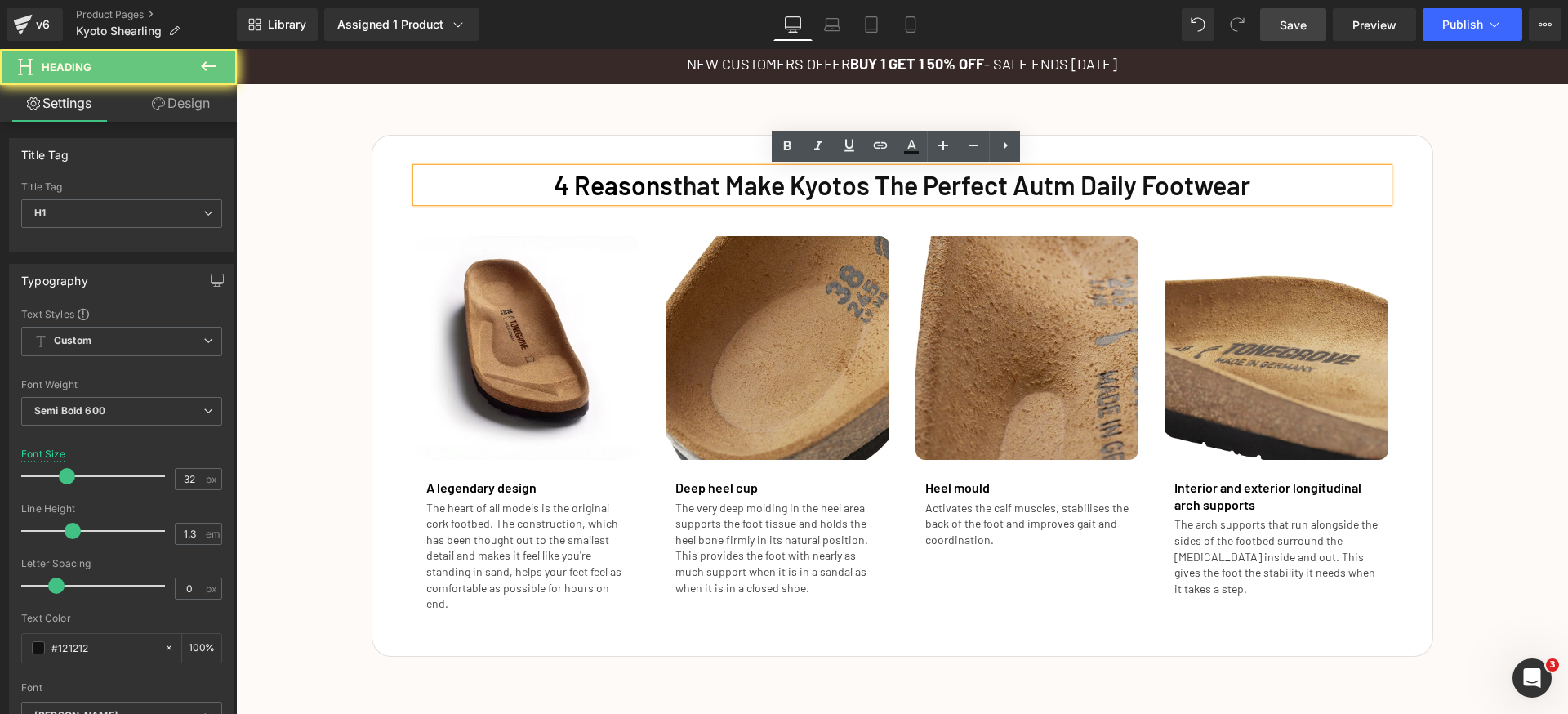
drag, startPoint x: 1124, startPoint y: 188, endPoint x: 1363, endPoint y: 196, distance: 239.1
click at [1363, 196] on h1 "4 Reasons that Make Kyotos The Perfect Autm Daily Footwear" at bounding box center [902, 186] width 972 height 34
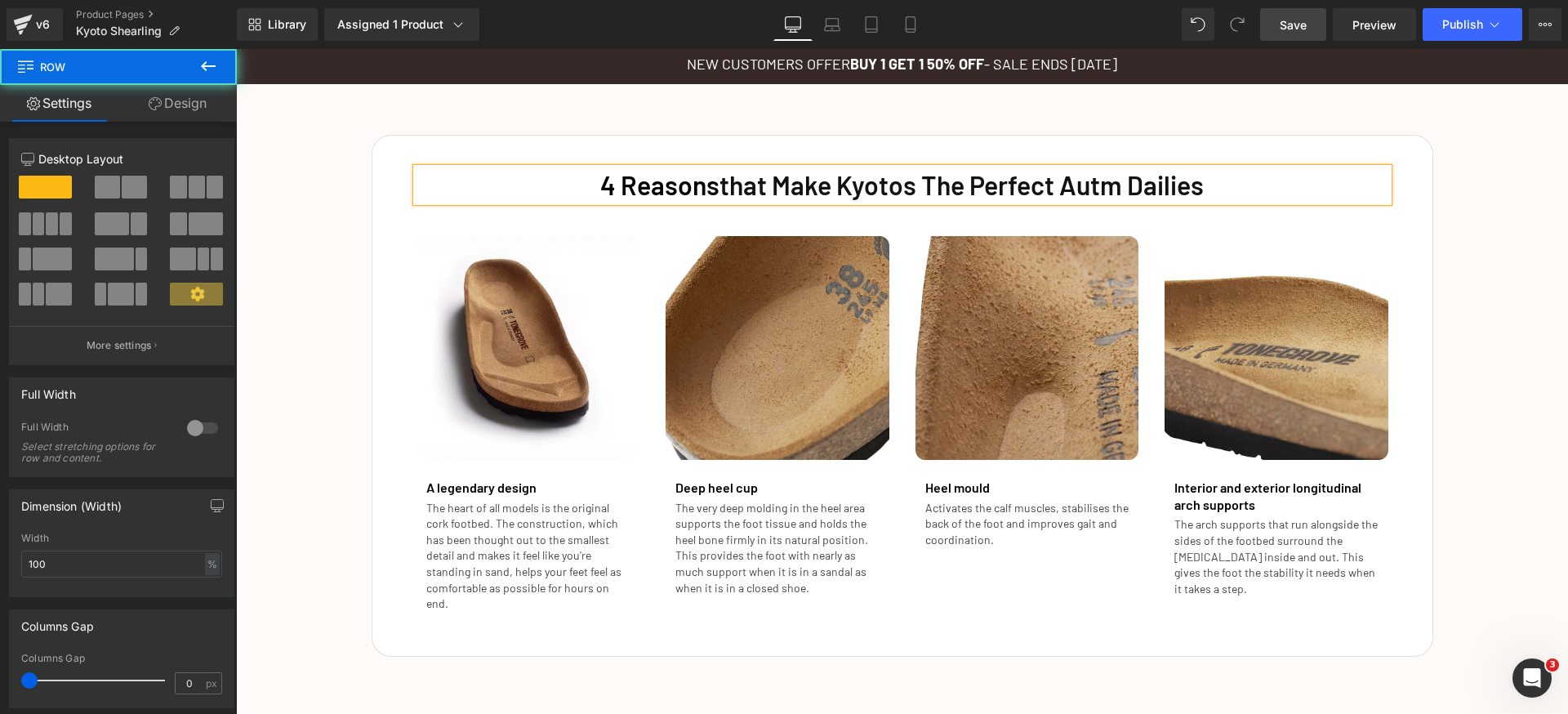
click at [1442, 313] on div "4 Reasons that Make Kyotos The Perfect Autm Dailies Heading Image A legendary d…" at bounding box center [902, 388] width 1332 height 538
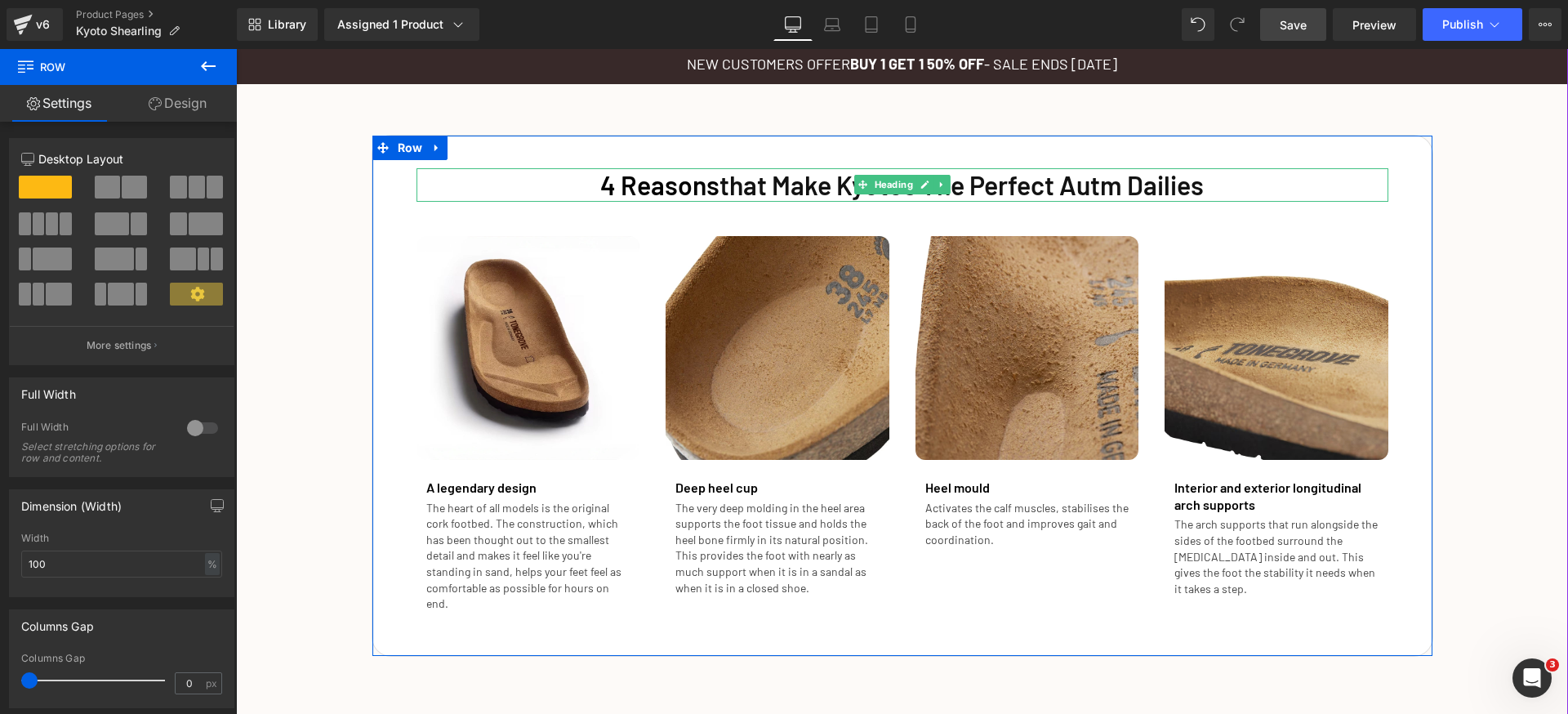
click at [792, 184] on h1 "4 Reasons that Make Kyotos The Perfect Autm Dailies" at bounding box center [902, 186] width 972 height 34
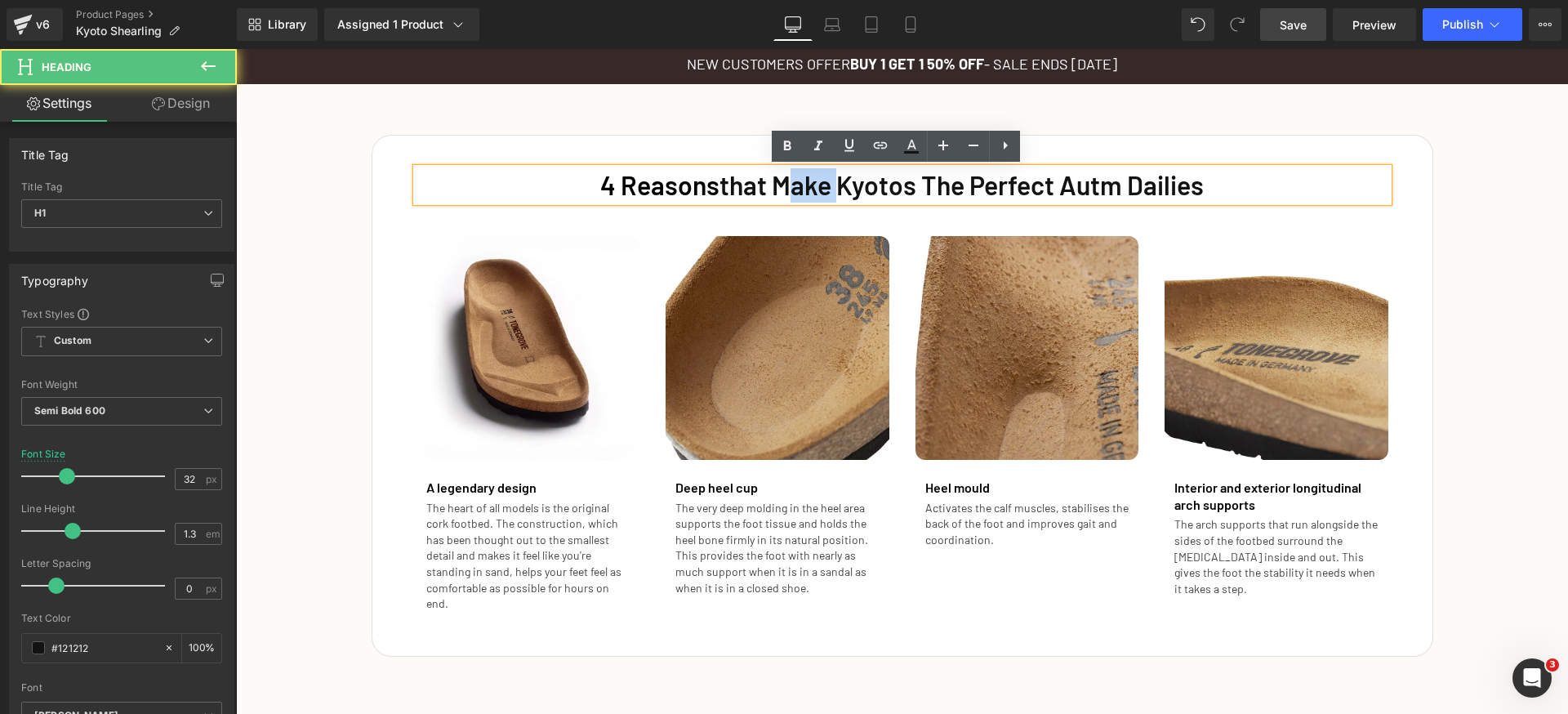
click at [792, 184] on h1 "4 Reasons that Make Kyotos The Perfect Autm Dailies" at bounding box center [902, 186] width 972 height 34
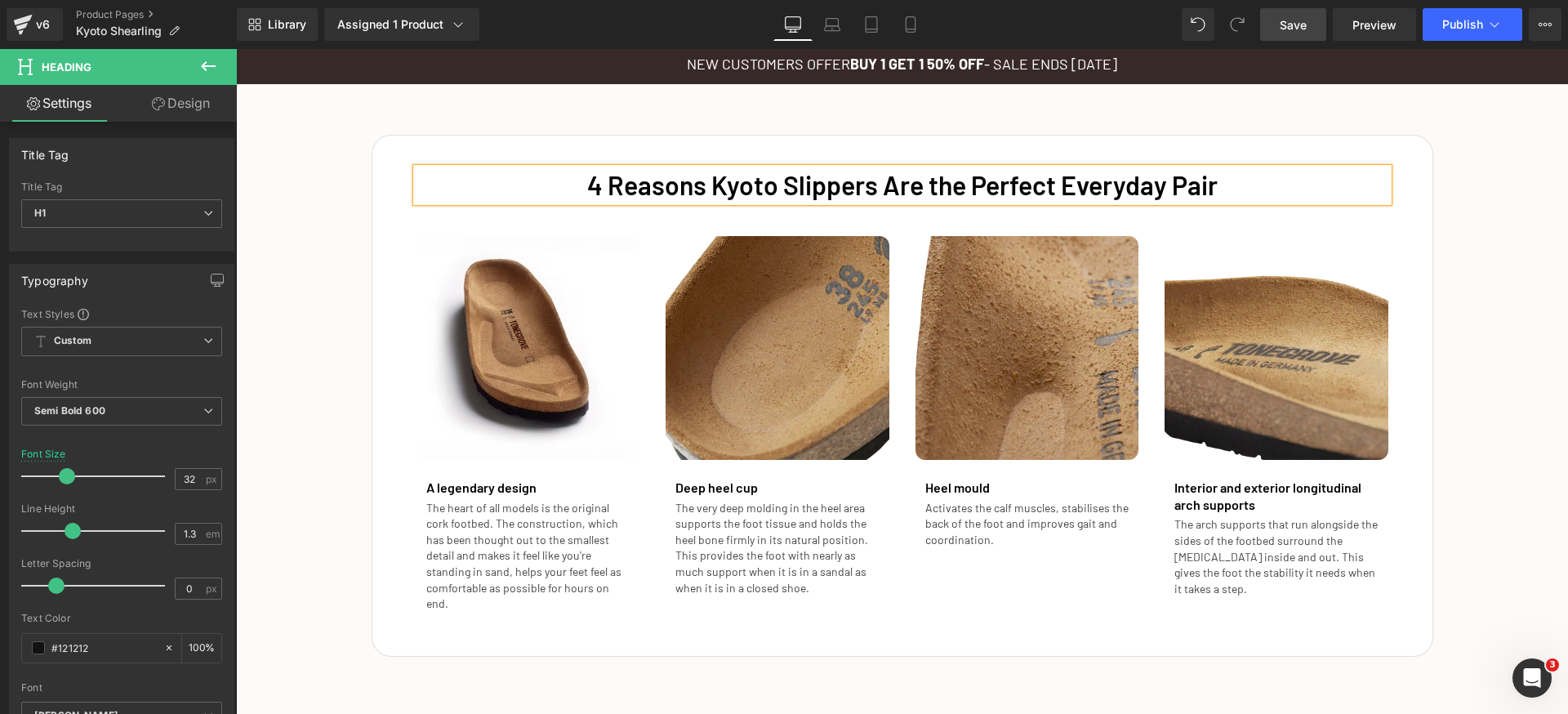
click at [1479, 352] on div "4 Reasons Kyoto Slippers Are the Perfect Everyday Pair Heading Image A legendar…" at bounding box center [902, 388] width 1332 height 538
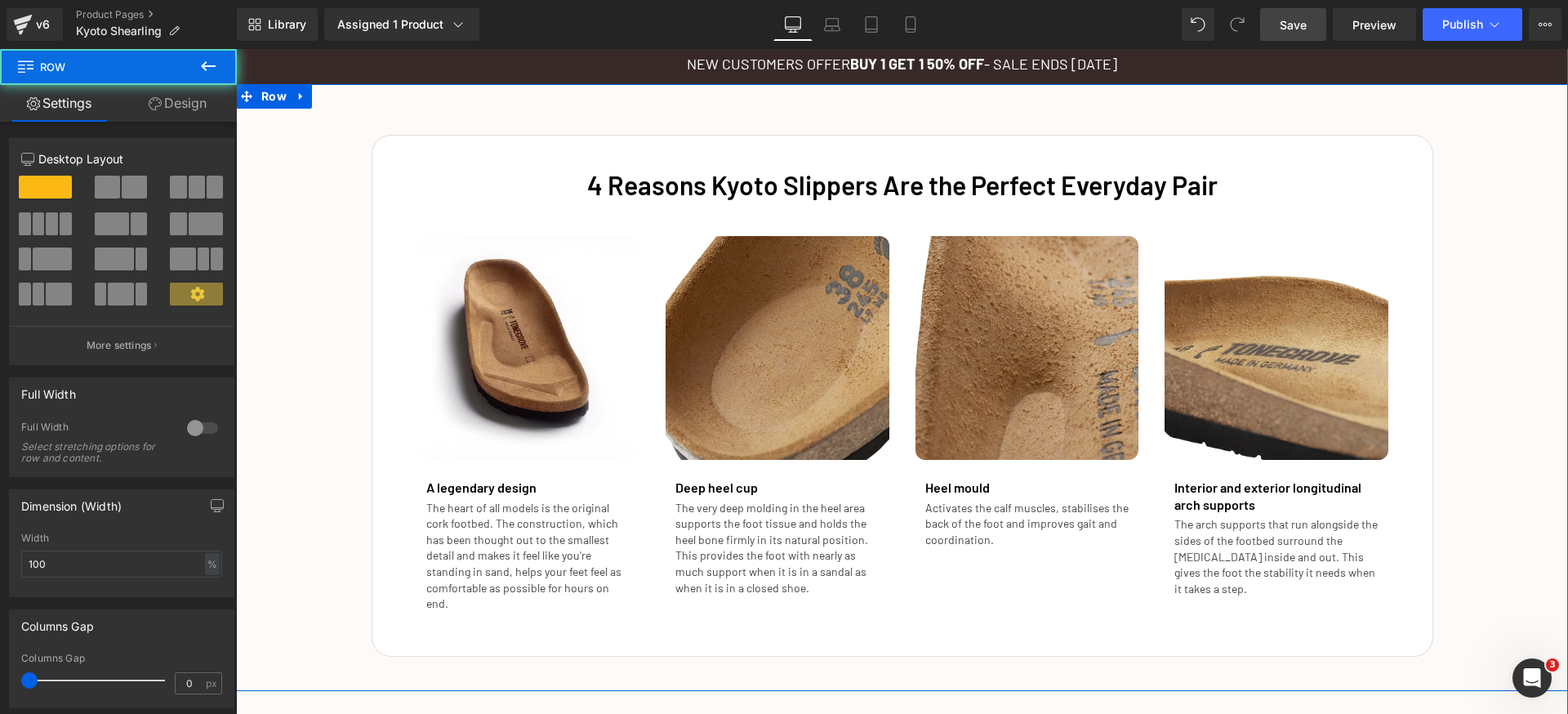
click at [1523, 348] on div "4 Reasons Kyoto Slippers Are the Perfect Everyday Pair Heading Image A legendar…" at bounding box center [902, 388] width 1332 height 538
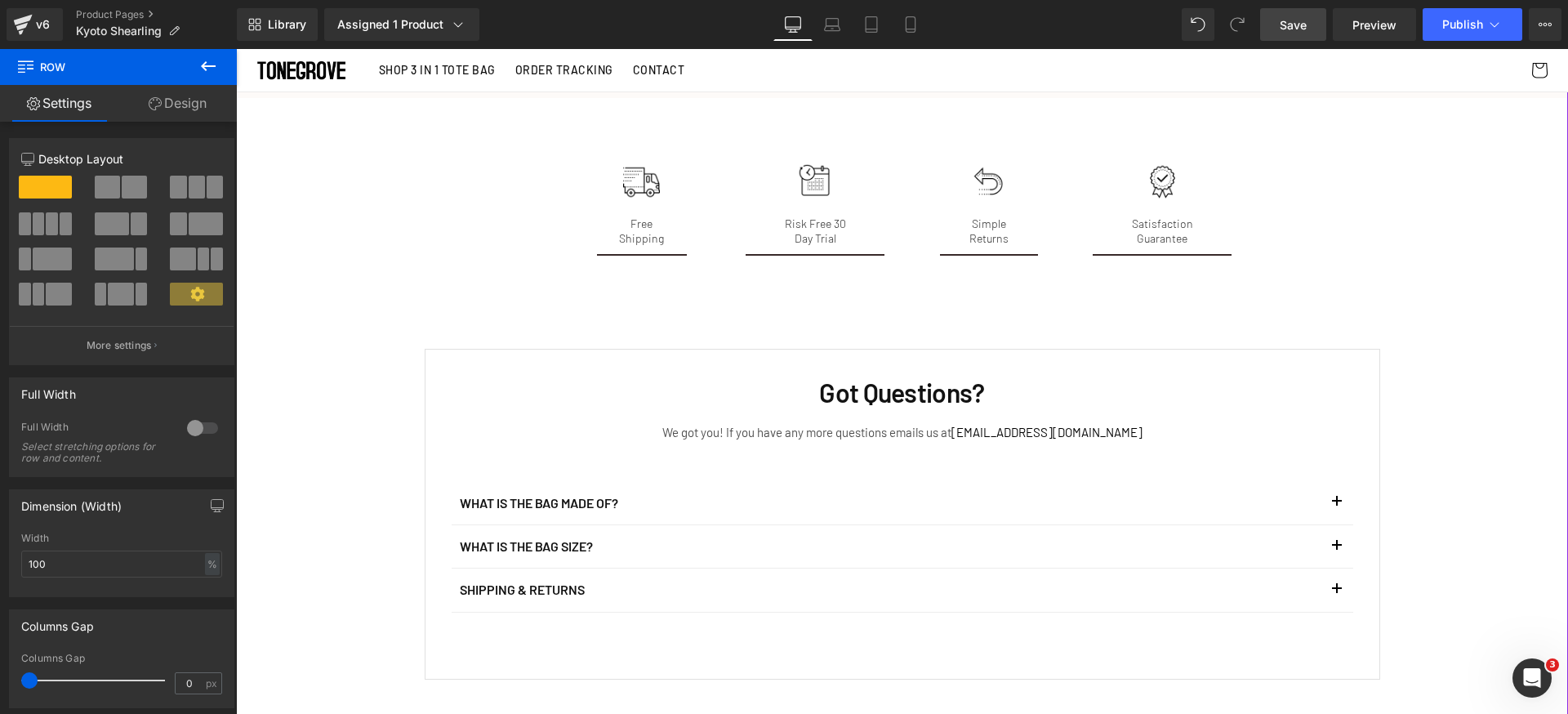
scroll to position [2508, 0]
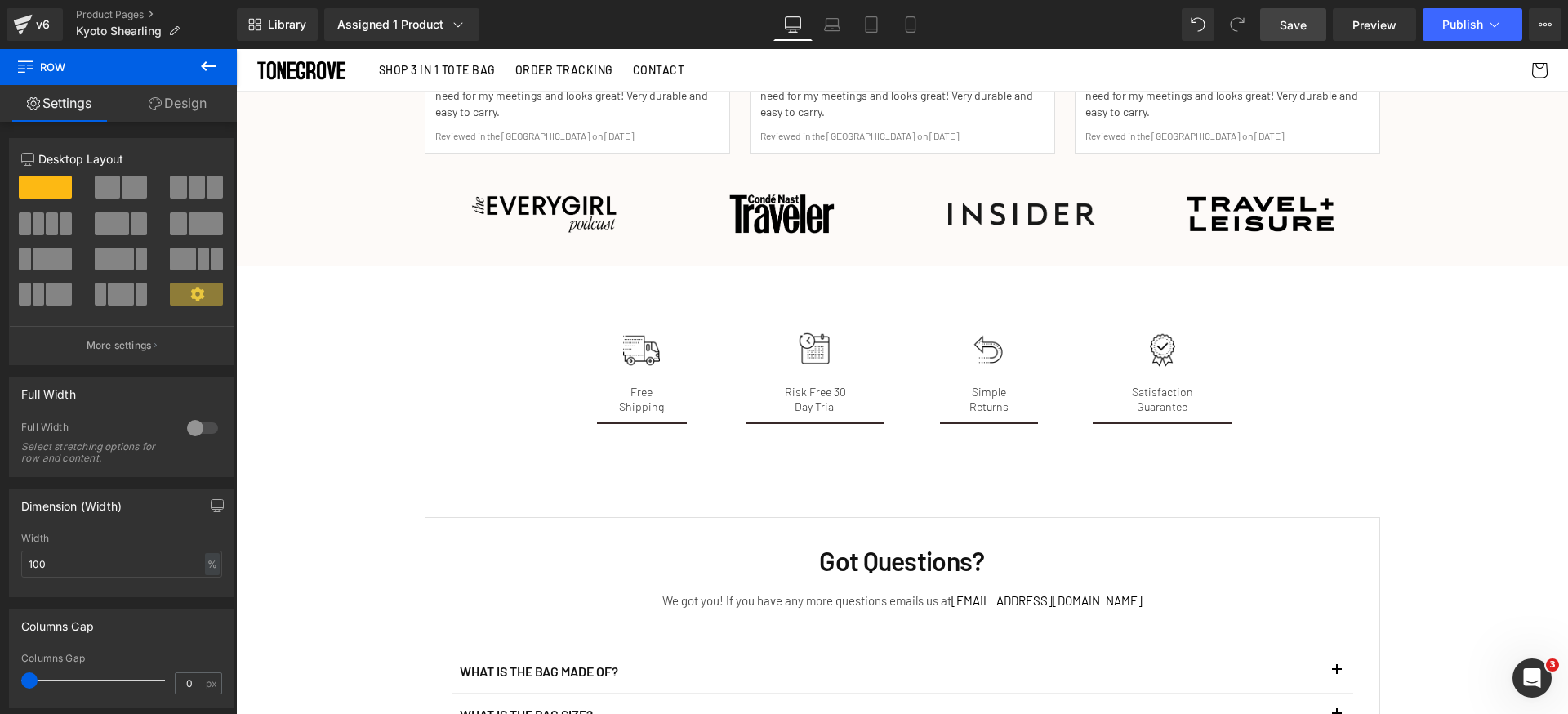
click at [1304, 31] on span "Save" at bounding box center [1294, 24] width 27 height 17
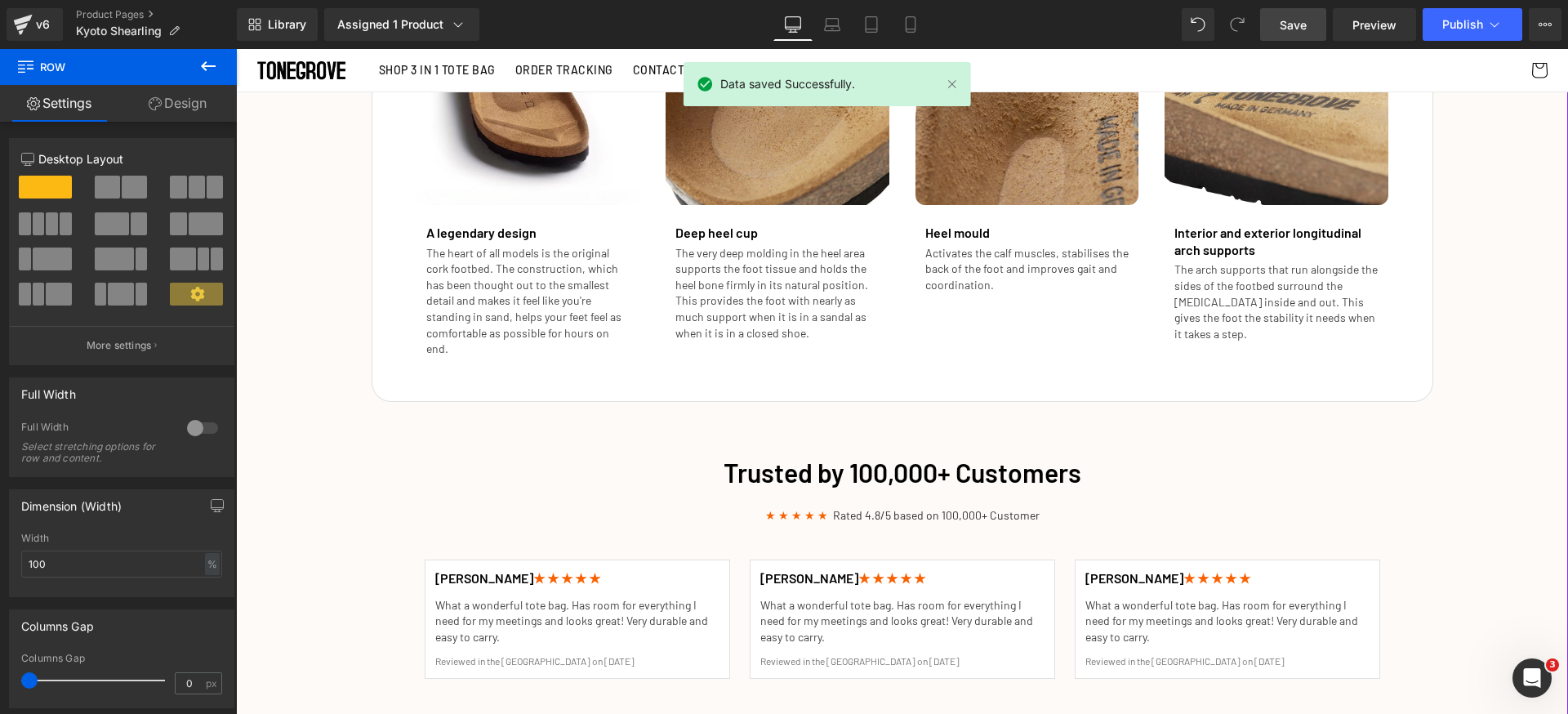
scroll to position [1898, 0]
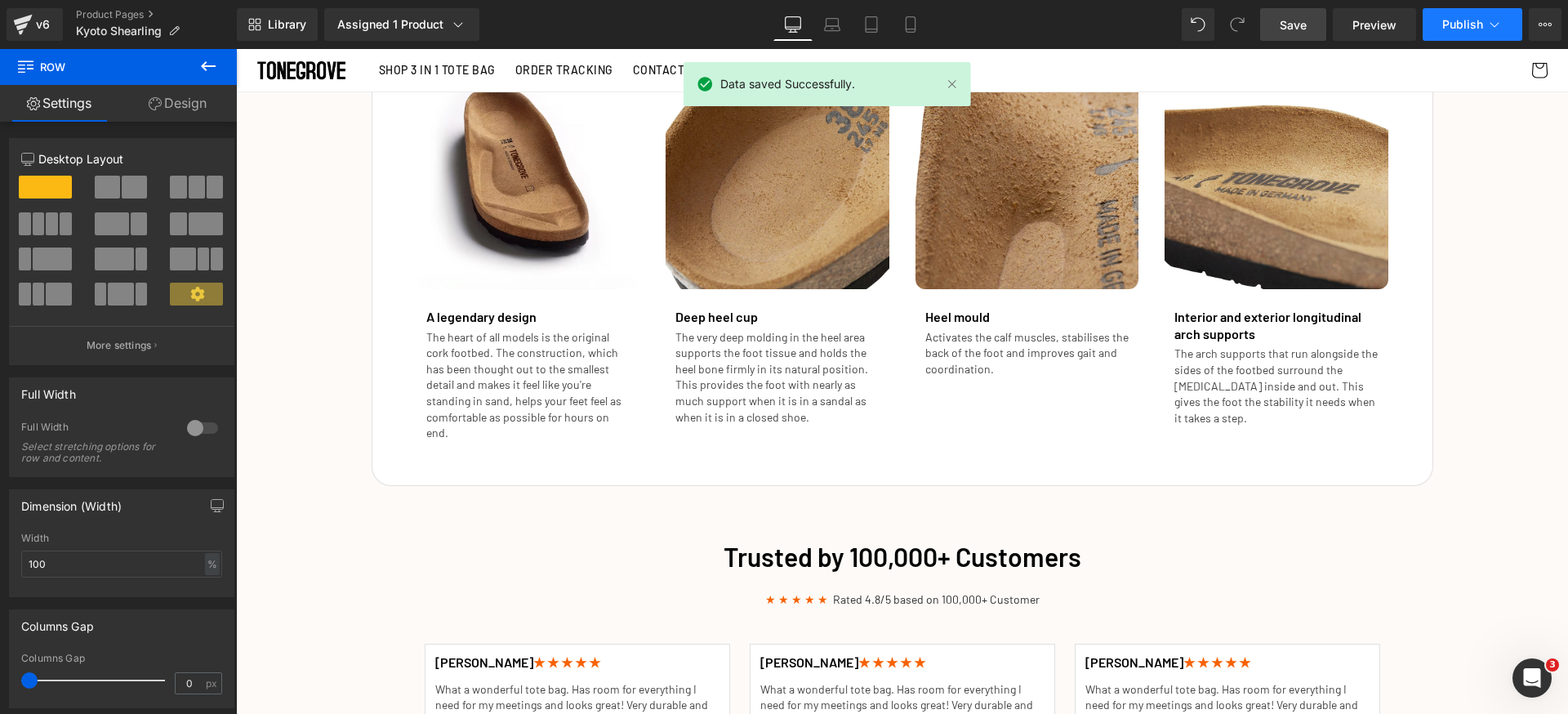
click at [1461, 37] on button "Publish" at bounding box center [1472, 24] width 100 height 33
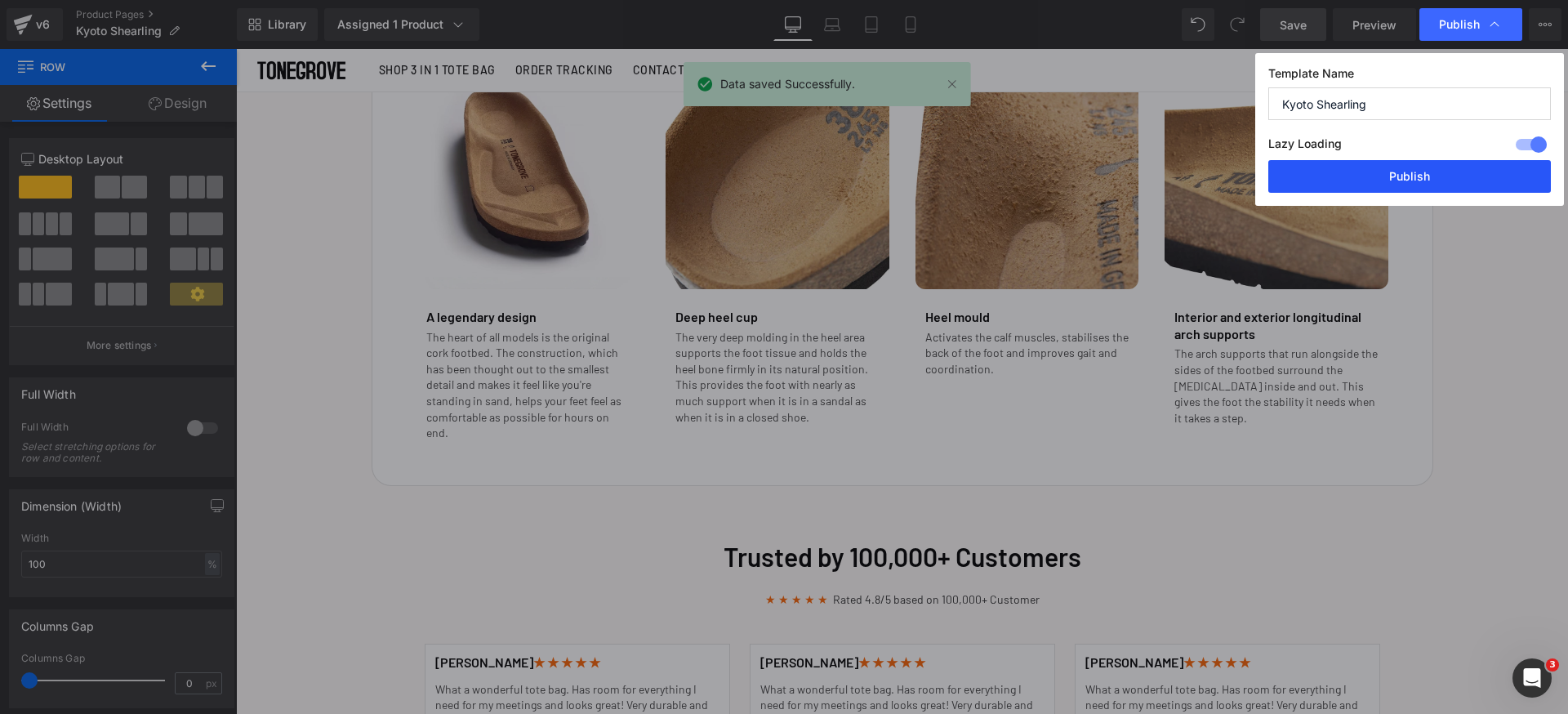
click at [1410, 180] on button "Publish" at bounding box center [1409, 177] width 283 height 33
